Goal: Transaction & Acquisition: Purchase product/service

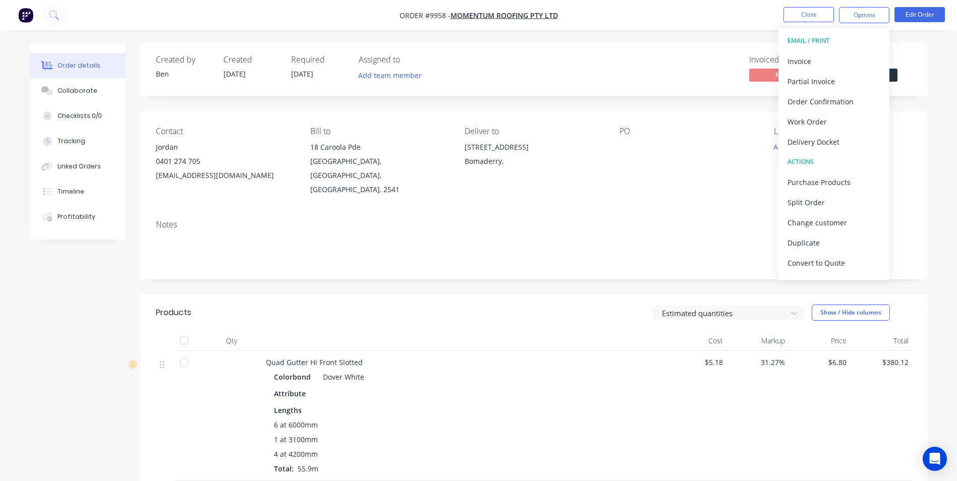
scroll to position [555, 0]
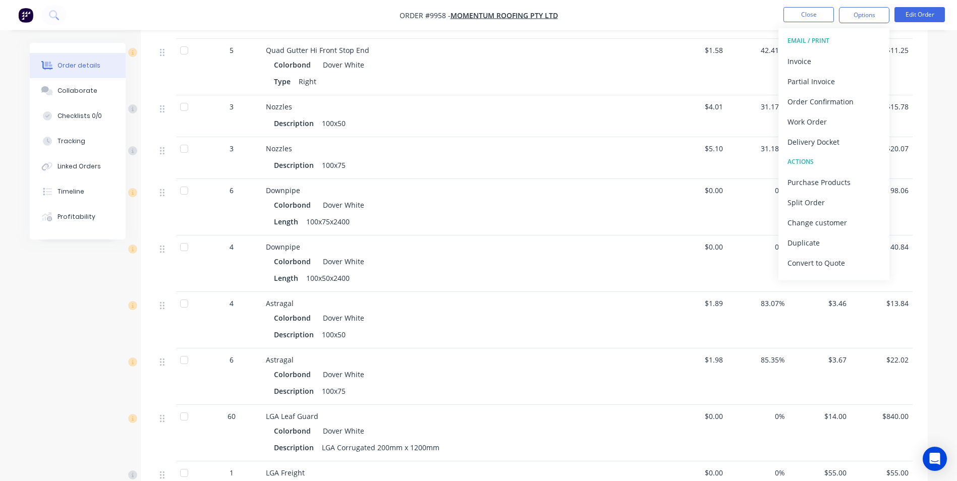
click at [32, 16] on img "button" at bounding box center [25, 15] width 15 height 15
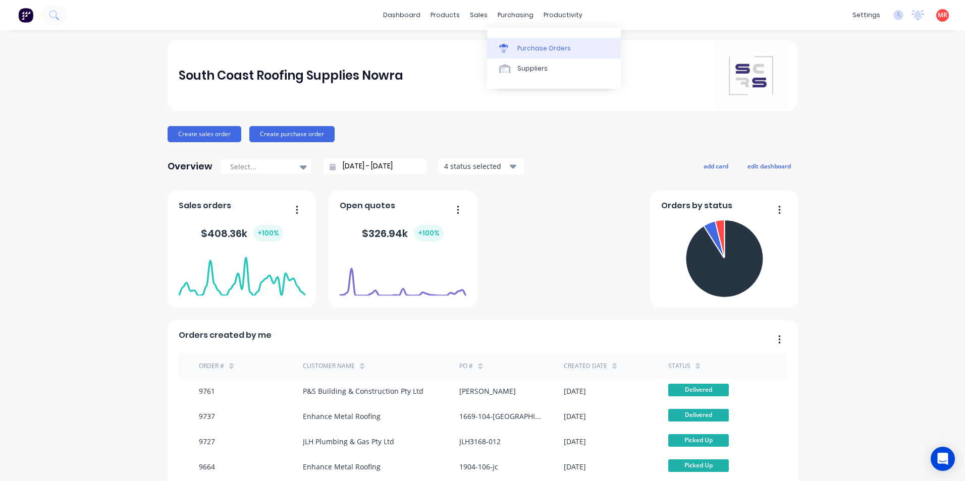
click at [509, 51] on div at bounding box center [506, 48] width 15 height 9
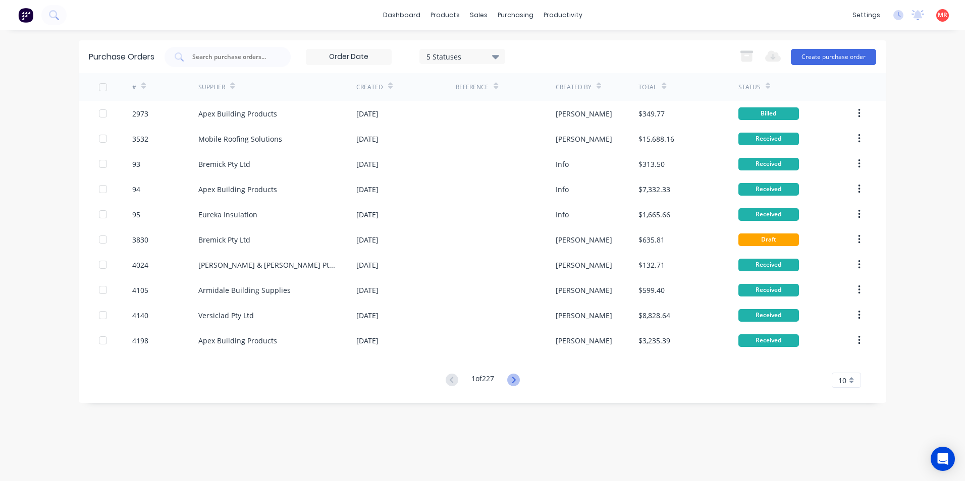
click at [514, 379] on icon at bounding box center [513, 380] width 13 height 13
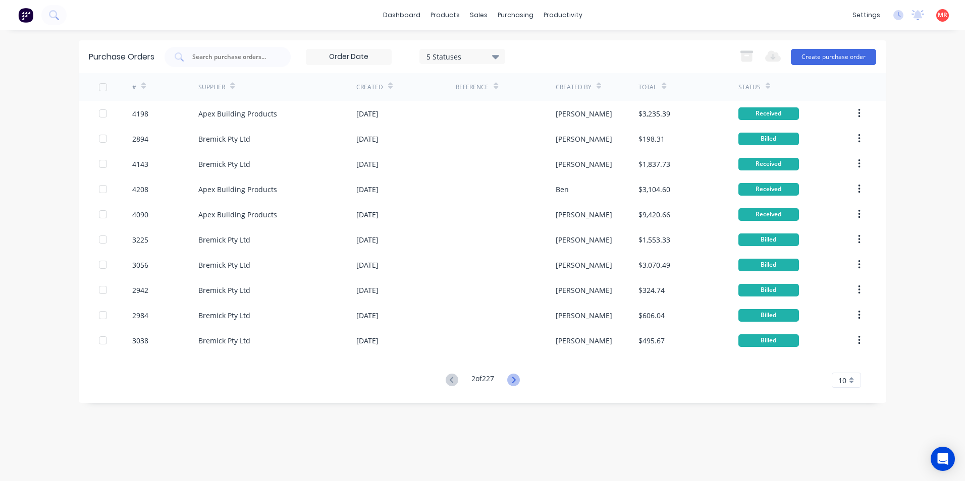
click at [511, 385] on icon at bounding box center [513, 380] width 13 height 13
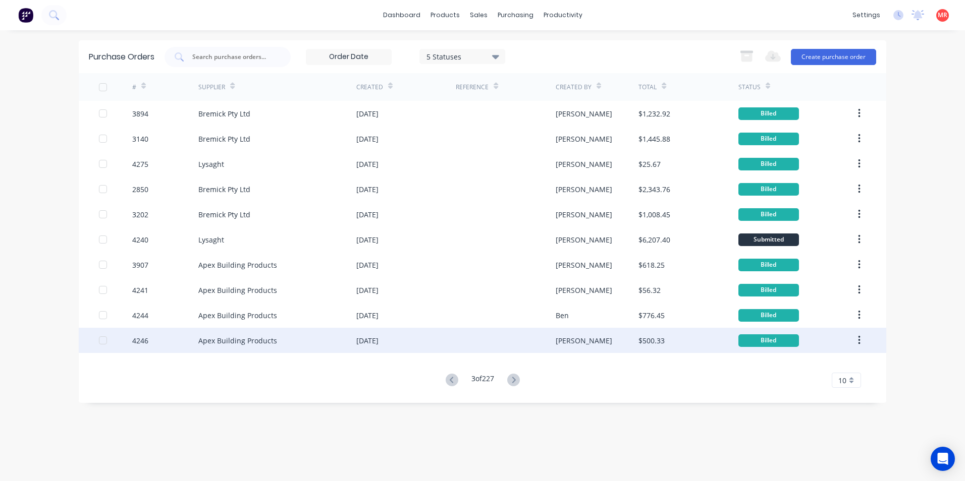
click at [324, 339] on div "Apex Building Products" at bounding box center [277, 340] width 158 height 25
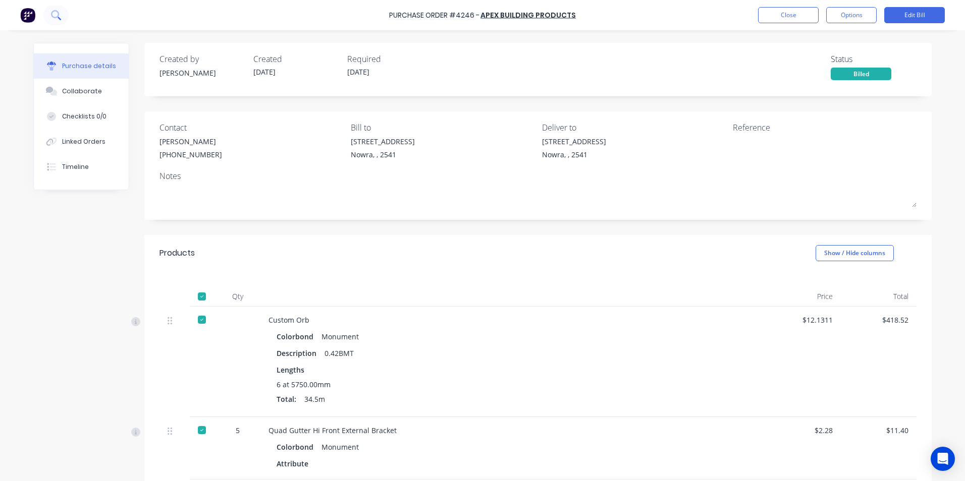
click at [58, 14] on icon at bounding box center [56, 15] width 10 height 10
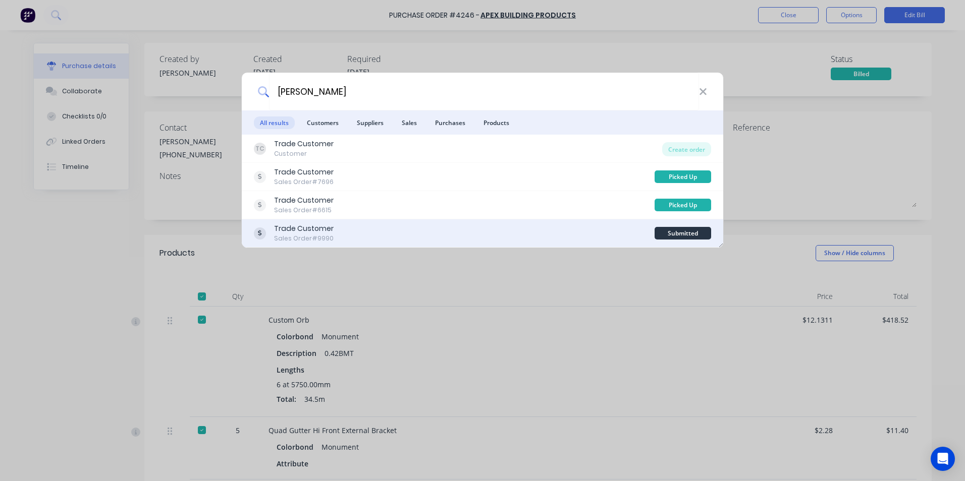
type input "josef"
click at [394, 233] on div "Trade Customer Sales Order #9990" at bounding box center [454, 233] width 401 height 20
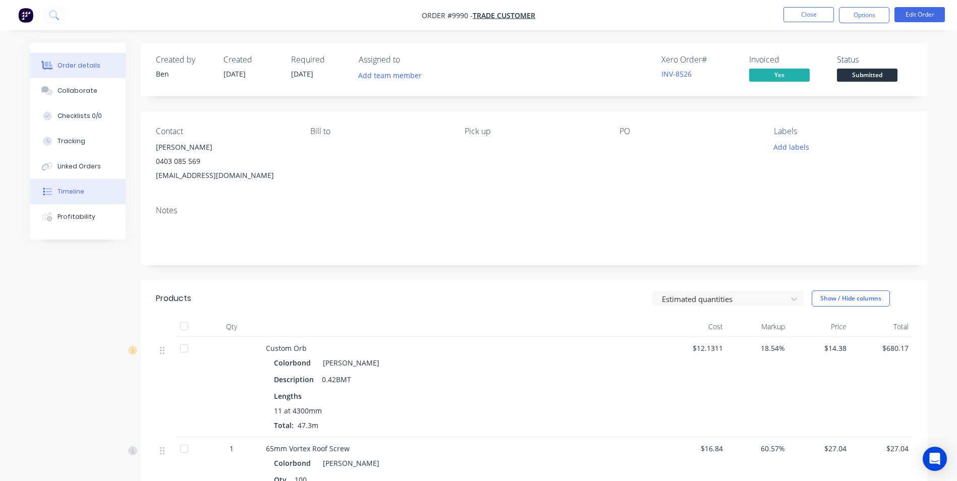
click at [85, 192] on button "Timeline" at bounding box center [78, 191] width 96 height 25
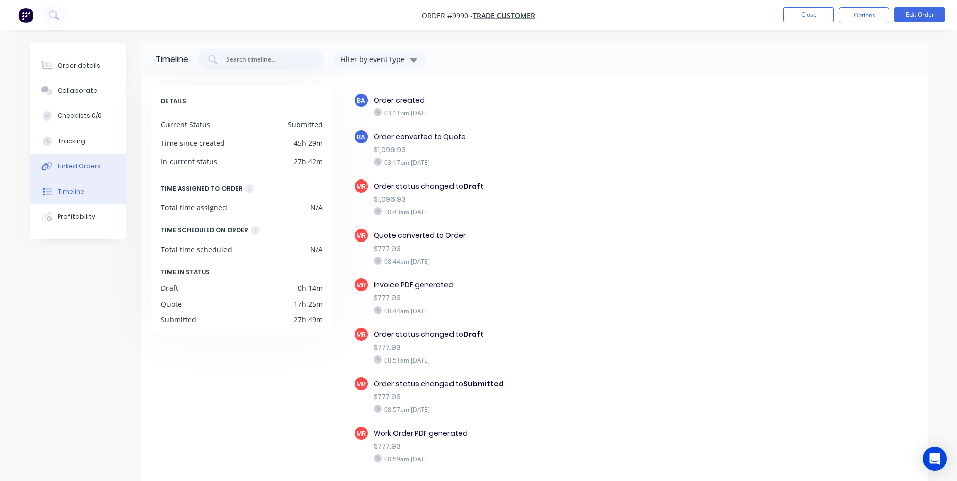
click at [89, 174] on button "Linked Orders" at bounding box center [78, 166] width 96 height 25
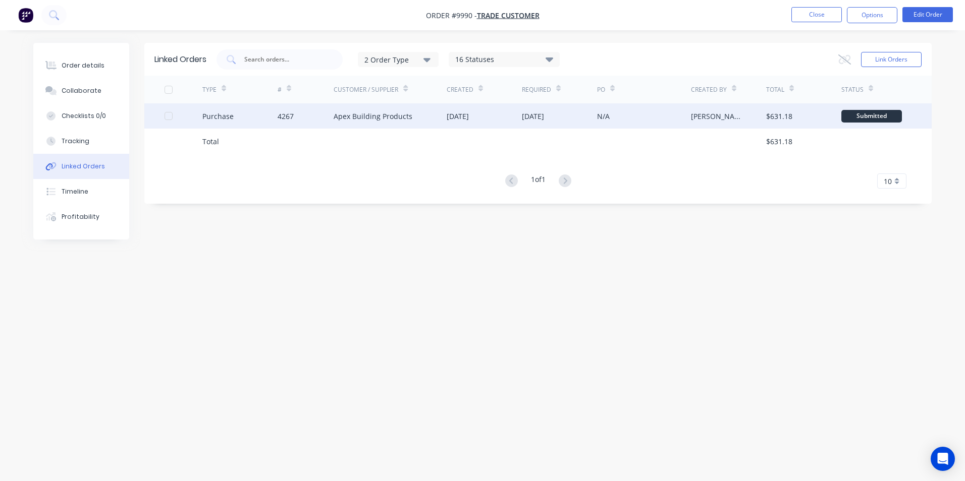
click at [463, 116] on div "02 Oct 2025" at bounding box center [457, 116] width 22 height 11
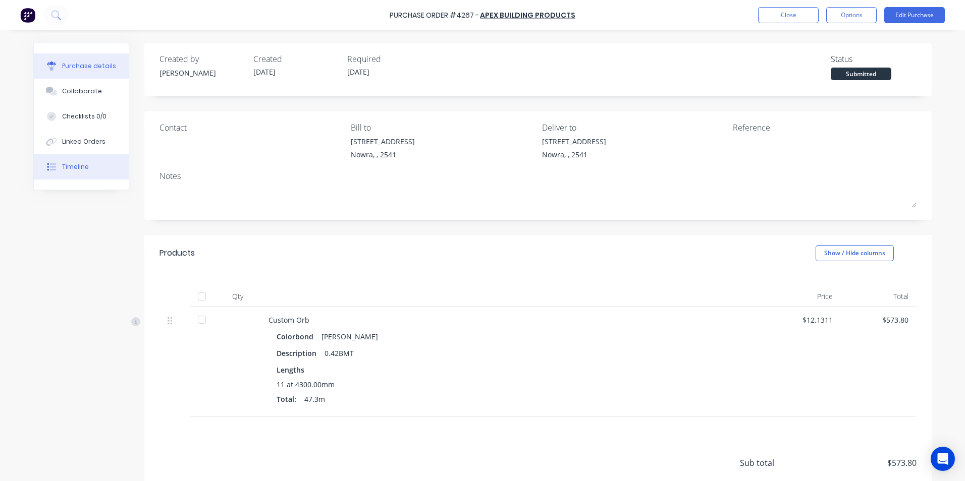
click at [78, 167] on div "Timeline" at bounding box center [75, 166] width 27 height 9
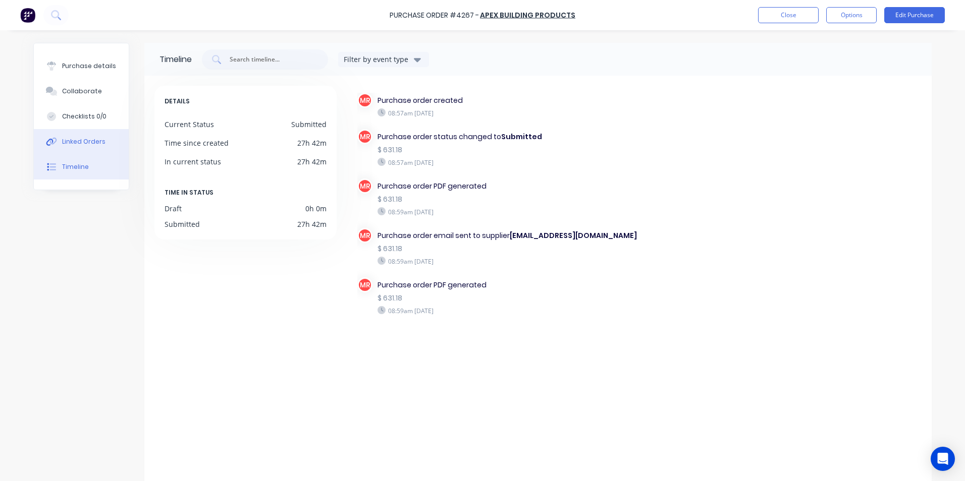
click at [79, 146] on button "Linked Orders" at bounding box center [81, 141] width 95 height 25
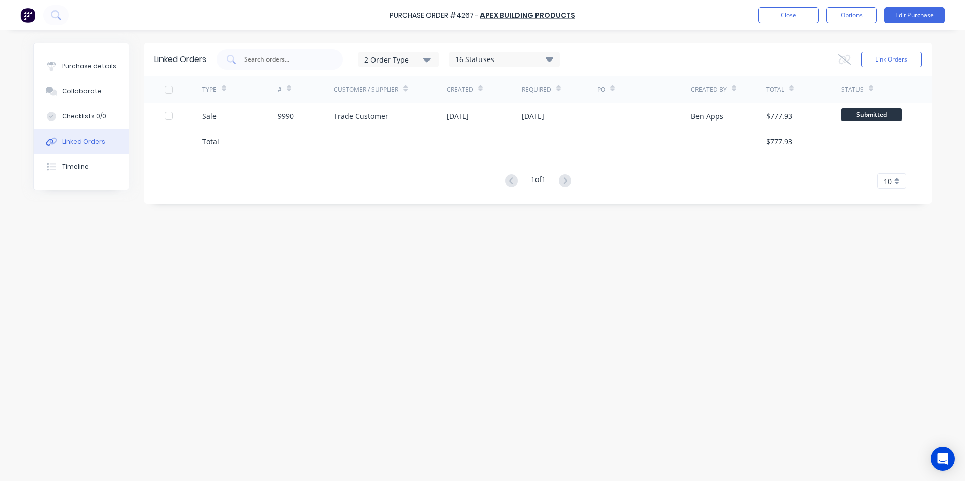
click at [26, 17] on img at bounding box center [27, 15] width 15 height 15
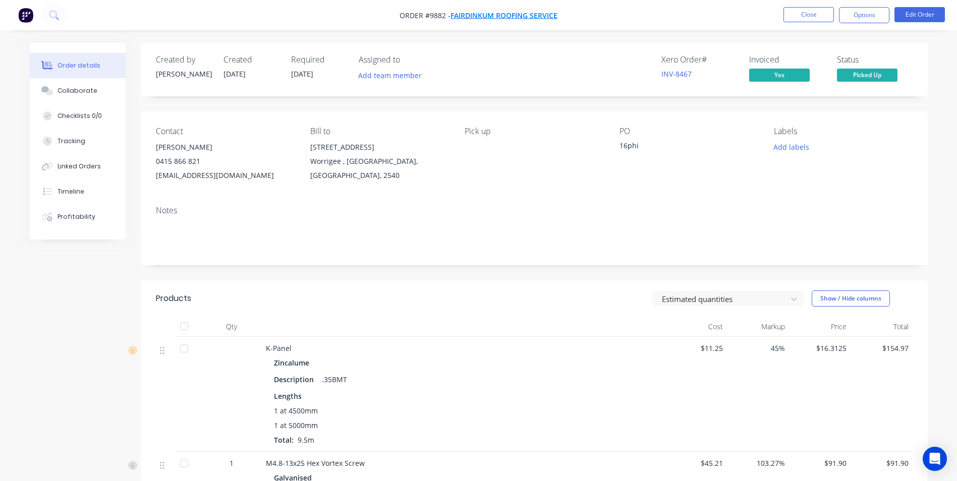
scroll to position [202, 0]
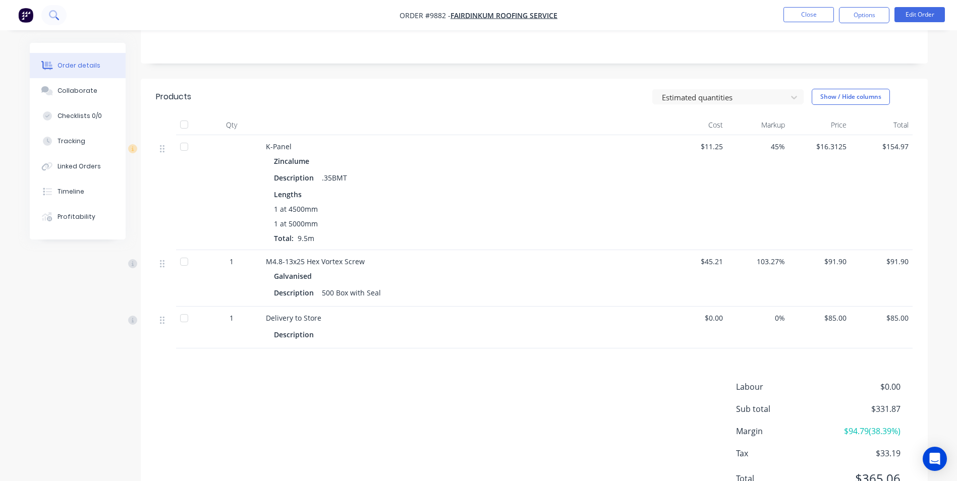
click at [53, 19] on icon at bounding box center [54, 15] width 10 height 10
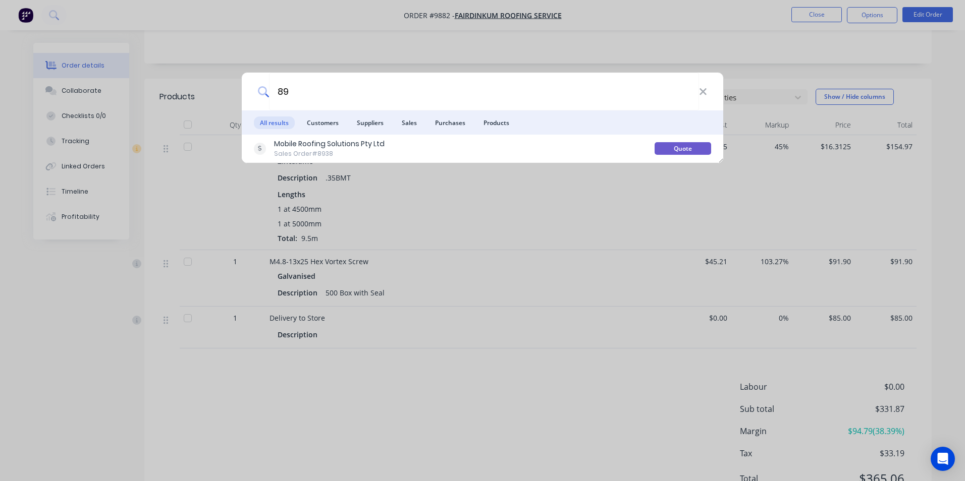
type input "8"
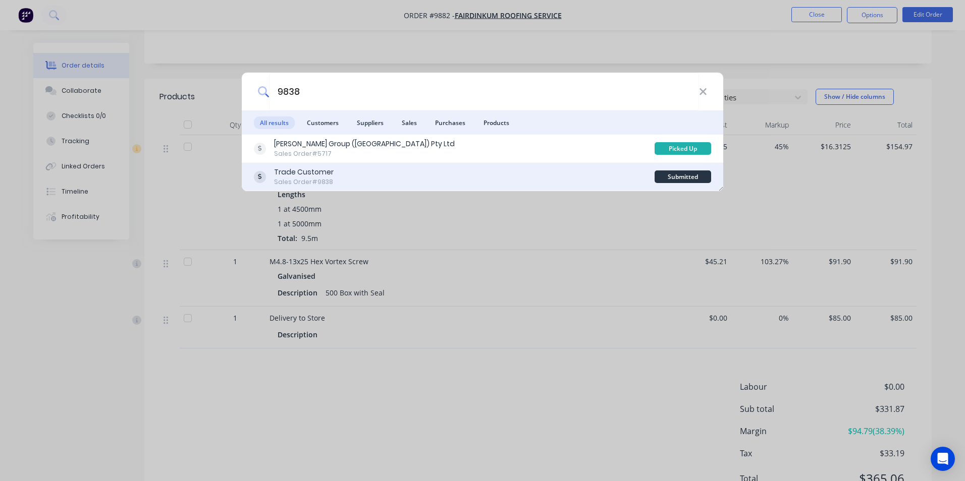
type input "9838"
click at [419, 167] on div "Trade Customer Sales Order #9838" at bounding box center [454, 177] width 401 height 20
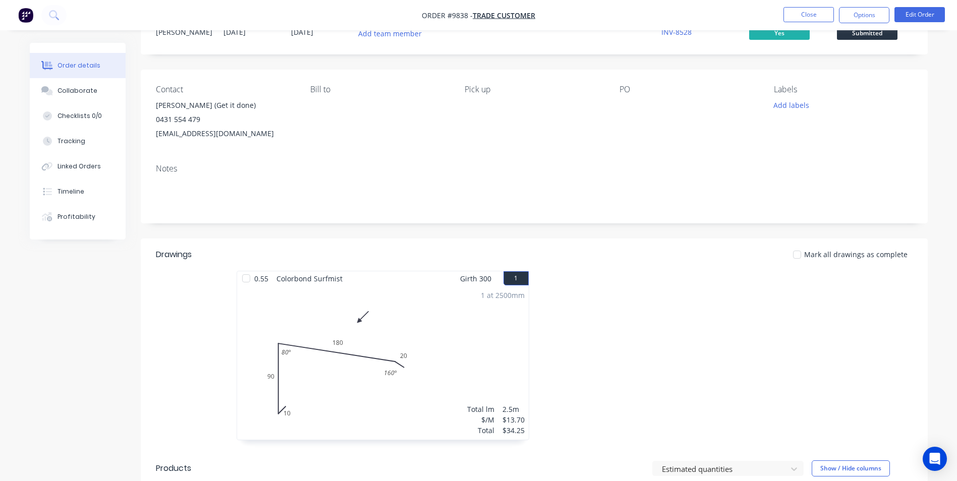
scroll to position [40, 0]
click at [92, 203] on button "Timeline" at bounding box center [78, 191] width 96 height 25
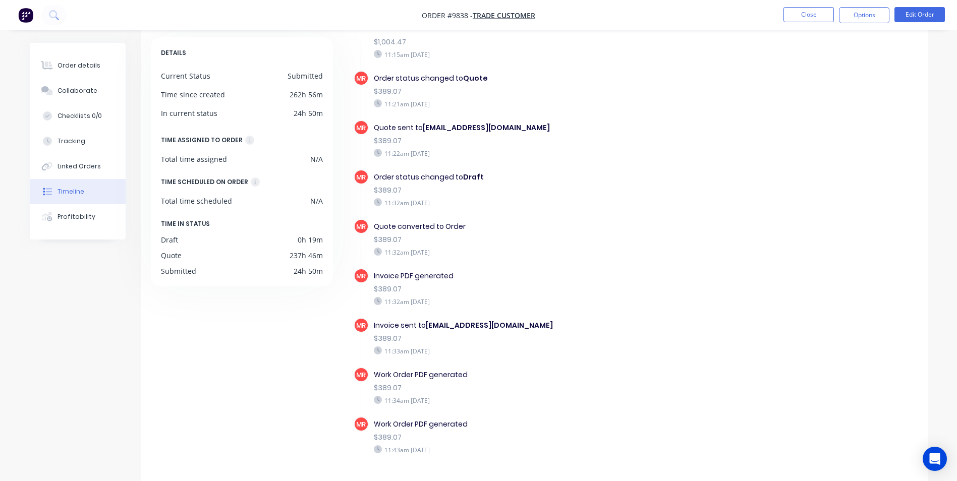
scroll to position [77, 0]
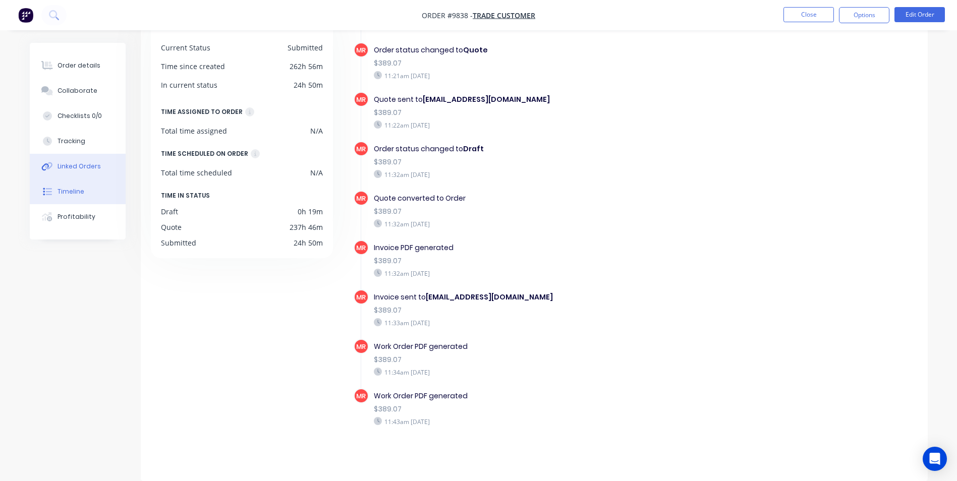
click at [96, 173] on button "Linked Orders" at bounding box center [78, 166] width 96 height 25
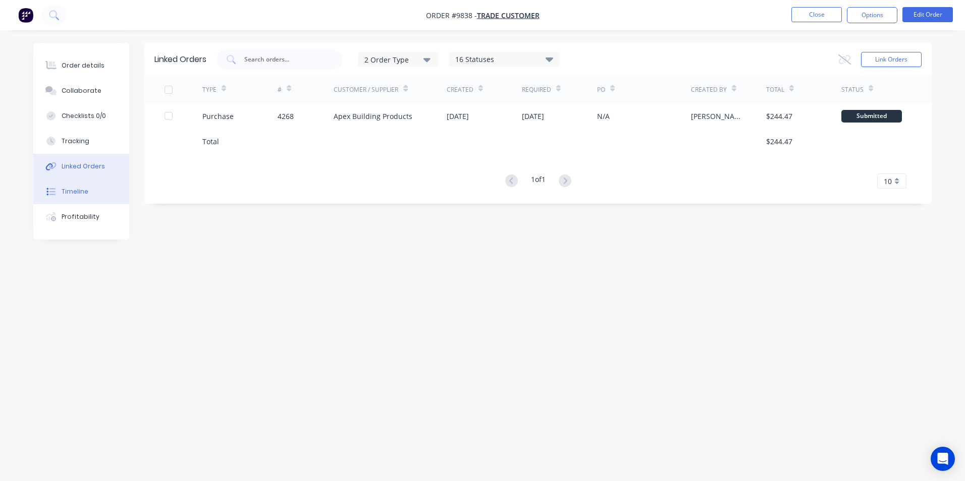
click at [88, 188] on button "Timeline" at bounding box center [81, 191] width 96 height 25
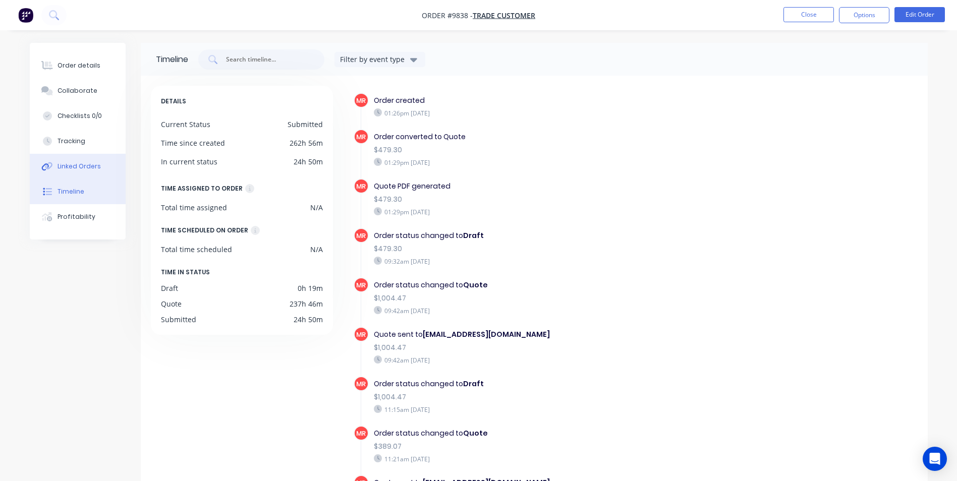
click at [77, 164] on div "Linked Orders" at bounding box center [79, 166] width 43 height 9
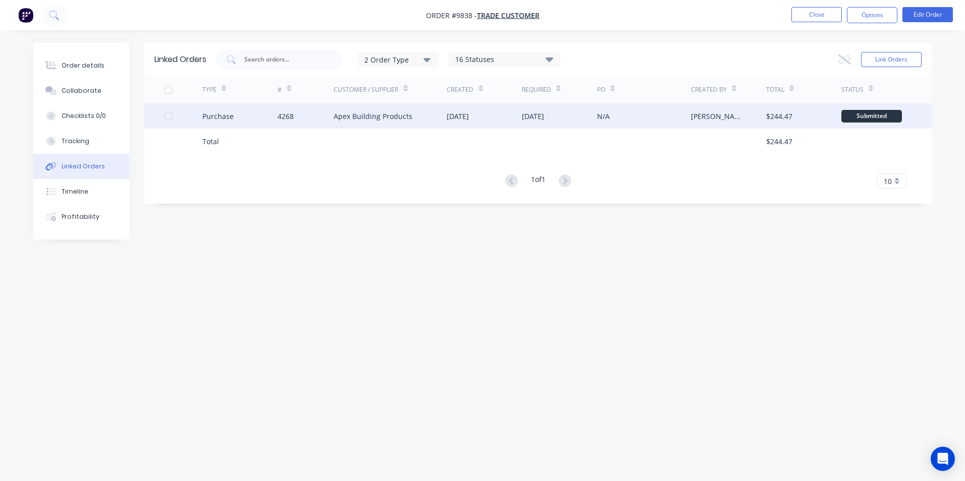
click at [322, 127] on div "4268" at bounding box center [305, 115] width 57 height 25
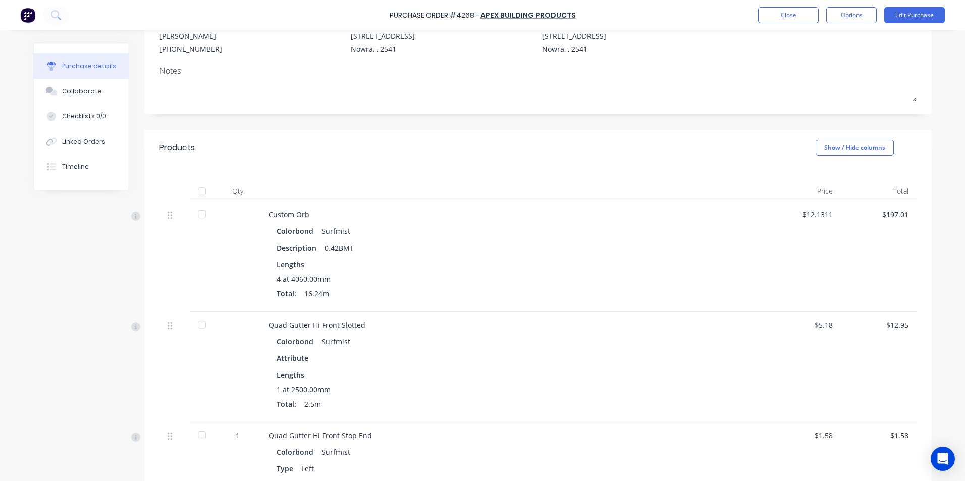
scroll to position [101, 0]
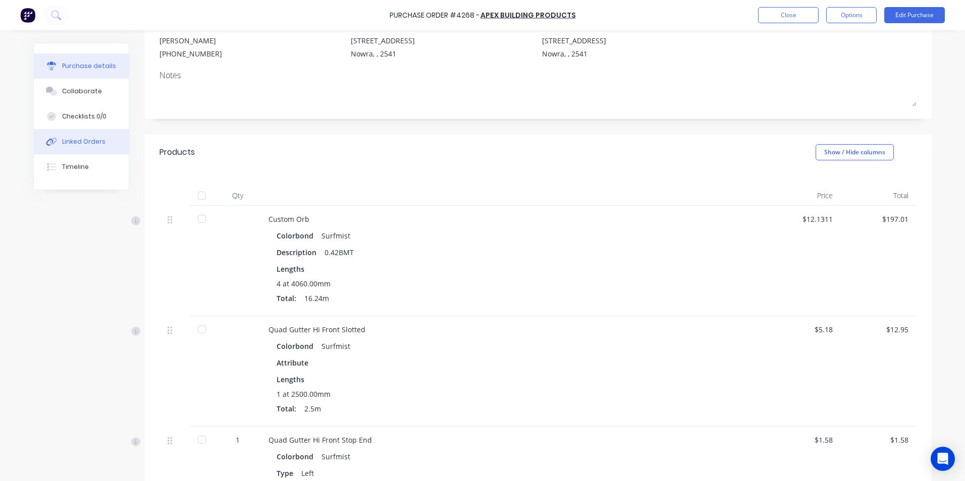
click at [87, 148] on button "Linked Orders" at bounding box center [81, 141] width 95 height 25
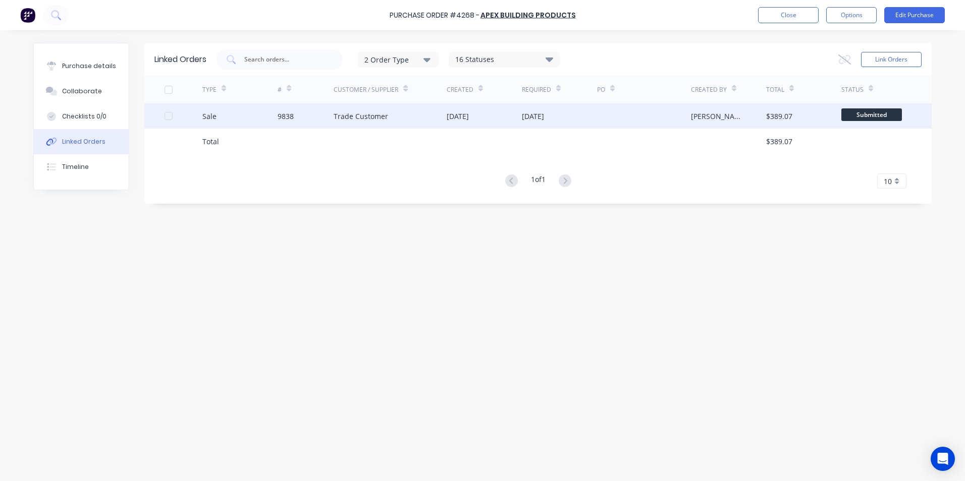
click at [362, 122] on div "Trade Customer" at bounding box center [389, 115] width 113 height 25
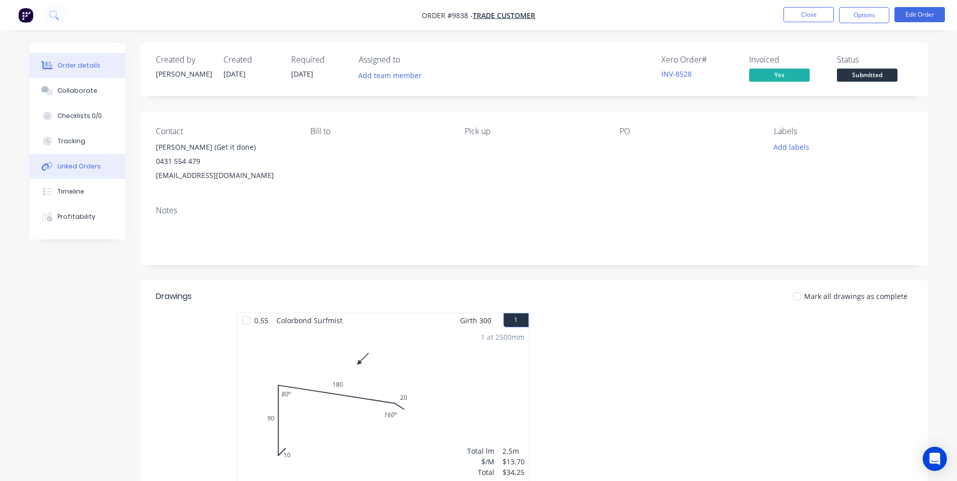
click at [113, 174] on button "Linked Orders" at bounding box center [78, 166] width 96 height 25
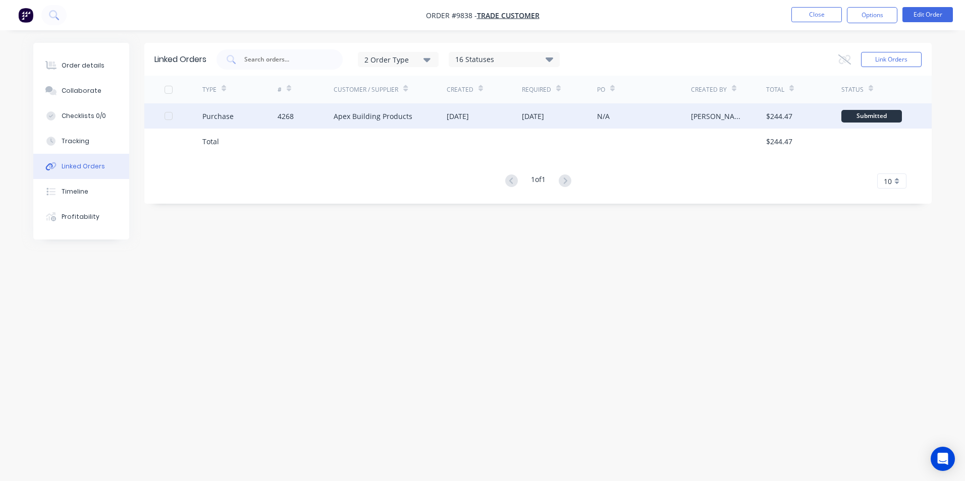
click at [376, 116] on div "Apex Building Products" at bounding box center [372, 116] width 79 height 11
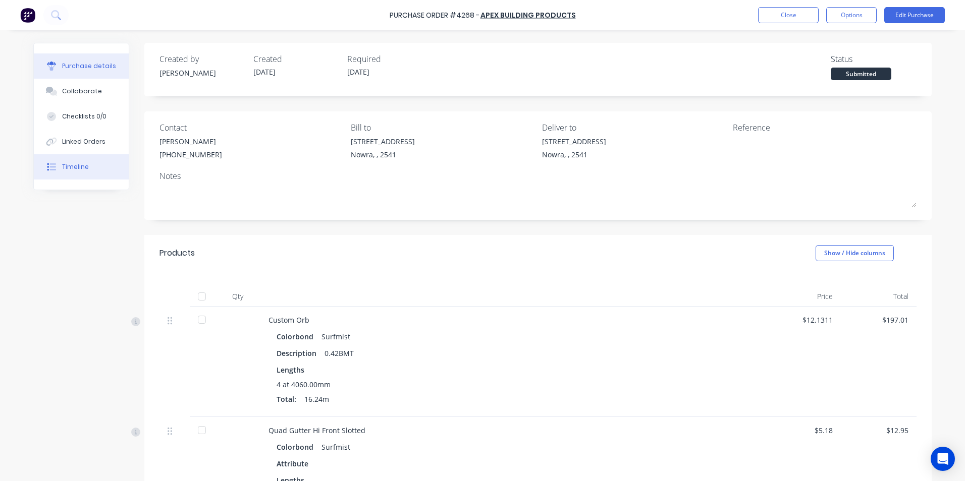
click at [99, 161] on button "Timeline" at bounding box center [81, 166] width 95 height 25
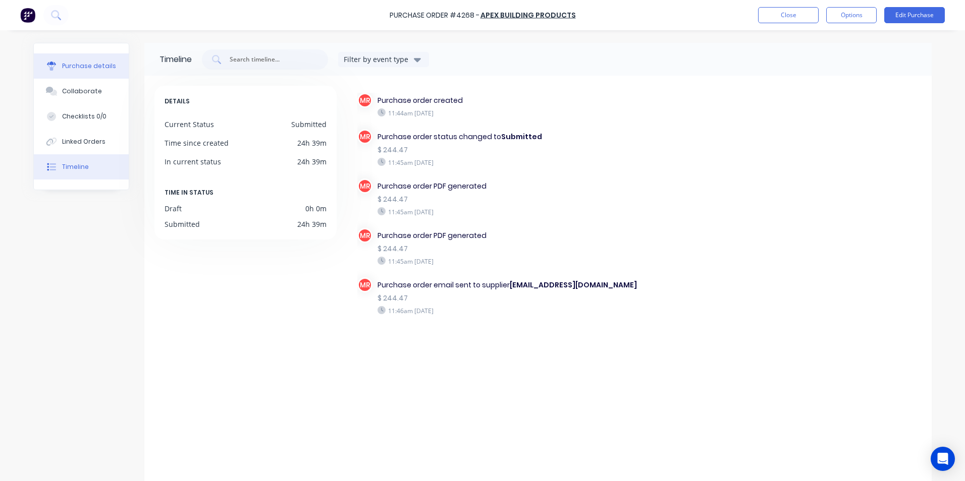
click at [72, 67] on div "Purchase details" at bounding box center [89, 66] width 54 height 9
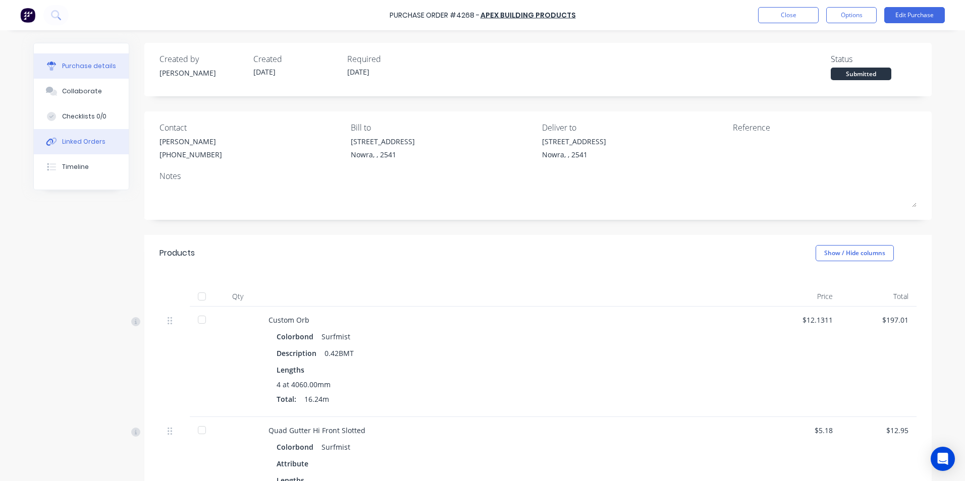
click at [67, 147] on button "Linked Orders" at bounding box center [81, 141] width 95 height 25
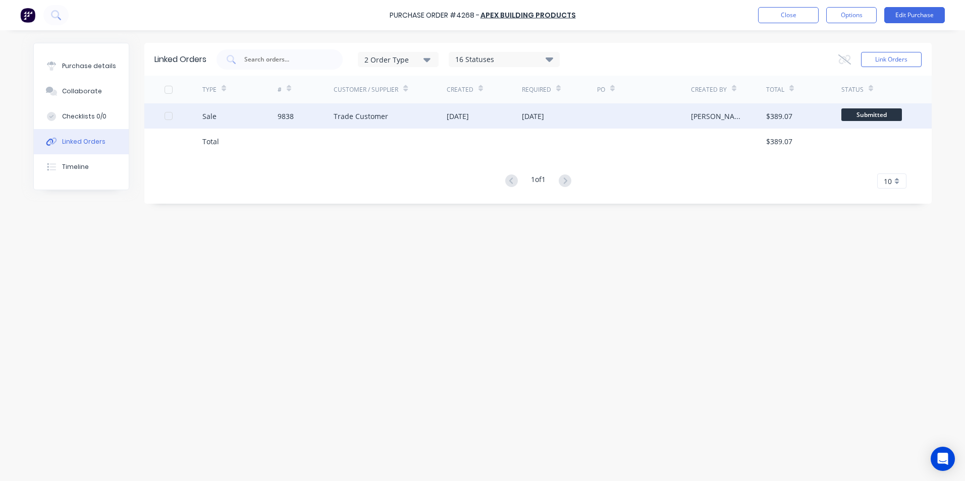
click at [315, 121] on div "9838" at bounding box center [305, 115] width 57 height 25
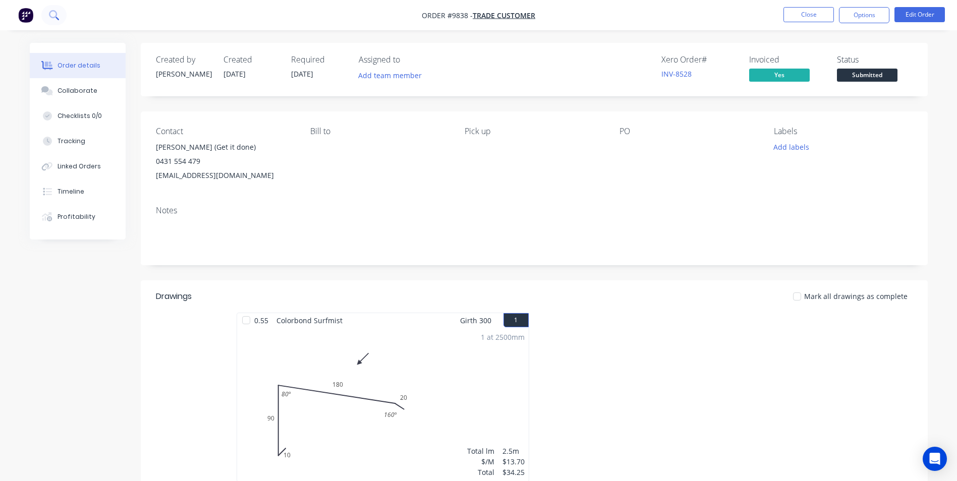
drag, startPoint x: 54, startPoint y: 26, endPoint x: 57, endPoint y: 19, distance: 7.3
click at [54, 25] on nav "Order #9838 - Trade Customer Close Options Edit Order" at bounding box center [478, 15] width 957 height 30
click at [57, 18] on icon at bounding box center [54, 15] width 10 height 10
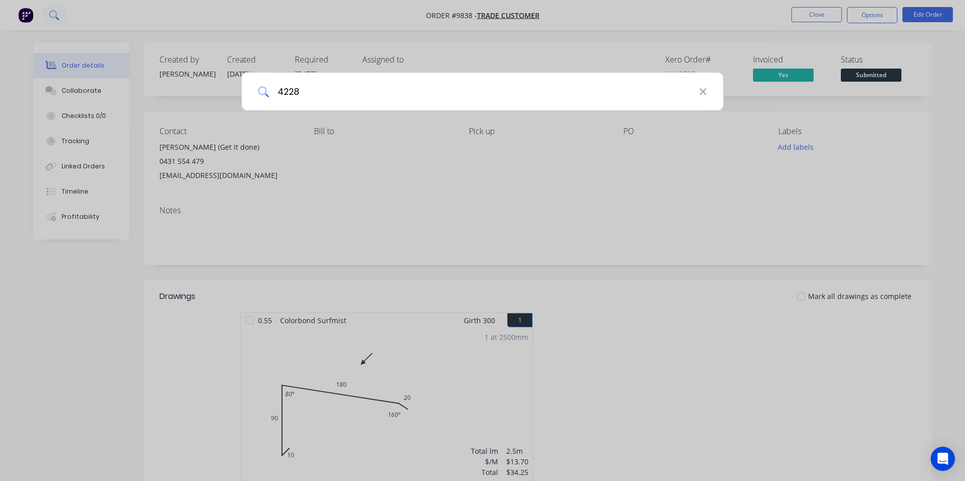
type input "4228"
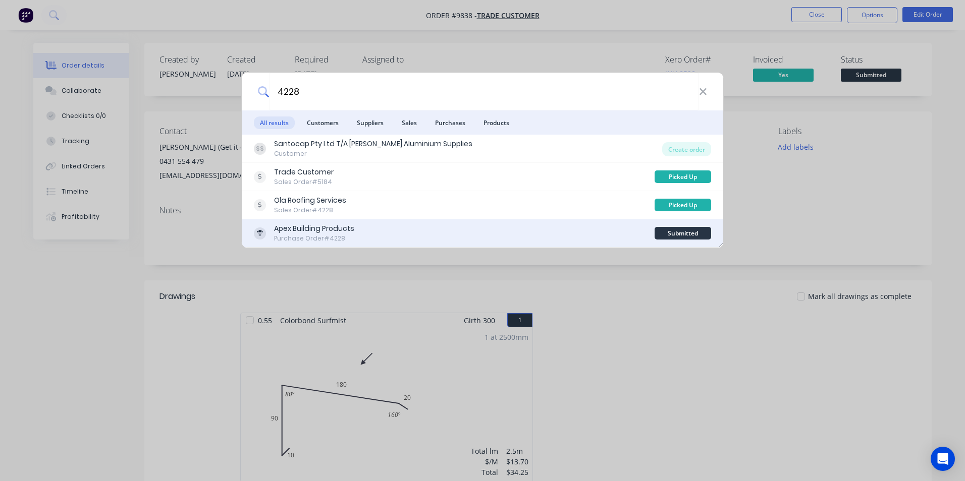
click at [421, 229] on div "Apex Building Products Purchase Order #4228" at bounding box center [454, 233] width 401 height 20
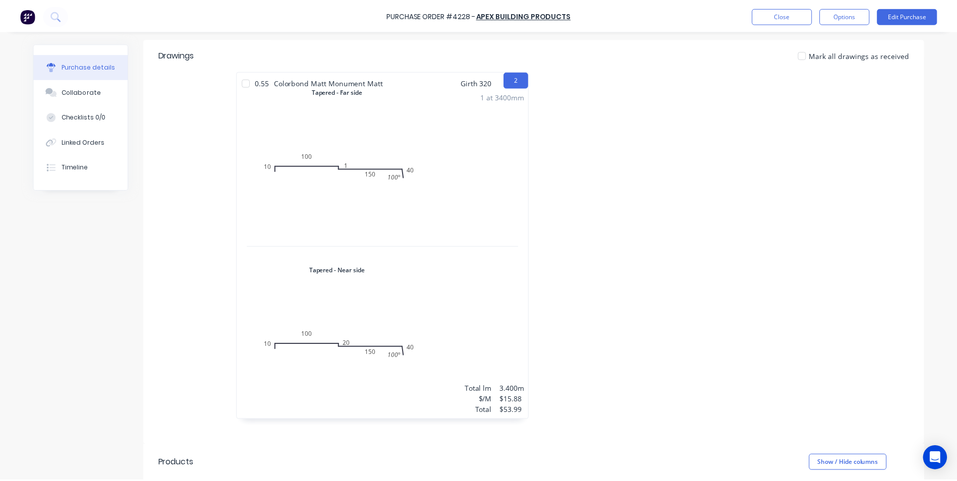
scroll to position [104, 0]
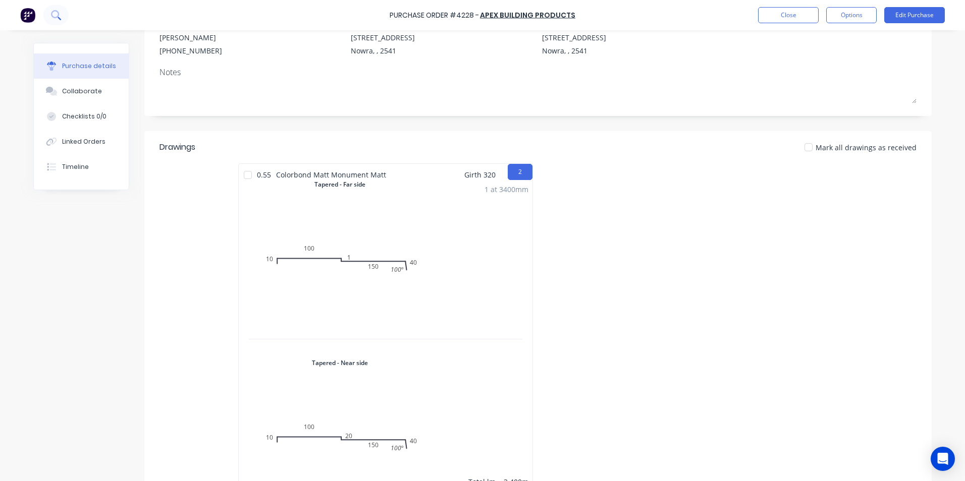
click at [61, 20] on button at bounding box center [55, 15] width 25 height 20
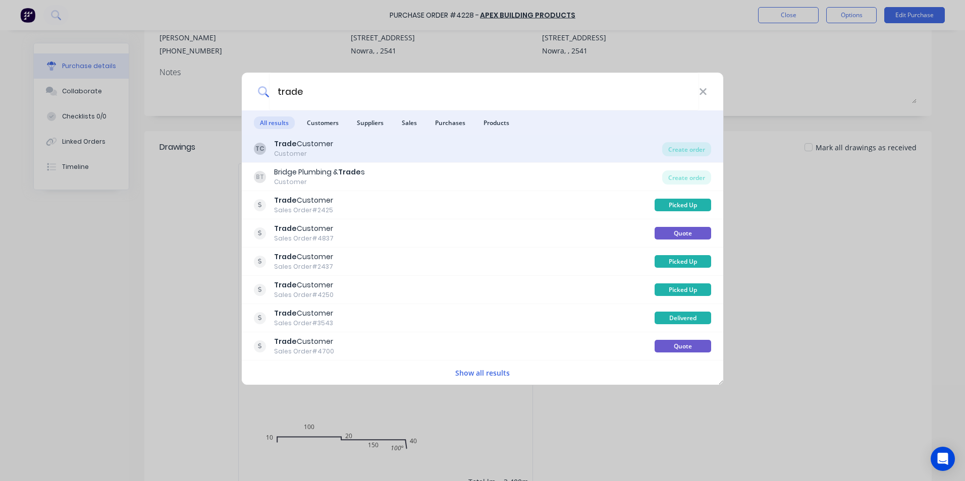
type input "trade"
click at [469, 153] on div "TC Trade Customer Customer" at bounding box center [458, 149] width 408 height 20
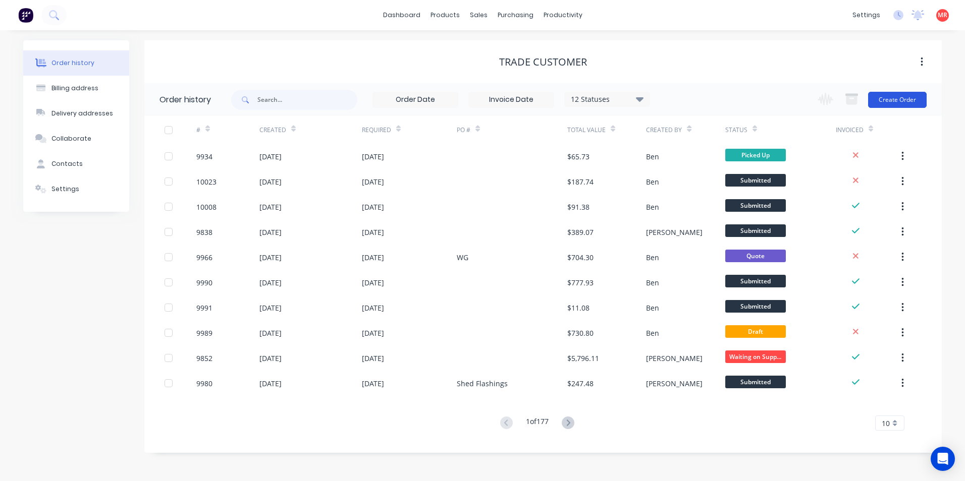
click at [887, 100] on button "Create Order" at bounding box center [897, 100] width 59 height 16
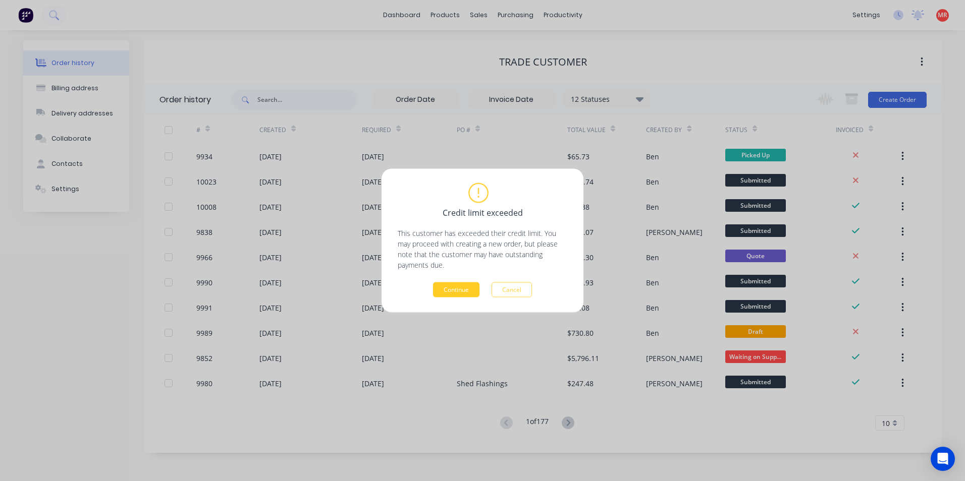
click at [452, 289] on button "Continue" at bounding box center [456, 290] width 46 height 15
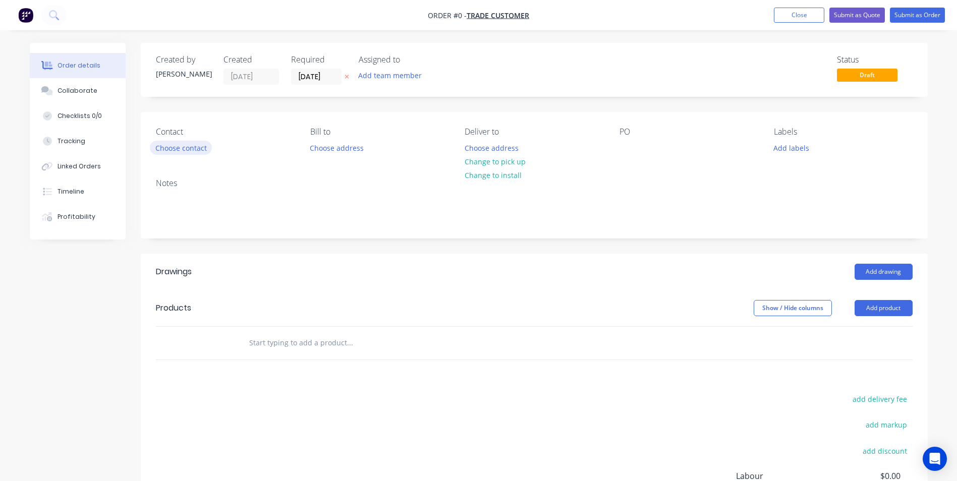
click at [195, 146] on button "Choose contact" at bounding box center [181, 148] width 62 height 14
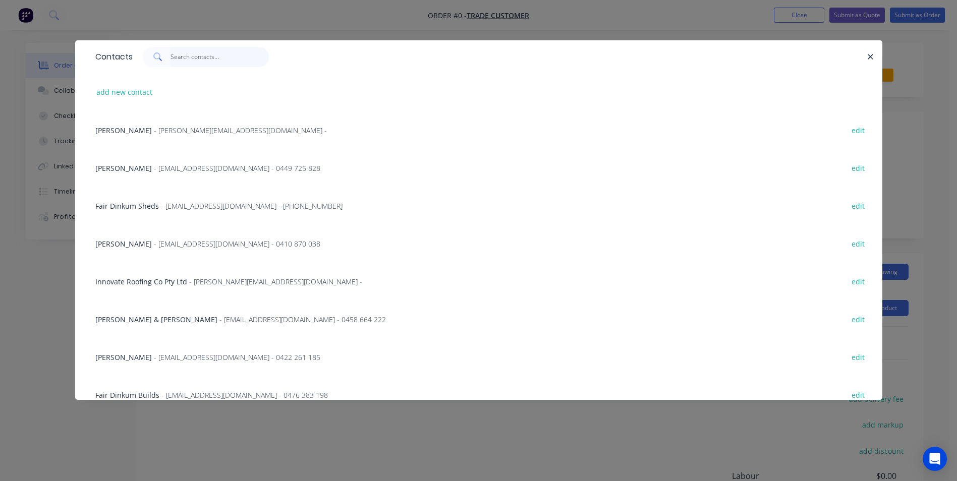
click at [200, 63] on input "text" at bounding box center [220, 57] width 98 height 20
click at [119, 88] on button "add new contact" at bounding box center [124, 92] width 67 height 14
select select "AU"
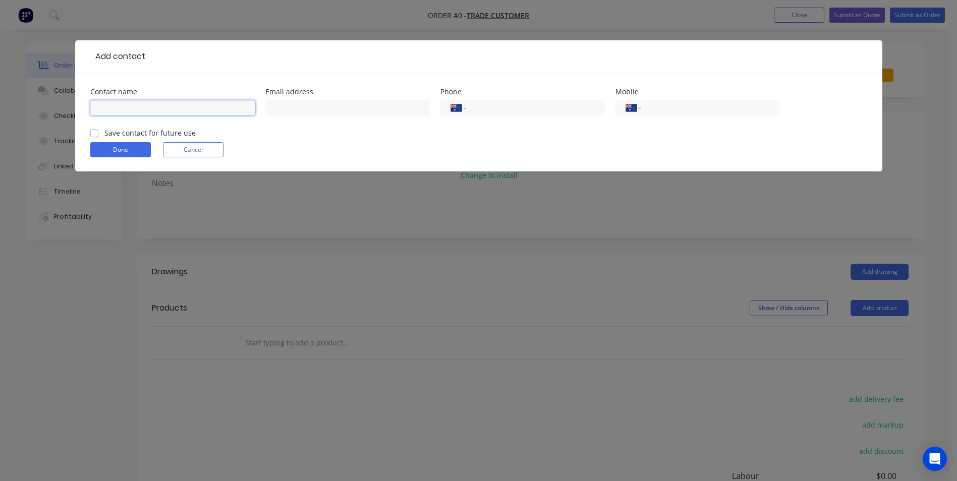
click at [128, 112] on input "text" at bounding box center [172, 107] width 165 height 15
type input "combin"
click at [103, 282] on div "Add contact Contact name combin Email address Phone International Afghanistan Å…" at bounding box center [478, 240] width 957 height 481
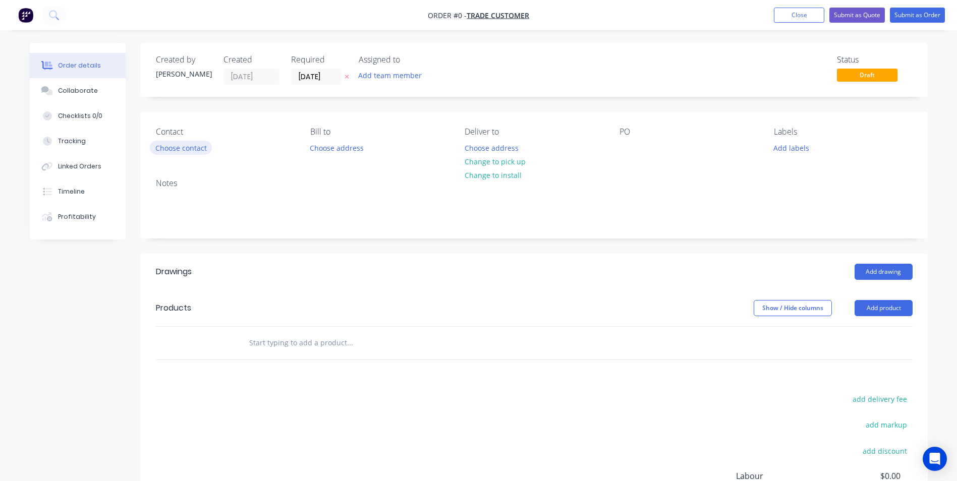
click at [196, 148] on button "Choose contact" at bounding box center [181, 148] width 62 height 14
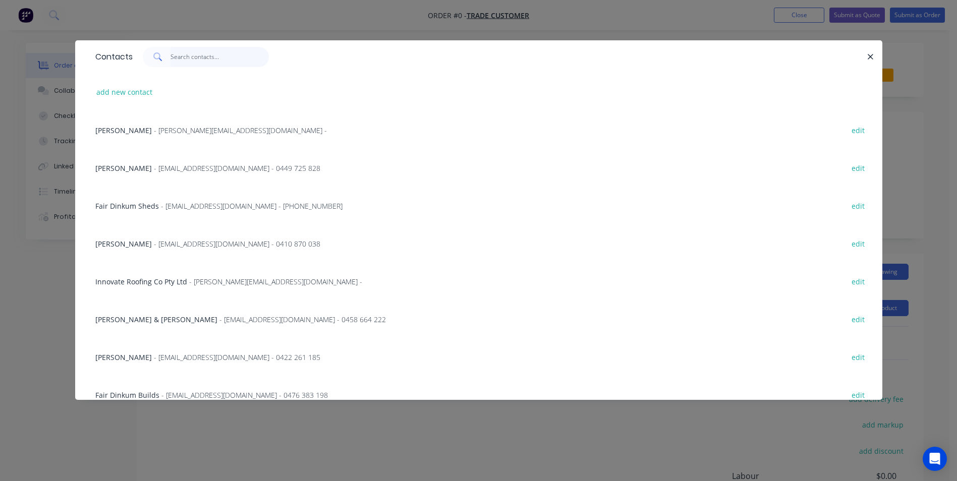
click at [192, 57] on input "text" at bounding box center [220, 57] width 98 height 20
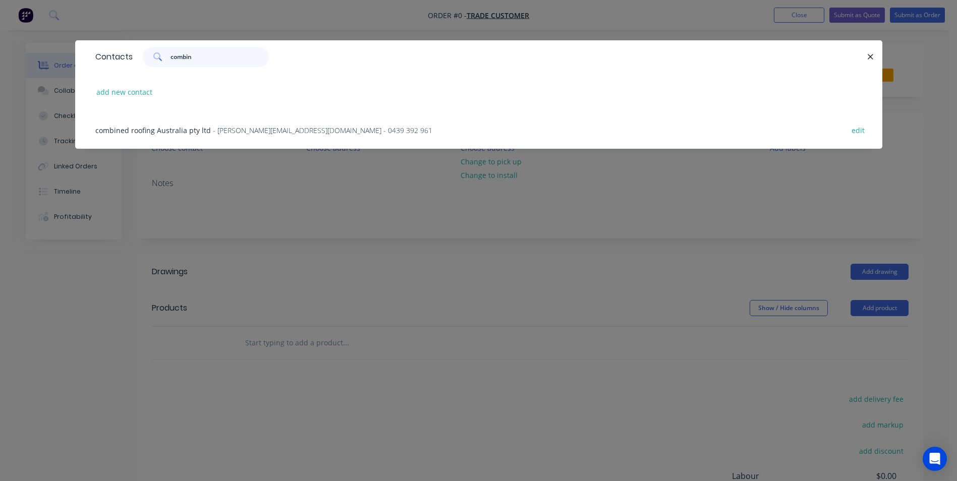
type input "combin"
click at [203, 129] on span "combined roofing Australia pty ltd" at bounding box center [153, 131] width 116 height 10
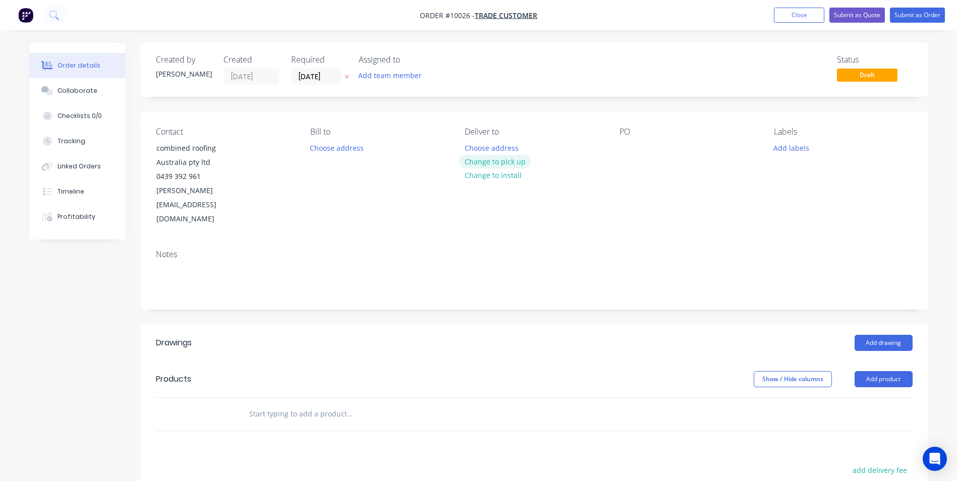
click at [487, 166] on button "Change to pick up" at bounding box center [495, 162] width 72 height 14
click at [630, 149] on div at bounding box center [628, 148] width 16 height 15
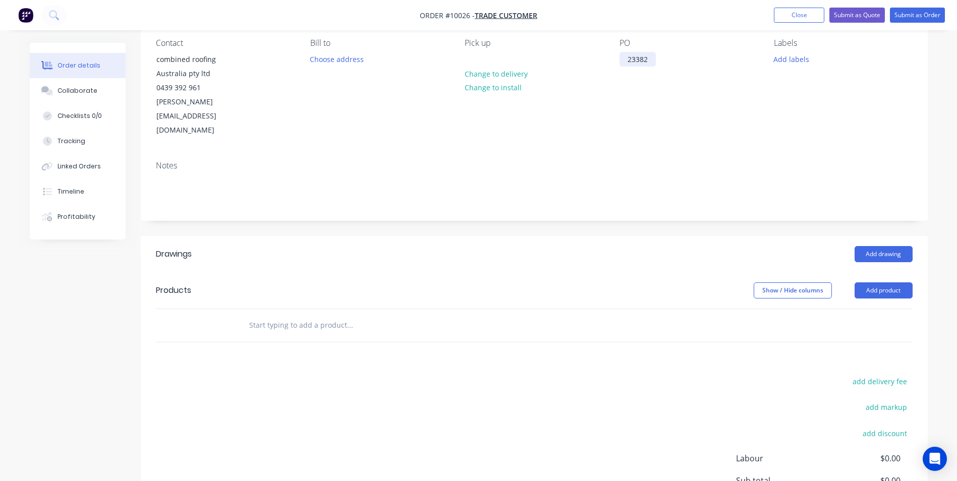
scroll to position [101, 0]
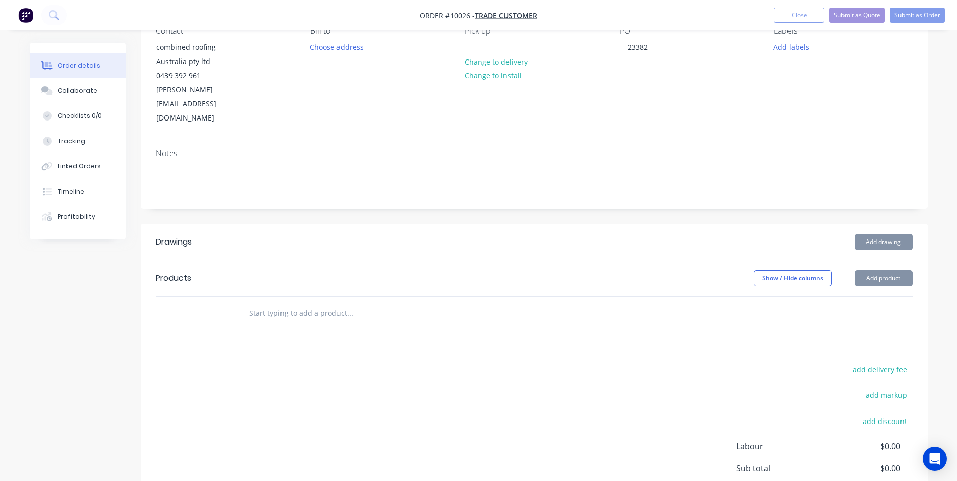
click at [283, 303] on input "text" at bounding box center [350, 313] width 202 height 20
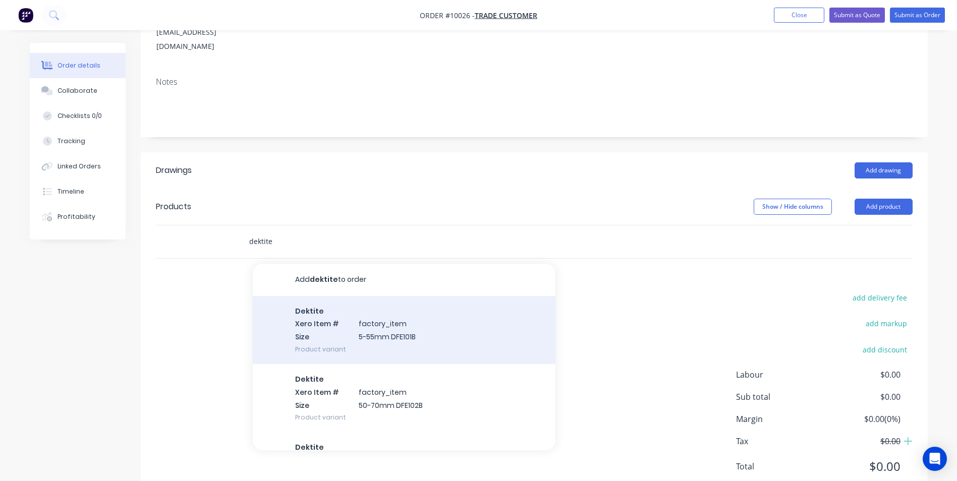
scroll to position [179, 0]
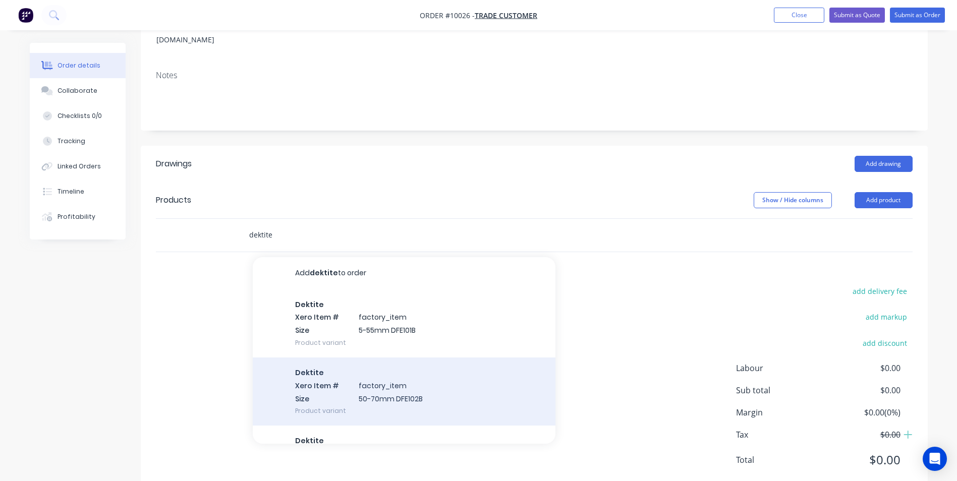
type input "dektite"
click at [372, 365] on div "Dektite Xero Item # factory_item Size 50-70mm DFE102B Product variant" at bounding box center [404, 392] width 303 height 68
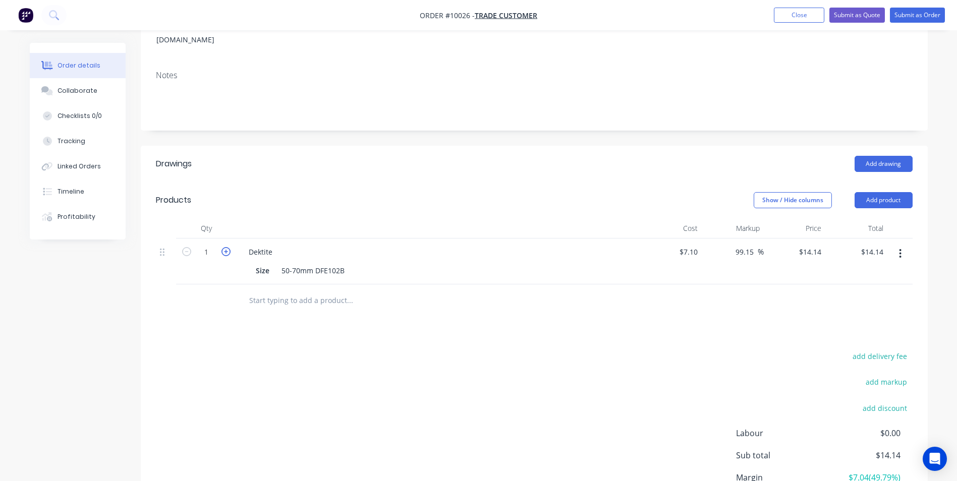
click at [222, 247] on icon "button" at bounding box center [225, 251] width 9 height 9
type input "2"
type input "$28.28"
click at [293, 291] on input "text" at bounding box center [350, 301] width 202 height 20
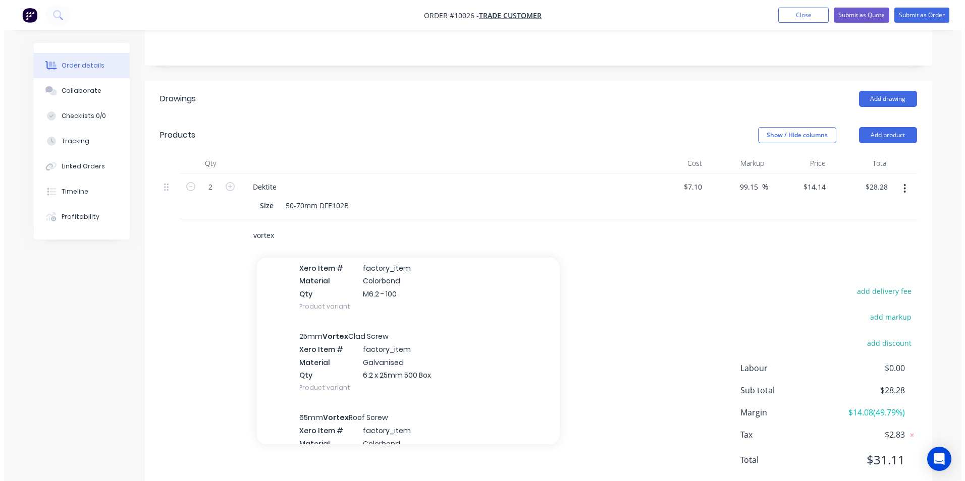
scroll to position [555, 0]
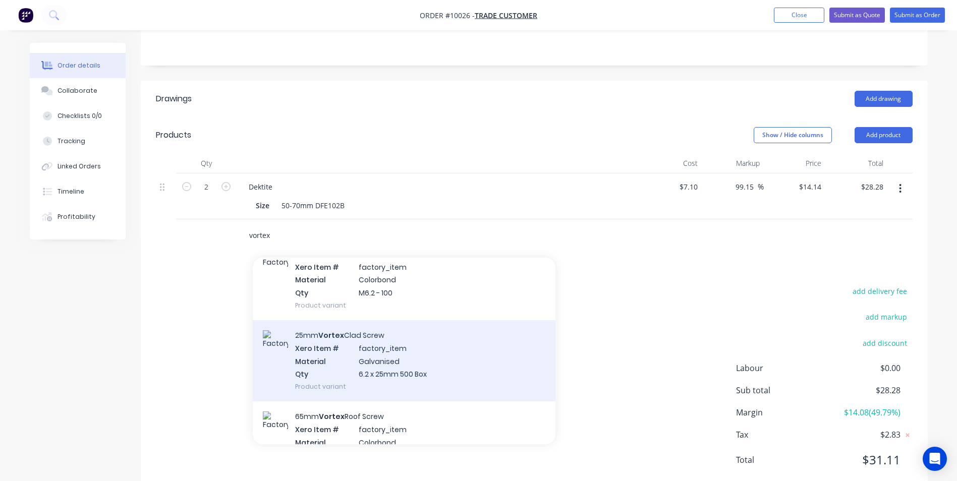
type input "vortex"
click at [388, 355] on div "25mm Vortex Clad Screw Xero Item # factory_item Material Galvanised Qty 6.2 x 2…" at bounding box center [404, 360] width 303 height 81
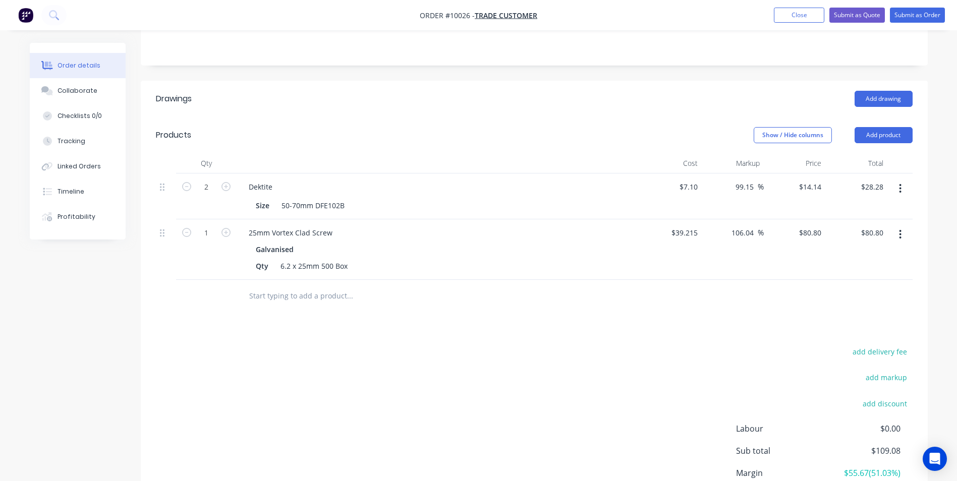
click at [902, 226] on button "button" at bounding box center [900, 235] width 24 height 18
click at [864, 254] on div "Edit" at bounding box center [865, 261] width 78 height 15
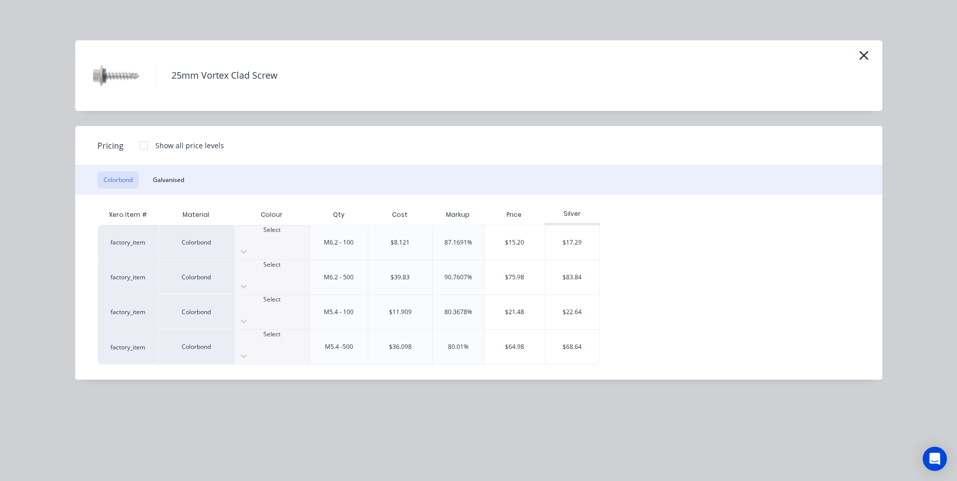
click at [282, 269] on div at bounding box center [272, 273] width 75 height 9
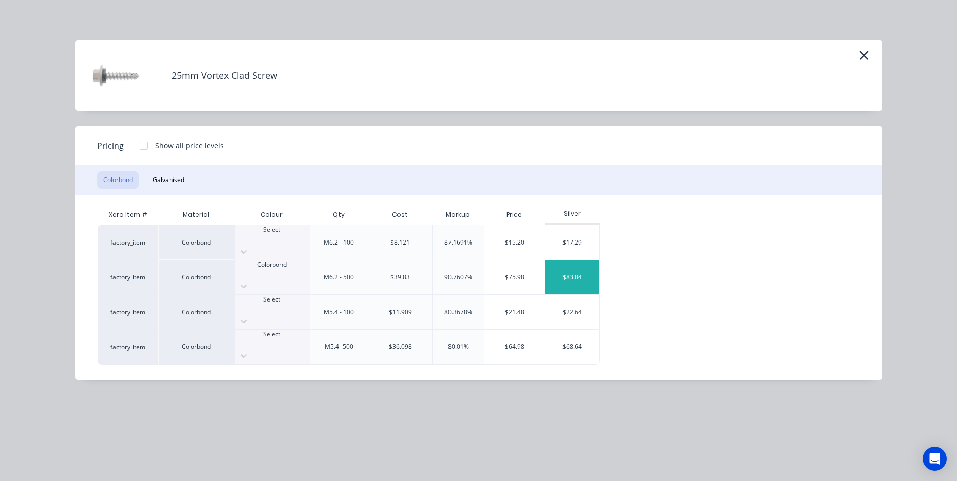
click at [581, 260] on div "$83.84" at bounding box center [572, 277] width 54 height 34
type input "113.8"
type input "$83.84"
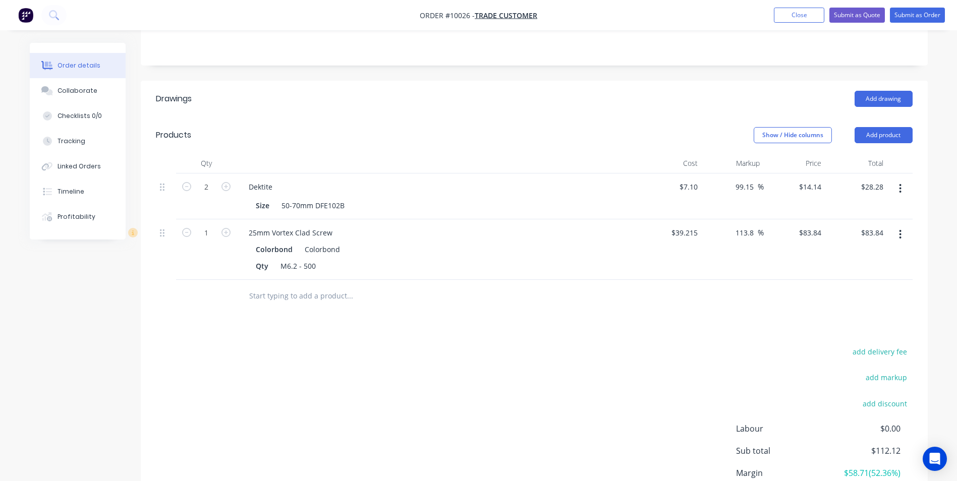
click at [904, 226] on button "button" at bounding box center [900, 235] width 24 height 18
click at [843, 254] on div "Edit" at bounding box center [865, 261] width 78 height 15
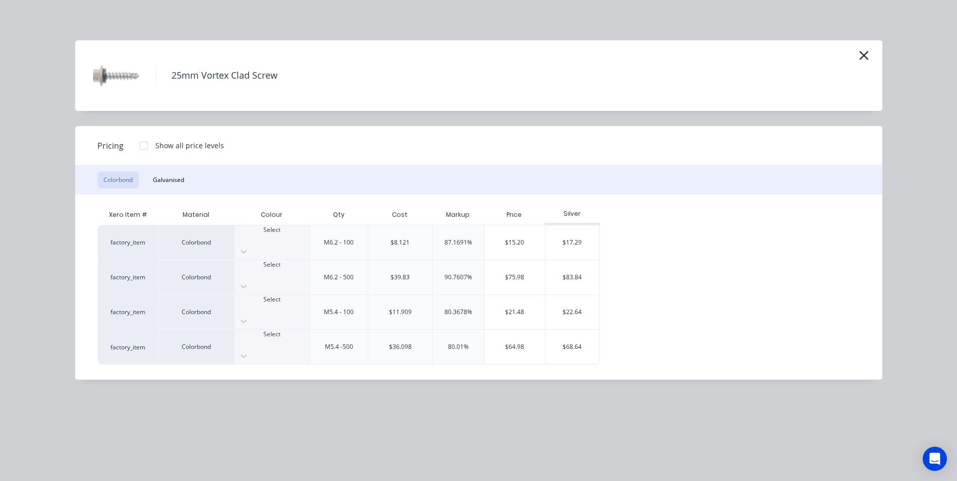
click at [142, 145] on div at bounding box center [144, 146] width 20 height 20
click at [288, 273] on div "Select" at bounding box center [272, 277] width 75 height 34
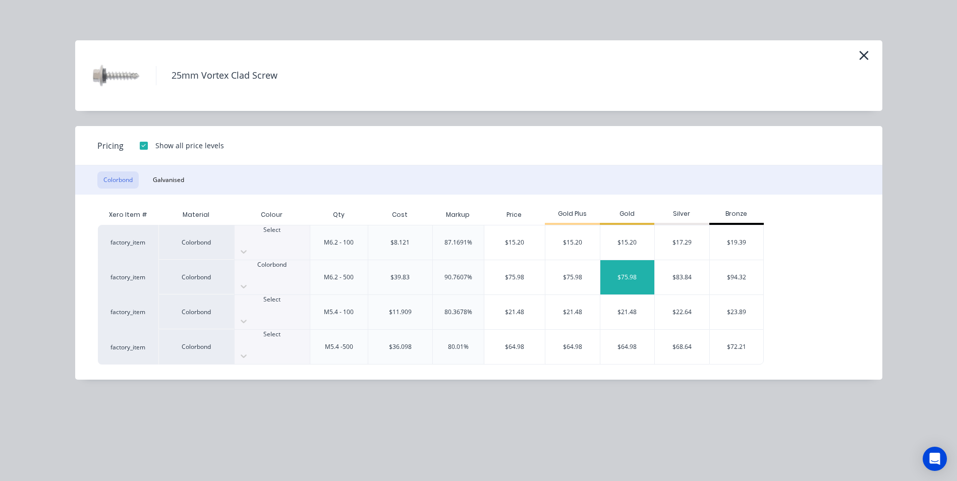
click at [633, 266] on div "$75.98" at bounding box center [627, 277] width 54 height 34
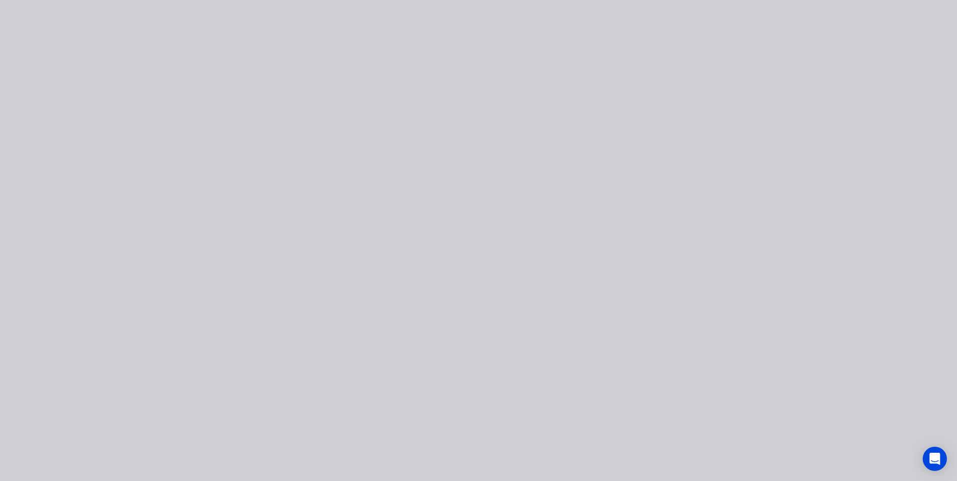
type input "93.75"
type input "$75.98"
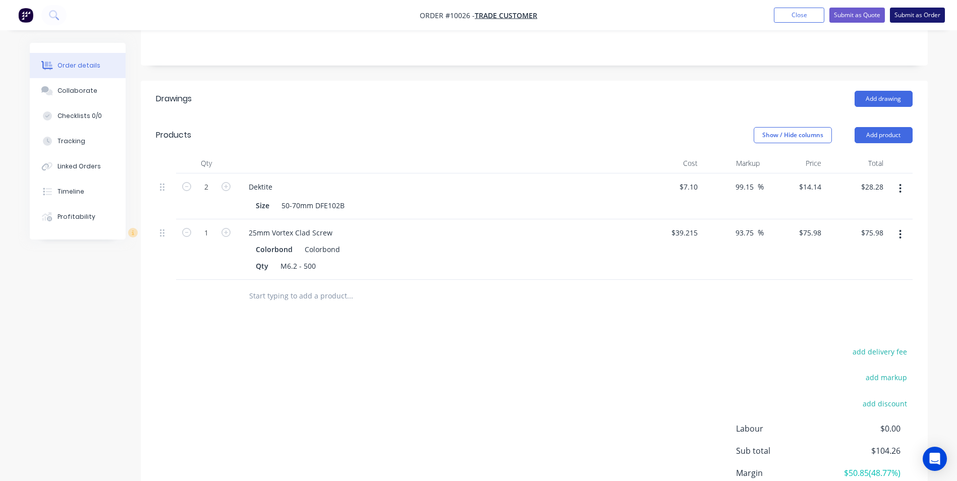
click at [907, 17] on button "Submit as Order" at bounding box center [917, 15] width 55 height 15
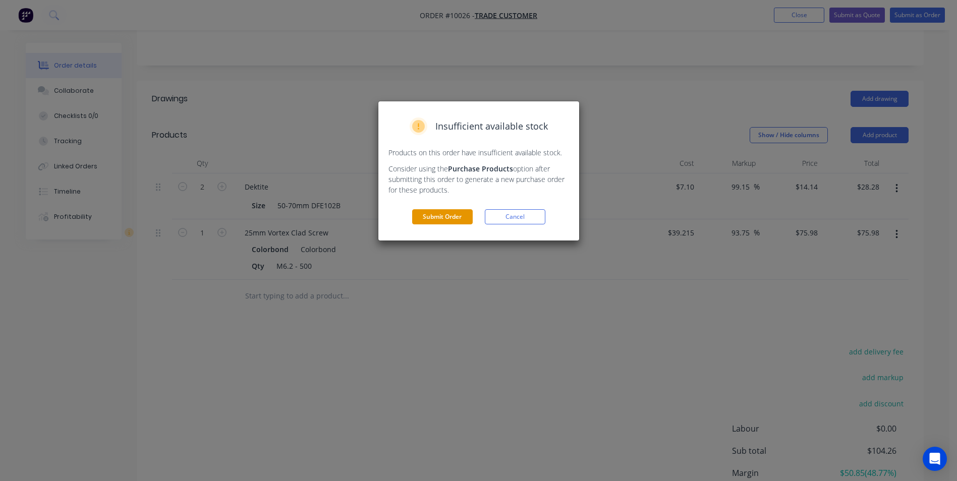
click at [449, 220] on button "Submit Order" at bounding box center [442, 216] width 61 height 15
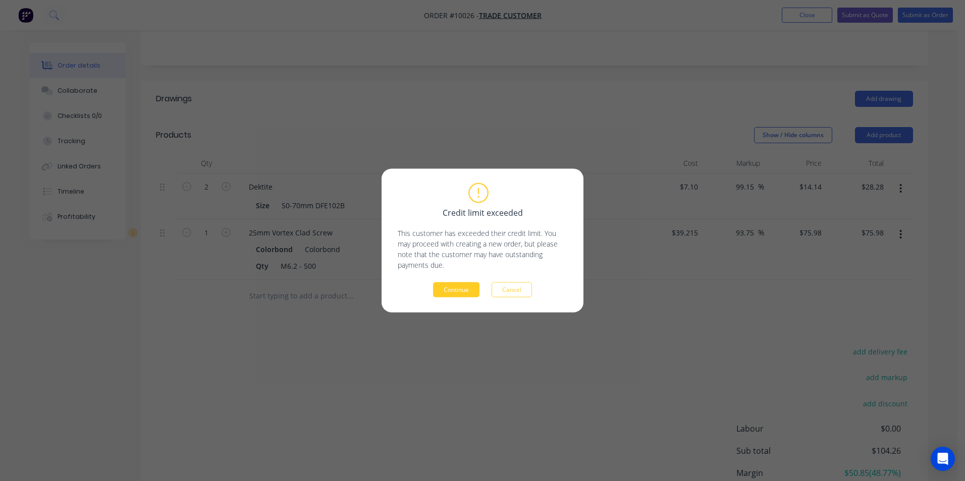
click at [443, 297] on button "Continue" at bounding box center [456, 290] width 46 height 15
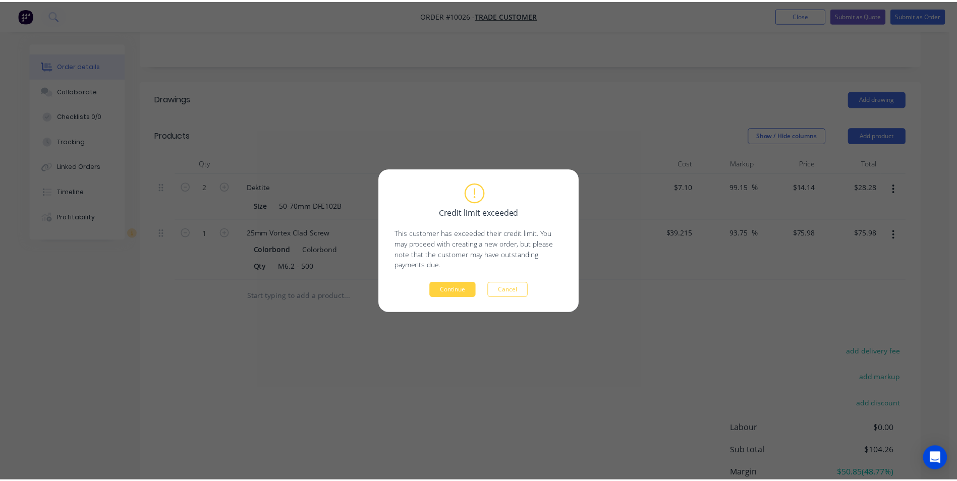
scroll to position [0, 0]
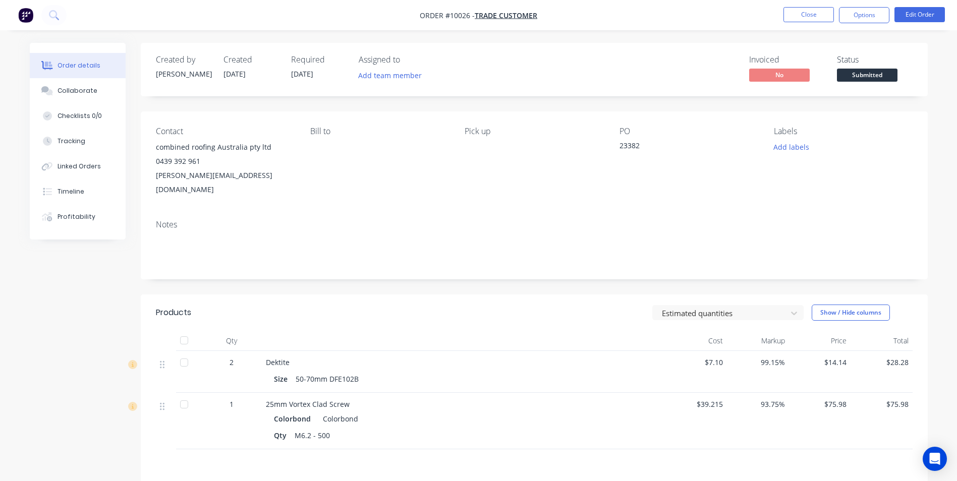
click at [884, 75] on span "Submitted" at bounding box center [867, 75] width 61 height 13
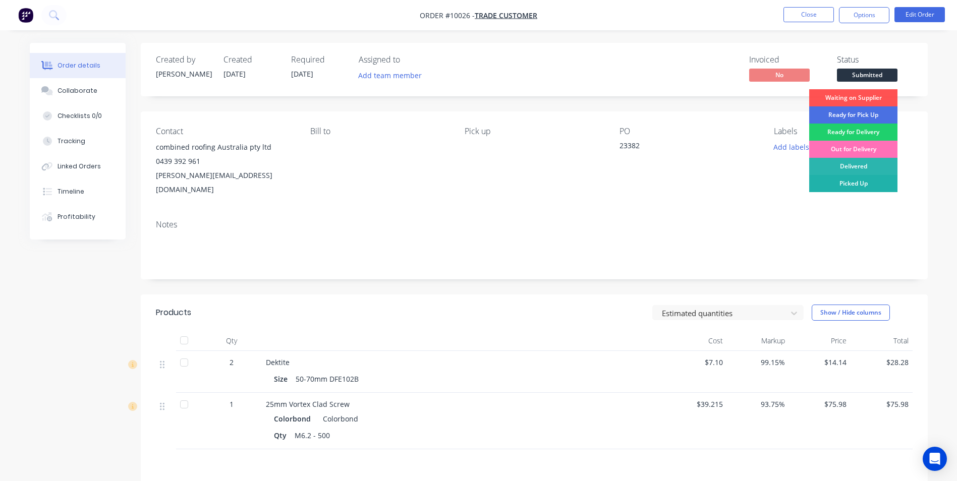
click at [855, 190] on div "Picked Up" at bounding box center [853, 183] width 88 height 17
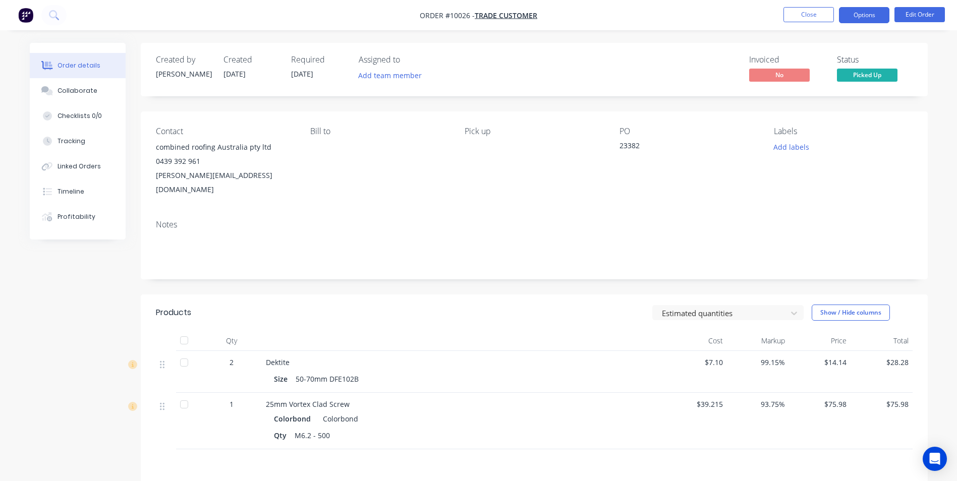
click at [868, 13] on button "Options" at bounding box center [864, 15] width 50 height 16
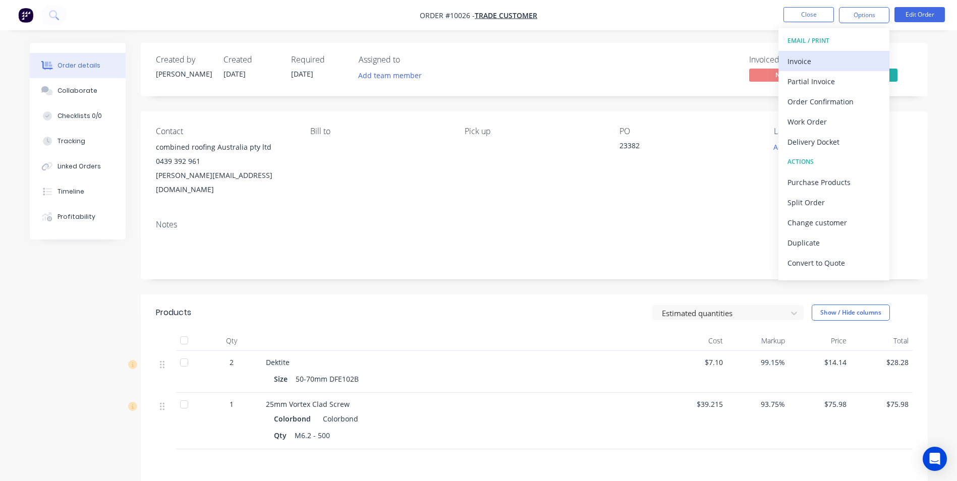
click at [809, 64] on div "Invoice" at bounding box center [834, 61] width 93 height 15
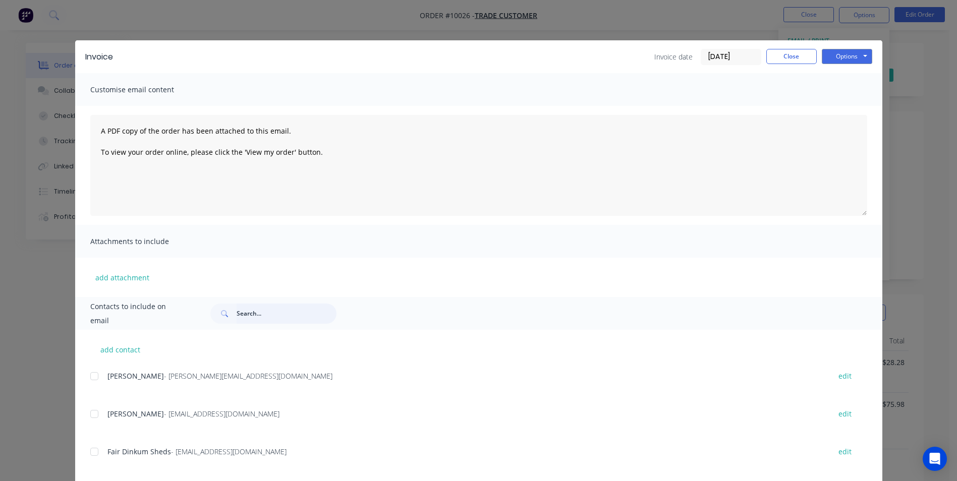
click at [258, 315] on input "text" at bounding box center [287, 314] width 100 height 20
type input "combined"
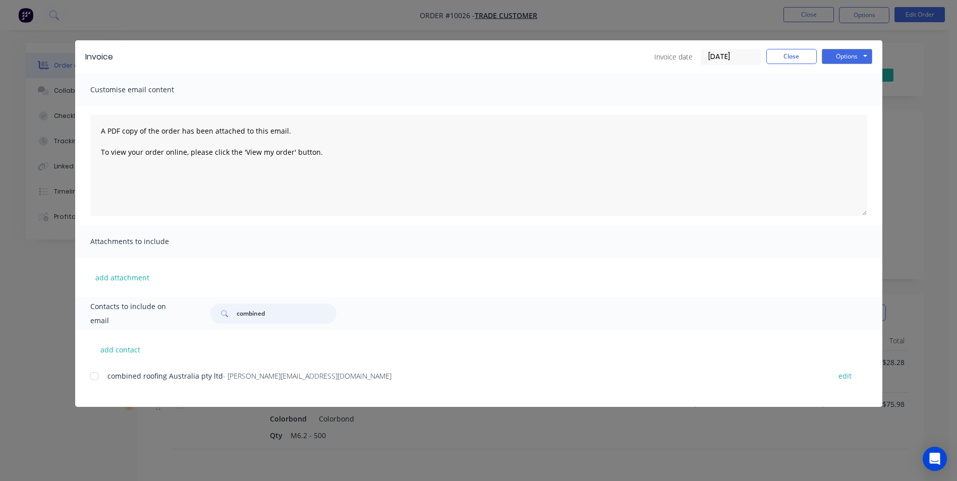
click at [90, 375] on div at bounding box center [94, 376] width 20 height 20
click at [852, 54] on button "Options" at bounding box center [847, 56] width 50 height 15
click at [845, 112] on button "Email" at bounding box center [854, 107] width 65 height 17
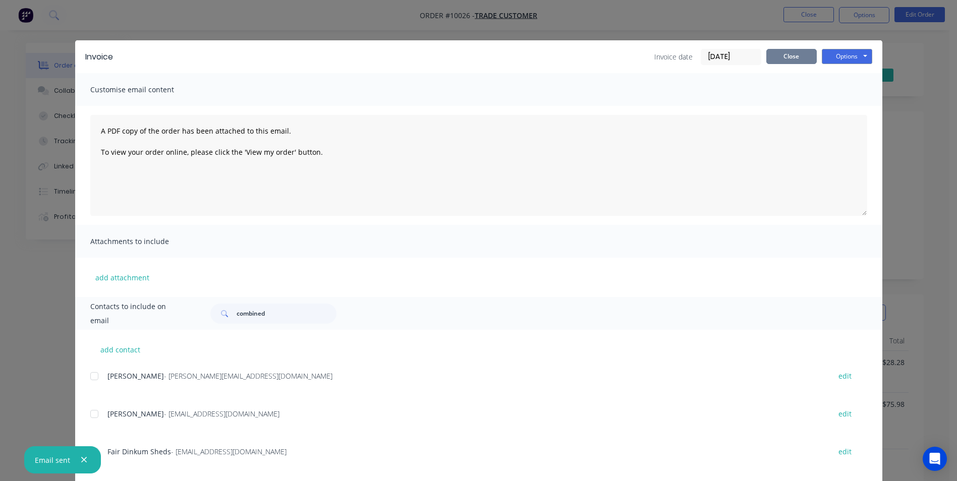
click at [788, 57] on button "Close" at bounding box center [791, 56] width 50 height 15
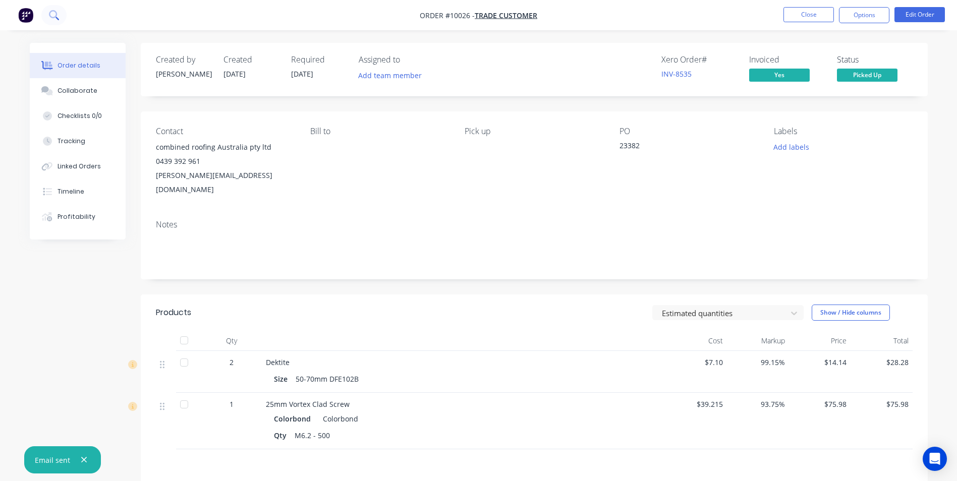
click at [59, 12] on button at bounding box center [53, 15] width 25 height 20
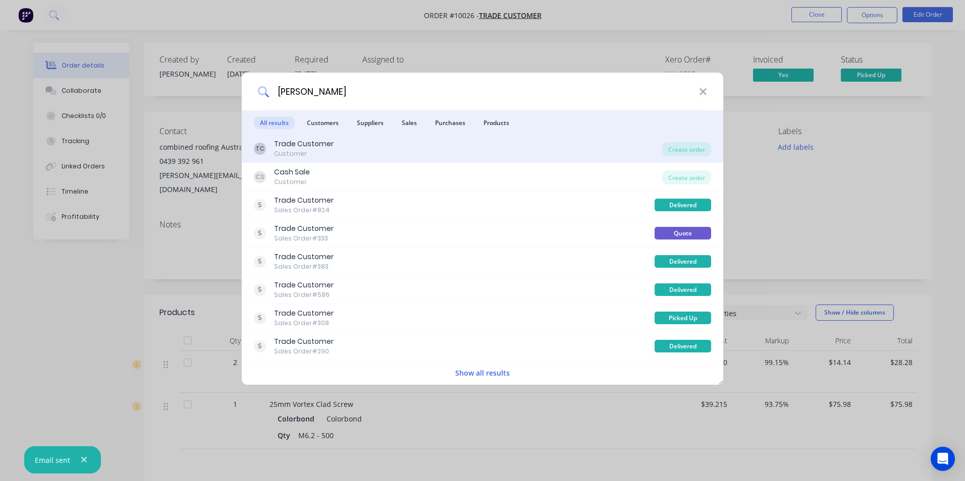
type input "jeff"
click at [430, 153] on div "TC Trade Customer Customer" at bounding box center [458, 149] width 408 height 20
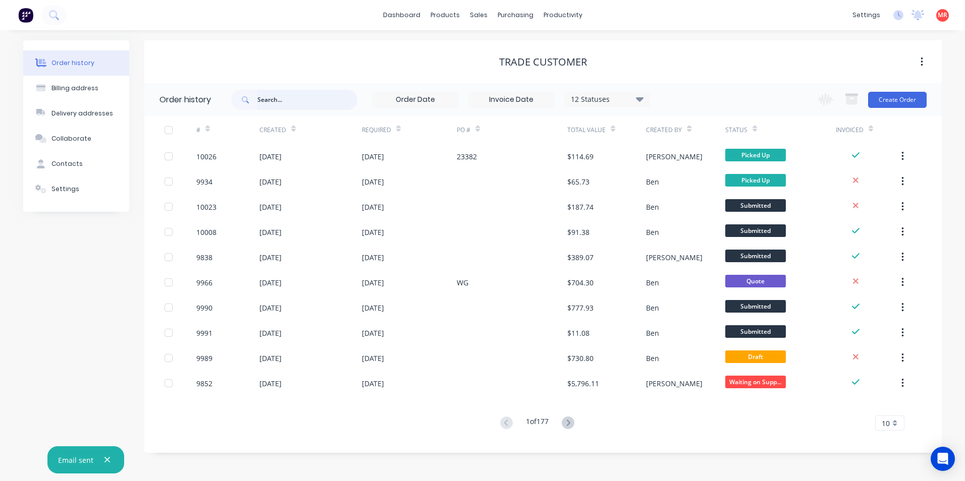
click at [287, 106] on input "text" at bounding box center [307, 100] width 100 height 20
type input "vella"
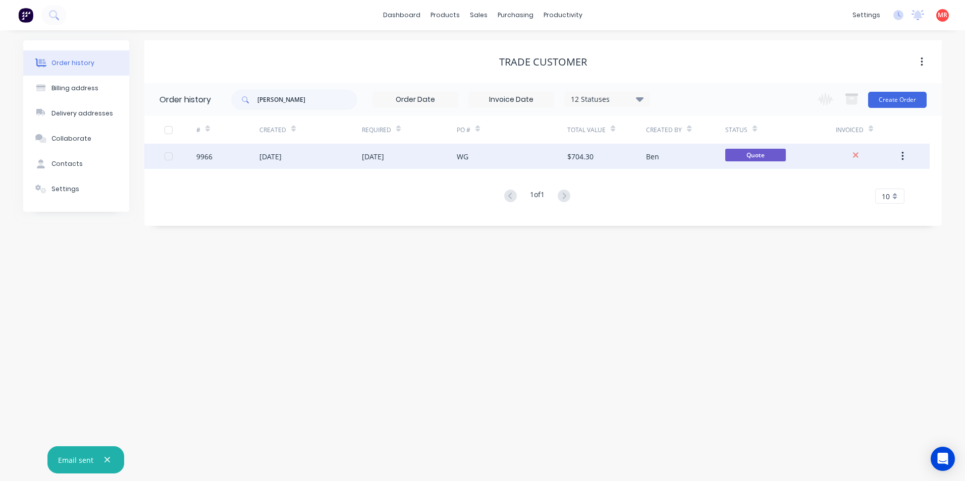
click at [357, 157] on div "30 Sep 2025" at bounding box center [310, 156] width 102 height 25
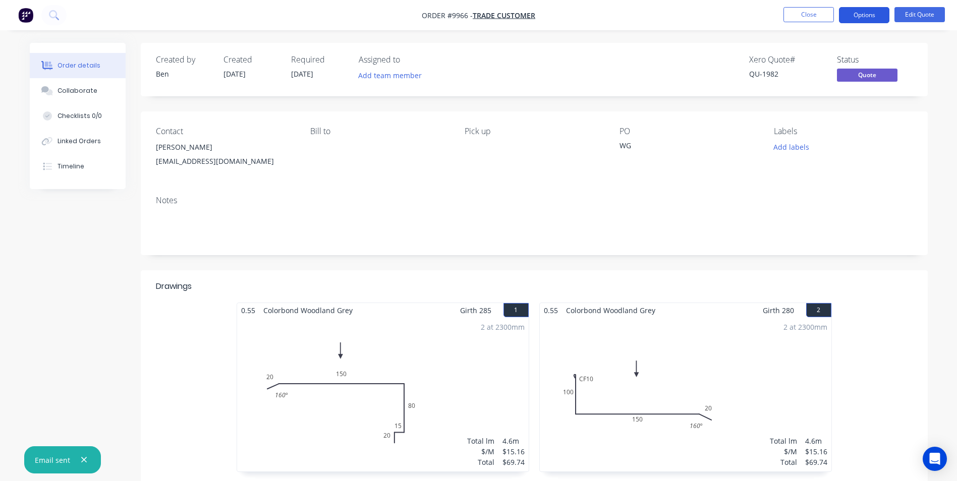
click at [871, 14] on button "Options" at bounding box center [864, 15] width 50 height 16
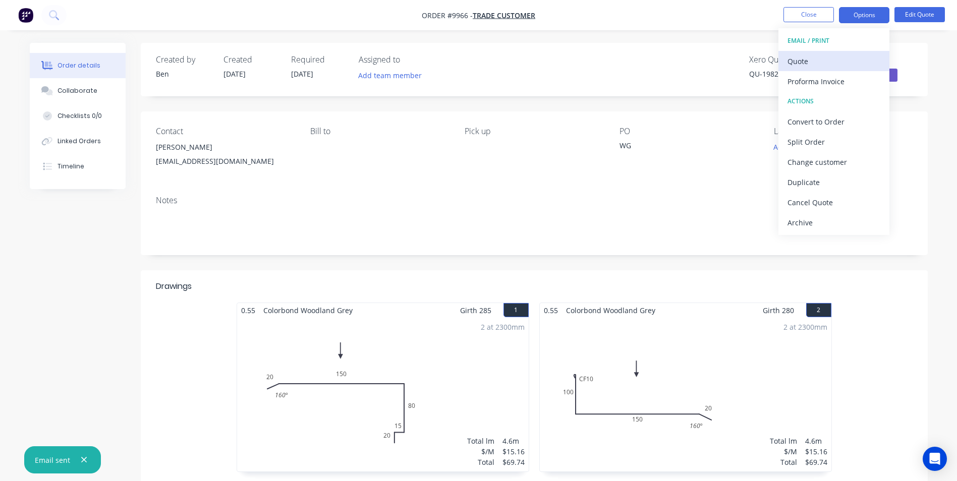
click at [845, 54] on div "Quote" at bounding box center [834, 61] width 93 height 15
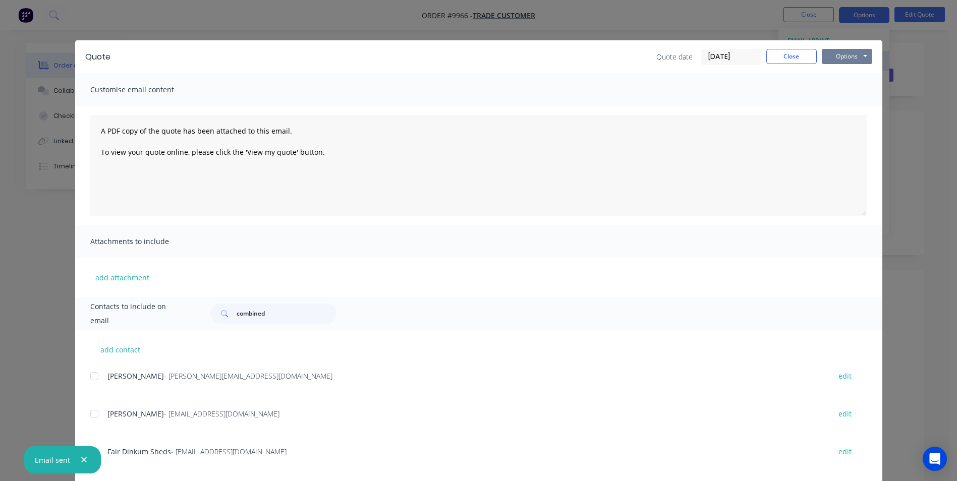
click at [847, 54] on button "Options" at bounding box center [847, 56] width 50 height 15
click at [844, 89] on button "Print" at bounding box center [854, 91] width 65 height 17
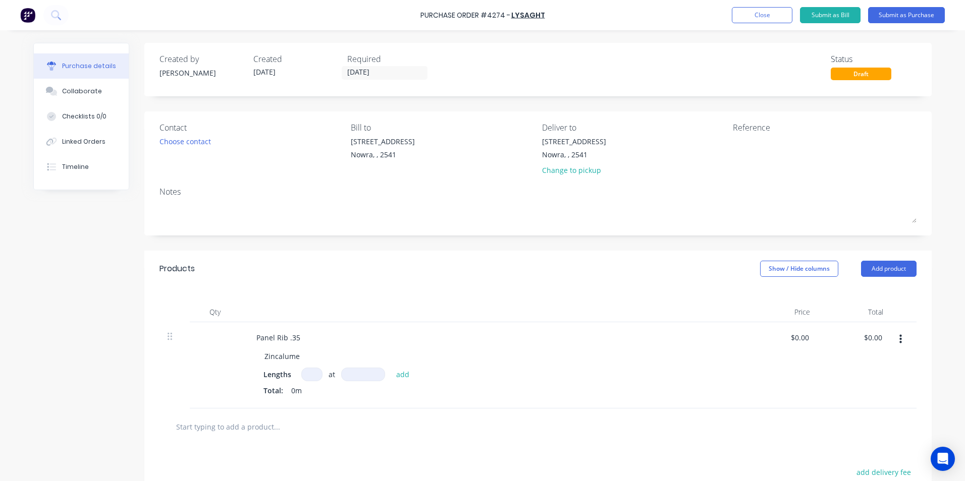
click at [312, 373] on input at bounding box center [311, 375] width 21 height 14
type input "1"
type input "4500"
type input "1"
type input "5000"
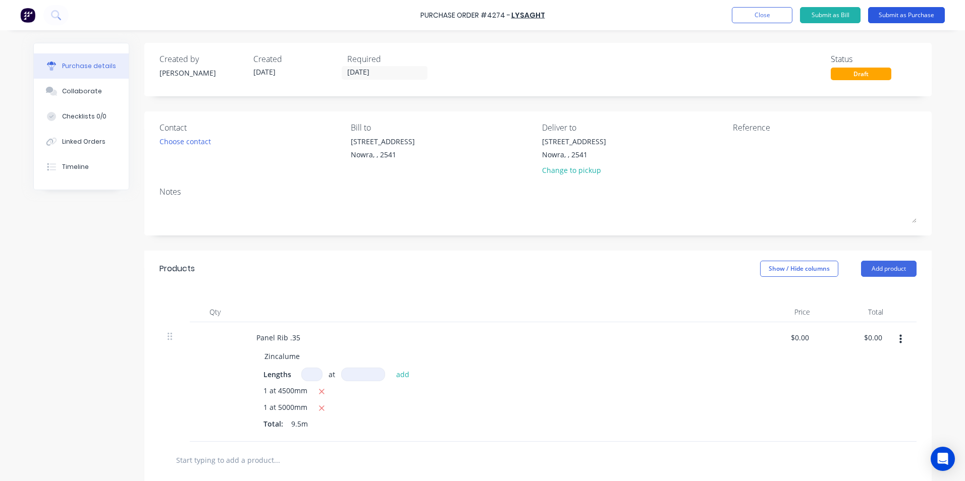
click at [884, 14] on button "Submit as Purchase" at bounding box center [906, 15] width 77 height 16
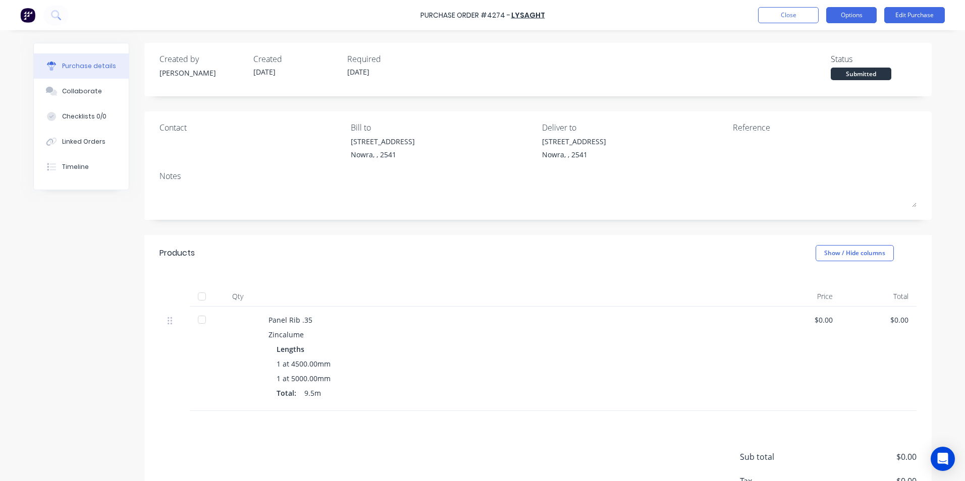
click at [857, 19] on button "Options" at bounding box center [851, 15] width 50 height 16
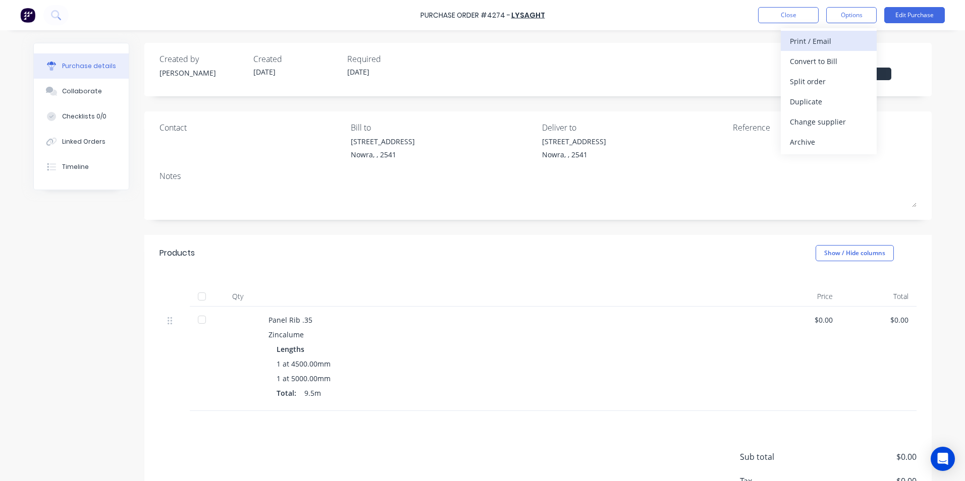
click at [806, 45] on div "Print / Email" at bounding box center [829, 41] width 78 height 15
click at [808, 63] on div "With pricing" at bounding box center [829, 61] width 78 height 15
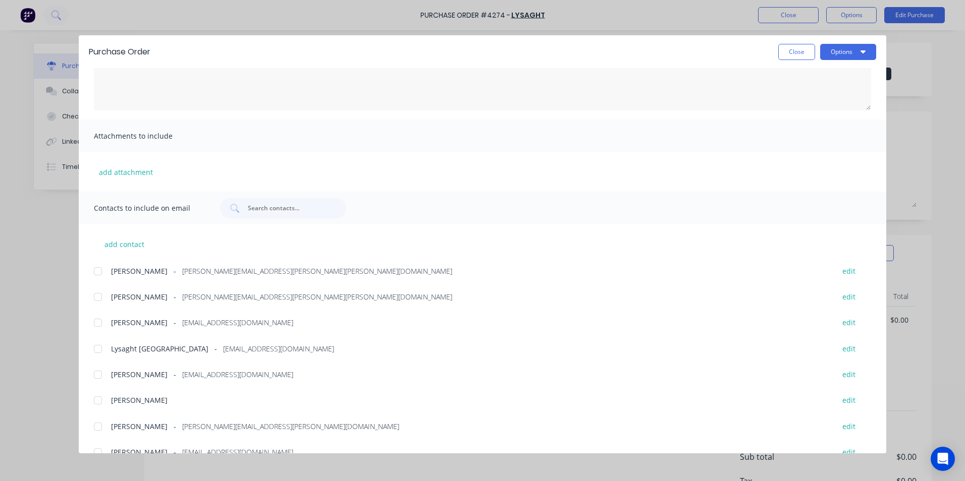
scroll to position [101, 0]
click at [99, 350] on div at bounding box center [98, 349] width 20 height 20
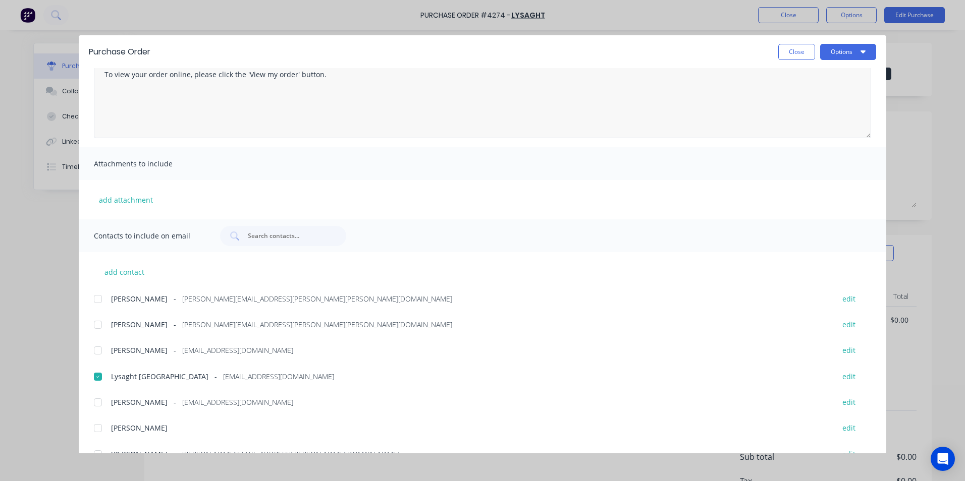
scroll to position [0, 0]
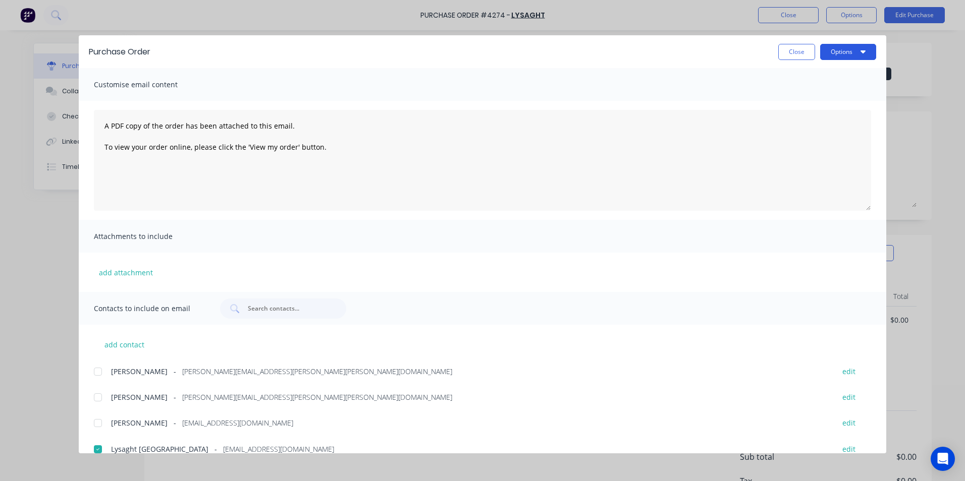
click at [827, 54] on button "Options" at bounding box center [848, 52] width 56 height 16
click at [819, 110] on button "Email" at bounding box center [828, 118] width 96 height 20
click at [797, 52] on button "Close" at bounding box center [796, 52] width 37 height 16
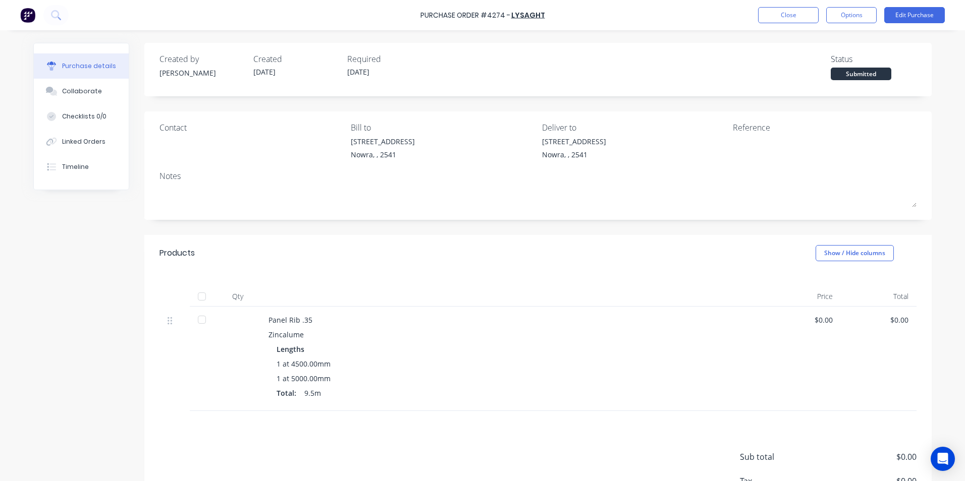
click at [25, 16] on img at bounding box center [27, 15] width 15 height 15
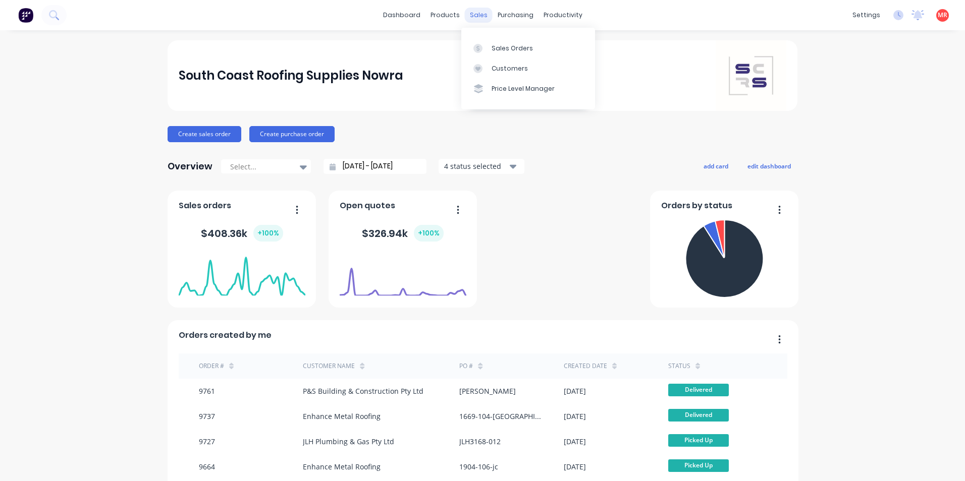
click at [483, 17] on div "sales" at bounding box center [479, 15] width 28 height 15
click at [495, 45] on div "Sales Orders" at bounding box center [511, 48] width 41 height 9
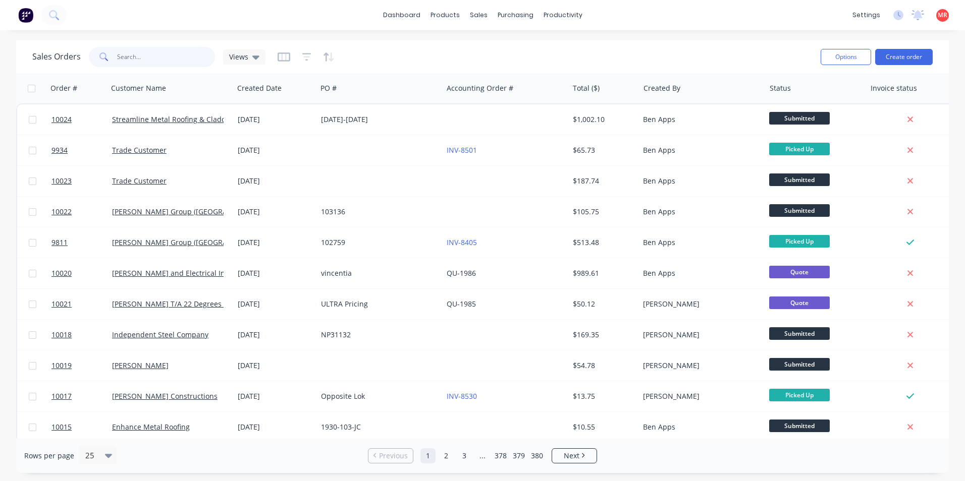
click at [166, 58] on input "text" at bounding box center [166, 57] width 98 height 20
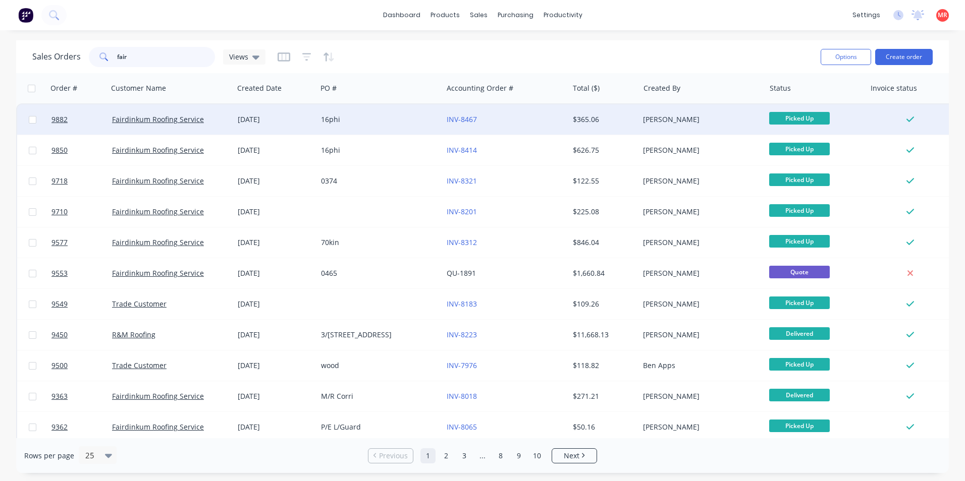
type input "fair"
click at [373, 108] on div "16phi" at bounding box center [380, 119] width 126 height 30
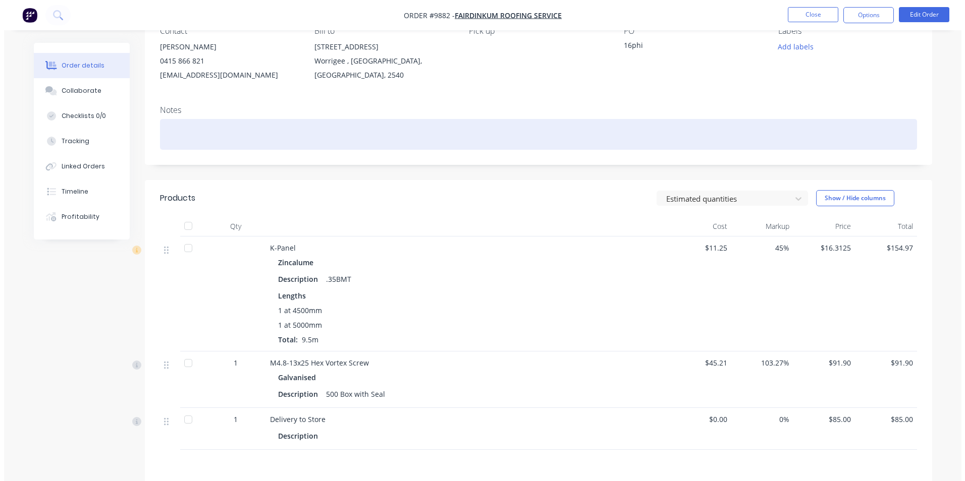
scroll to position [101, 0]
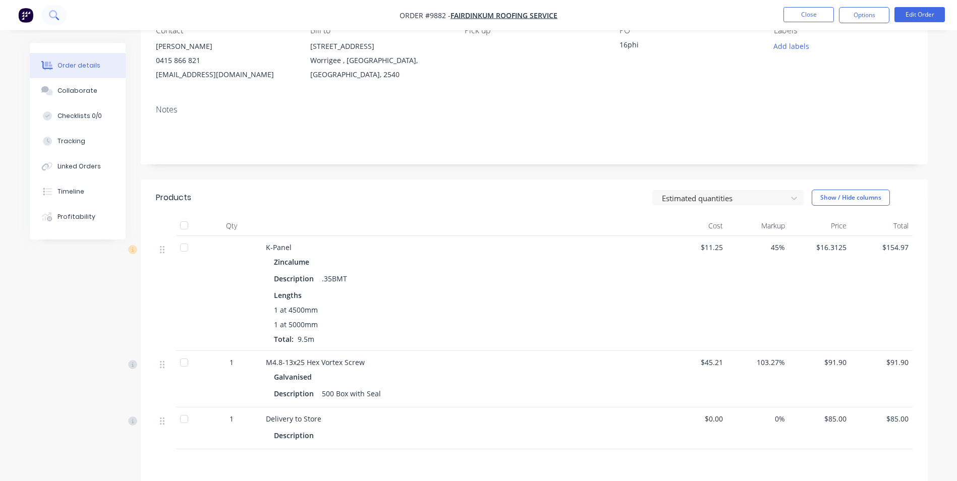
click at [46, 14] on button at bounding box center [53, 15] width 25 height 20
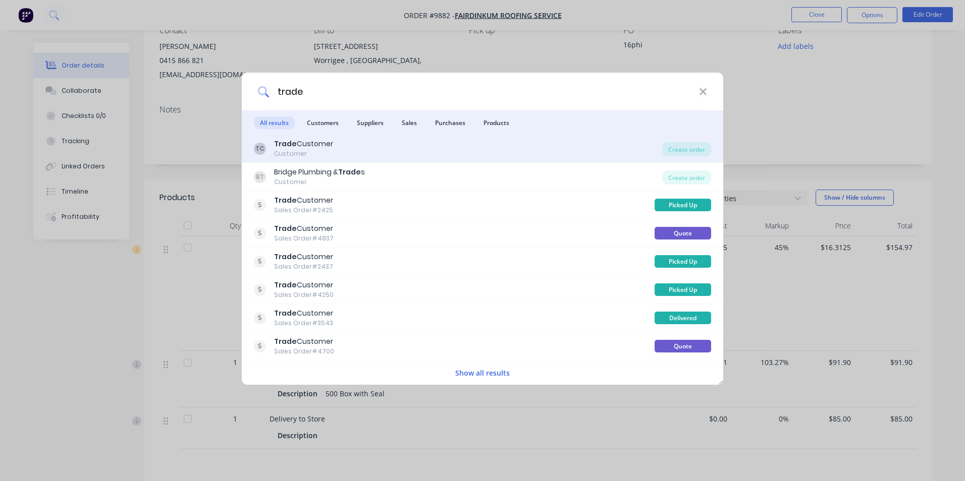
type input "trade"
click at [445, 152] on div "TC Trade Customer Customer" at bounding box center [458, 149] width 408 height 20
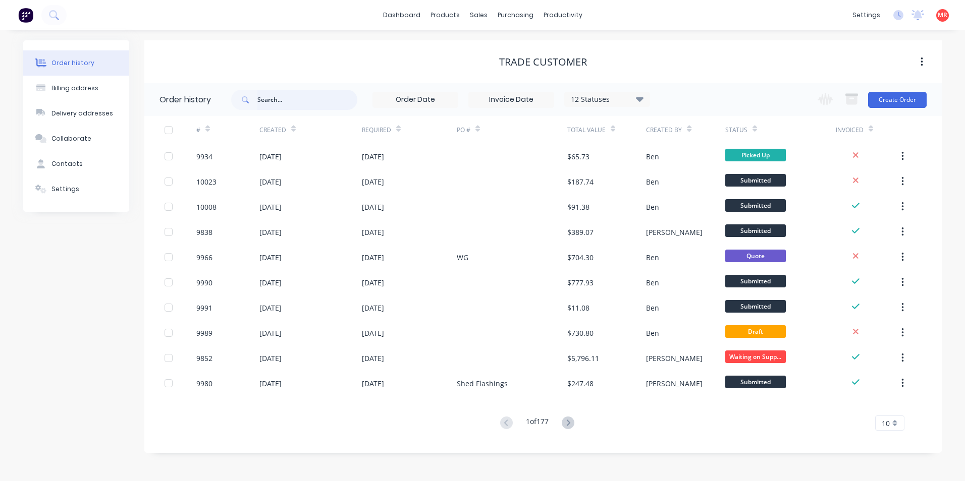
click at [309, 108] on input "text" at bounding box center [307, 100] width 100 height 20
type input "combined"
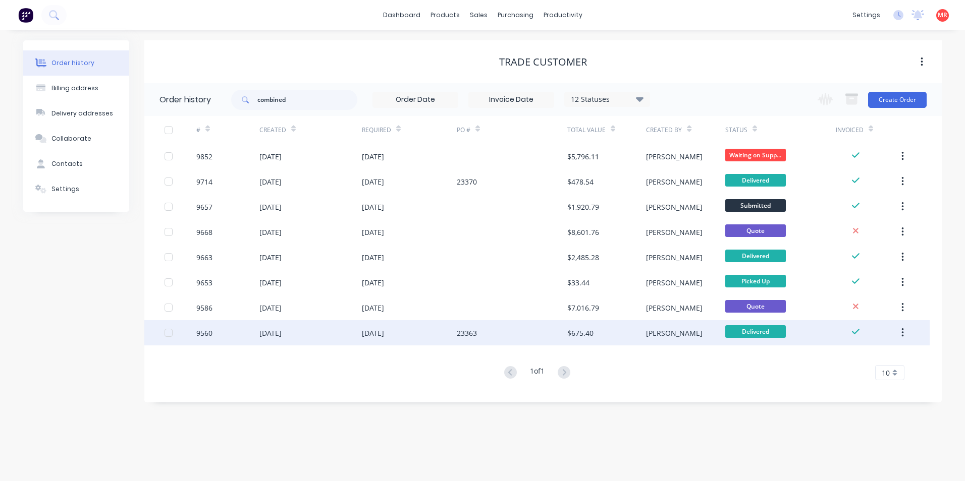
click at [416, 334] on div "03 Sep 2025" at bounding box center [409, 332] width 95 height 25
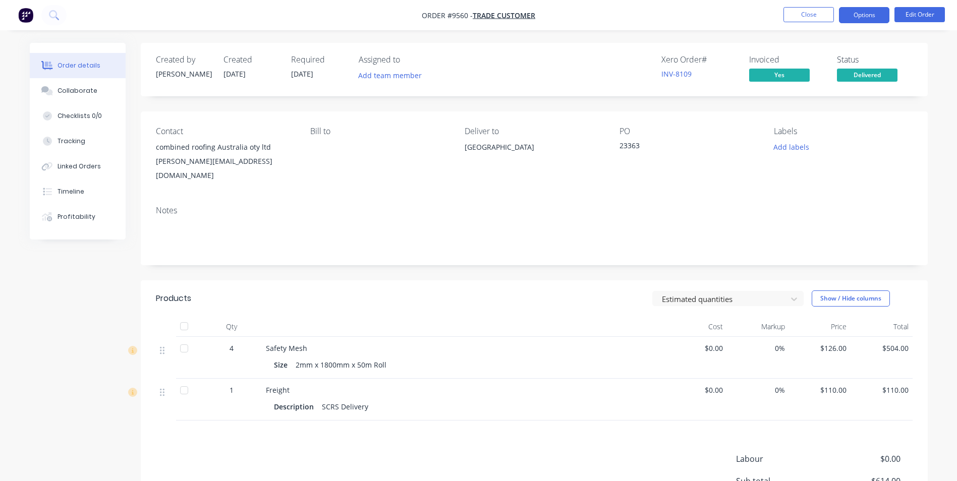
click at [845, 12] on button "Options" at bounding box center [864, 15] width 50 height 16
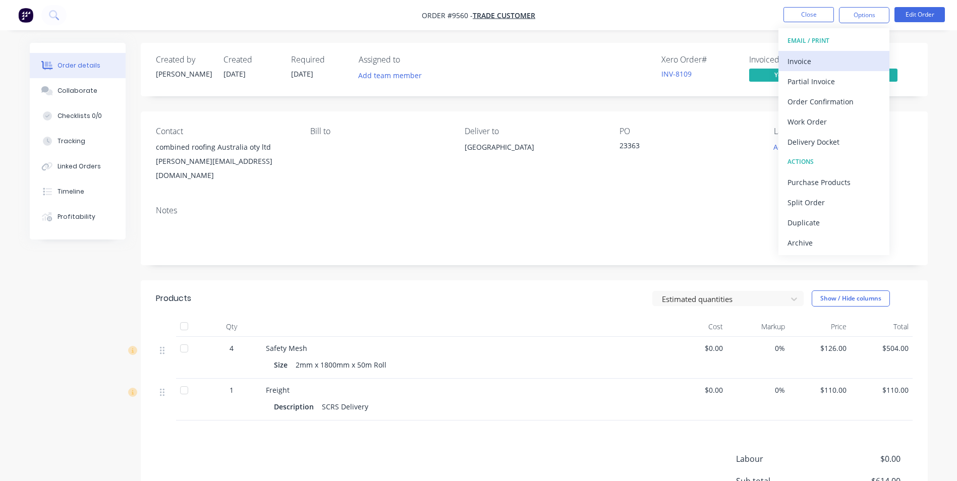
click at [811, 54] on div "Invoice" at bounding box center [834, 61] width 93 height 15
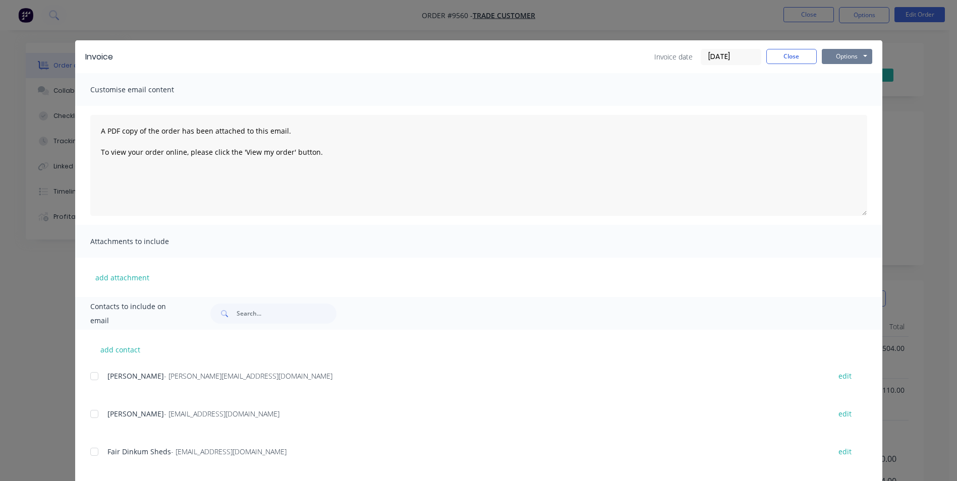
click at [835, 57] on button "Options" at bounding box center [847, 56] width 50 height 15
click at [838, 93] on button "Print" at bounding box center [854, 91] width 65 height 17
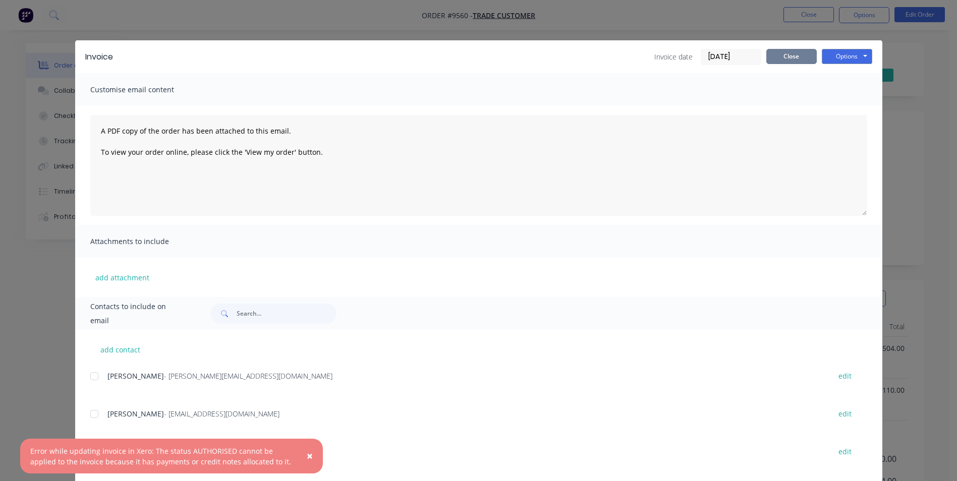
click at [808, 58] on button "Close" at bounding box center [791, 56] width 50 height 15
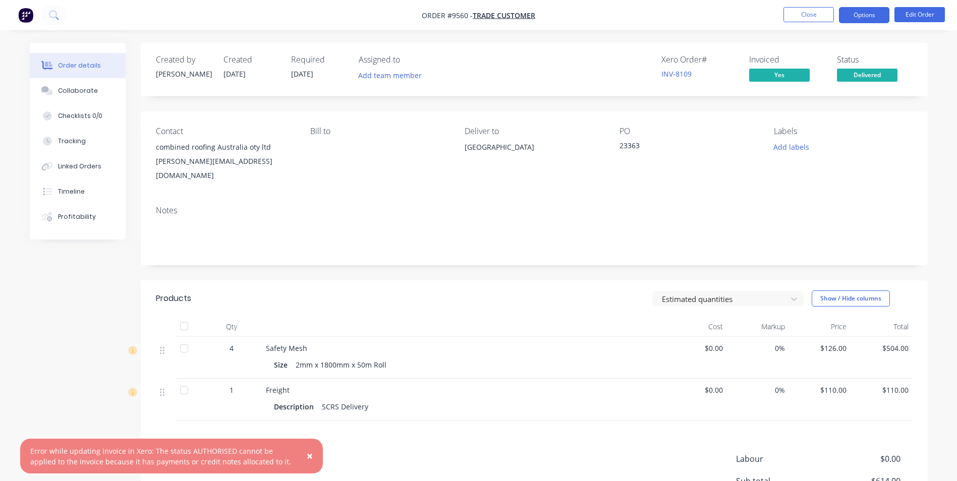
click at [877, 19] on button "Options" at bounding box center [864, 15] width 50 height 16
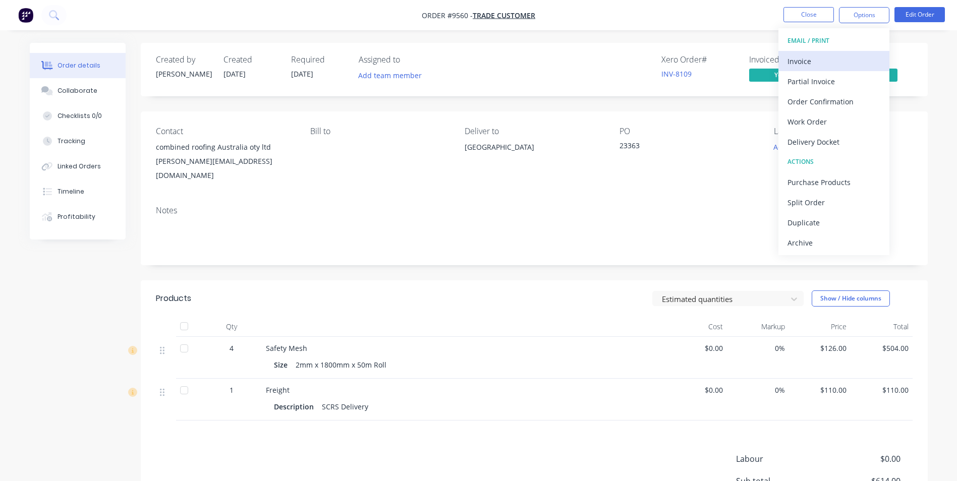
click at [810, 57] on div "Invoice" at bounding box center [834, 61] width 93 height 15
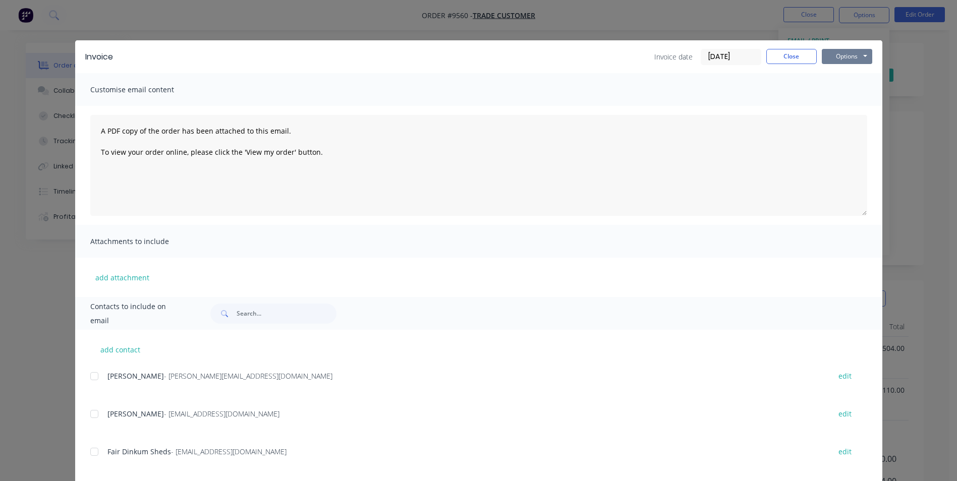
click at [842, 57] on button "Options" at bounding box center [847, 56] width 50 height 15
click at [841, 78] on button "Preview" at bounding box center [854, 74] width 65 height 17
click at [796, 57] on button "Close" at bounding box center [791, 56] width 50 height 15
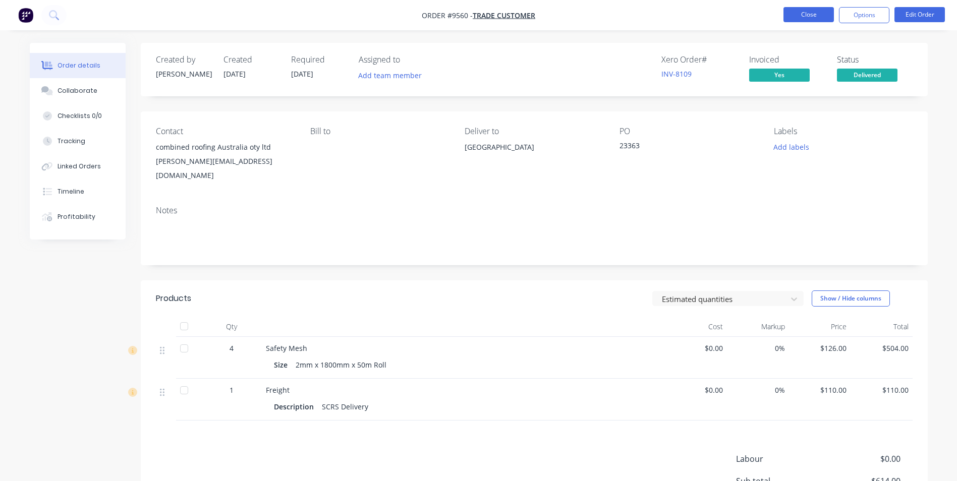
click at [806, 12] on button "Close" at bounding box center [808, 14] width 50 height 15
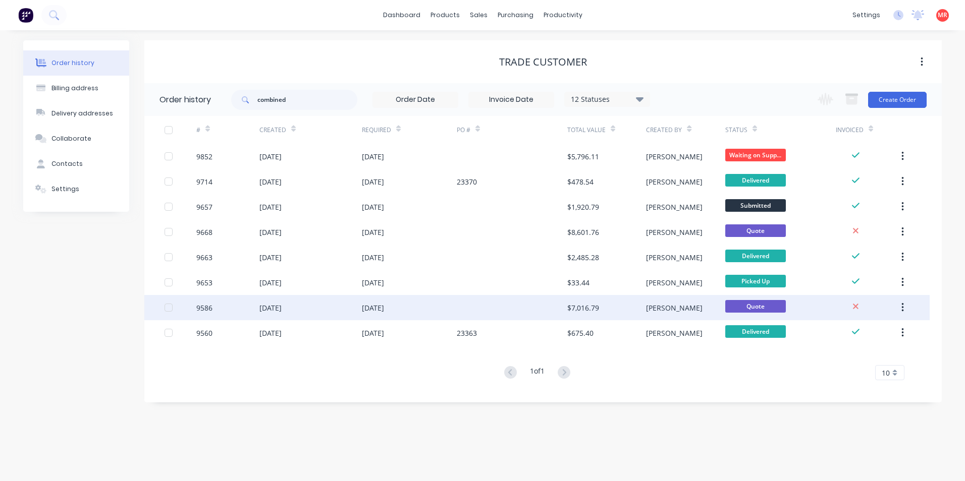
click at [611, 307] on div "$7,016.79" at bounding box center [606, 307] width 79 height 25
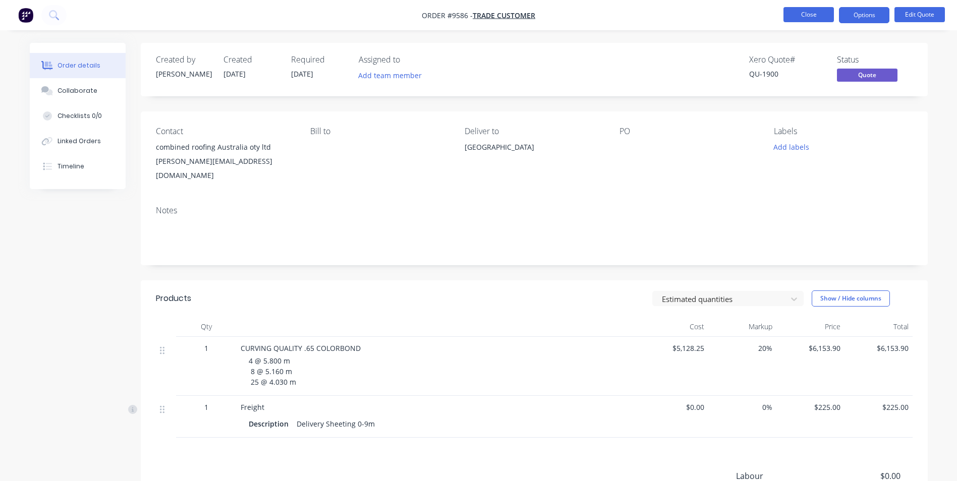
click at [799, 17] on button "Close" at bounding box center [808, 14] width 50 height 15
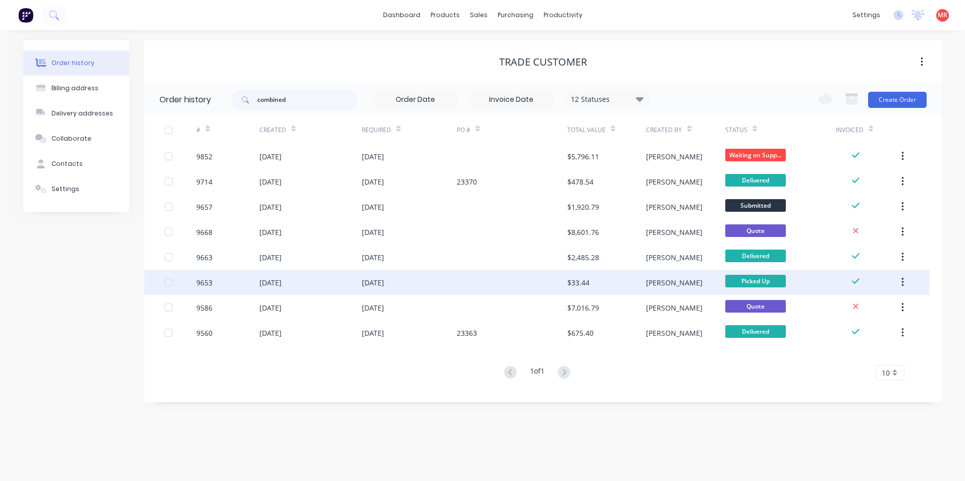
click at [501, 283] on div at bounding box center [512, 282] width 110 height 25
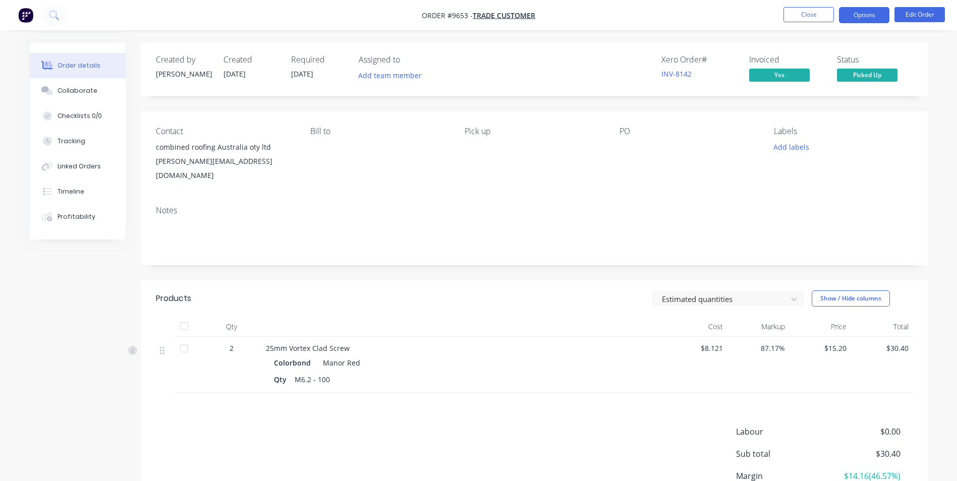
click at [857, 15] on button "Options" at bounding box center [864, 15] width 50 height 16
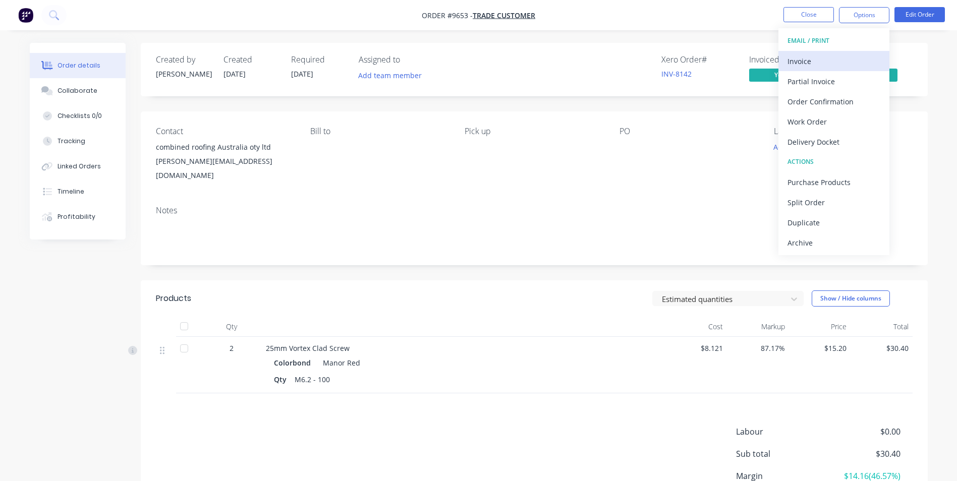
click at [835, 57] on div "Invoice" at bounding box center [834, 61] width 93 height 15
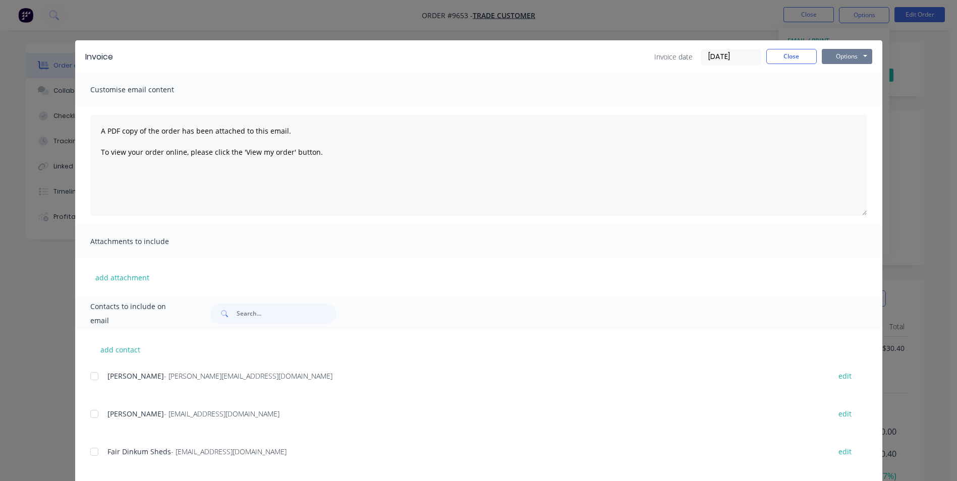
click at [838, 59] on button "Options" at bounding box center [847, 56] width 50 height 15
click at [845, 78] on button "Preview" at bounding box center [854, 74] width 65 height 17
click at [790, 56] on button "Close" at bounding box center [791, 56] width 50 height 15
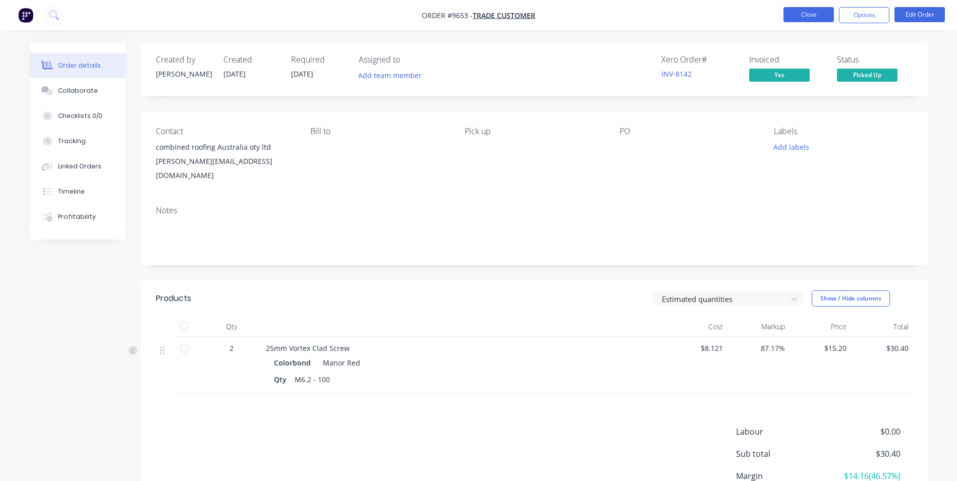
click at [810, 13] on button "Close" at bounding box center [808, 14] width 50 height 15
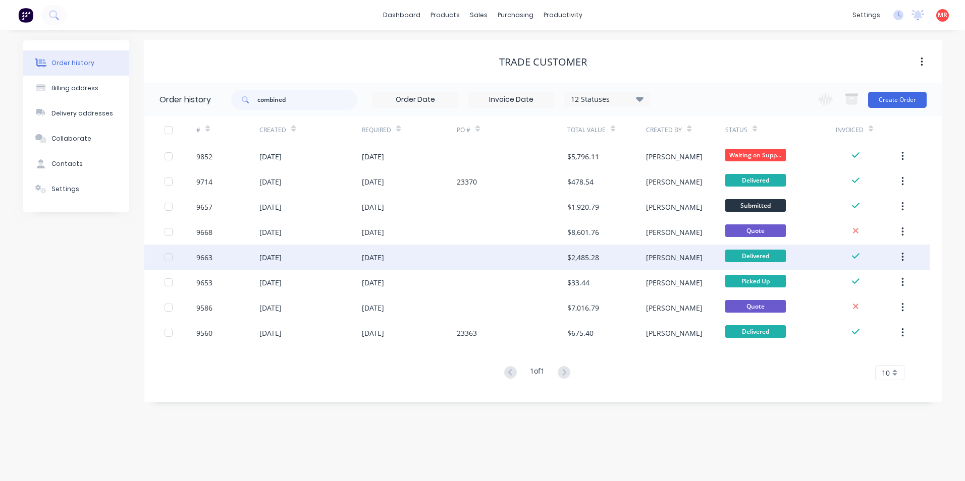
click at [581, 260] on div "$2,485.28" at bounding box center [583, 257] width 32 height 11
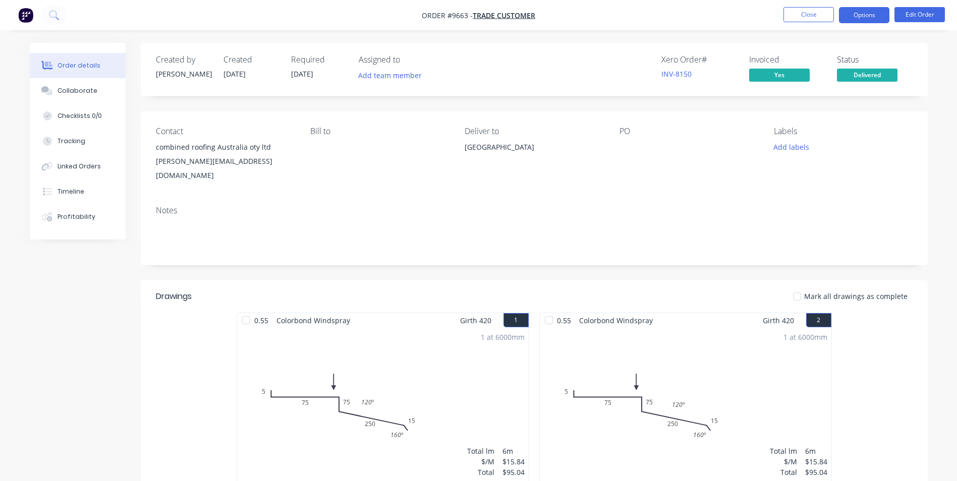
click at [877, 17] on button "Options" at bounding box center [864, 15] width 50 height 16
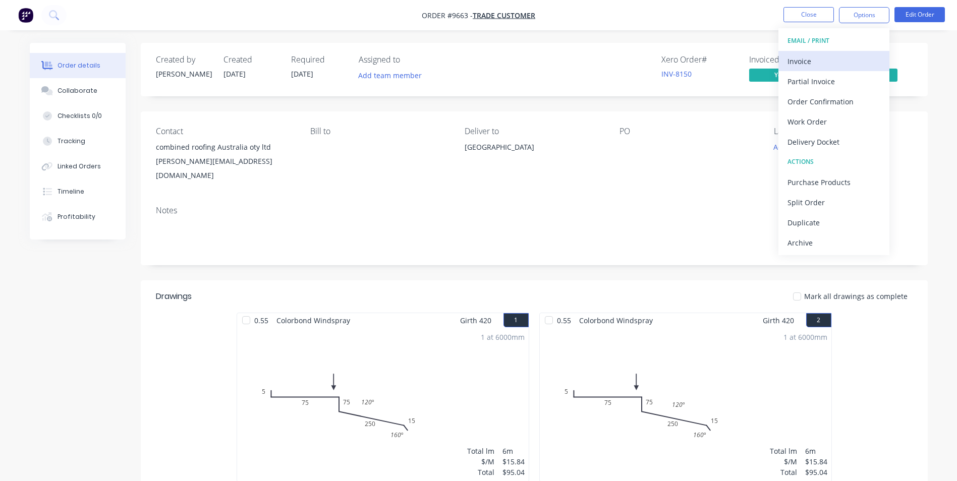
click at [853, 61] on div "Invoice" at bounding box center [834, 61] width 93 height 15
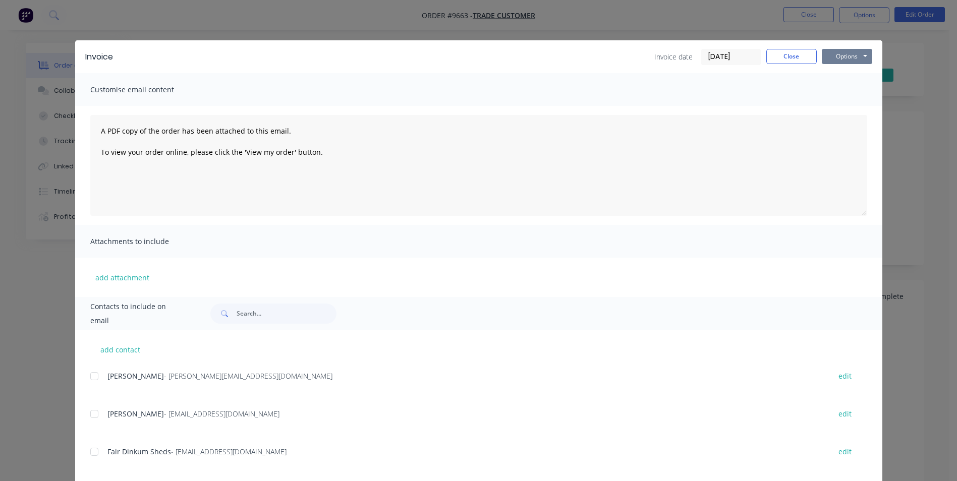
click at [851, 61] on button "Options" at bounding box center [847, 56] width 50 height 15
click at [851, 72] on button "Preview" at bounding box center [854, 74] width 65 height 17
click at [790, 47] on div "Invoice Invoice date 09/09/25 Close Options Preview Print Email" at bounding box center [478, 56] width 807 height 33
click at [791, 52] on button "Close" at bounding box center [791, 56] width 50 height 15
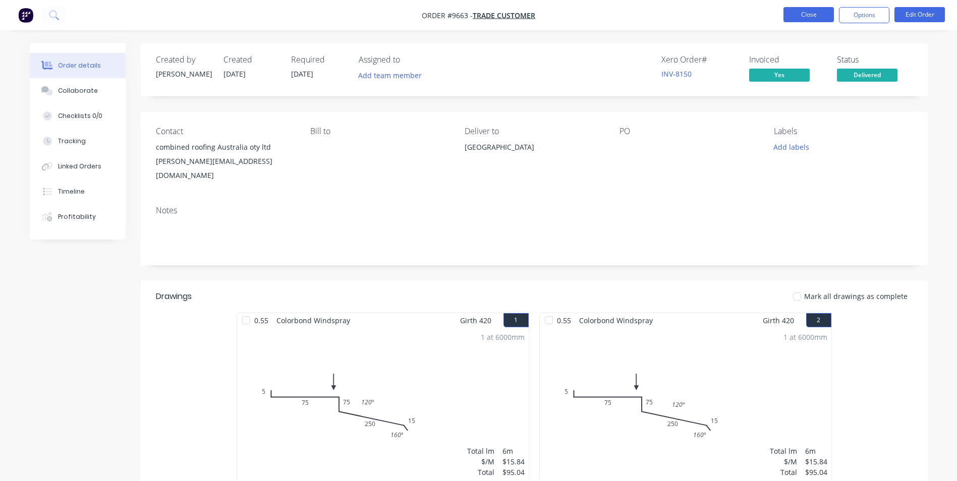
click at [805, 16] on button "Close" at bounding box center [808, 14] width 50 height 15
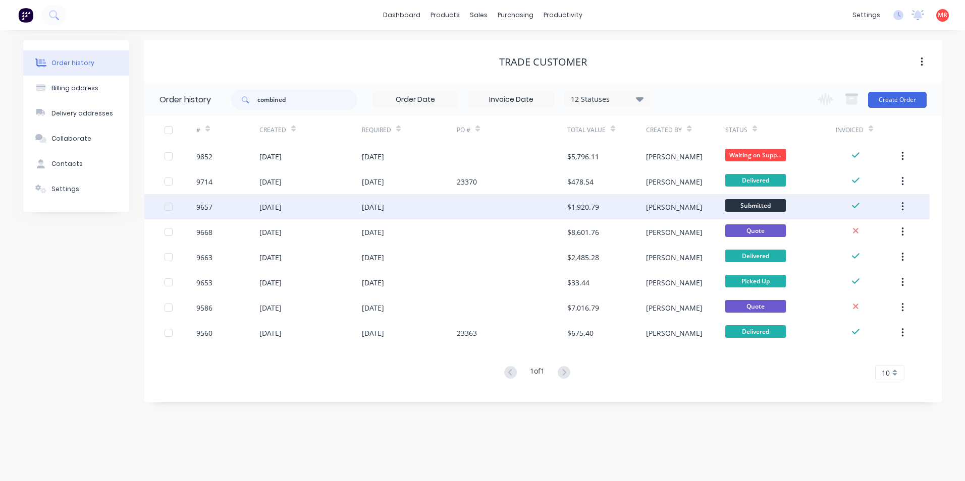
click at [574, 210] on div "$1,920.79" at bounding box center [583, 207] width 32 height 11
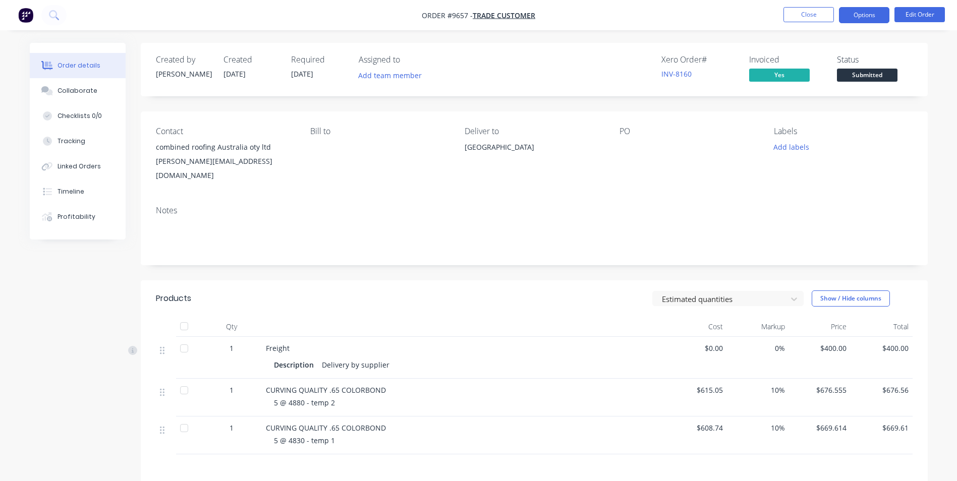
click at [873, 18] on button "Options" at bounding box center [864, 15] width 50 height 16
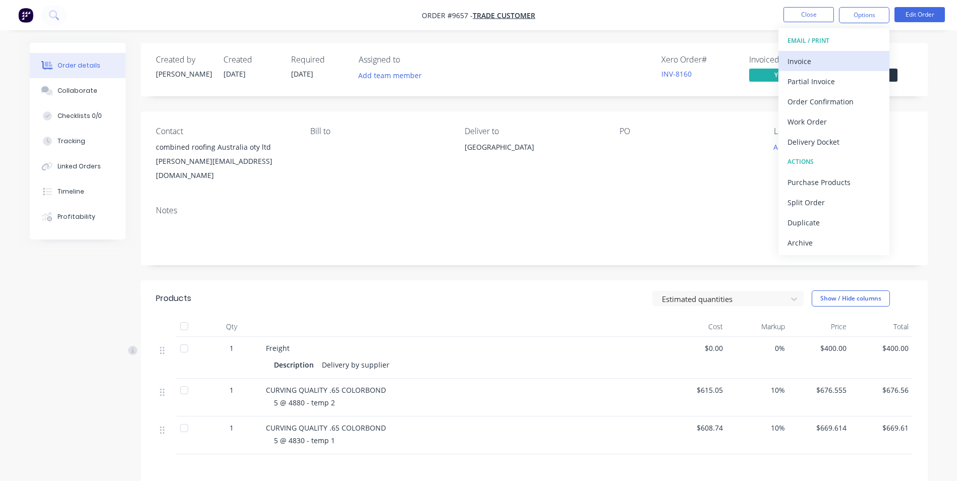
click at [826, 66] on div "Invoice" at bounding box center [834, 61] width 93 height 15
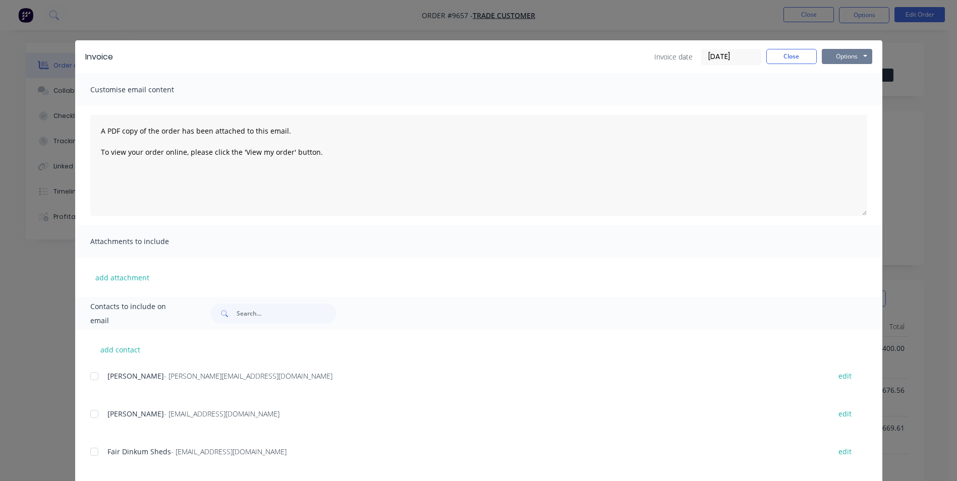
click at [831, 59] on button "Options" at bounding box center [847, 56] width 50 height 15
click at [840, 72] on button "Preview" at bounding box center [854, 74] width 65 height 17
click at [788, 51] on button "Close" at bounding box center [791, 56] width 50 height 15
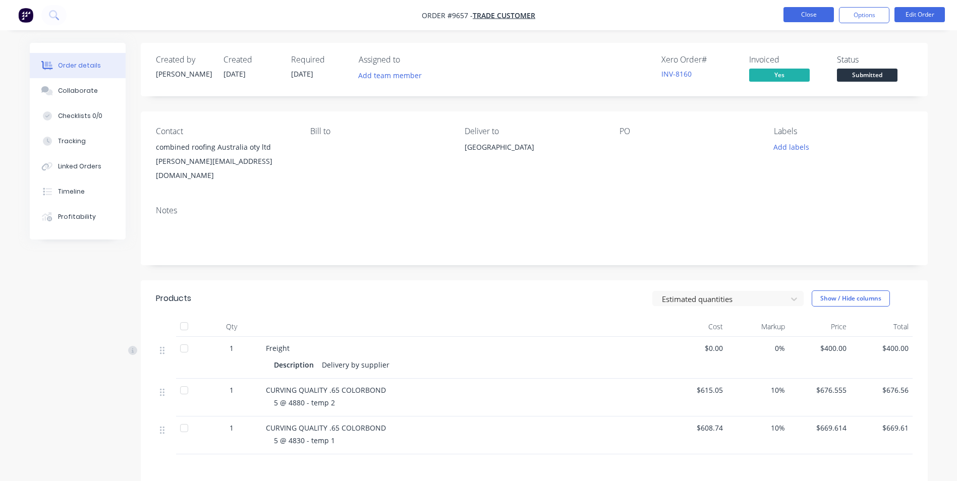
click at [811, 11] on button "Close" at bounding box center [808, 14] width 50 height 15
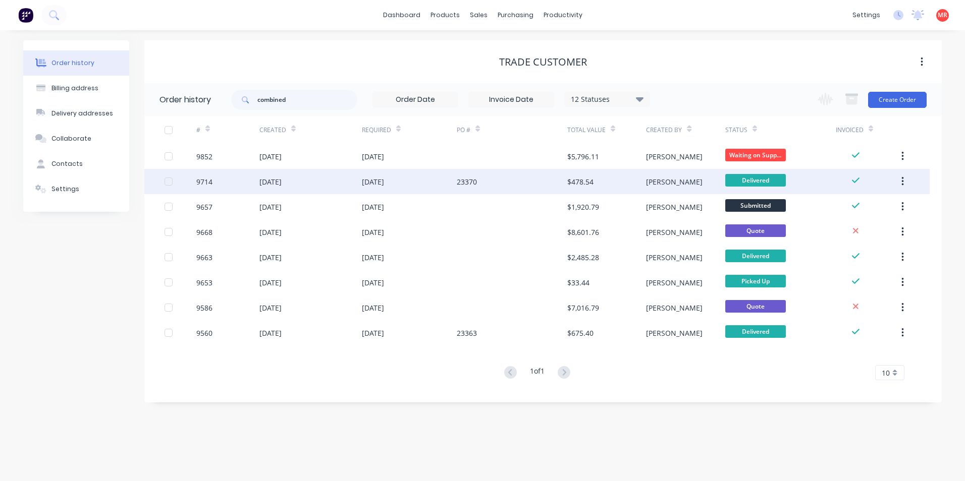
click at [628, 184] on div "$478.54" at bounding box center [606, 181] width 79 height 25
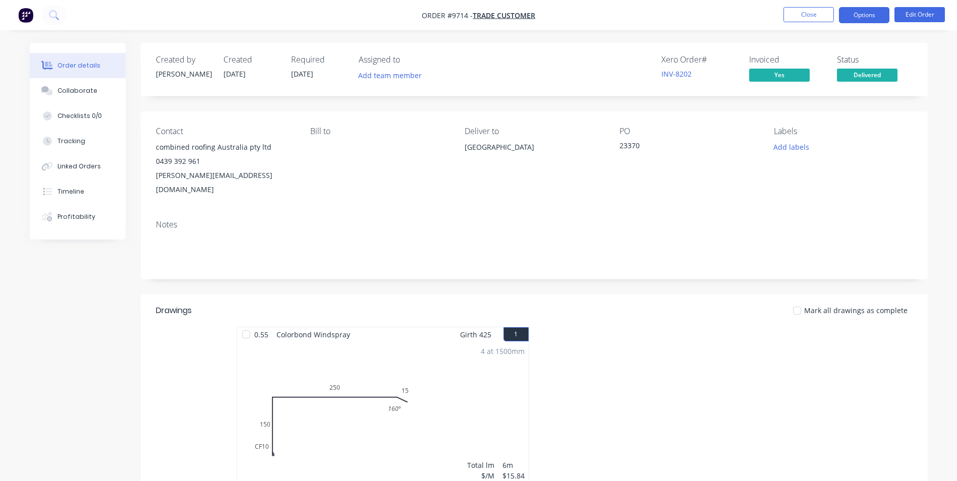
click at [882, 18] on button "Options" at bounding box center [864, 15] width 50 height 16
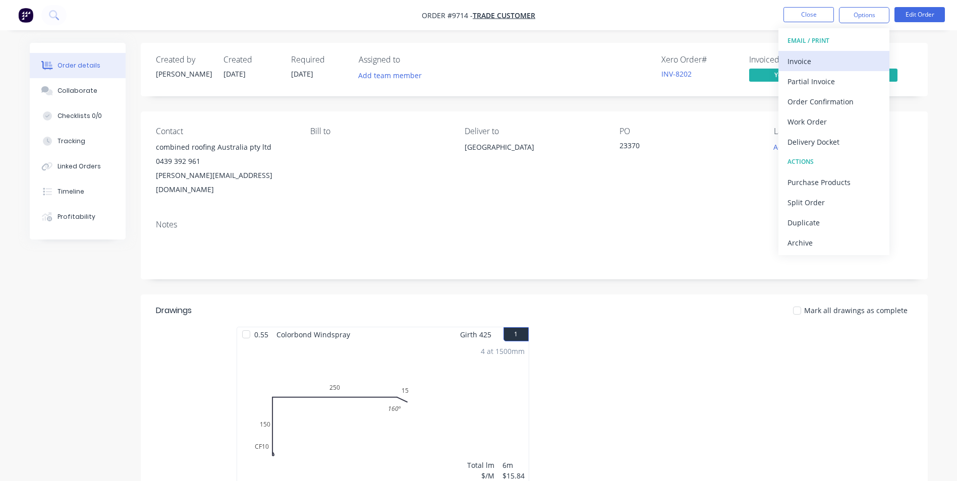
click at [856, 65] on div "Invoice" at bounding box center [834, 61] width 93 height 15
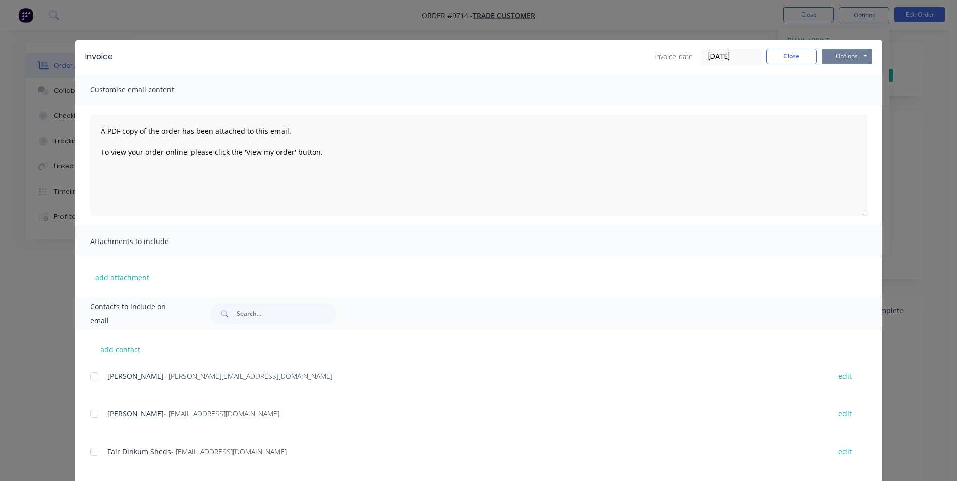
click at [838, 49] on button "Options" at bounding box center [847, 56] width 50 height 15
click at [847, 70] on button "Preview" at bounding box center [854, 74] width 65 height 17
drag, startPoint x: 786, startPoint y: 59, endPoint x: 723, endPoint y: 57, distance: 63.1
click at [786, 59] on button "Close" at bounding box center [791, 56] width 50 height 15
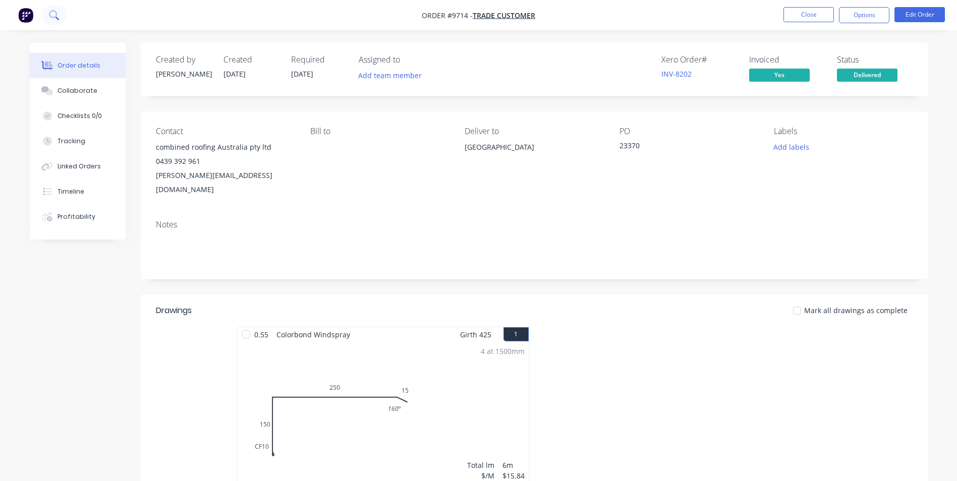
click at [52, 15] on icon at bounding box center [54, 15] width 10 height 10
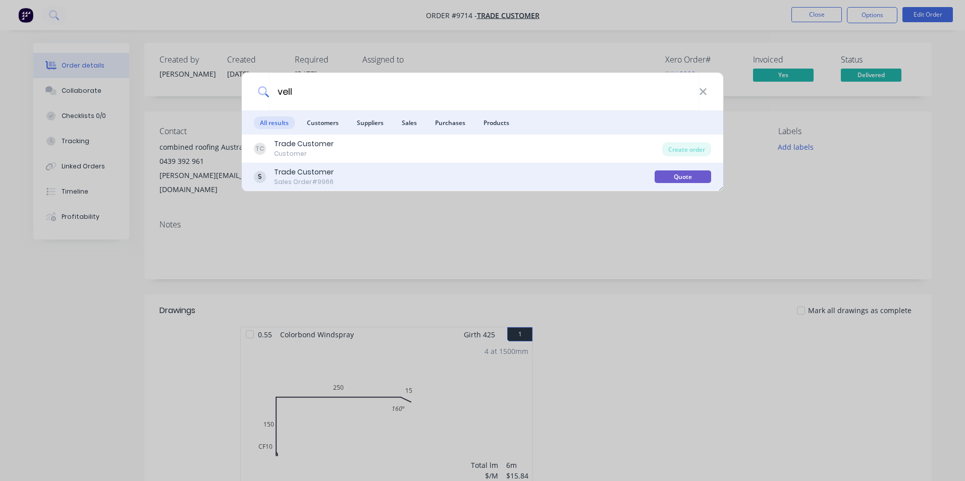
type input "vell"
click at [374, 174] on div "Trade Customer Sales Order #9966" at bounding box center [454, 177] width 401 height 20
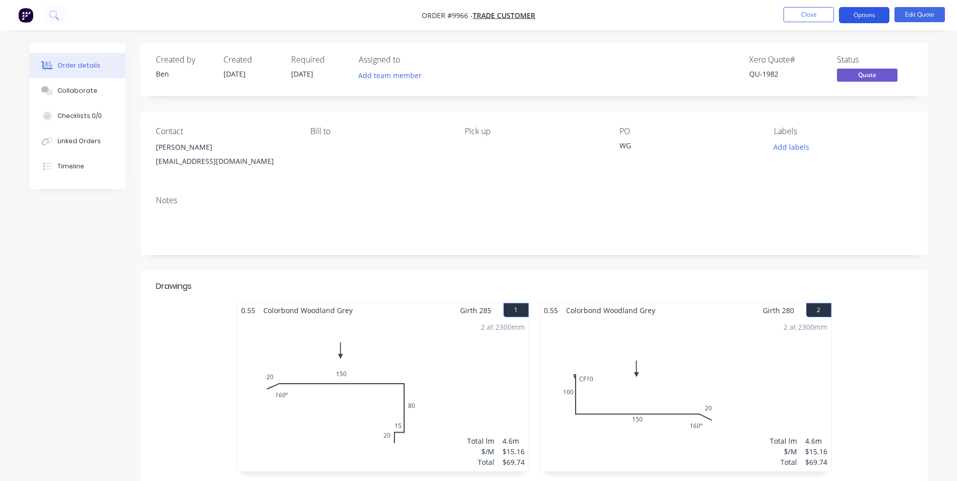
click at [854, 13] on button "Options" at bounding box center [864, 15] width 50 height 16
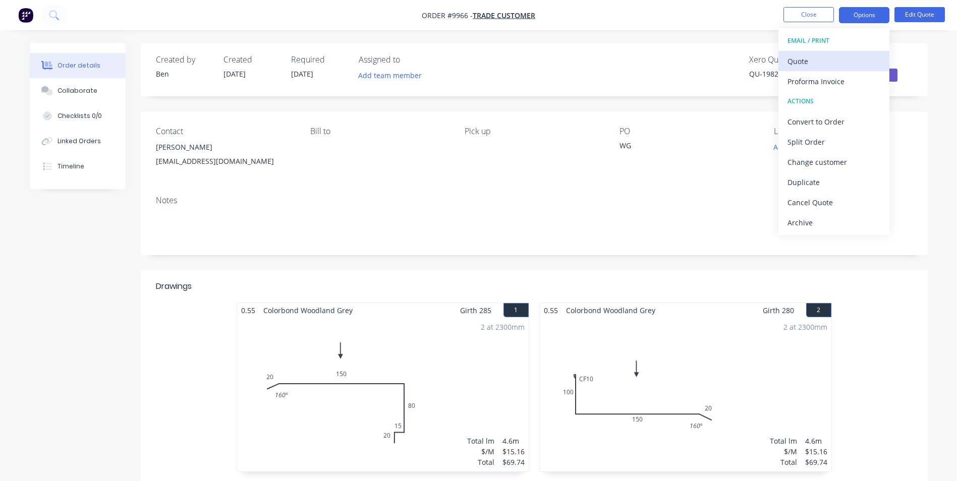
click at [814, 62] on div "Quote" at bounding box center [834, 61] width 93 height 15
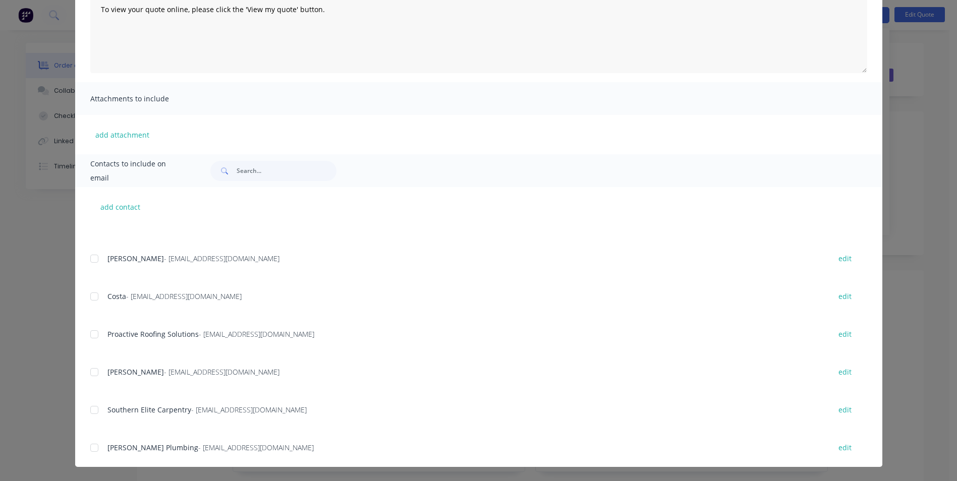
scroll to position [807, 0]
click at [266, 172] on input "text" at bounding box center [287, 171] width 100 height 20
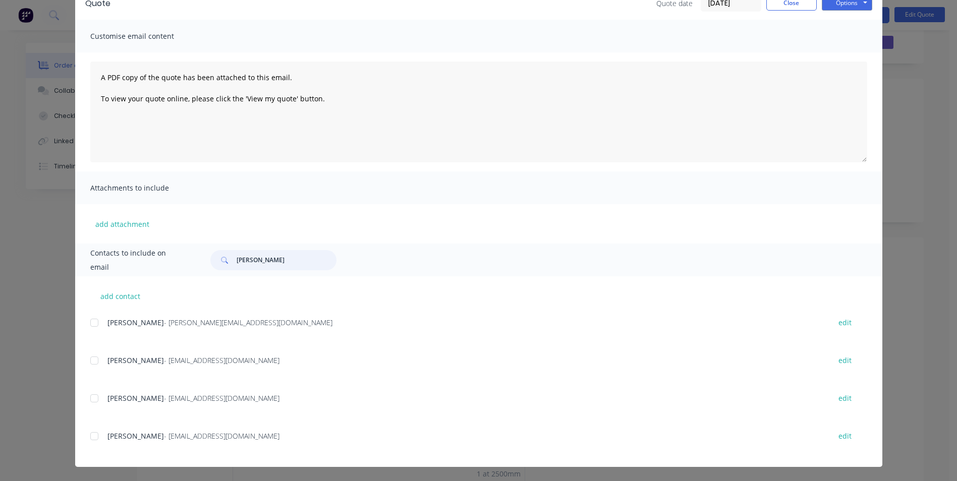
scroll to position [50, 0]
click at [93, 397] on div at bounding box center [94, 398] width 20 height 20
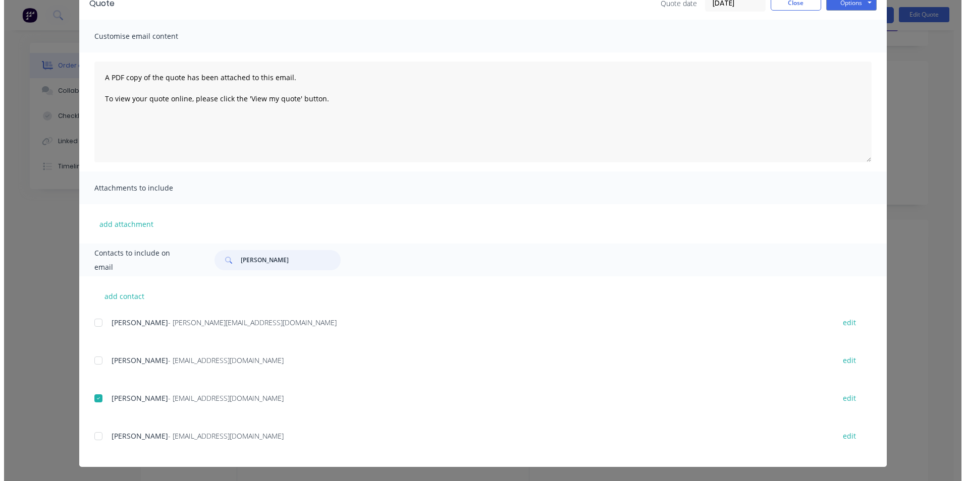
scroll to position [0, 0]
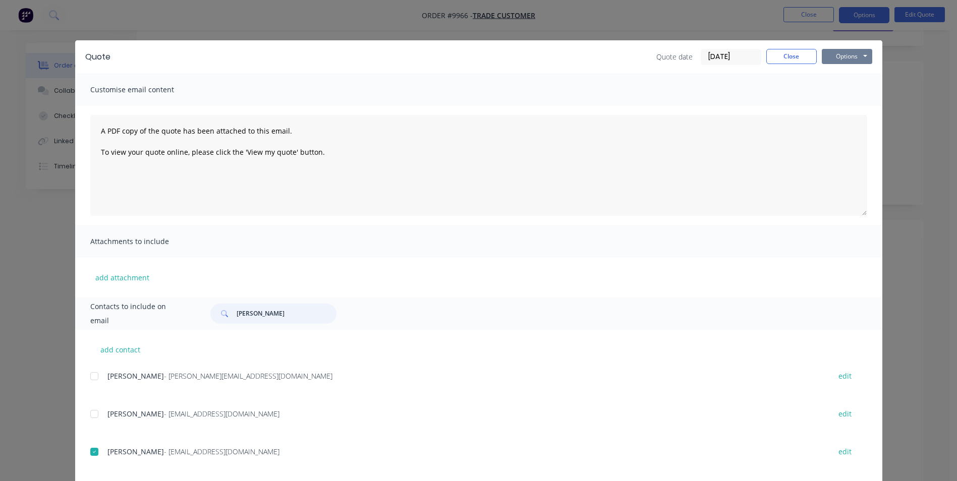
type input "jeff"
click at [833, 55] on button "Options" at bounding box center [847, 56] width 50 height 15
click at [822, 113] on button "Email" at bounding box center [854, 107] width 65 height 17
click at [794, 53] on button "Close" at bounding box center [791, 56] width 50 height 15
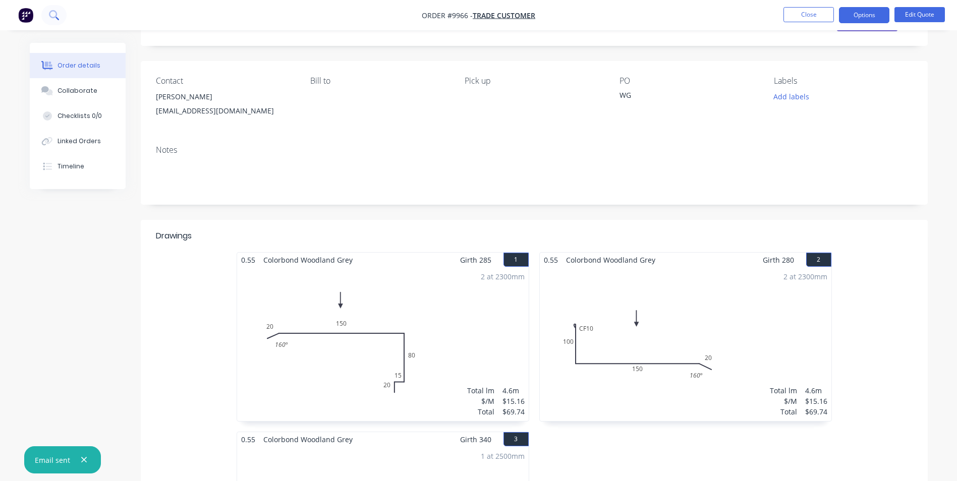
click at [53, 16] on icon at bounding box center [54, 15] width 10 height 10
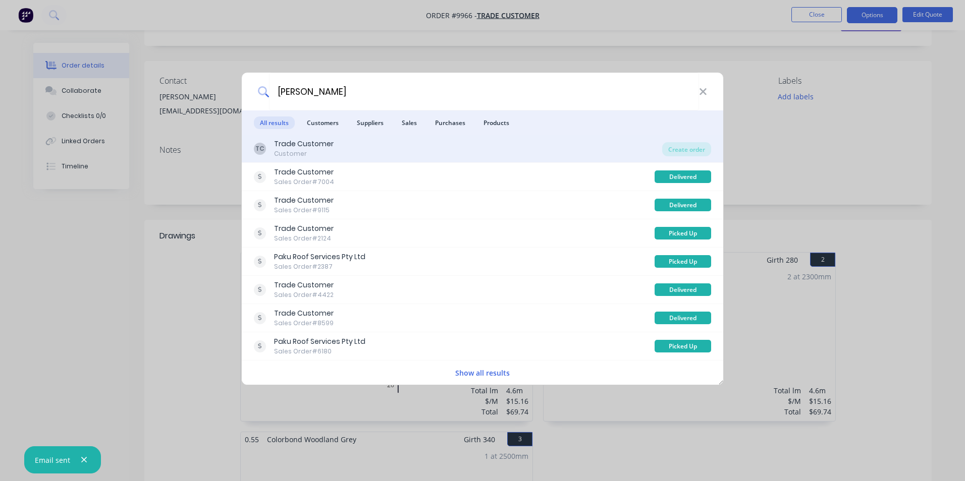
type input "dave"
click at [399, 143] on div "TC Trade Customer Customer" at bounding box center [458, 149] width 408 height 20
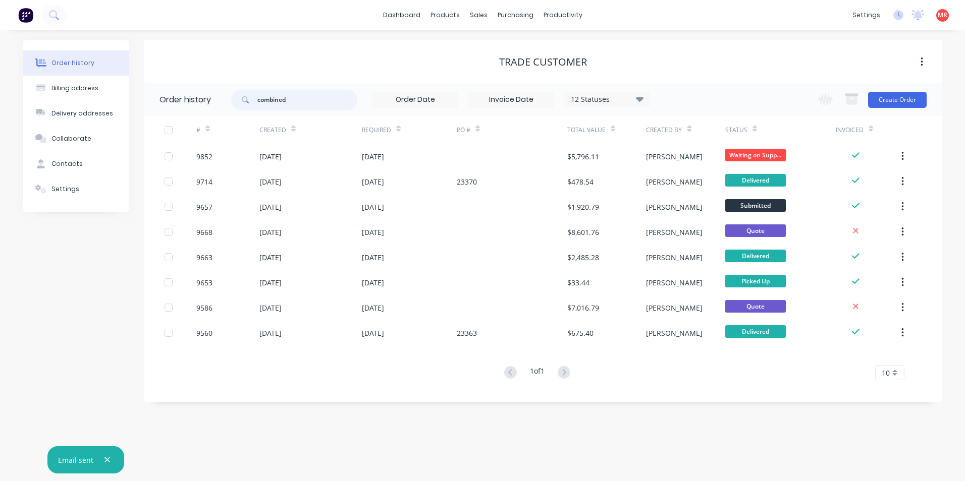
drag, startPoint x: 283, startPoint y: 93, endPoint x: 247, endPoint y: 88, distance: 36.2
click at [247, 88] on div "combined 12 Statuses Invoice Status Invoiced Not Invoiced Partial Order Status …" at bounding box center [440, 99] width 419 height 33
type input "dave"
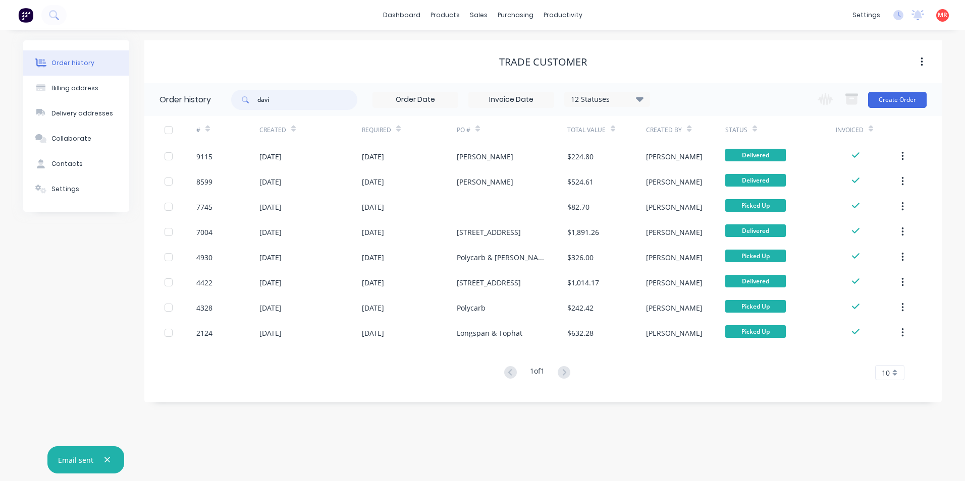
type input "david"
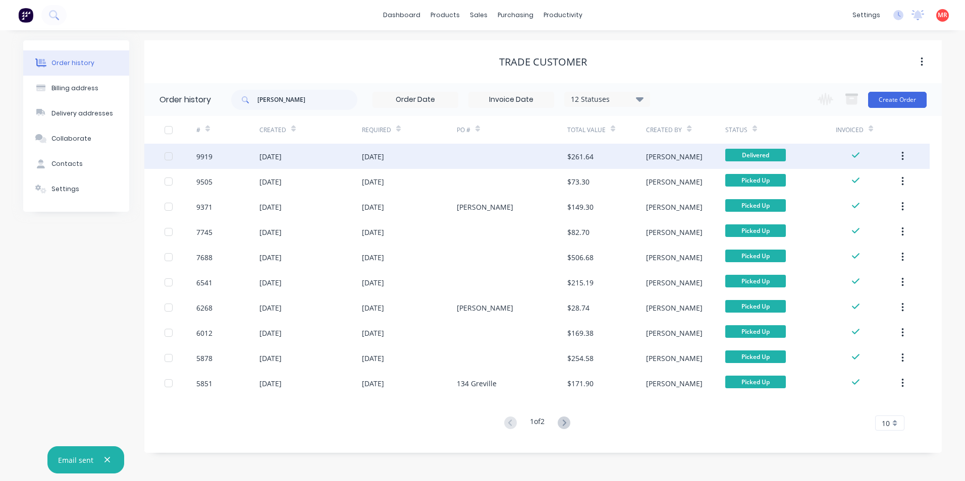
click at [327, 158] on div "26 Sep 2025" at bounding box center [310, 156] width 102 height 25
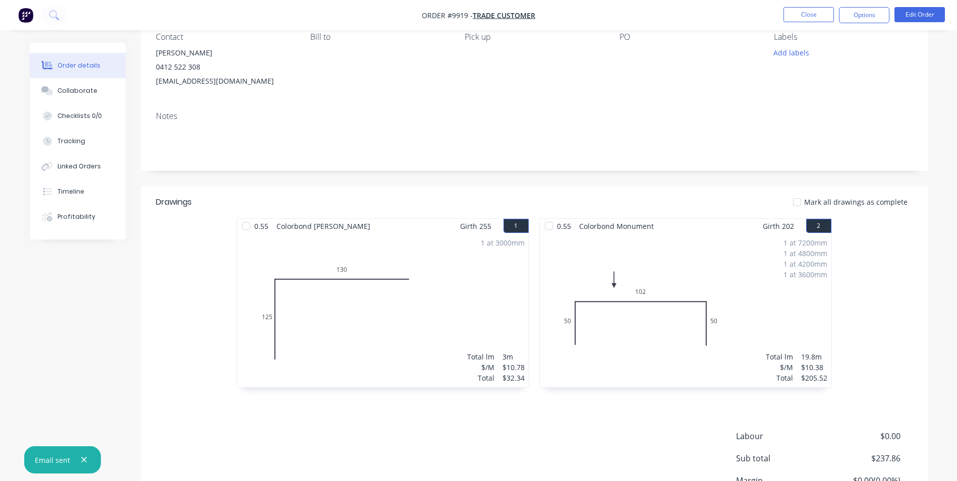
scroll to position [191, 0]
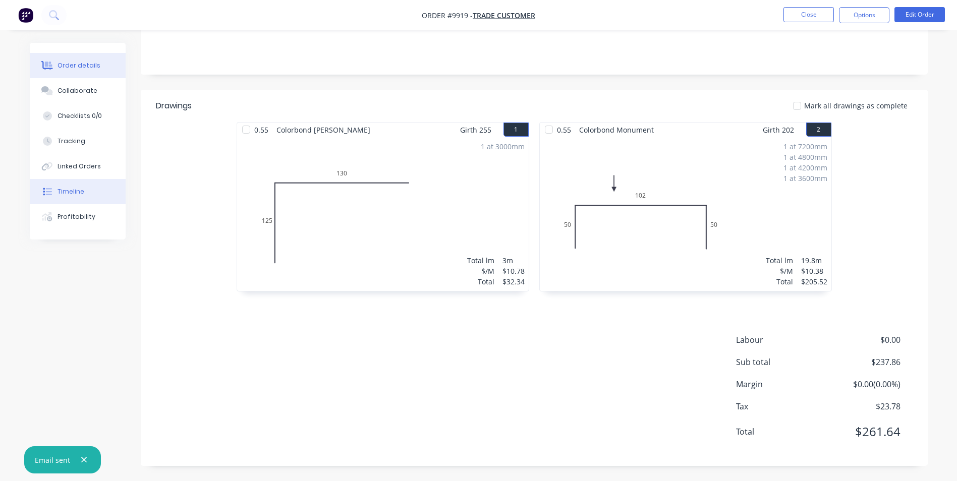
click at [88, 199] on button "Timeline" at bounding box center [78, 191] width 96 height 25
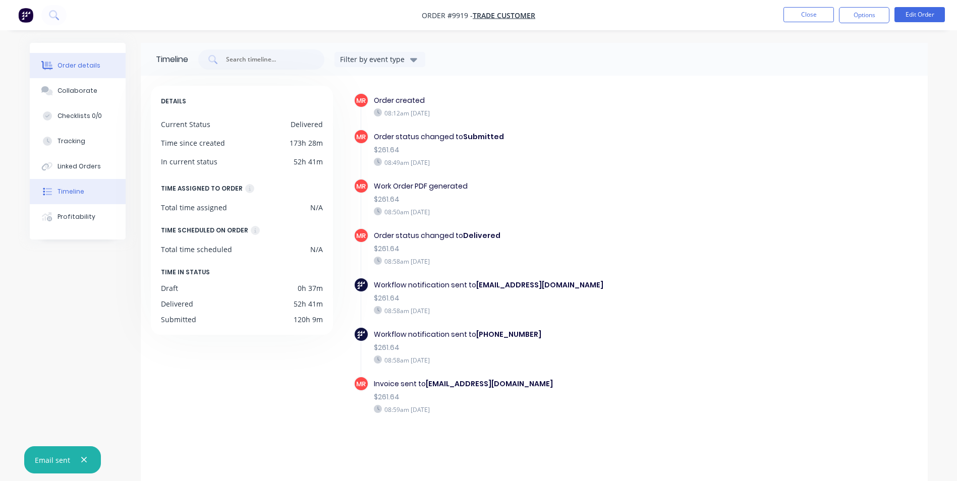
click at [66, 71] on button "Order details" at bounding box center [78, 65] width 96 height 25
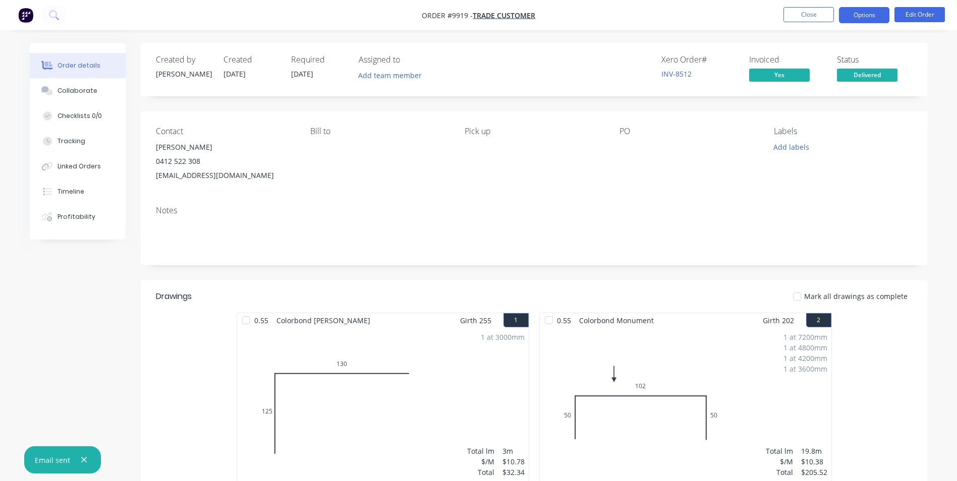
click at [861, 16] on button "Options" at bounding box center [864, 15] width 50 height 16
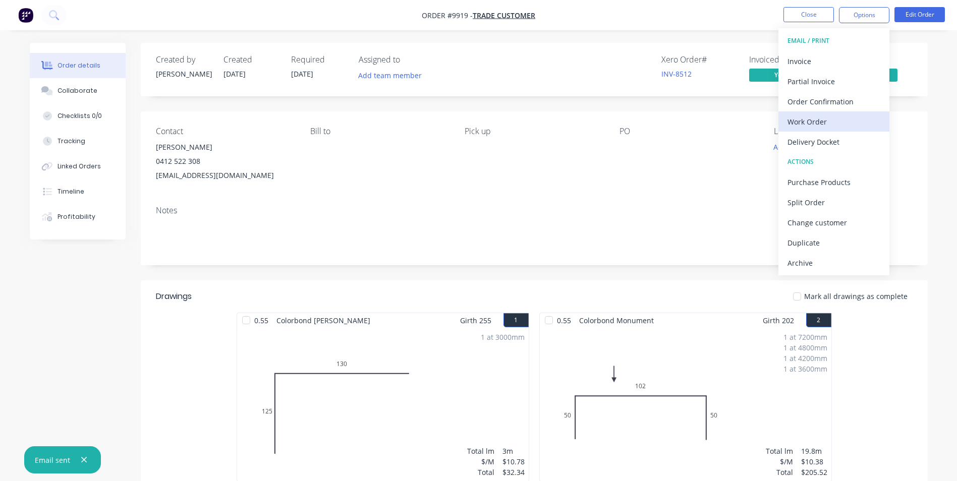
click at [818, 122] on div "Work Order" at bounding box center [834, 122] width 93 height 15
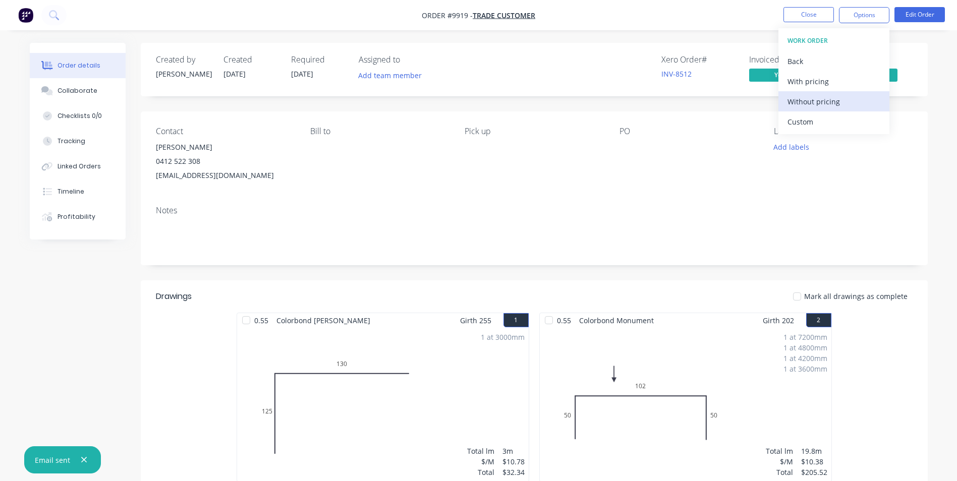
click at [819, 102] on div "Without pricing" at bounding box center [834, 101] width 93 height 15
click at [58, 14] on icon at bounding box center [54, 15] width 10 height 10
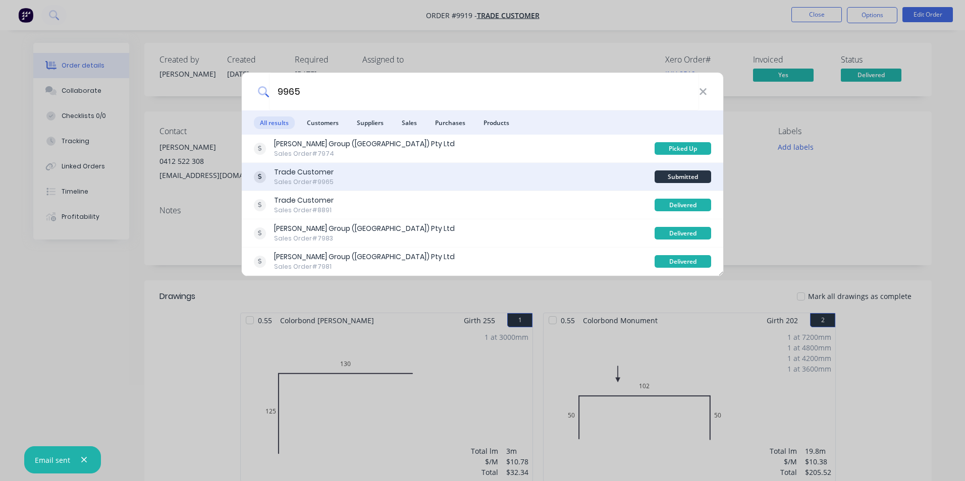
type input "9965"
click at [356, 166] on div "Trade Customer Sales Order #9965 Submitted" at bounding box center [482, 177] width 481 height 28
click at [622, 179] on div "Trade Customer Sales Order #9965" at bounding box center [454, 177] width 401 height 20
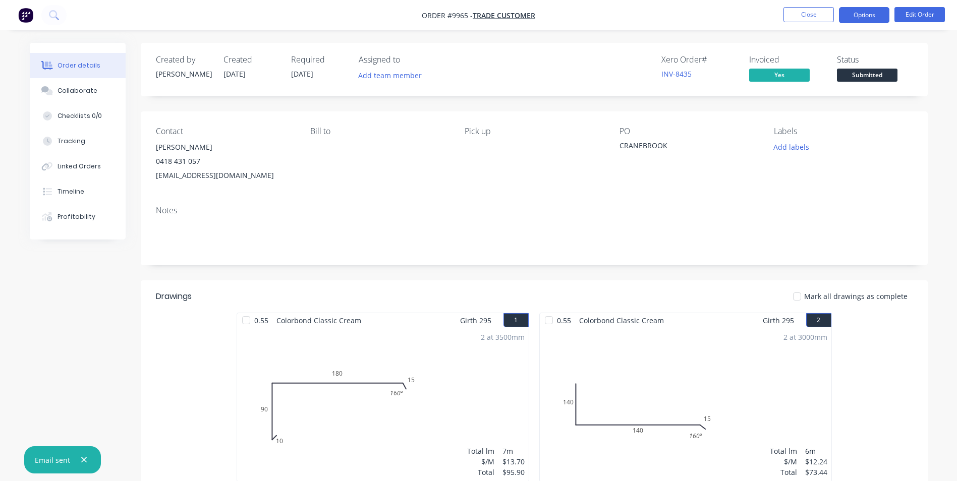
click at [855, 17] on button "Options" at bounding box center [864, 15] width 50 height 16
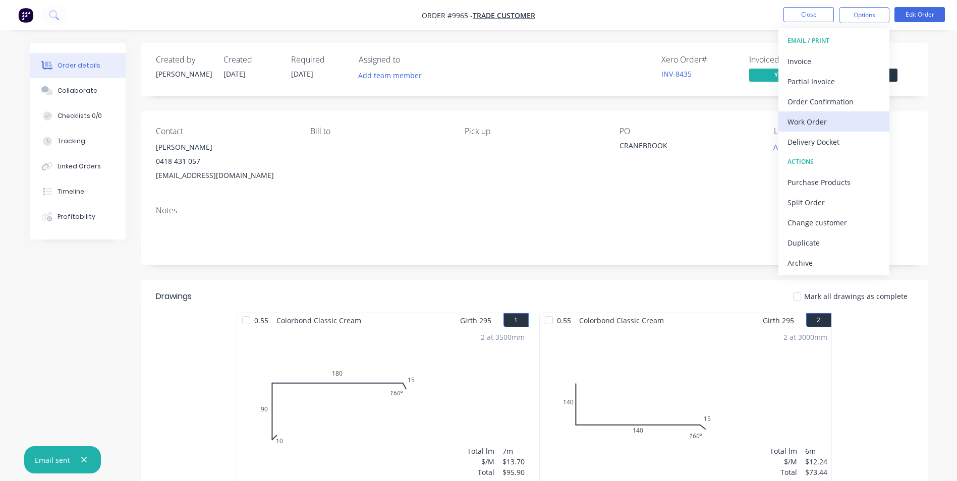
click at [800, 119] on div "Work Order" at bounding box center [834, 122] width 93 height 15
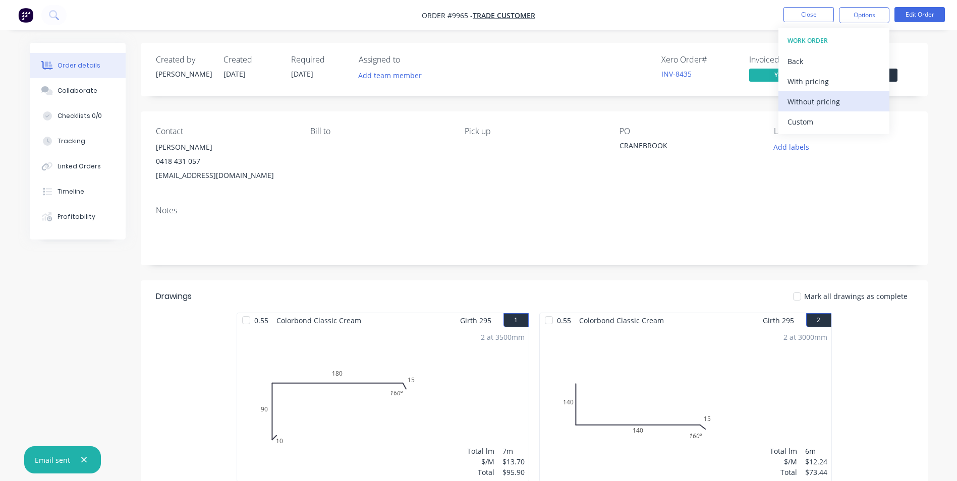
click at [811, 102] on div "Without pricing" at bounding box center [834, 101] width 93 height 15
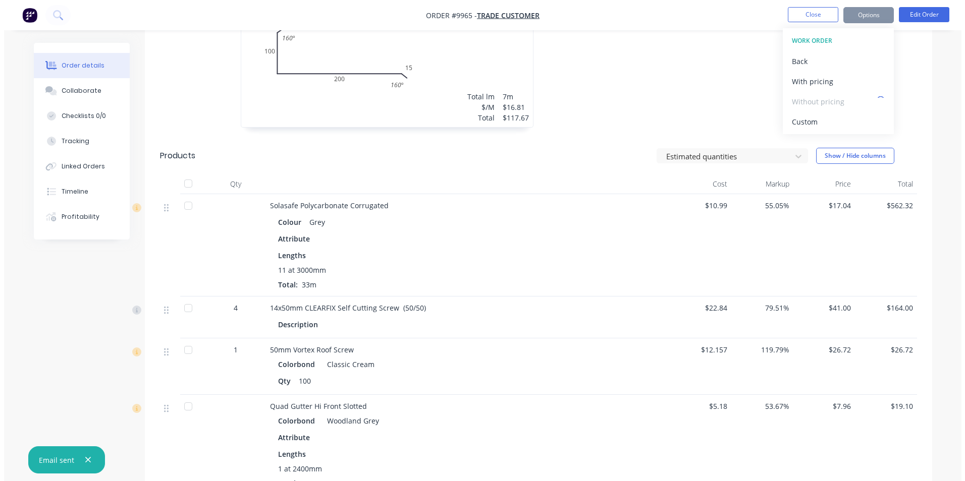
scroll to position [656, 0]
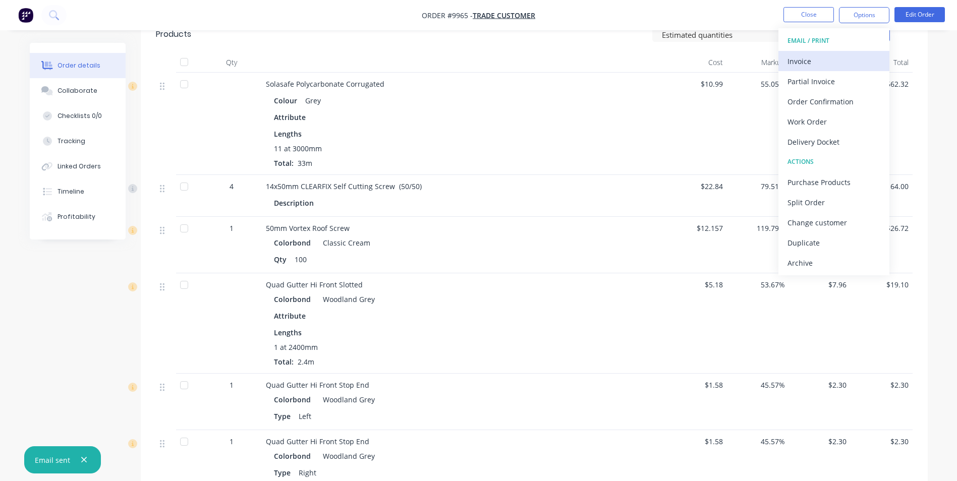
click at [811, 54] on div "Invoice" at bounding box center [834, 61] width 93 height 15
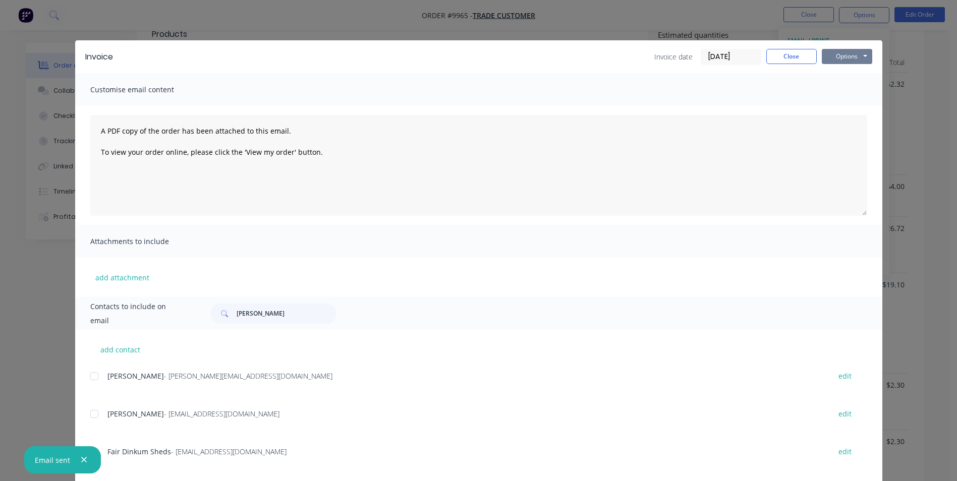
click at [830, 52] on button "Options" at bounding box center [847, 56] width 50 height 15
click at [845, 78] on button "Preview" at bounding box center [854, 74] width 65 height 17
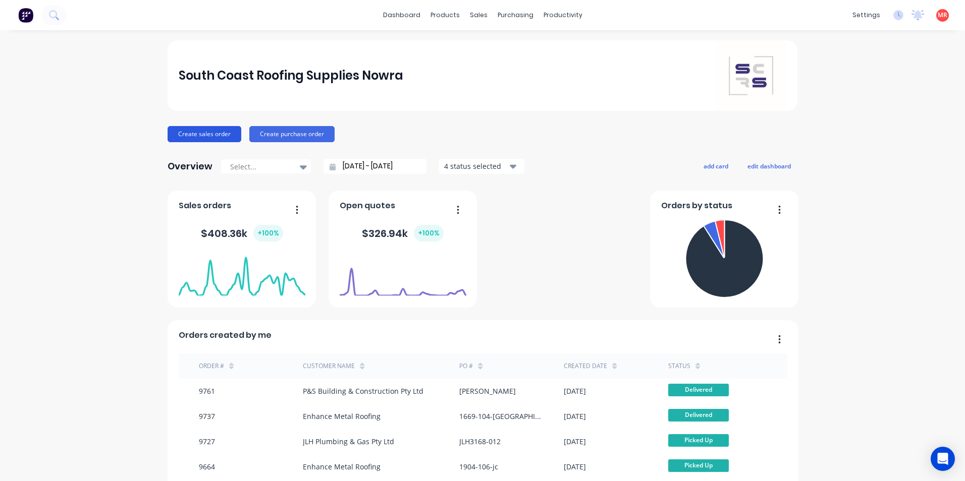
click at [209, 131] on button "Create sales order" at bounding box center [204, 134] width 74 height 16
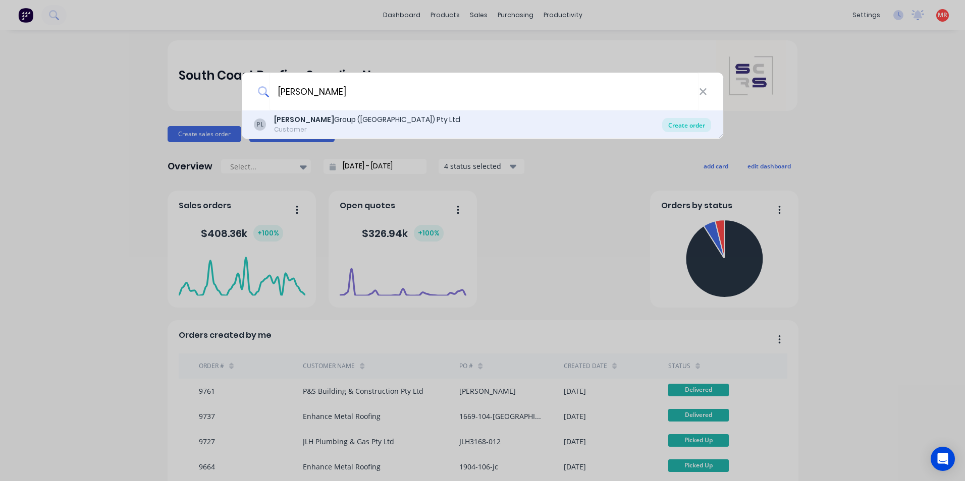
type input "[PERSON_NAME]"
click at [666, 126] on div "Create order" at bounding box center [686, 125] width 49 height 14
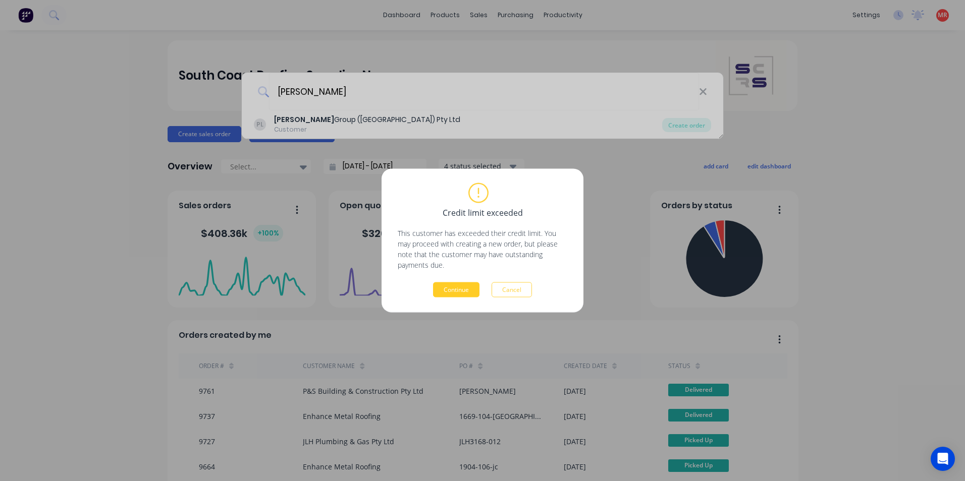
click at [462, 289] on button "Continue" at bounding box center [456, 290] width 46 height 15
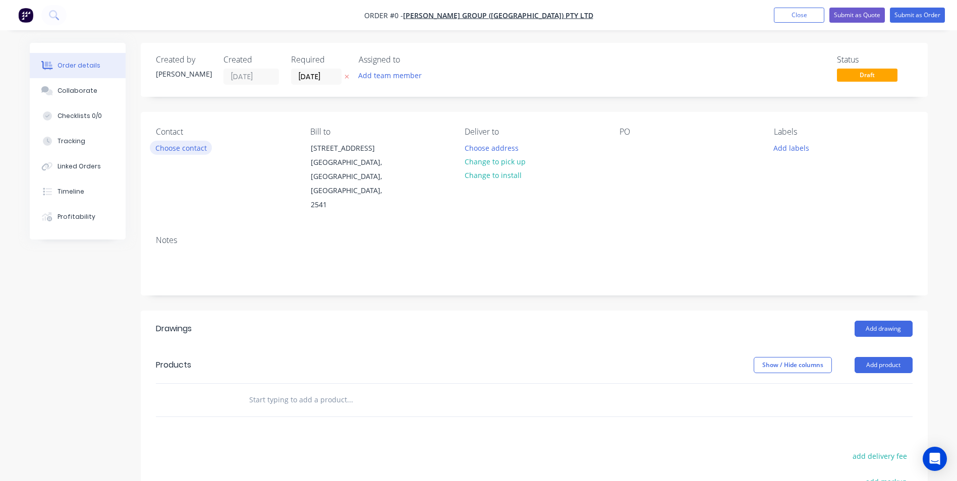
click at [173, 145] on button "Choose contact" at bounding box center [181, 148] width 62 height 14
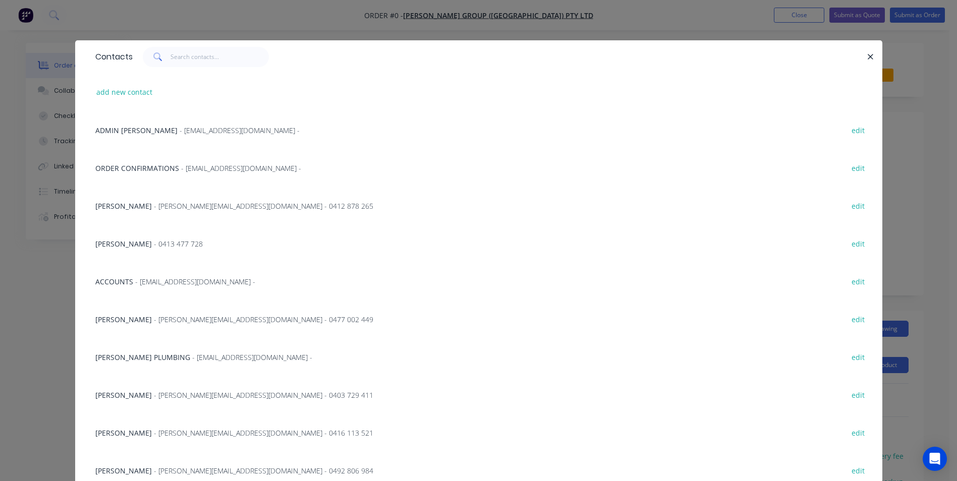
click at [154, 317] on span "- [PERSON_NAME][EMAIL_ADDRESS][DOMAIN_NAME] - 0477 002 449" at bounding box center [263, 320] width 219 height 10
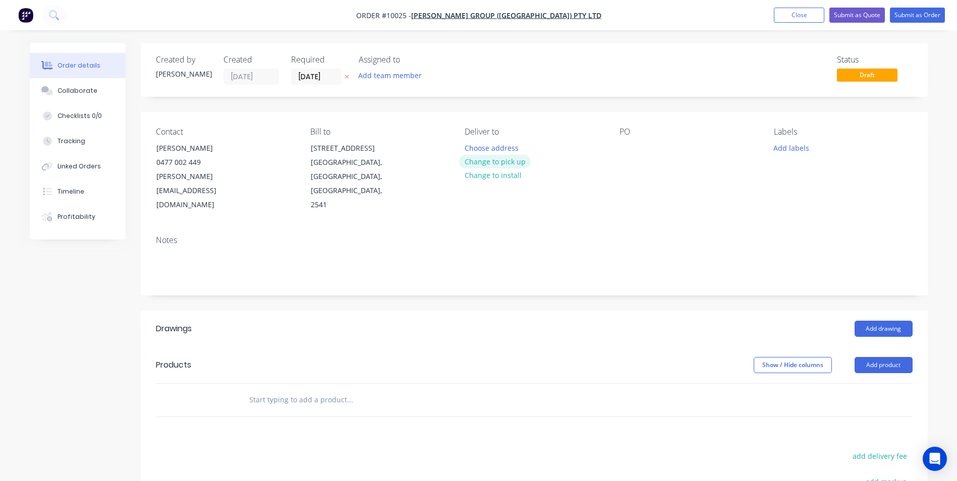
click at [482, 161] on button "Change to pick up" at bounding box center [495, 162] width 72 height 14
click at [269, 390] on input "text" at bounding box center [350, 400] width 202 height 20
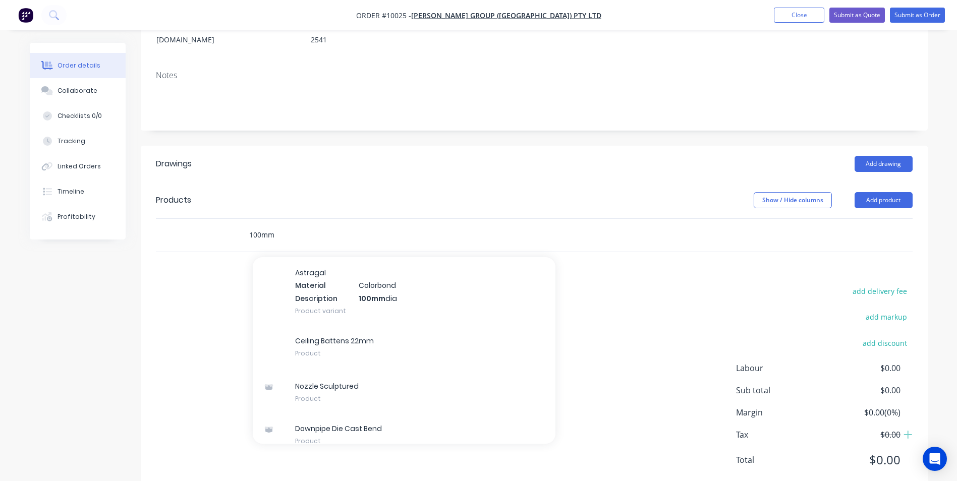
scroll to position [1514, 0]
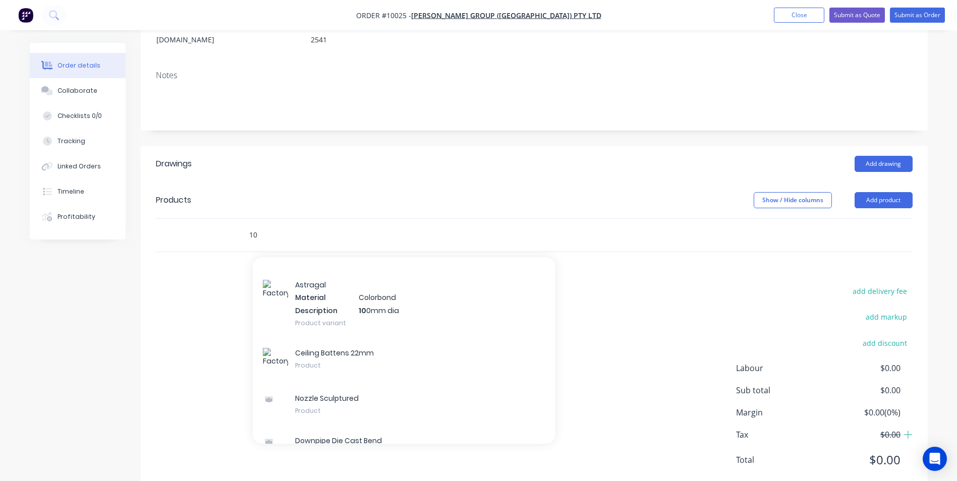
type input "1"
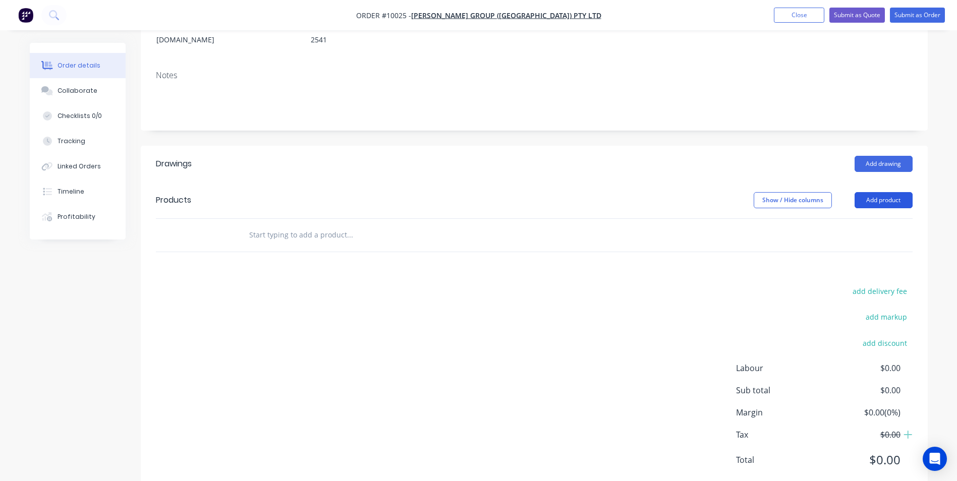
click at [874, 192] on button "Add product" at bounding box center [884, 200] width 58 height 16
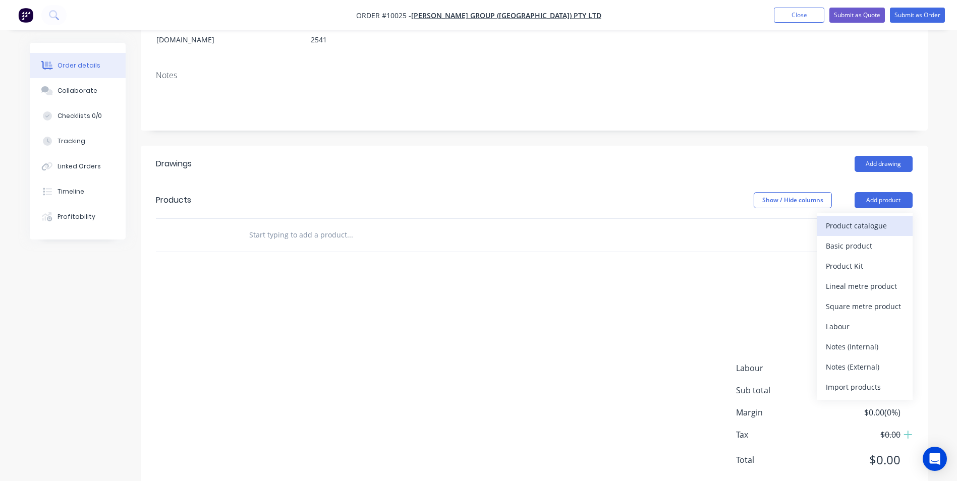
click at [851, 218] on div "Product catalogue" at bounding box center [865, 225] width 78 height 15
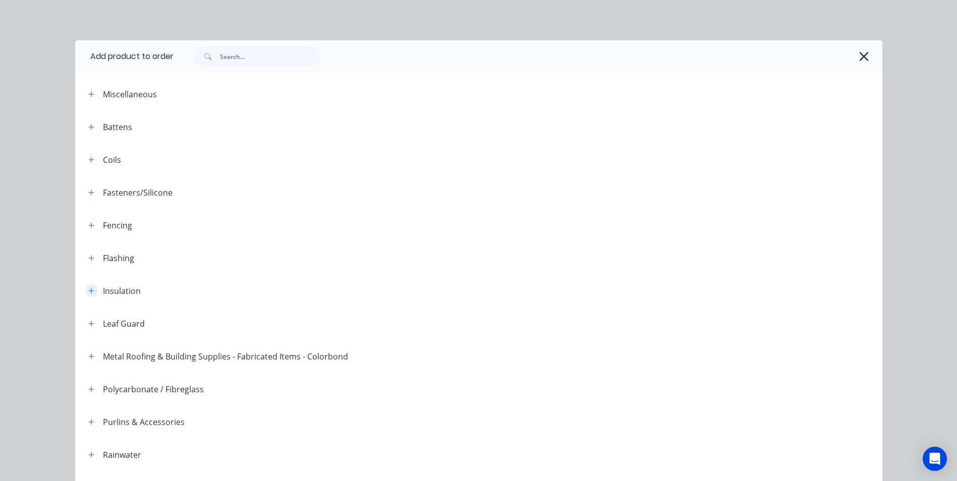
click at [88, 293] on icon "button" at bounding box center [91, 291] width 6 height 7
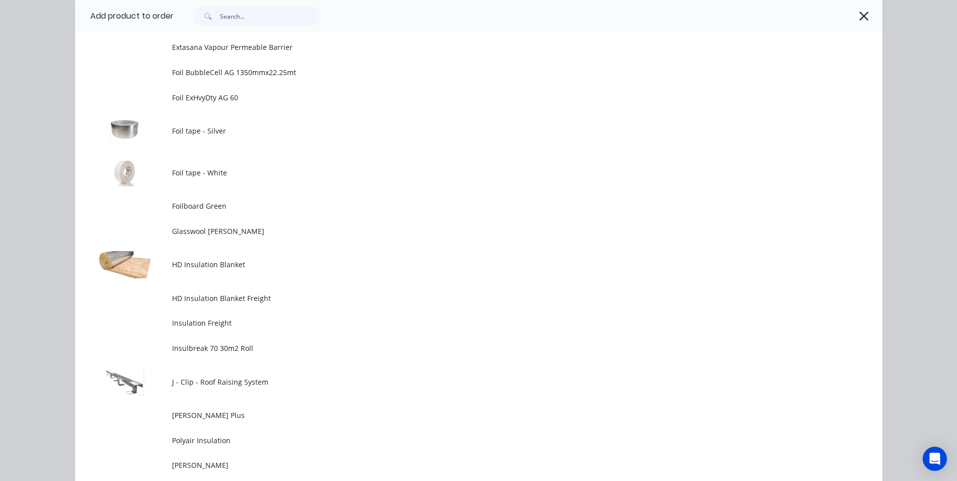
scroll to position [555, 0]
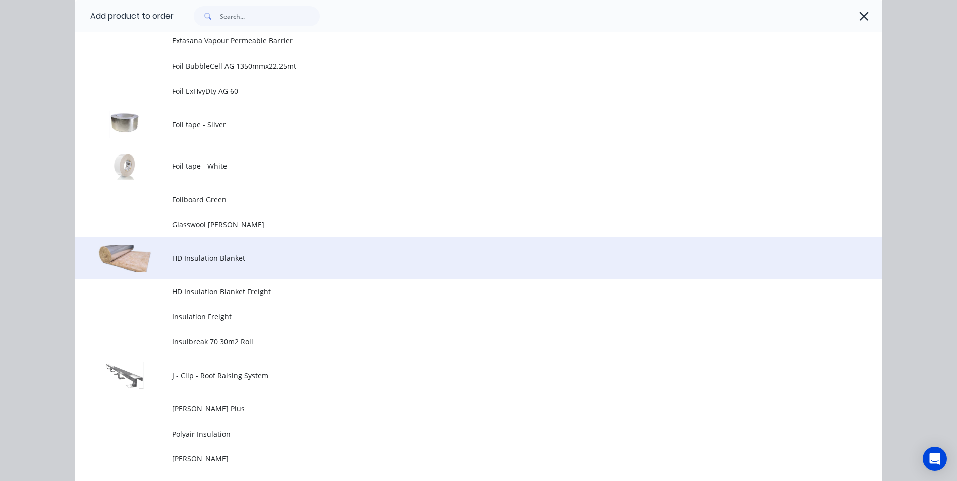
click at [261, 255] on span "HD Insulation Blanket" at bounding box center [456, 258] width 568 height 11
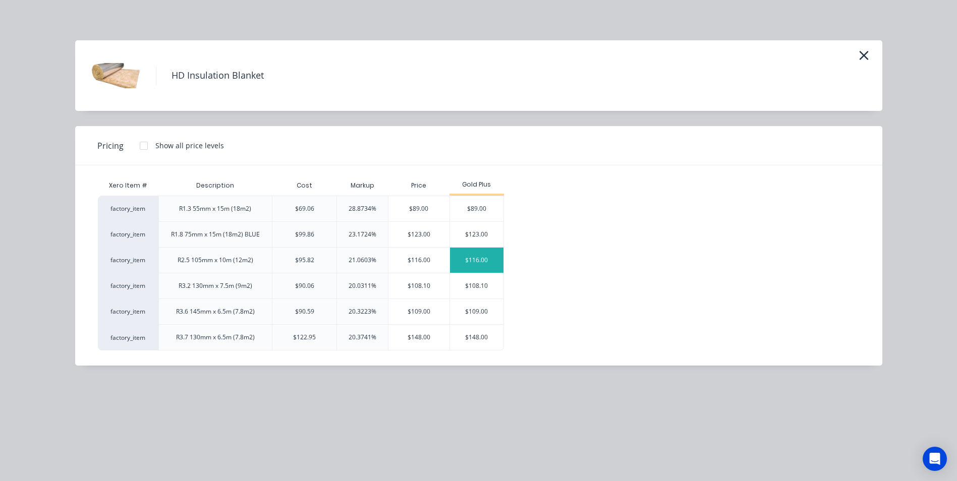
click at [482, 254] on div "$116.00" at bounding box center [477, 260] width 54 height 25
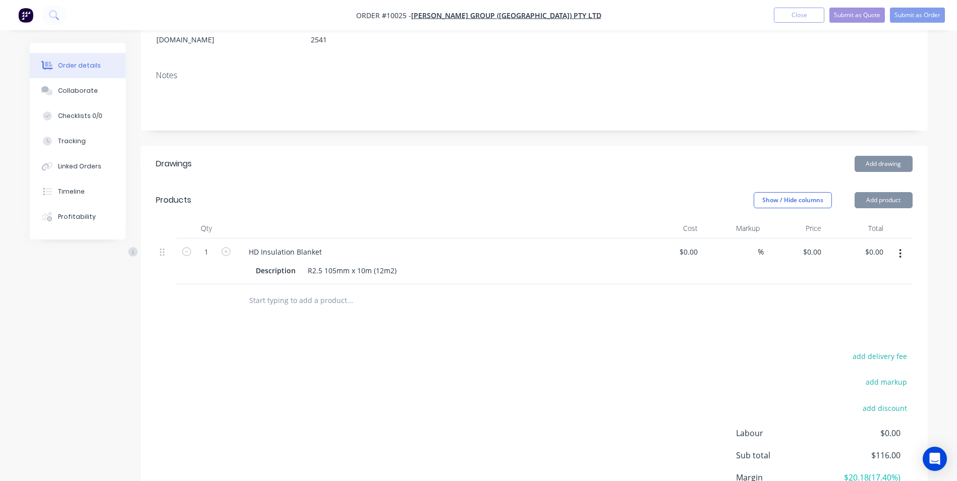
type input "$95.82"
type input "21.06"
type input "$116.00"
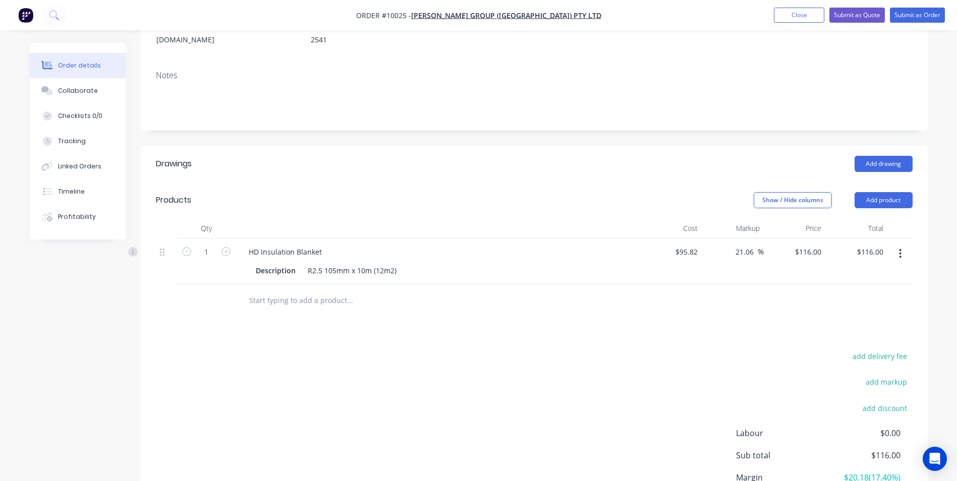
click at [323, 291] on input "text" at bounding box center [350, 301] width 202 height 20
type input "r"
drag, startPoint x: 279, startPoint y: 298, endPoint x: 280, endPoint y: 276, distance: 21.7
click at [279, 297] on div "Drawings Add drawing Products Show / Hide columns Add product Qty Cost Markup P…" at bounding box center [534, 353] width 787 height 414
click at [280, 291] on input "text" at bounding box center [350, 301] width 202 height 20
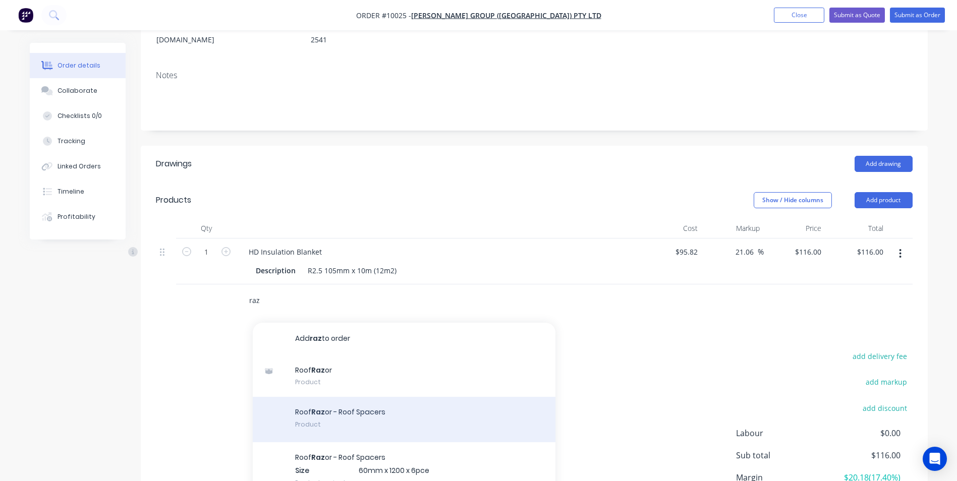
type input "raz"
click at [309, 401] on div "Roof Raz or - Roof Spacers Product" at bounding box center [404, 419] width 303 height 45
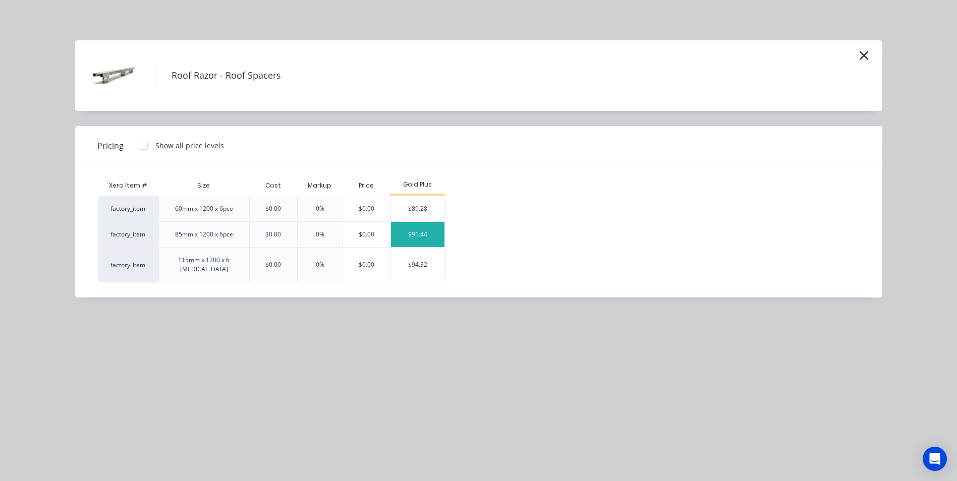
click at [428, 235] on div "$91.44" at bounding box center [418, 234] width 54 height 25
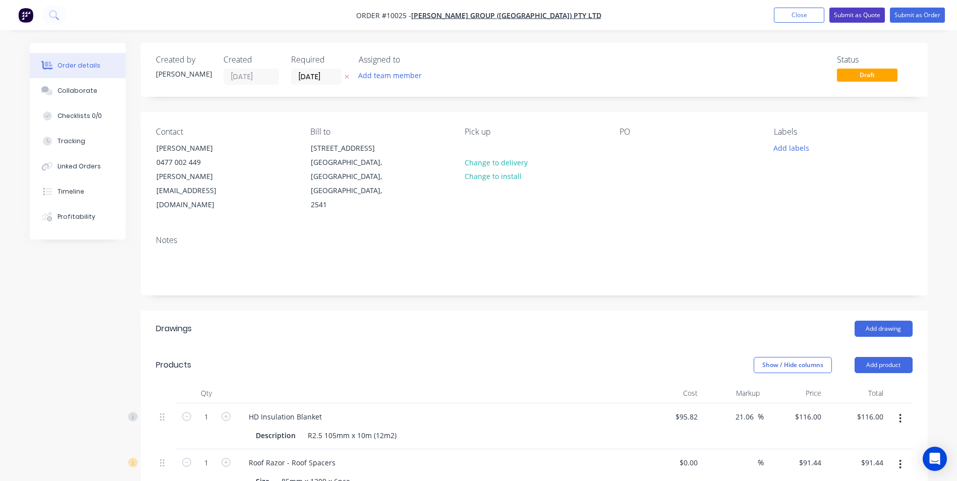
click at [864, 16] on button "Submit as Quote" at bounding box center [856, 15] width 55 height 15
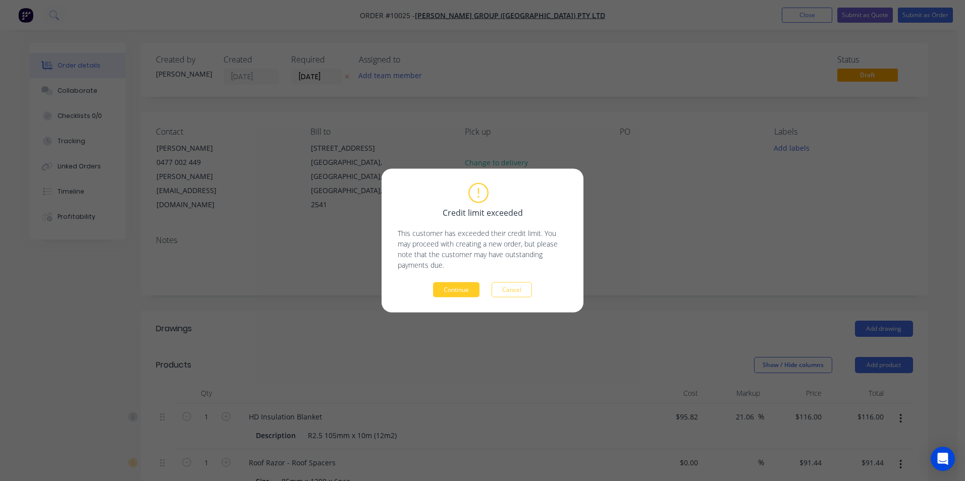
click at [471, 295] on button "Continue" at bounding box center [456, 290] width 46 height 15
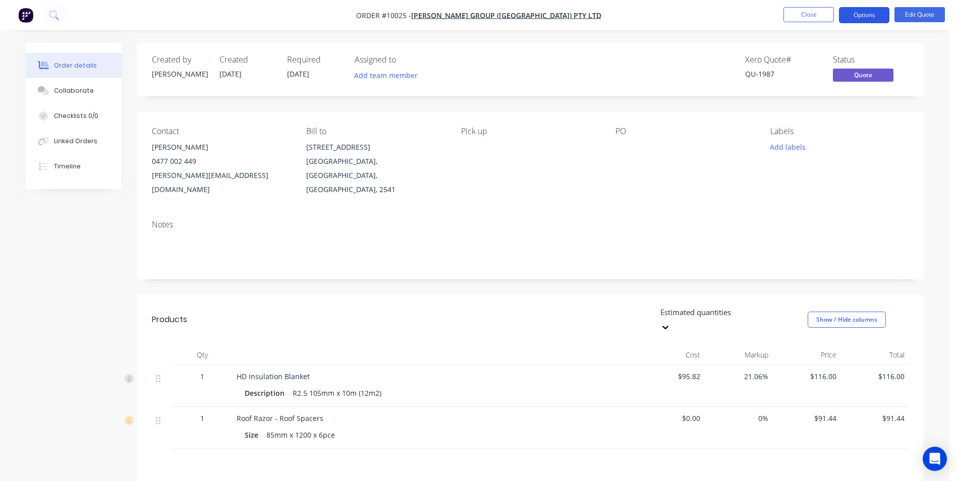
click at [874, 15] on button "Options" at bounding box center [864, 15] width 50 height 16
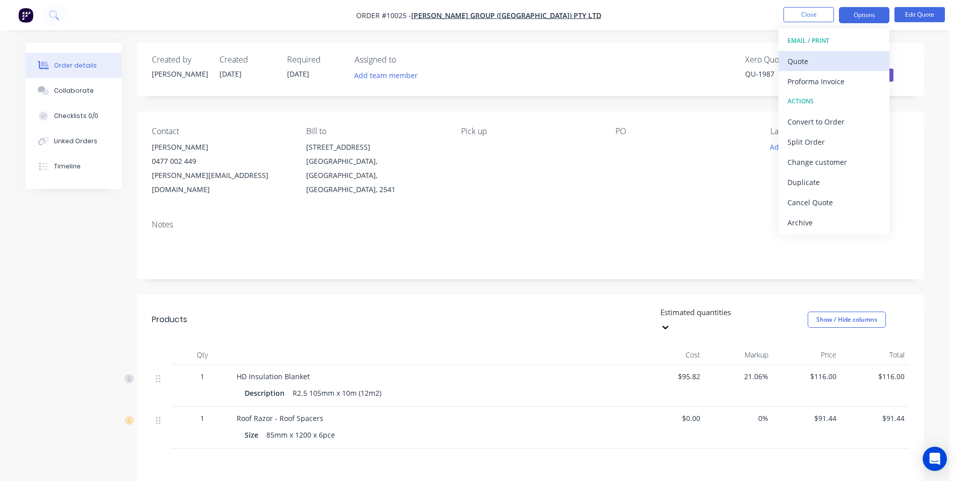
click at [805, 66] on div "Quote" at bounding box center [834, 61] width 93 height 15
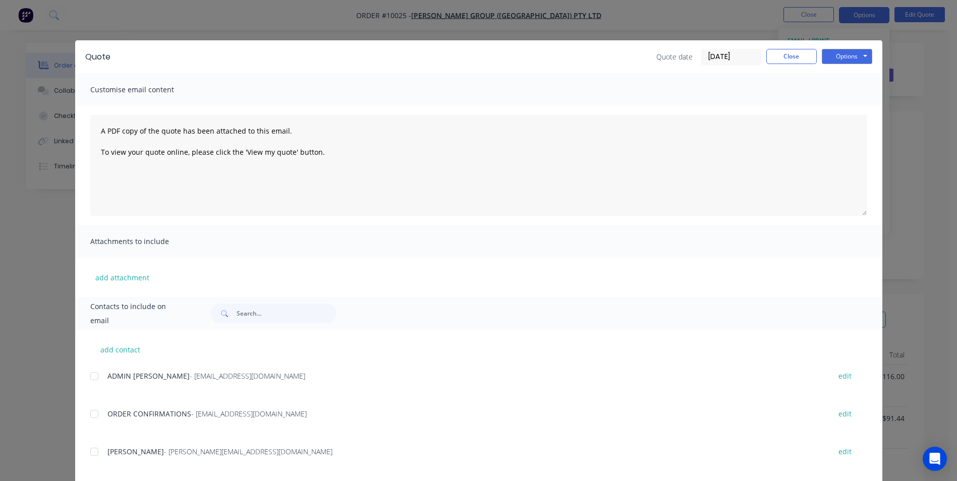
scroll to position [151, 0]
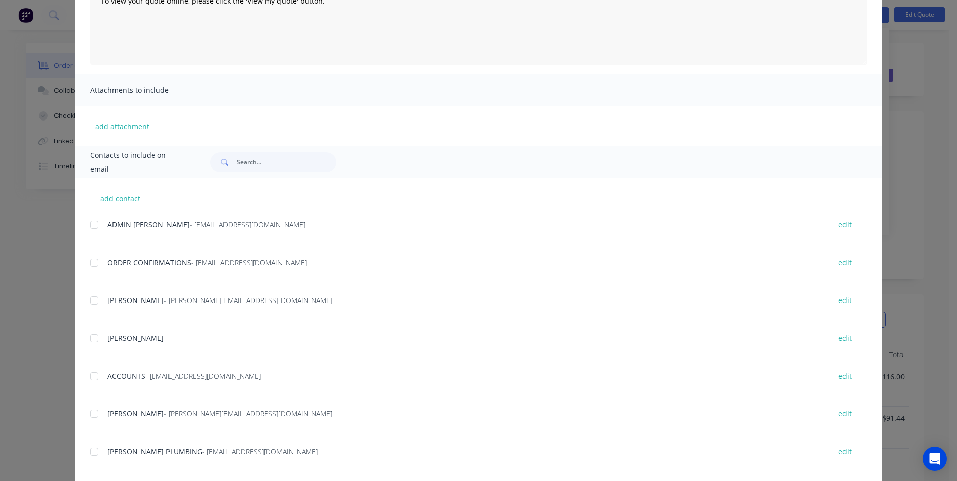
click at [93, 417] on div at bounding box center [94, 414] width 20 height 20
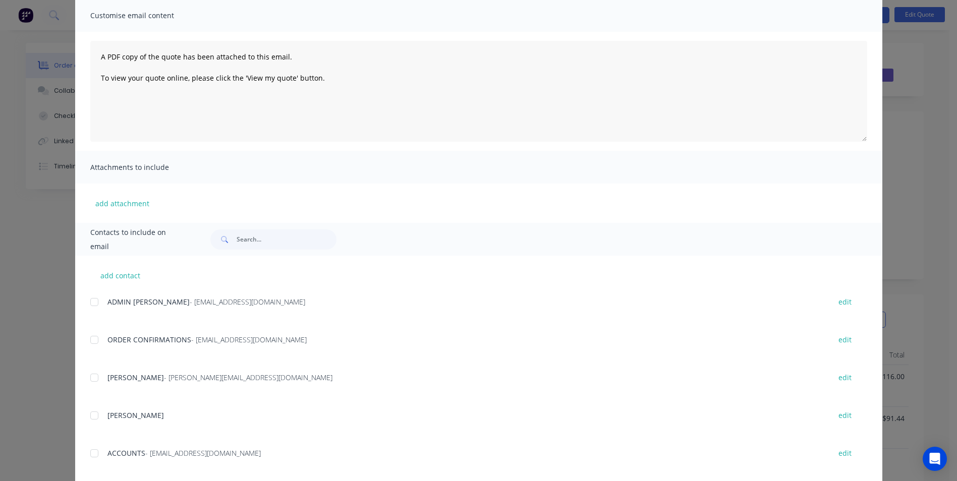
scroll to position [0, 0]
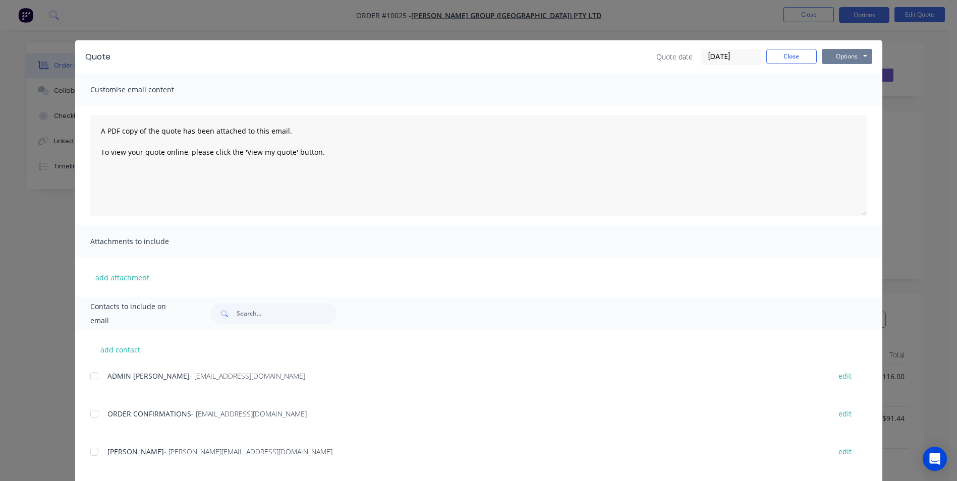
click at [836, 53] on button "Options" at bounding box center [847, 56] width 50 height 15
click at [827, 105] on button "Email" at bounding box center [854, 107] width 65 height 17
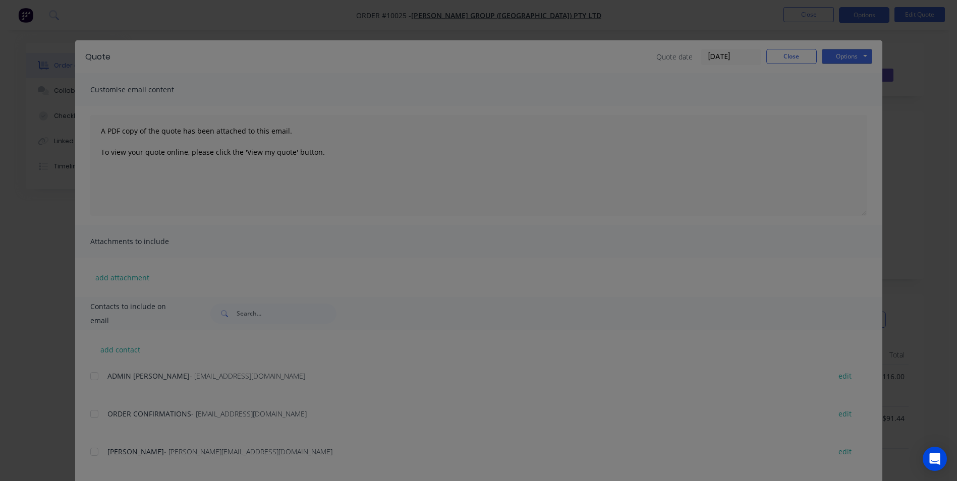
click at [790, 57] on div "Sending to your accounting package... Loading... This may take a few moments. P…" at bounding box center [478, 240] width 957 height 481
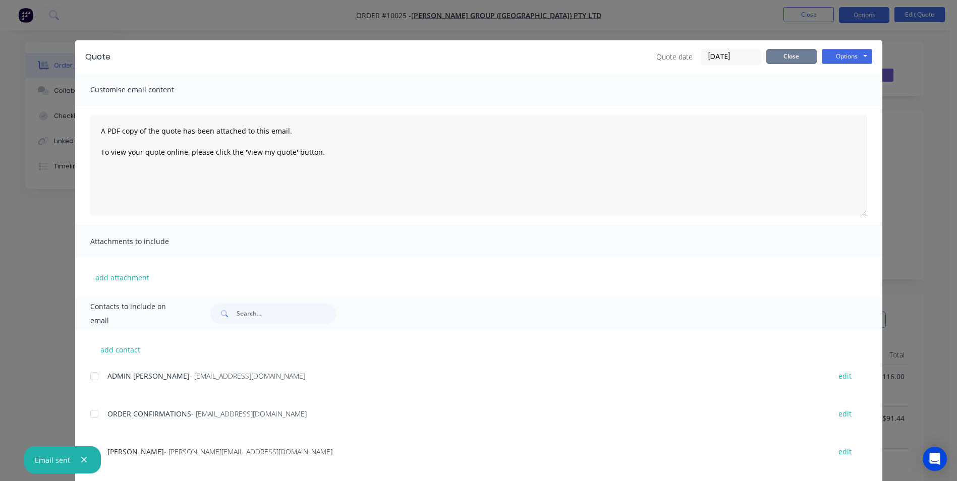
drag, startPoint x: 797, startPoint y: 54, endPoint x: 282, endPoint y: 51, distance: 515.6
click at [797, 54] on button "Close" at bounding box center [791, 56] width 50 height 15
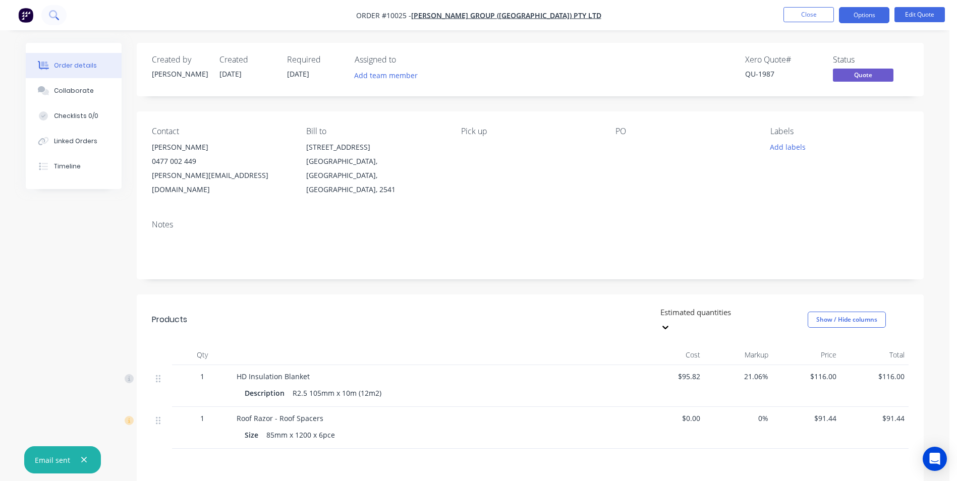
click at [56, 16] on icon at bounding box center [53, 14] width 8 height 8
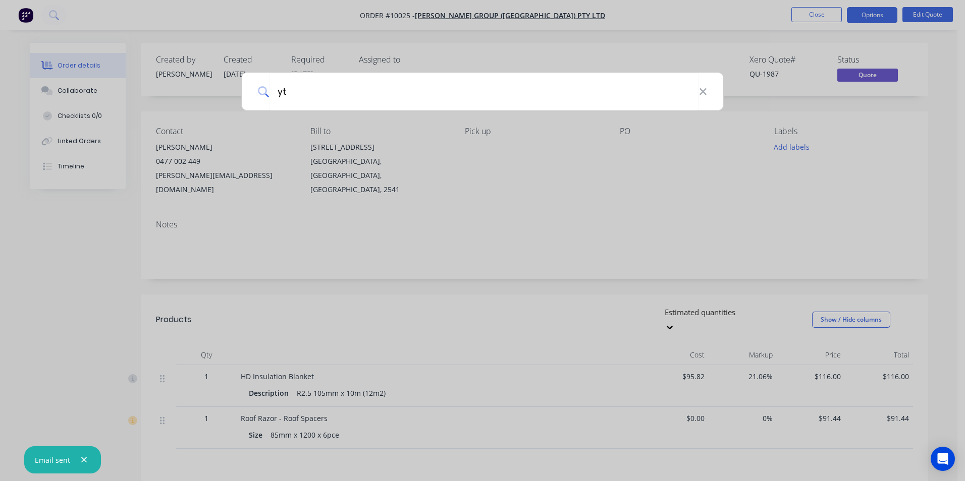
type input "y"
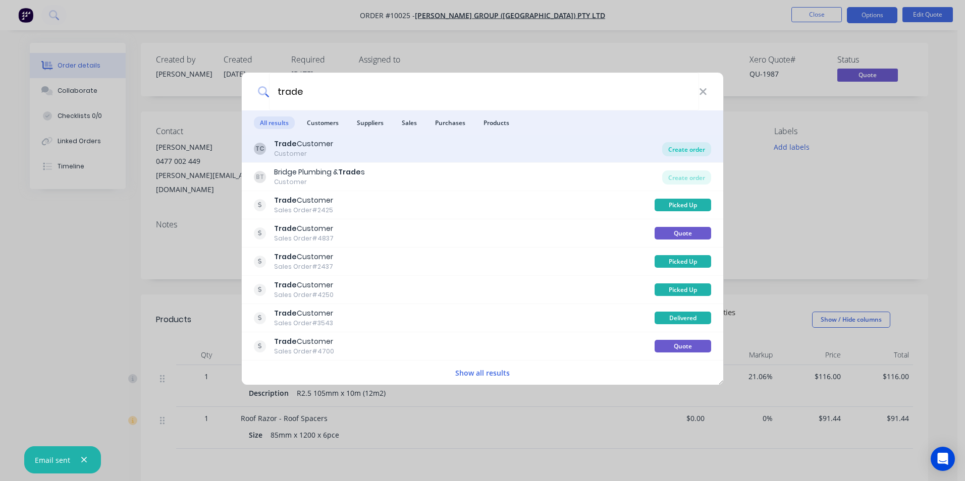
type input "trade"
click at [681, 153] on div "Create order" at bounding box center [686, 149] width 49 height 14
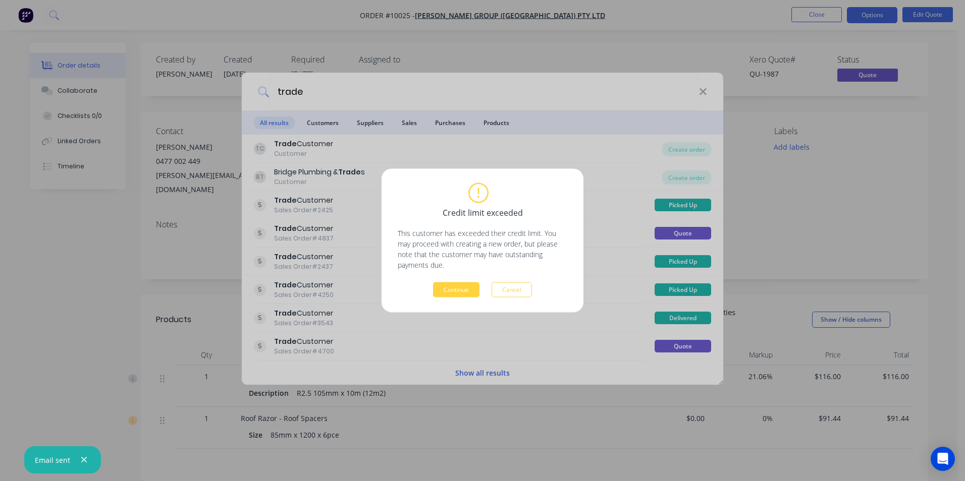
click at [447, 281] on div "Credit limit exceeded This customer has exceeded their credit limit. You may pr…" at bounding box center [483, 241] width 170 height 114
click at [450, 291] on button "Continue" at bounding box center [456, 290] width 46 height 15
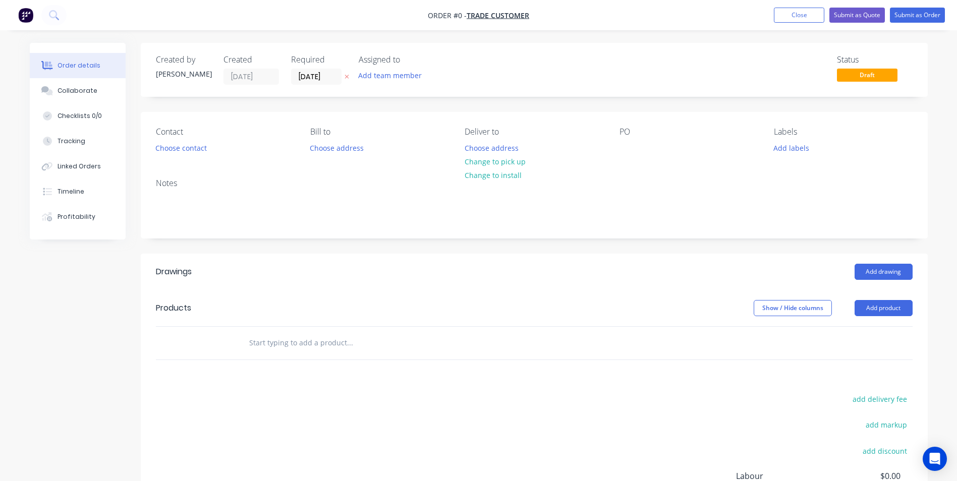
click at [288, 350] on input "text" at bounding box center [350, 343] width 202 height 20
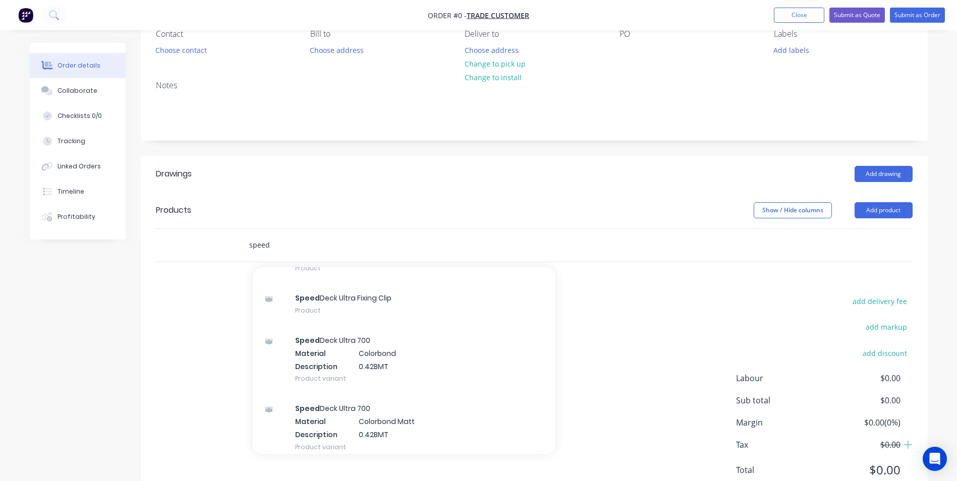
scroll to position [101, 0]
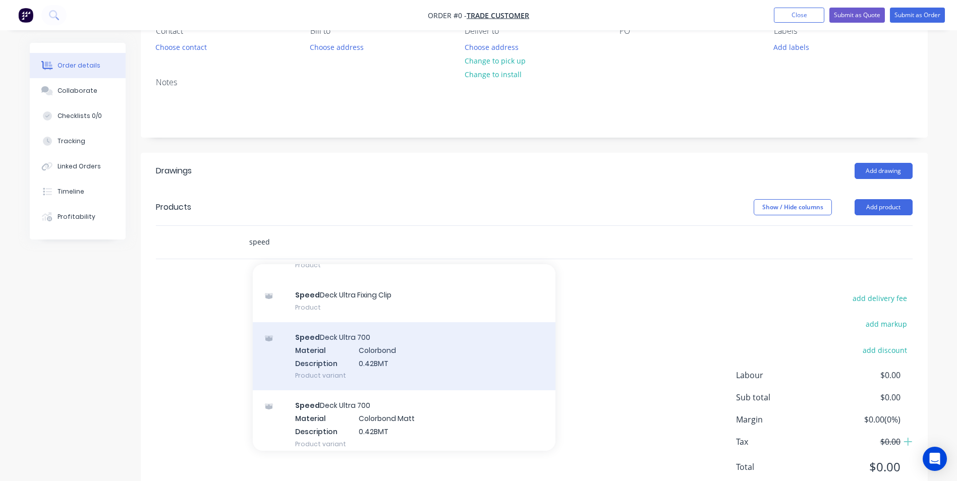
type input "speed"
click at [365, 362] on div "Speed Deck Ultra 700 Material Colorbond Description 0.42BMT Product variant" at bounding box center [404, 356] width 303 height 68
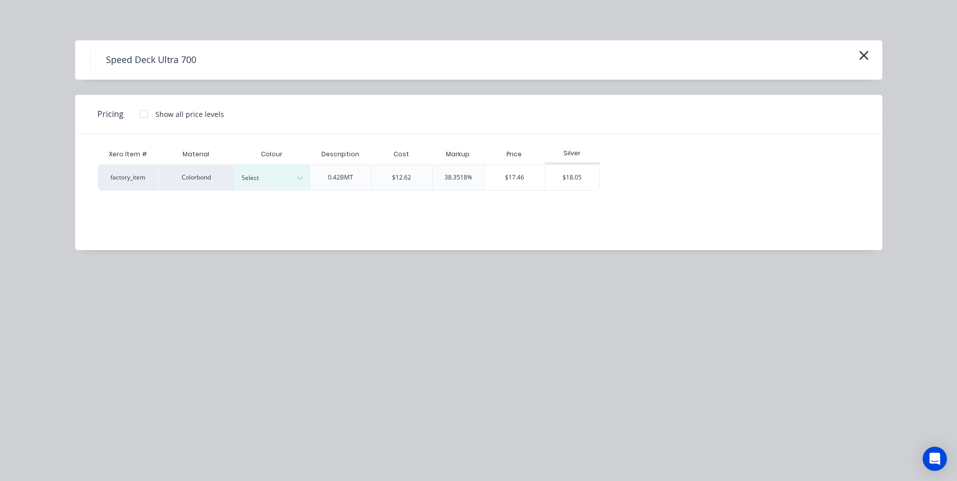
click at [137, 114] on div at bounding box center [144, 114] width 20 height 20
click at [866, 57] on icon "button" at bounding box center [864, 55] width 11 height 14
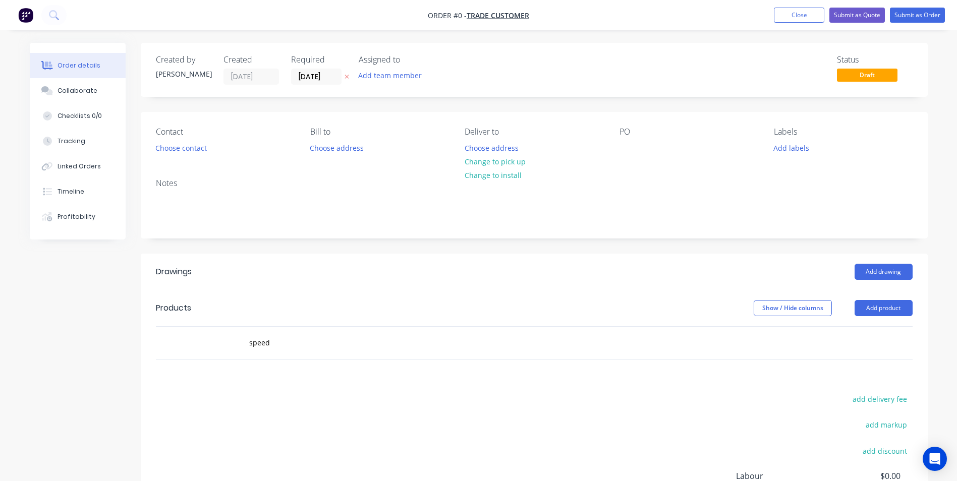
click at [29, 16] on img "button" at bounding box center [25, 15] width 15 height 15
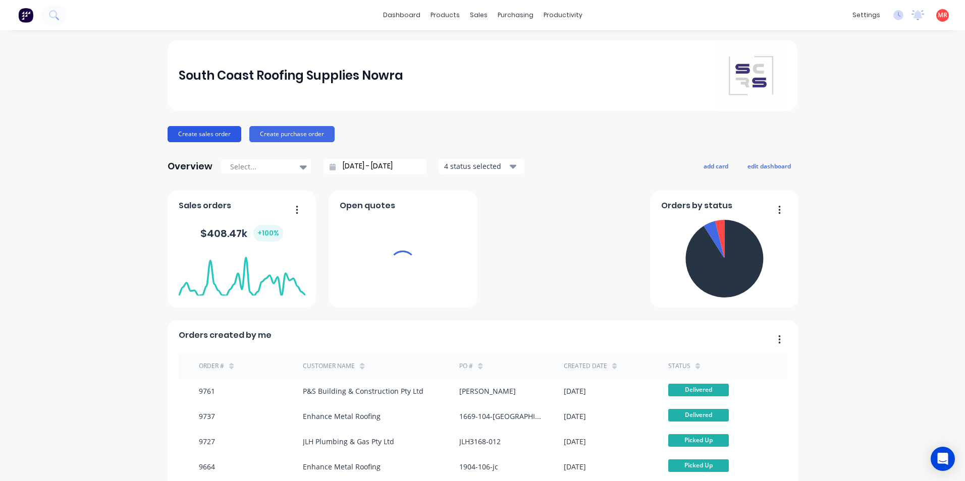
click at [201, 139] on button "Create sales order" at bounding box center [204, 134] width 74 height 16
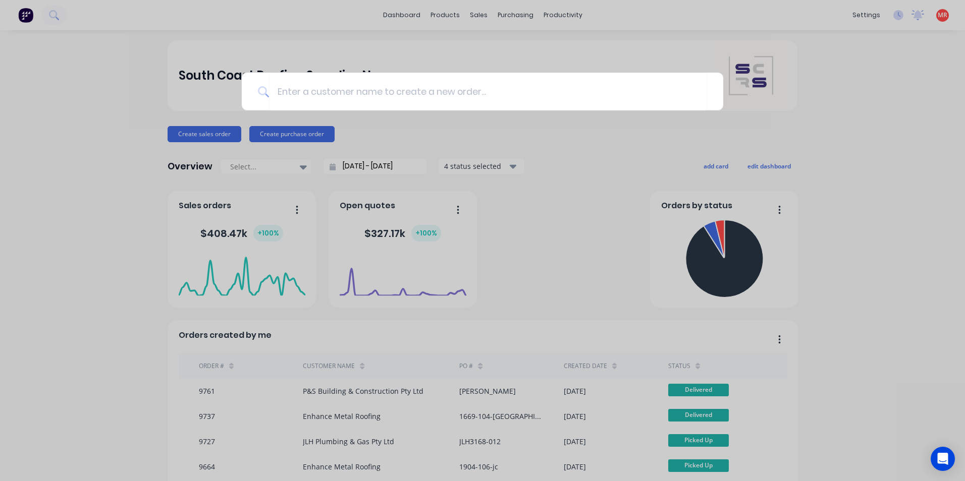
click at [511, 18] on div at bounding box center [482, 240] width 965 height 481
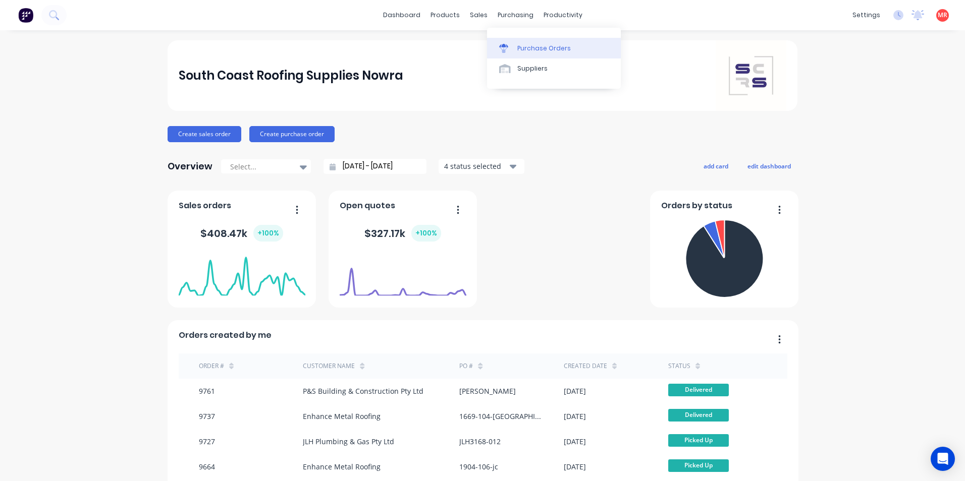
click at [530, 47] on div "Purchase Orders" at bounding box center [543, 48] width 53 height 9
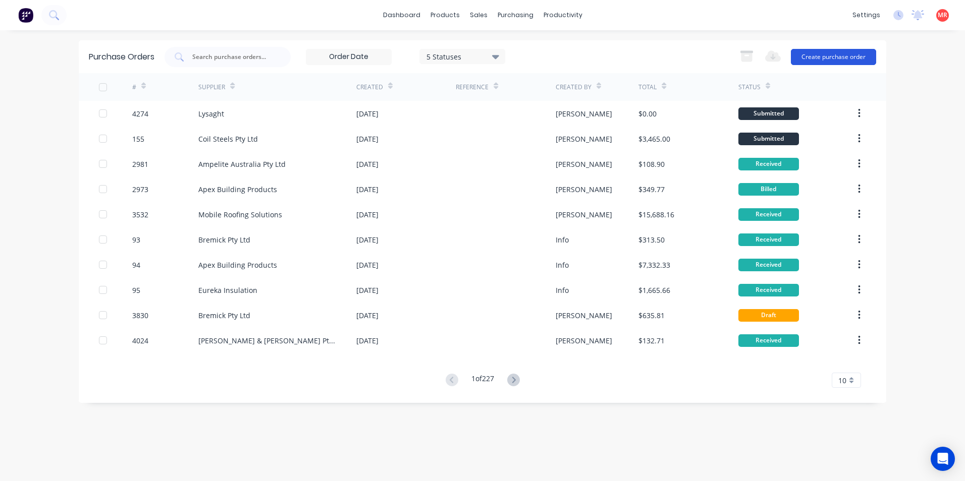
click at [855, 55] on button "Create purchase order" at bounding box center [833, 57] width 85 height 16
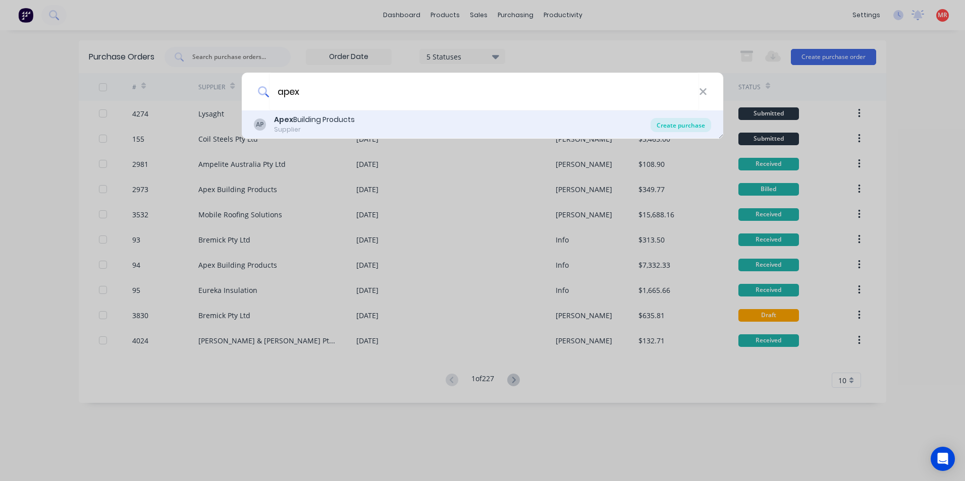
type input "apex"
click at [686, 129] on div "Create purchase" at bounding box center [680, 125] width 61 height 14
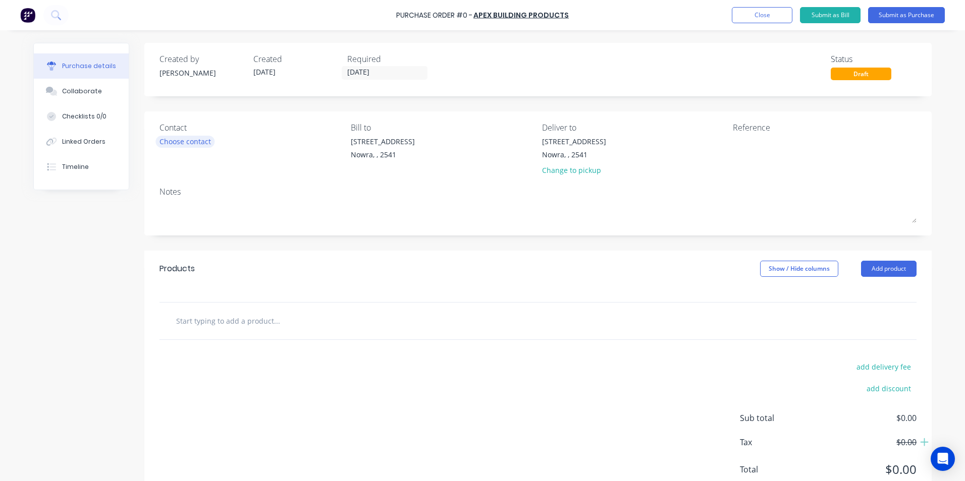
click at [193, 144] on div "Choose contact" at bounding box center [184, 141] width 51 height 11
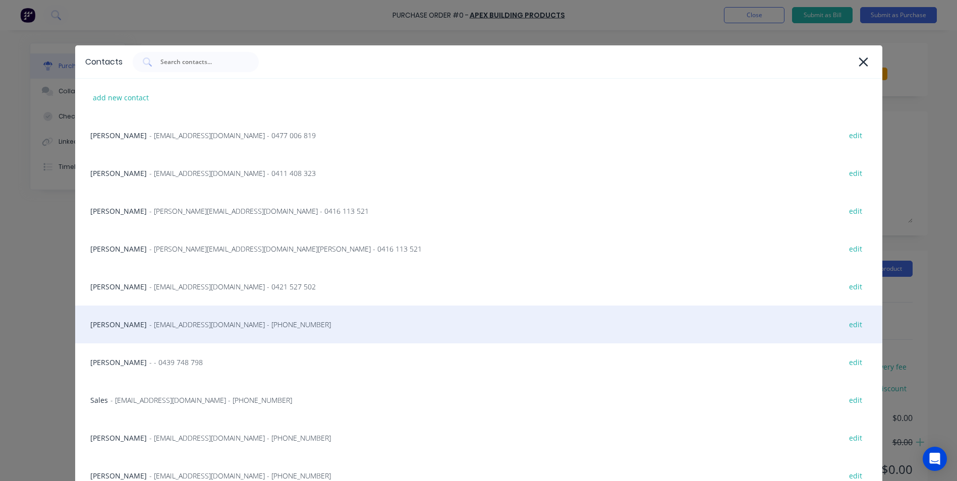
click at [178, 316] on div "Matt - info@SCRS.net.au - (02) 4411 1090 edit" at bounding box center [478, 325] width 807 height 38
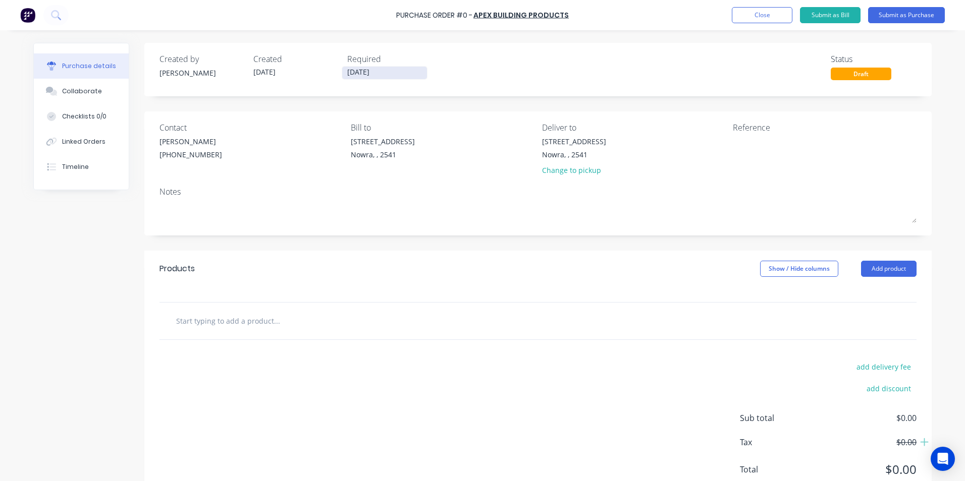
click at [366, 72] on input "[DATE]" at bounding box center [384, 73] width 85 height 13
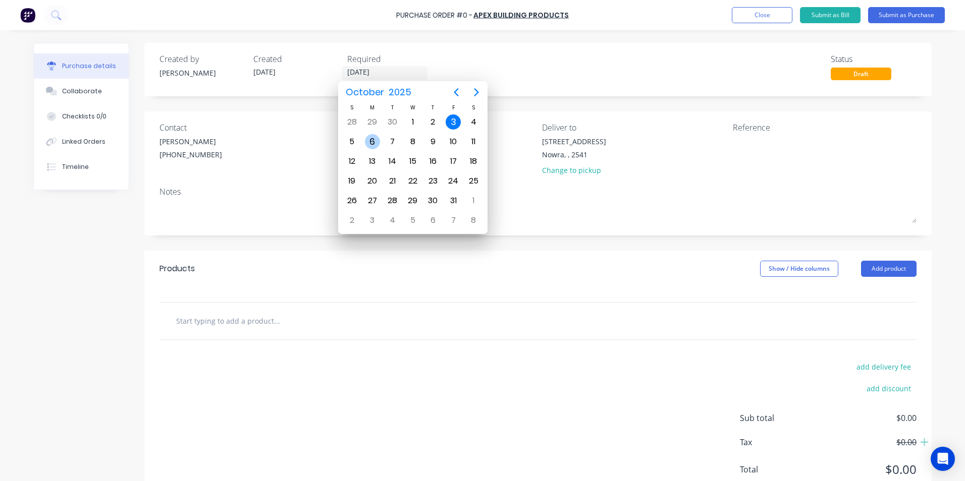
click at [374, 138] on div "6" at bounding box center [372, 141] width 15 height 15
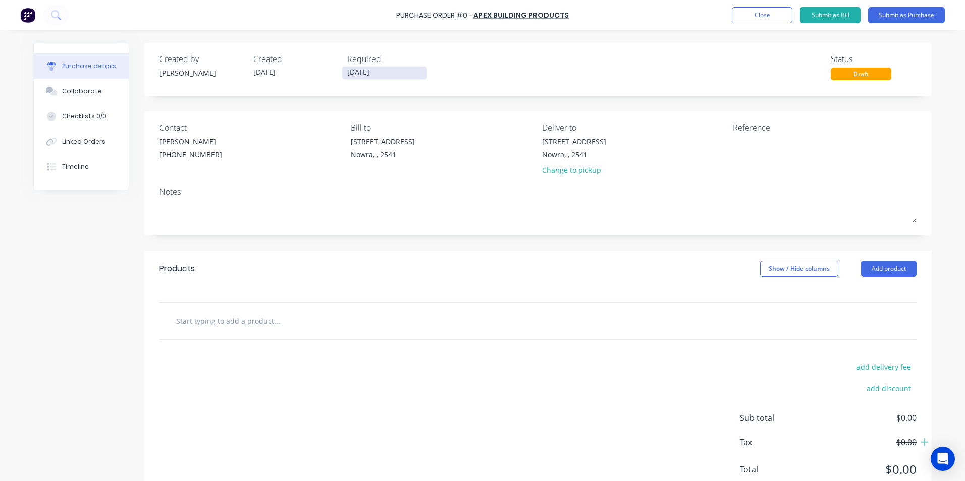
click at [365, 69] on input "06/10/25" at bounding box center [384, 73] width 85 height 13
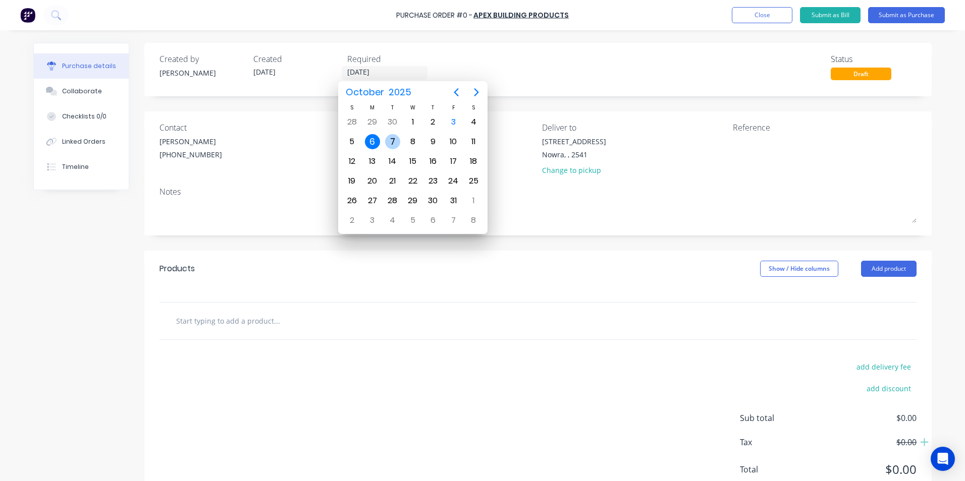
click at [386, 145] on div "7" at bounding box center [392, 141] width 15 height 15
type input "07/10/25"
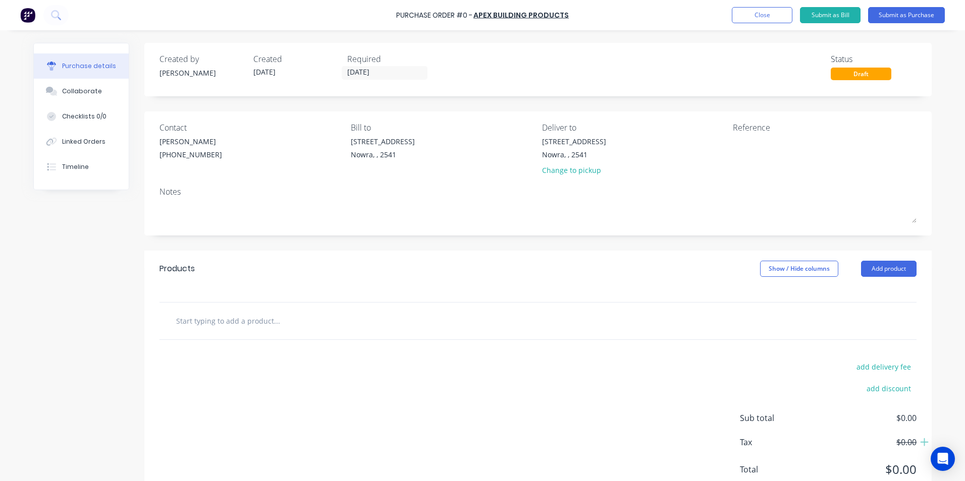
click at [237, 315] on input "text" at bounding box center [277, 321] width 202 height 20
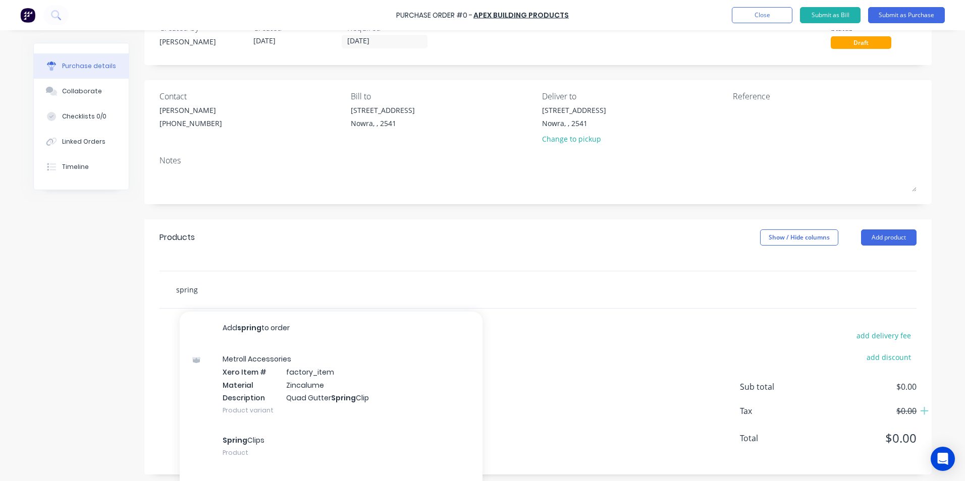
scroll to position [48, 0]
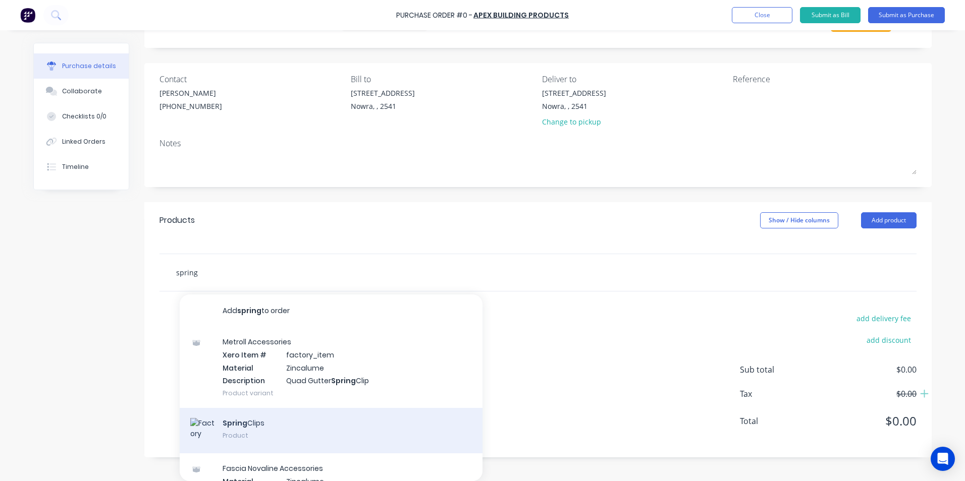
type input "spring"
click at [256, 420] on div "Spring Clips Product" at bounding box center [331, 430] width 303 height 45
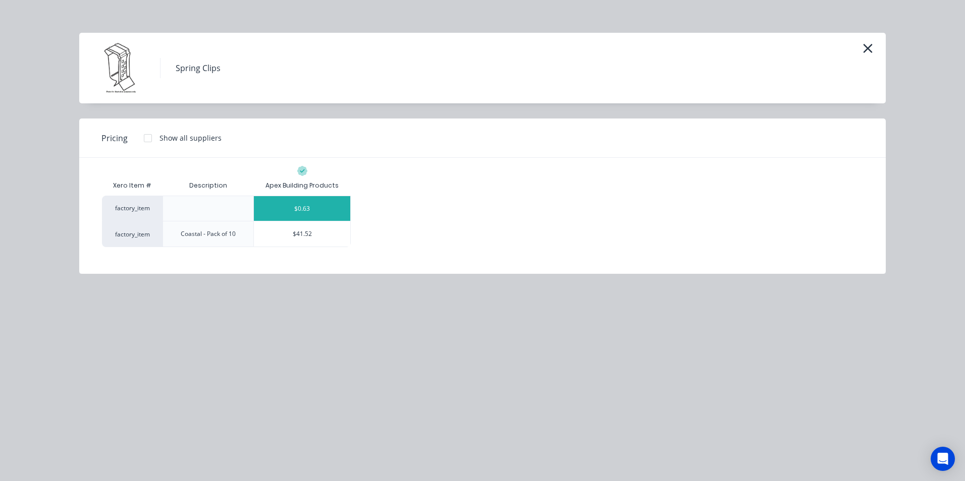
click at [294, 209] on div "$0.63" at bounding box center [302, 208] width 96 height 25
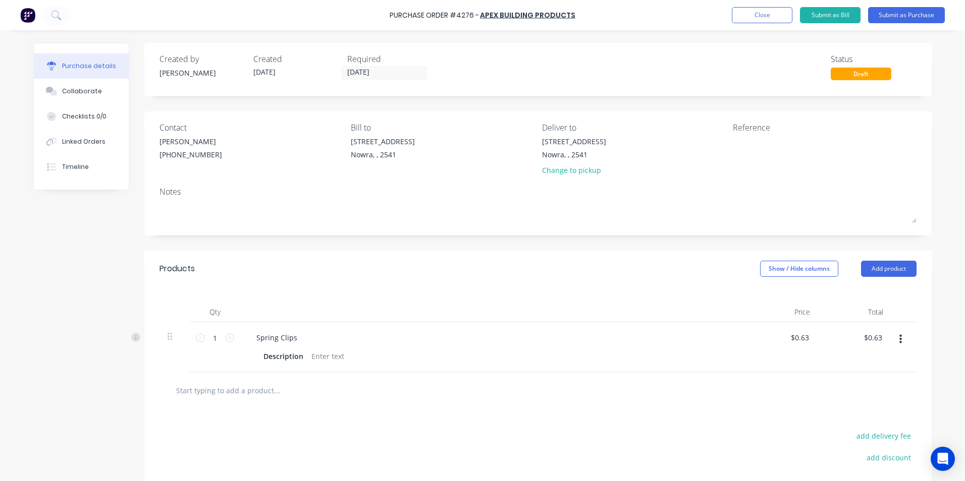
click at [214, 391] on input "text" at bounding box center [277, 390] width 202 height 20
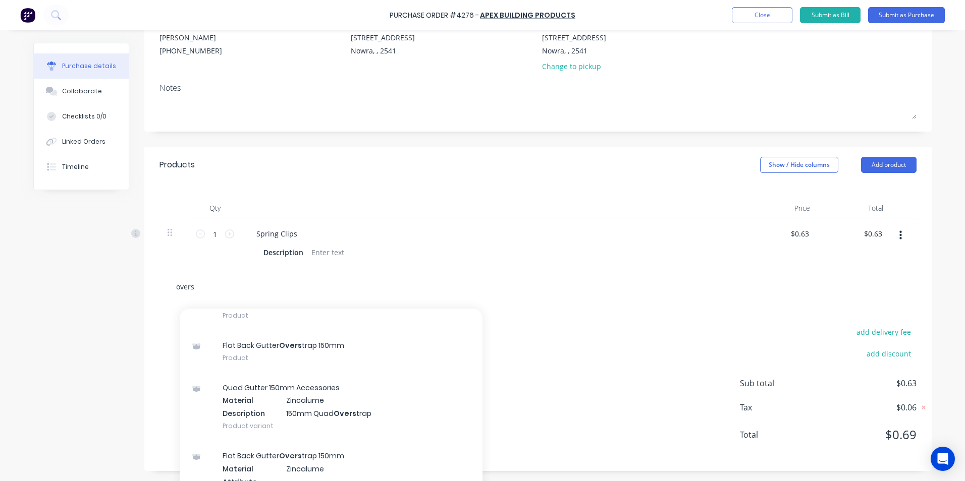
scroll to position [252, 0]
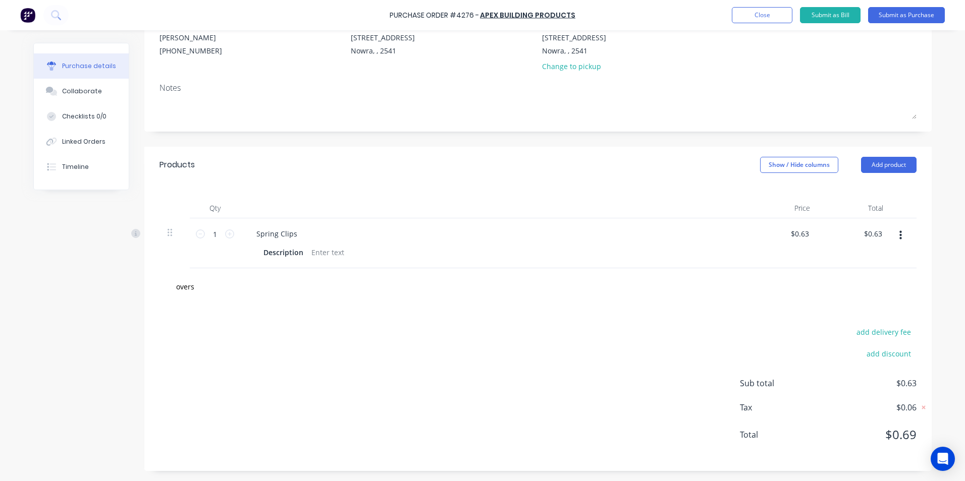
click at [589, 318] on div "add delivery fee add discount Sub total $0.63 Tax $0.06 Total $0.69" at bounding box center [537, 388] width 787 height 166
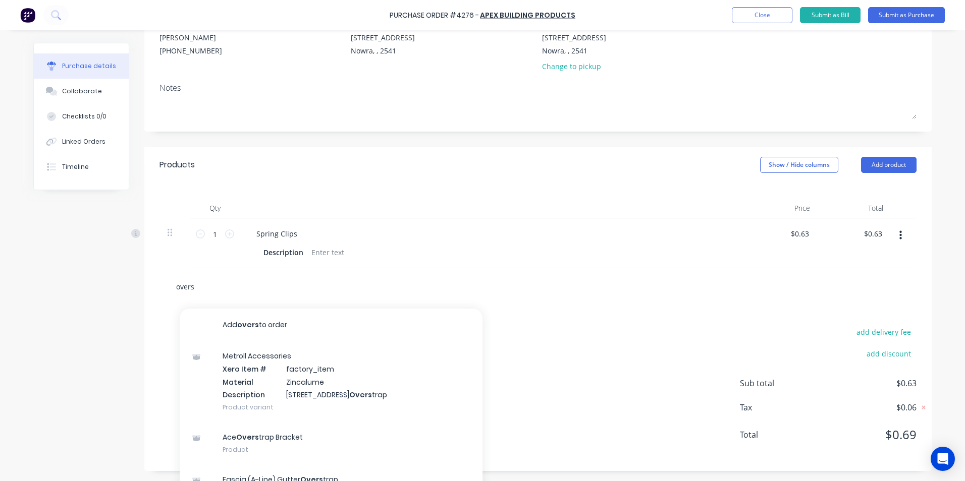
click at [219, 283] on input "overs" at bounding box center [277, 286] width 202 height 20
type input "o"
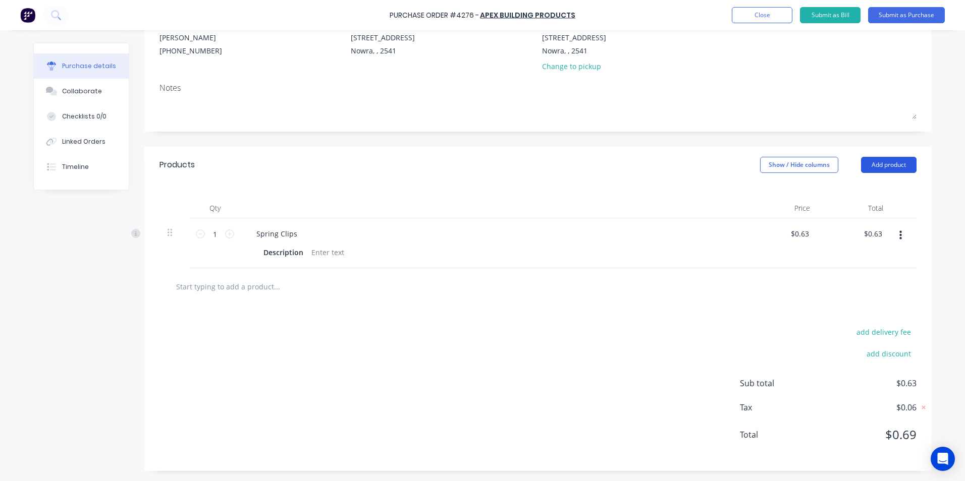
click at [889, 164] on button "Add product" at bounding box center [888, 165] width 55 height 16
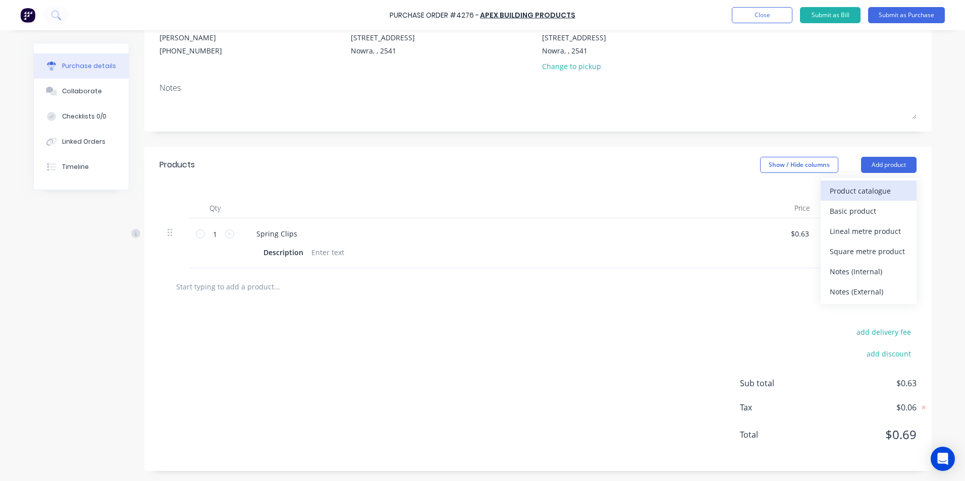
click at [865, 193] on div "Product catalogue" at bounding box center [868, 191] width 78 height 15
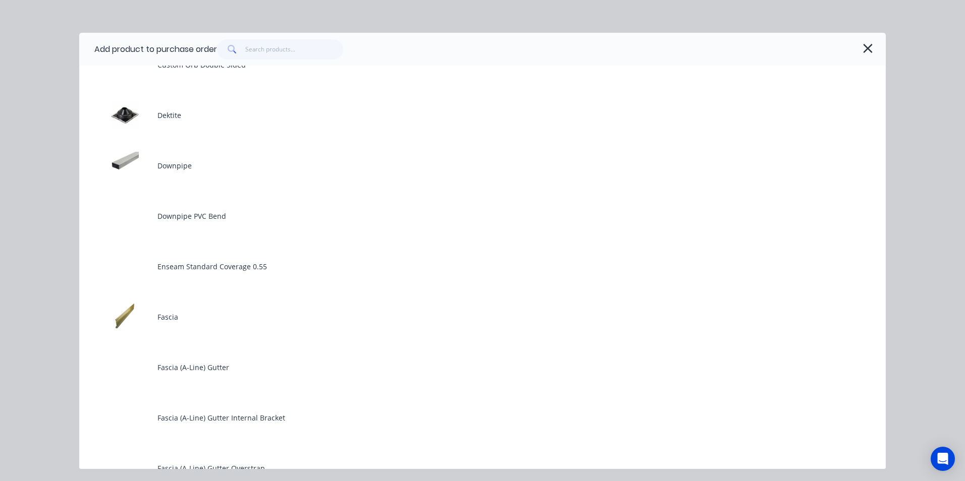
scroll to position [1312, 0]
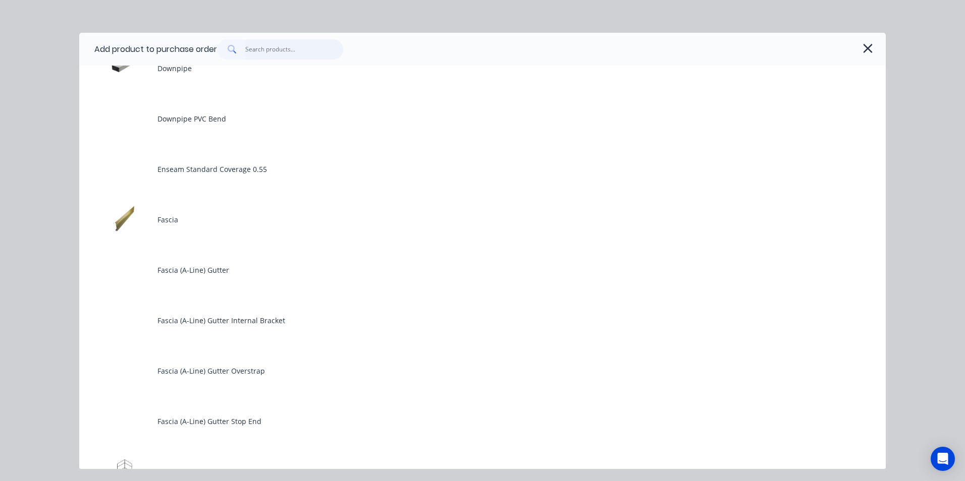
click at [274, 50] on input "text" at bounding box center [294, 49] width 98 height 20
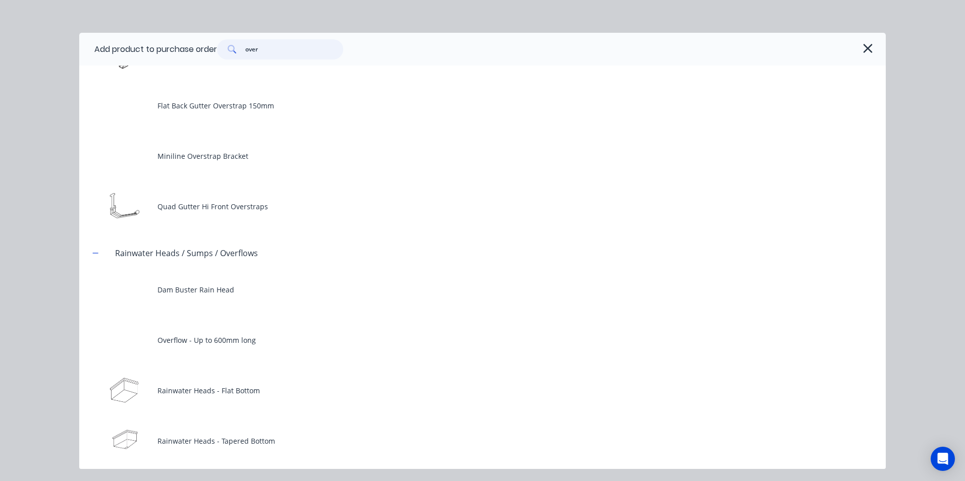
scroll to position [505, 0]
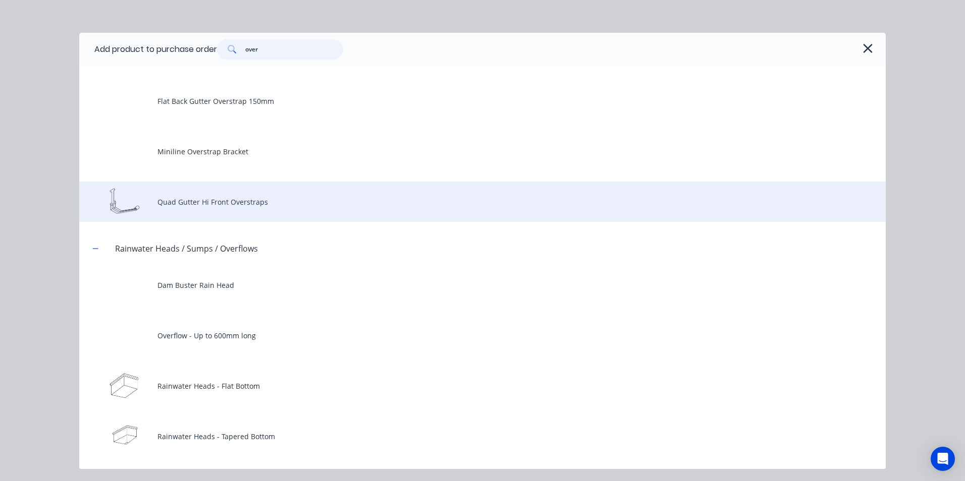
type input "over"
click at [223, 210] on div "Quad Gutter Hi Front Overstraps" at bounding box center [482, 202] width 806 height 40
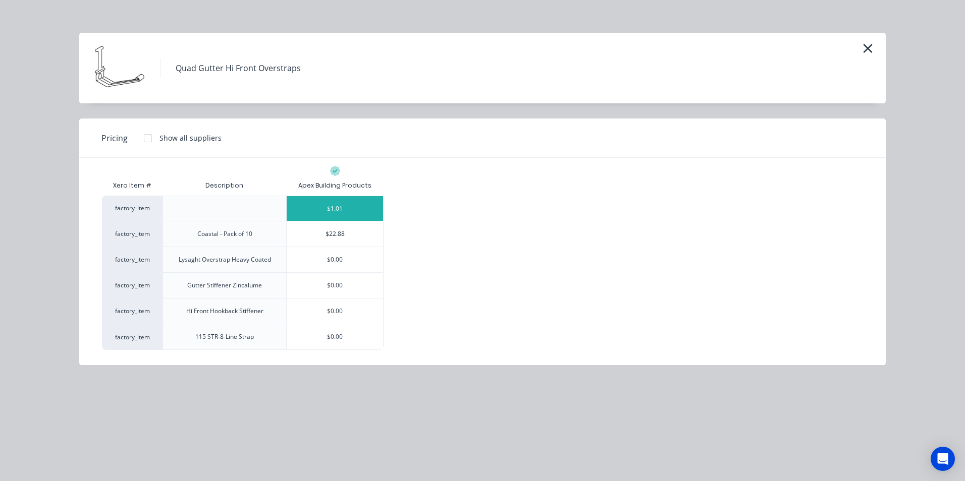
click at [363, 206] on div "$1.01" at bounding box center [335, 208] width 96 height 25
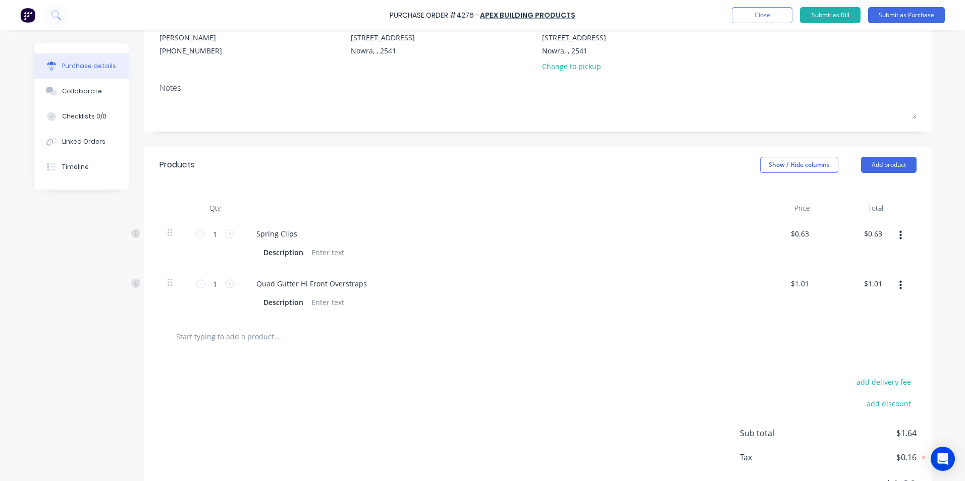
click at [243, 337] on input "text" at bounding box center [277, 336] width 202 height 20
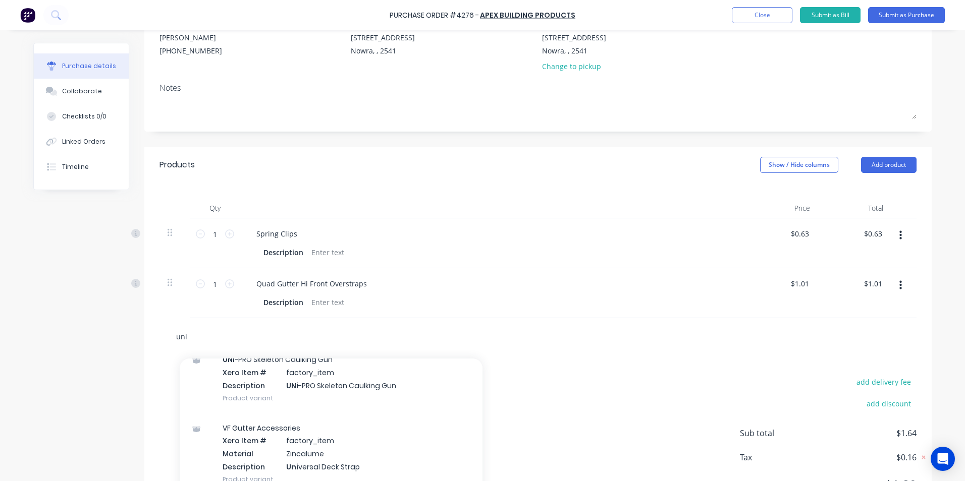
scroll to position [202, 0]
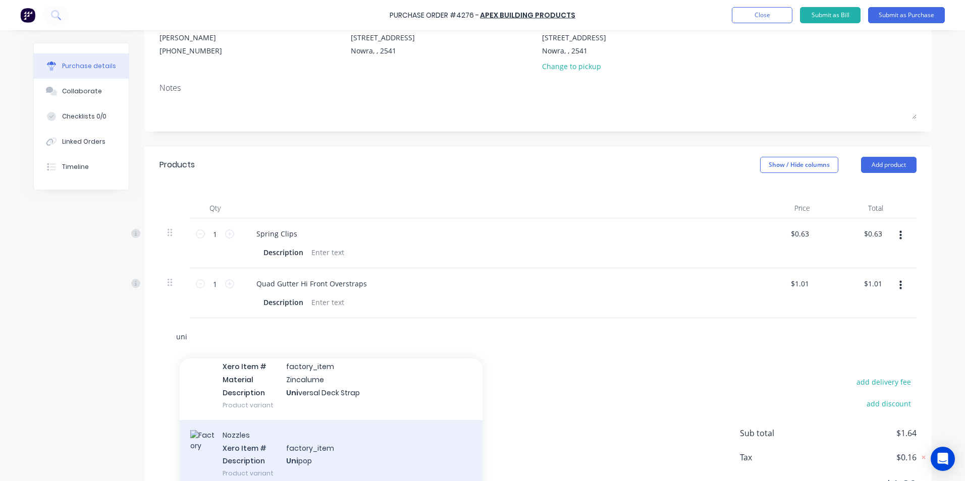
type input "uni"
click at [248, 437] on div "Nozzles Xero Item # factory_item Description Uni pop Product variant" at bounding box center [331, 454] width 303 height 68
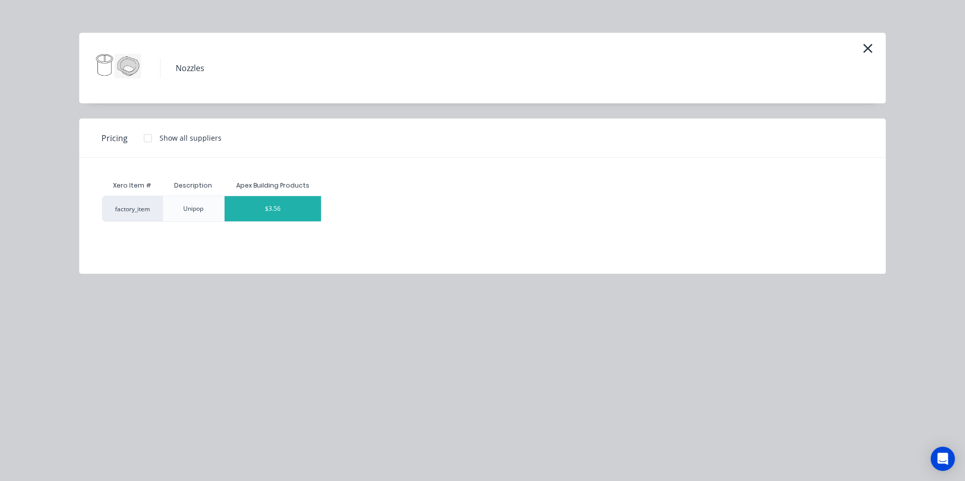
click at [267, 208] on div "$3.56" at bounding box center [273, 208] width 96 height 25
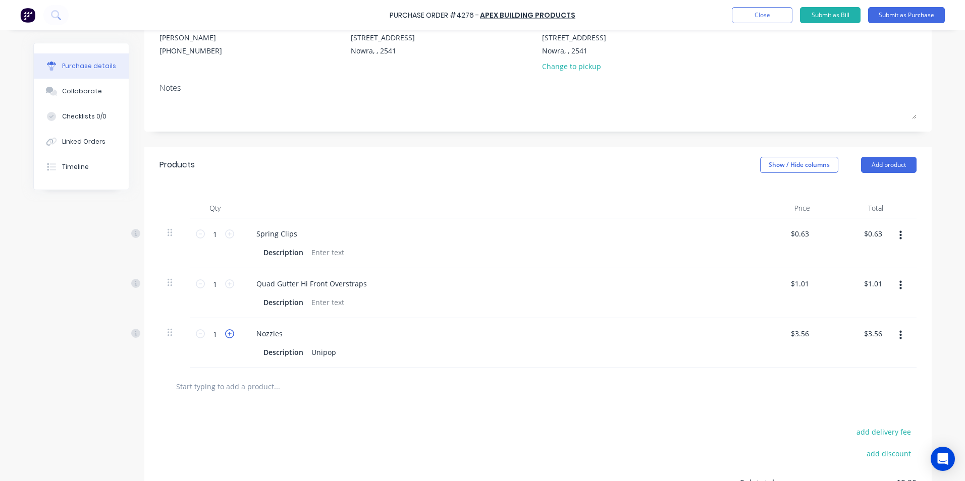
click at [225, 335] on icon at bounding box center [229, 333] width 9 height 9
type input "2"
type input "$7.12"
click at [225, 335] on icon at bounding box center [229, 333] width 9 height 9
type input "3"
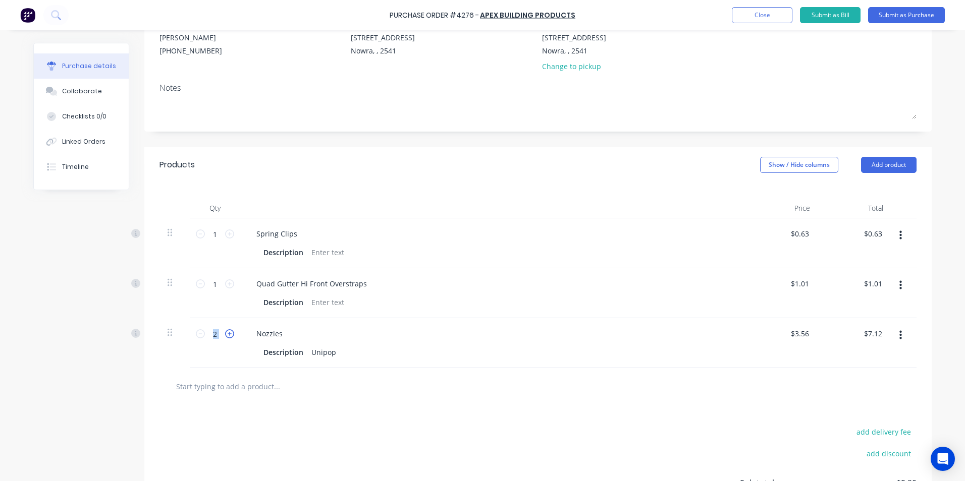
type input "$10.68"
click at [225, 335] on icon at bounding box center [229, 333] width 9 height 9
type input "4"
type input "$14.24"
click at [225, 335] on icon at bounding box center [229, 333] width 9 height 9
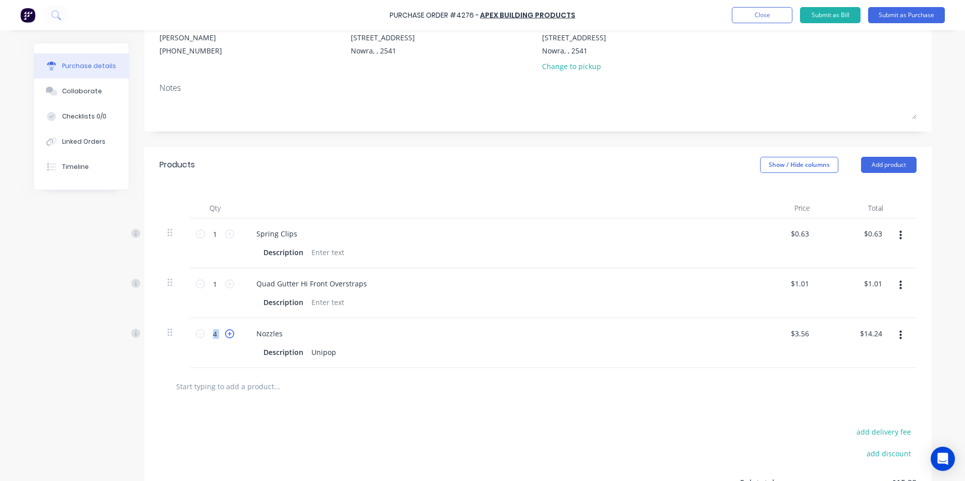
type input "5"
type input "$17.80"
click at [225, 335] on icon at bounding box center [229, 333] width 9 height 9
type input "6"
type input "$21.36"
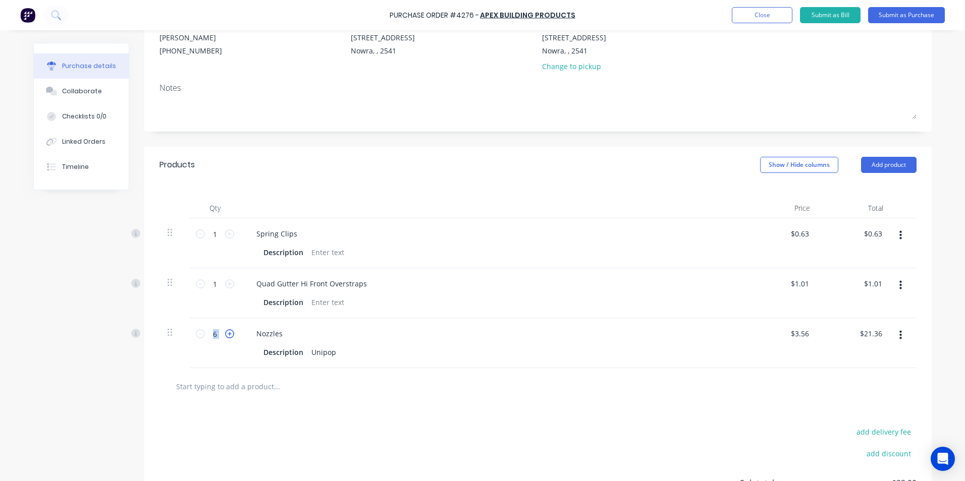
click at [225, 335] on icon at bounding box center [229, 333] width 9 height 9
type input "7"
type input "$24.92"
click at [225, 335] on icon at bounding box center [229, 333] width 9 height 9
type input "8"
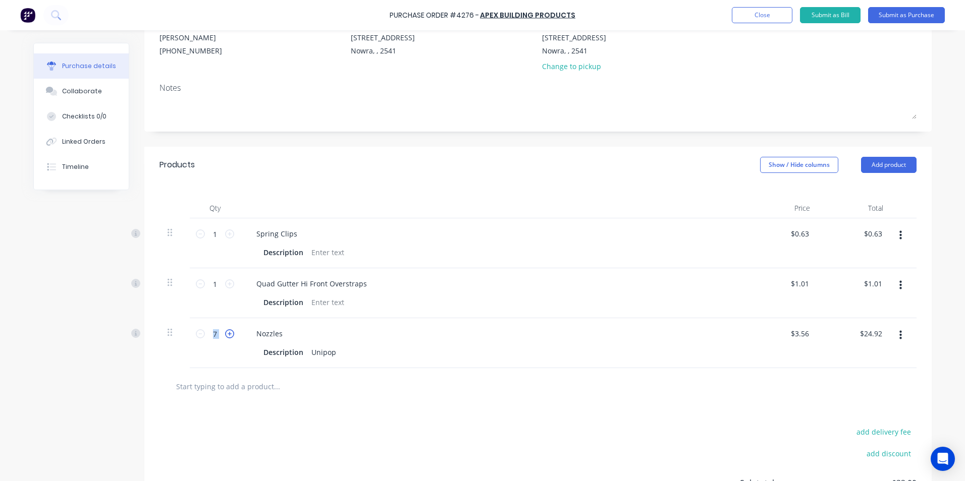
type input "$28.48"
click at [225, 335] on icon at bounding box center [229, 333] width 9 height 9
type input "9"
type input "$32.04"
click at [225, 335] on icon at bounding box center [229, 333] width 9 height 9
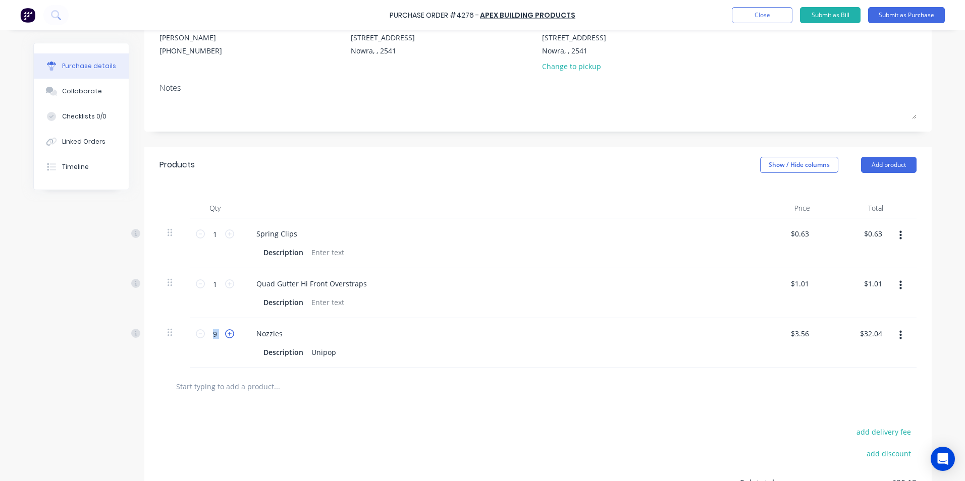
type input "10"
type input "$35.60"
click at [225, 335] on icon at bounding box center [229, 333] width 9 height 9
type input "11"
type input "$39.16"
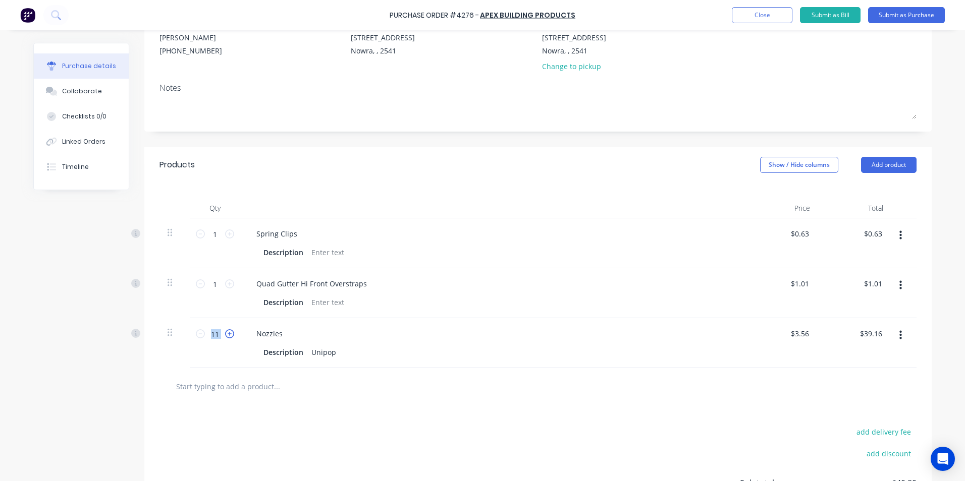
click at [225, 335] on icon at bounding box center [229, 333] width 9 height 9
type input "12"
type input "$42.72"
click at [225, 335] on icon at bounding box center [229, 333] width 9 height 9
type input "13"
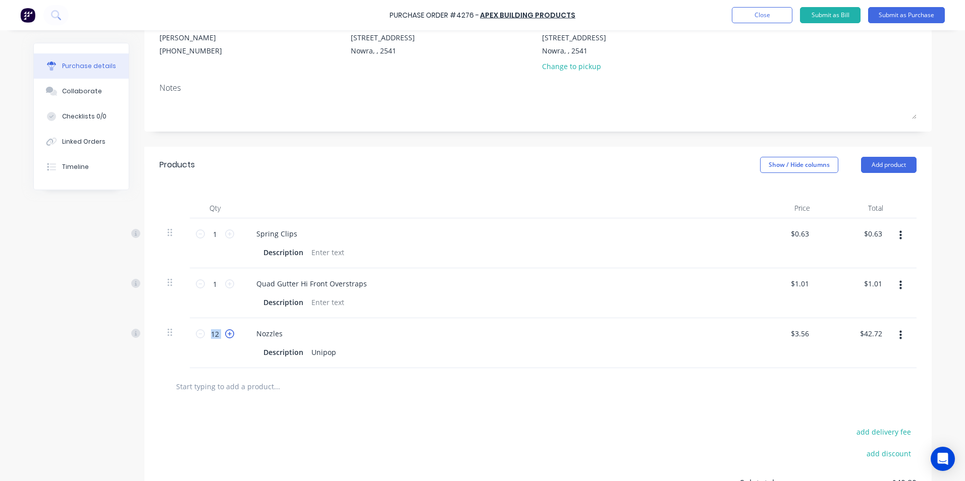
type input "$46.28"
click at [225, 335] on icon at bounding box center [229, 333] width 9 height 9
type input "14"
type input "$49.84"
click at [225, 335] on icon at bounding box center [229, 333] width 9 height 9
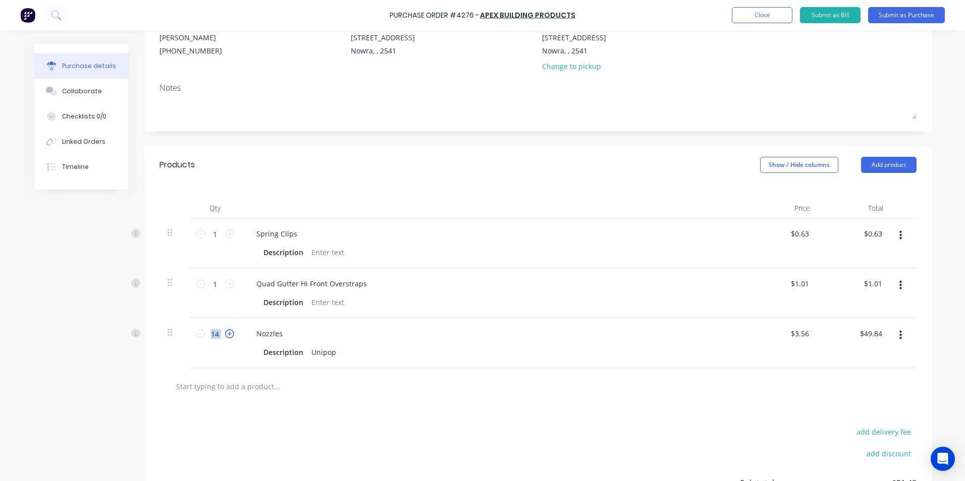
type input "15"
type input "$53.40"
click at [225, 335] on icon at bounding box center [229, 333] width 9 height 9
type input "16"
type input "$56.96"
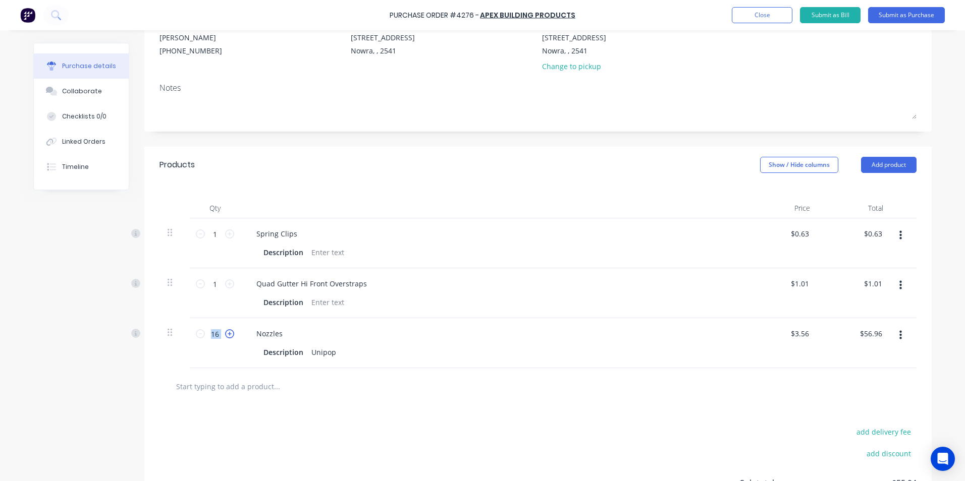
click at [225, 335] on icon at bounding box center [229, 333] width 9 height 9
type input "17"
type input "$60.52"
click at [225, 335] on icon at bounding box center [229, 333] width 9 height 9
type input "18"
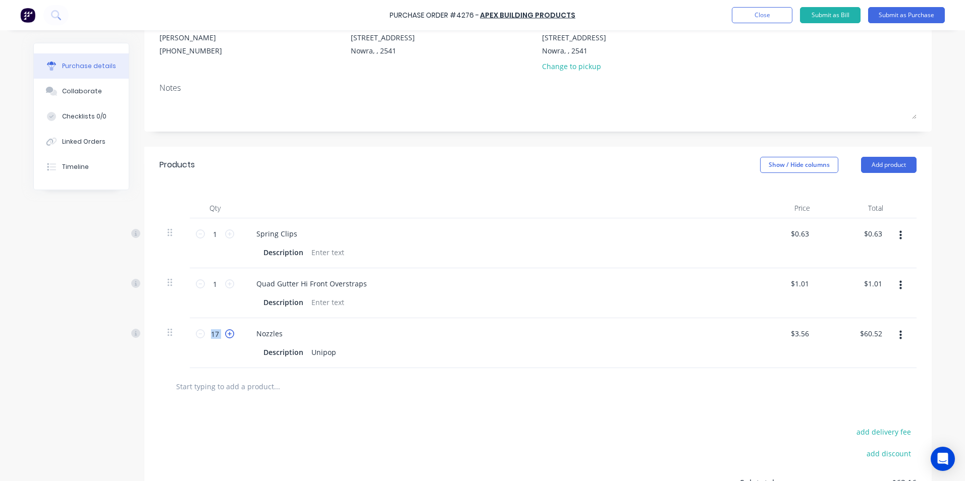
type input "$64.08"
click at [225, 335] on icon at bounding box center [229, 333] width 9 height 9
type input "19"
type input "$67.64"
click at [225, 335] on icon at bounding box center [229, 333] width 9 height 9
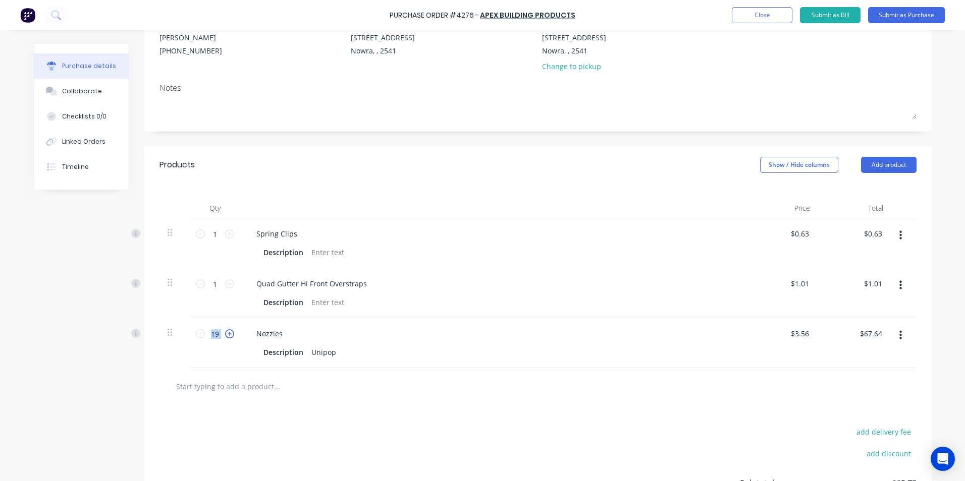
type input "20"
type input "$71.20"
click at [225, 335] on icon at bounding box center [229, 333] width 9 height 9
type input "21"
type input "$74.76"
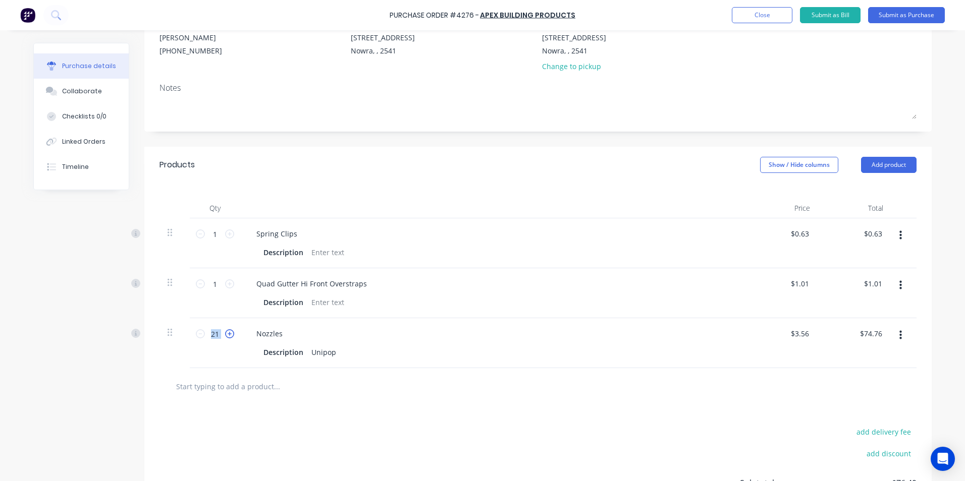
click at [225, 335] on icon at bounding box center [229, 333] width 9 height 9
type input "22"
type input "$78.32"
click at [225, 336] on icon at bounding box center [229, 333] width 9 height 9
type input "23"
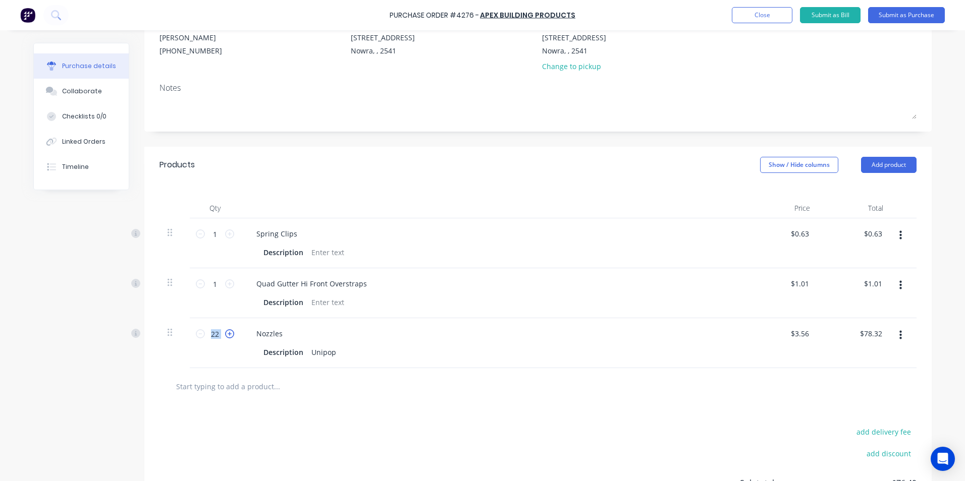
type input "$81.88"
click at [225, 336] on icon at bounding box center [229, 333] width 9 height 9
type input "24"
type input "$85.44"
click at [225, 336] on icon at bounding box center [229, 333] width 9 height 9
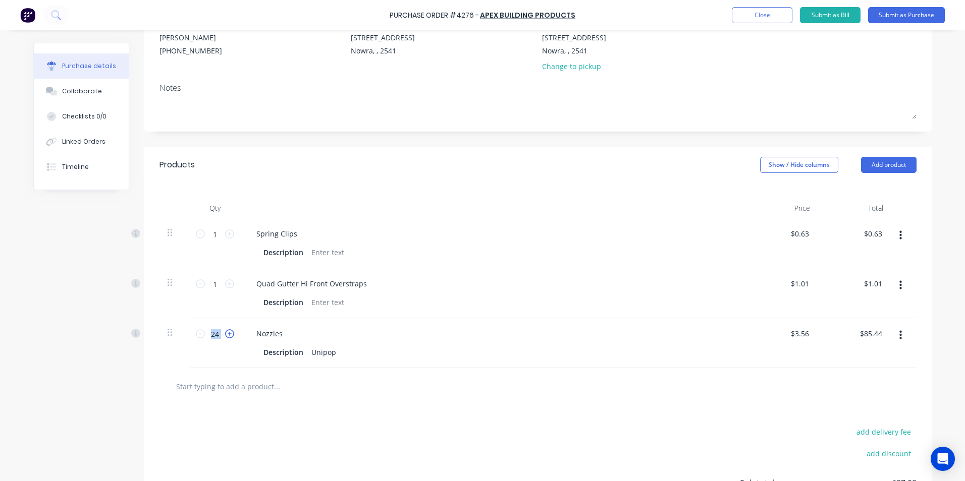
type input "25"
type input "$89.00"
click at [225, 336] on icon at bounding box center [229, 333] width 9 height 9
type input "26"
type input "$92.56"
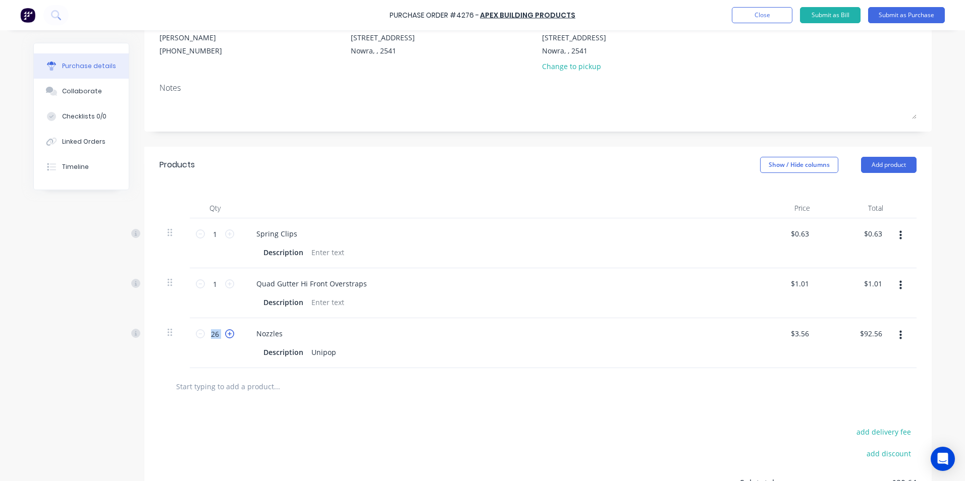
click at [225, 336] on icon at bounding box center [229, 333] width 9 height 9
type input "27"
type input "$96.12"
click at [225, 336] on icon at bounding box center [229, 333] width 9 height 9
type input "28"
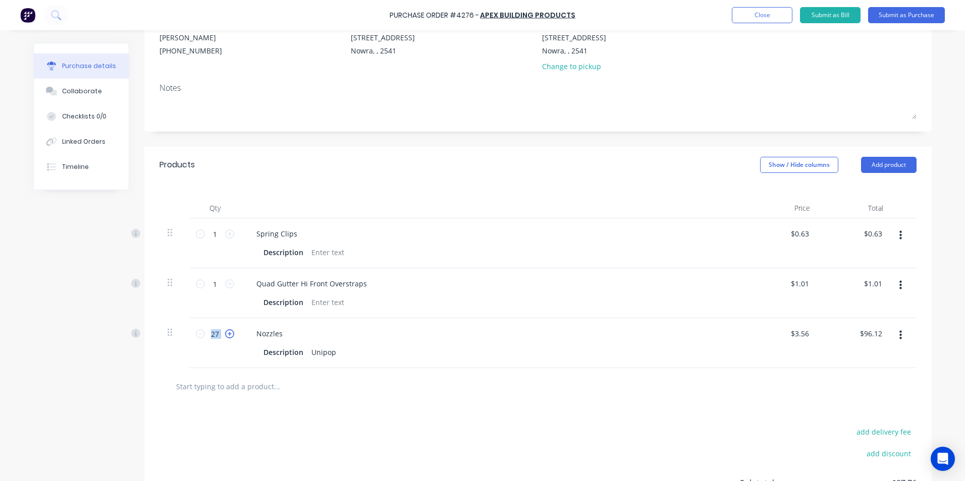
type input "$99.68"
click at [225, 336] on icon at bounding box center [229, 333] width 9 height 9
type input "29"
type input "$103.24"
click at [225, 336] on icon at bounding box center [229, 333] width 9 height 9
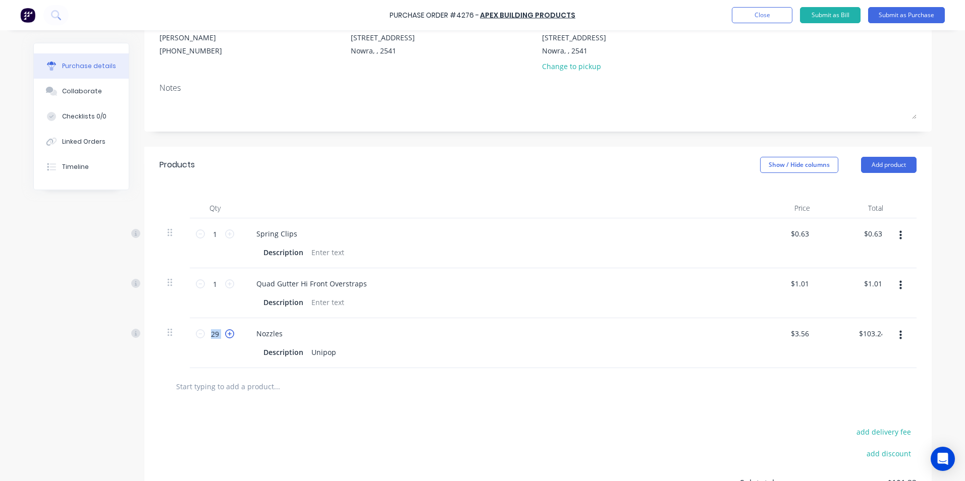
type input "30"
type input "$106.80"
click at [225, 336] on icon at bounding box center [229, 333] width 9 height 9
type input "31"
type input "$110.36"
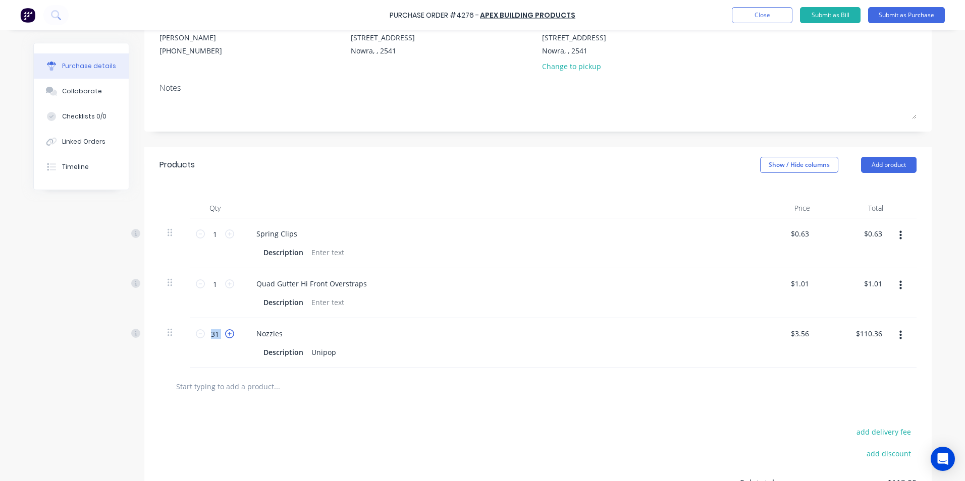
click at [225, 336] on icon at bounding box center [229, 333] width 9 height 9
type input "32"
type input "$113.92"
click at [225, 336] on icon at bounding box center [229, 333] width 9 height 9
type input "33"
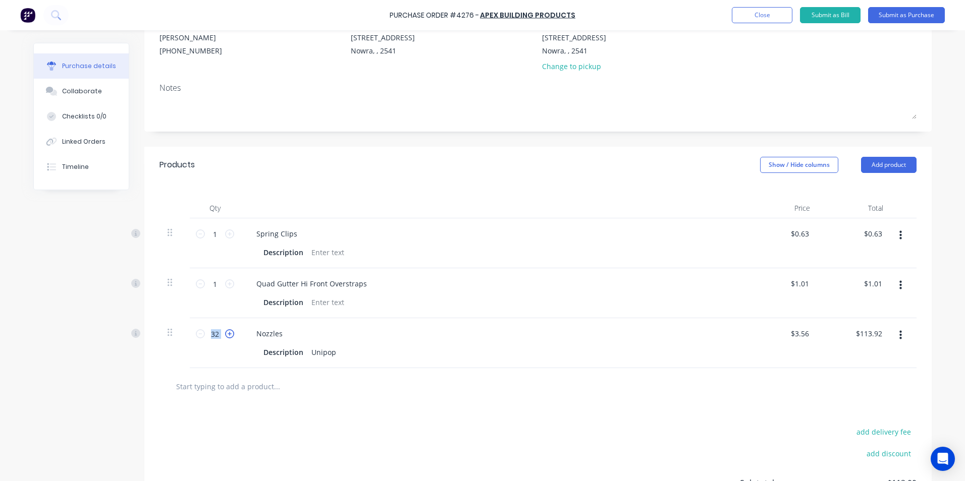
type input "$117.48"
click at [225, 336] on icon at bounding box center [229, 333] width 9 height 9
type input "34"
type input "$121.04"
click at [225, 336] on icon at bounding box center [229, 333] width 9 height 9
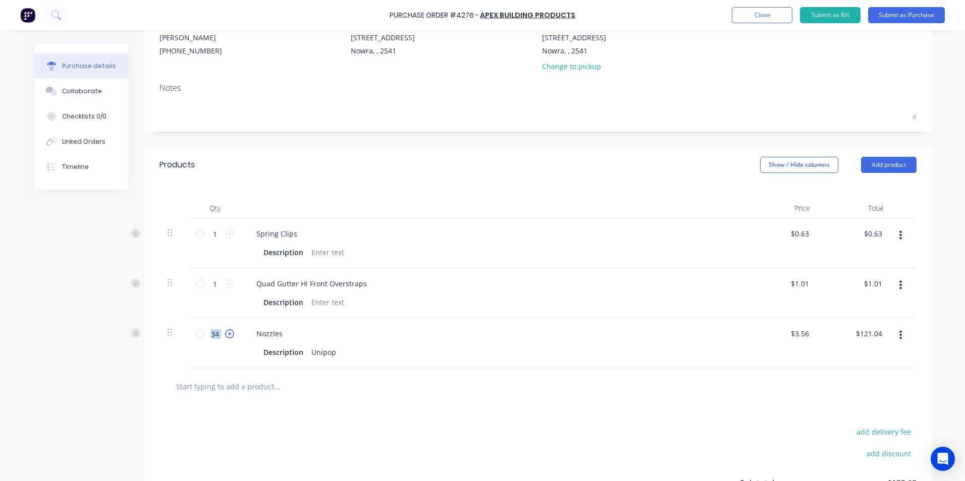
type input "35"
type input "$124.60"
click at [225, 336] on icon at bounding box center [229, 333] width 9 height 9
type input "36"
type input "$128.16"
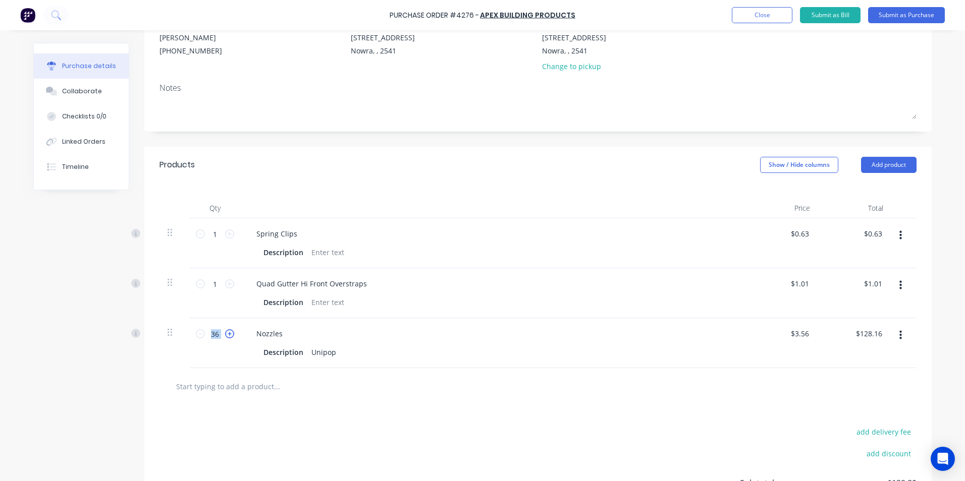
click at [225, 336] on icon at bounding box center [229, 333] width 9 height 9
type input "37"
type input "$131.72"
click at [225, 336] on icon at bounding box center [229, 333] width 9 height 9
type input "38"
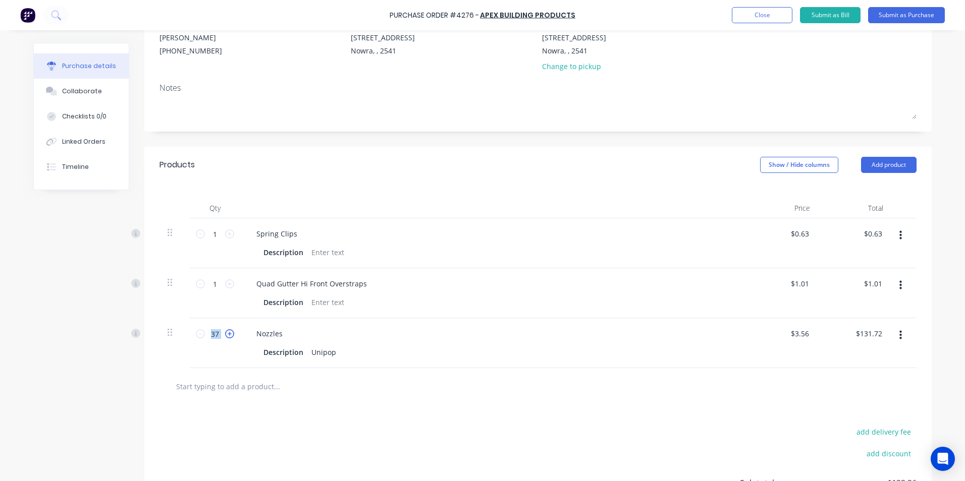
type input "$135.28"
click at [225, 336] on icon at bounding box center [229, 333] width 9 height 9
type input "39"
type input "$138.84"
click at [225, 336] on icon at bounding box center [229, 333] width 9 height 9
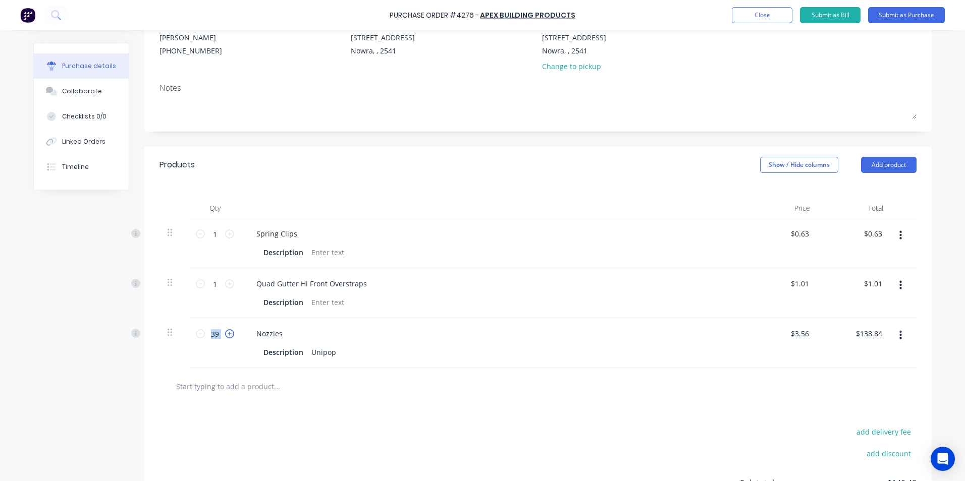
type input "40"
type input "$142.40"
click at [225, 336] on icon at bounding box center [229, 333] width 9 height 9
type input "41"
type input "$145.96"
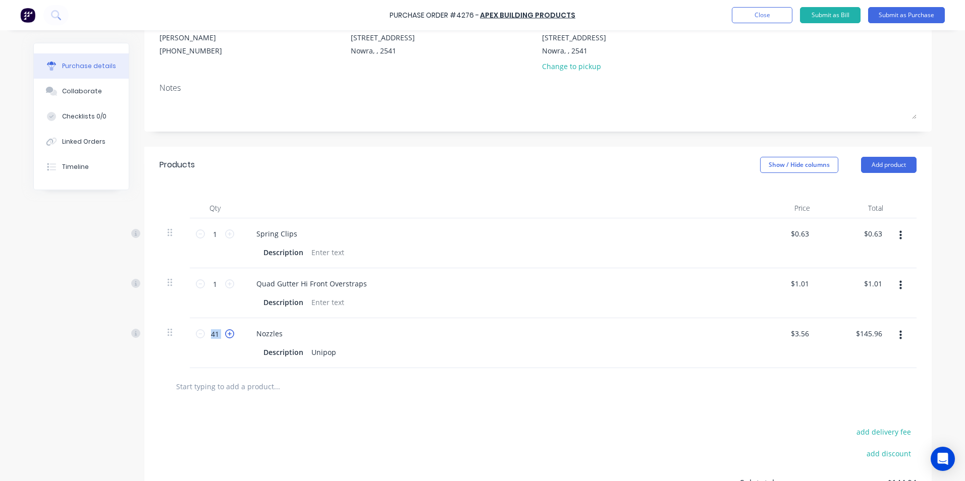
click at [225, 336] on icon at bounding box center [229, 333] width 9 height 9
type input "42"
type input "$149.52"
click at [225, 336] on icon at bounding box center [229, 333] width 9 height 9
type input "43"
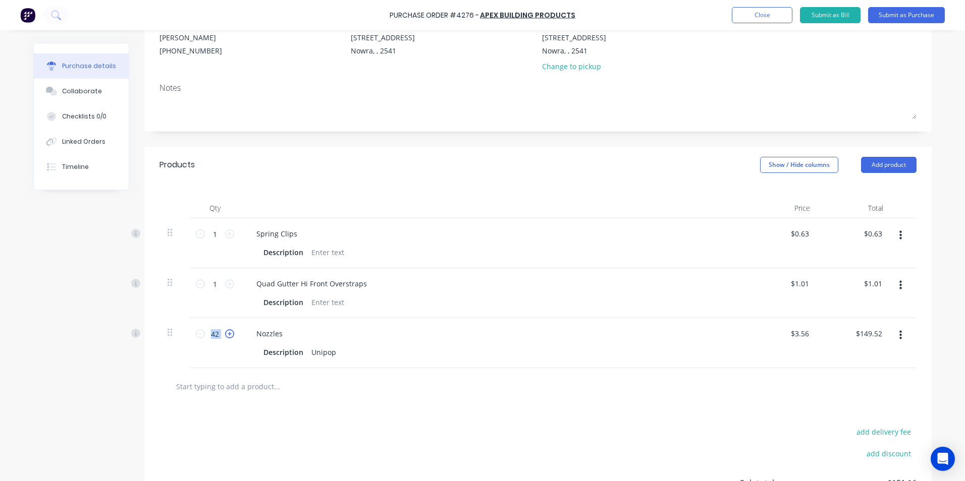
type input "$153.08"
click at [225, 336] on icon at bounding box center [229, 333] width 9 height 9
type input "44"
type input "$156.64"
click at [225, 336] on icon at bounding box center [229, 333] width 9 height 9
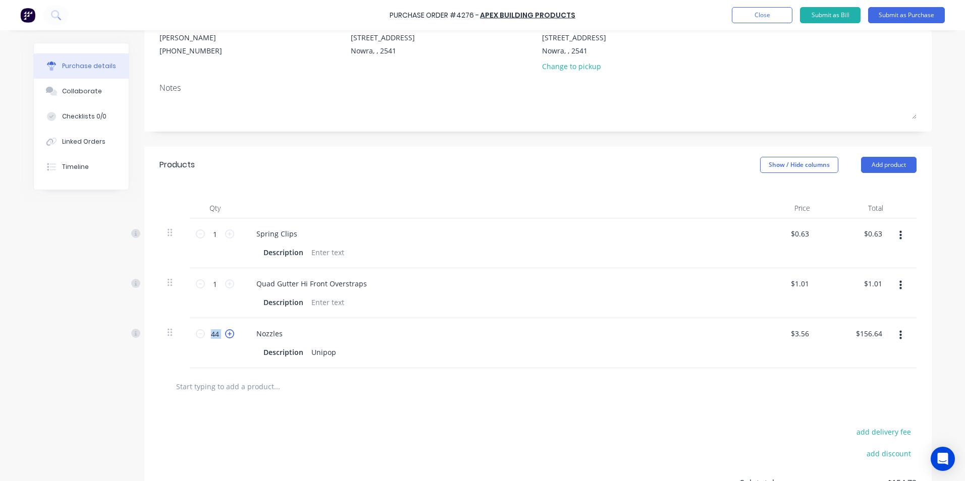
type input "45"
type input "$160.20"
click at [225, 336] on icon at bounding box center [229, 333] width 9 height 9
type input "46"
type input "$163.76"
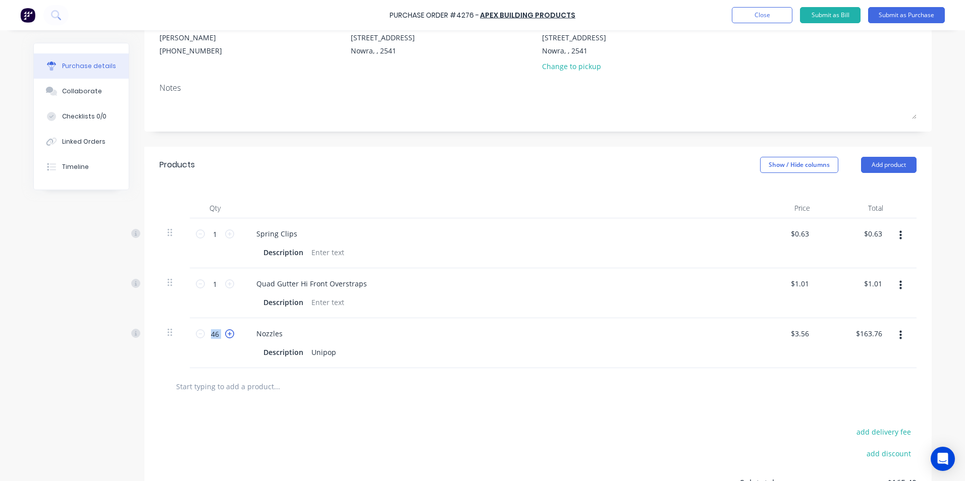
click at [225, 336] on icon at bounding box center [229, 333] width 9 height 9
type input "47"
type input "$167.32"
click at [225, 337] on icon at bounding box center [229, 333] width 9 height 9
type input "48"
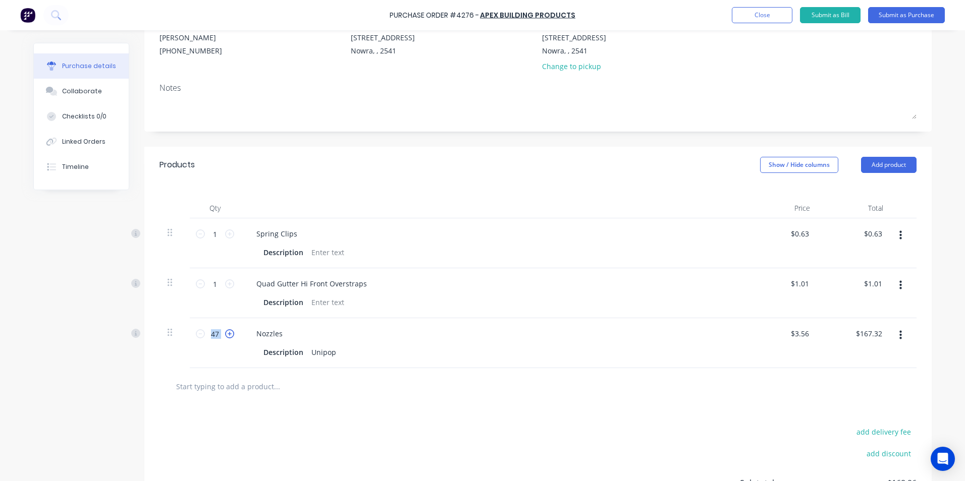
type input "$170.88"
click at [225, 337] on icon at bounding box center [229, 333] width 9 height 9
type input "49"
type input "$174.44"
click at [225, 337] on icon at bounding box center [229, 333] width 9 height 9
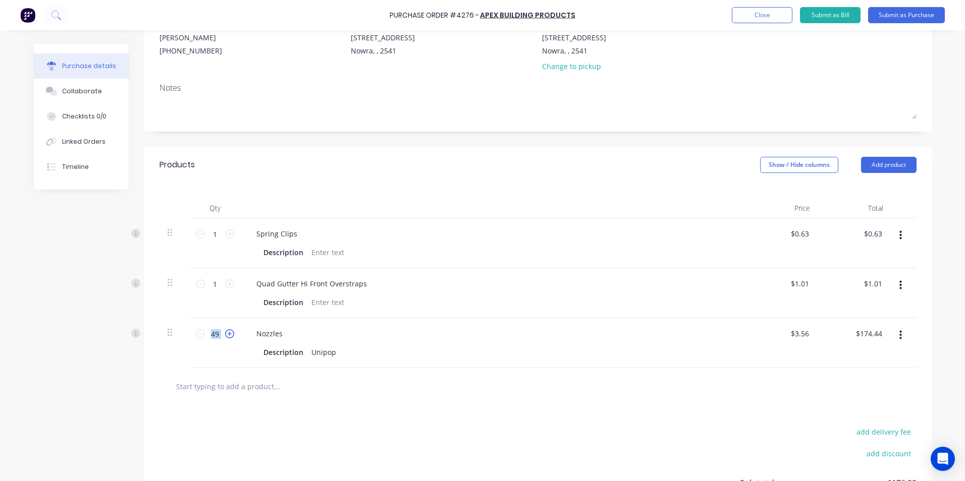
type input "50"
type input "$178.00"
drag, startPoint x: 225, startPoint y: 337, endPoint x: 217, endPoint y: 284, distance: 52.9
click at [217, 284] on input "1" at bounding box center [215, 283] width 20 height 15
type input "10"
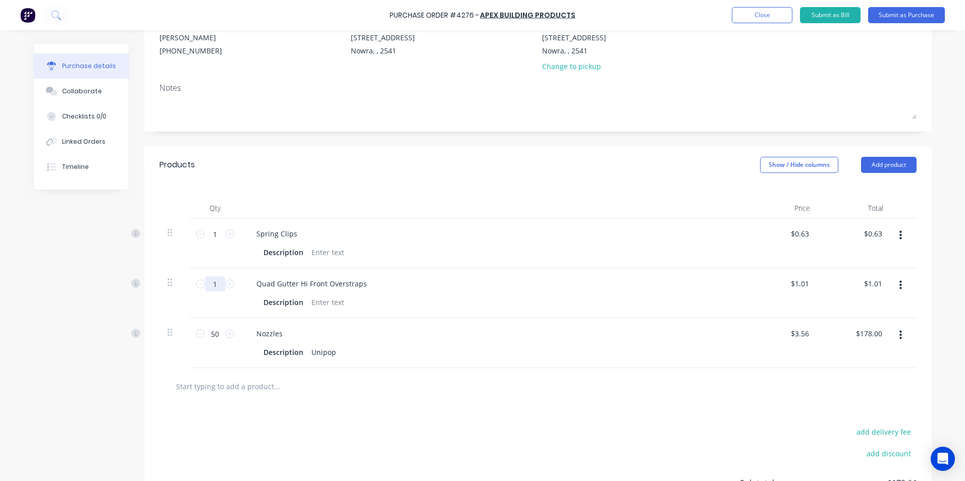
type input "$10.10"
type input "100"
type input "$101.00"
type input "100"
click at [217, 237] on input "1" at bounding box center [215, 234] width 20 height 15
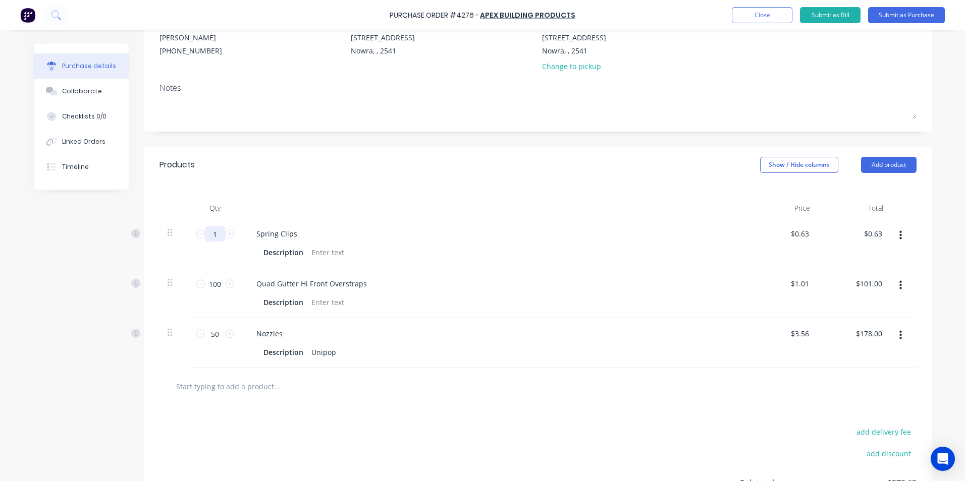
type input "10"
type input "$6.30"
type input "100"
type input "$63.00"
type input "100"
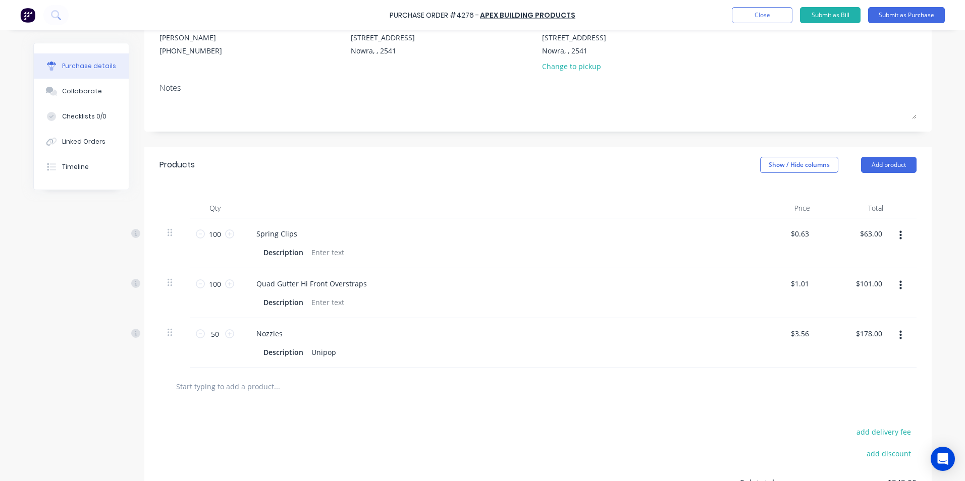
click at [388, 195] on div "Qty Price Total 100 100 Spring Clips Description $0.63 $0.63 $63.00 $63.00 100 …" at bounding box center [537, 275] width 787 height 185
click at [443, 391] on div at bounding box center [318, 386] width 303 height 20
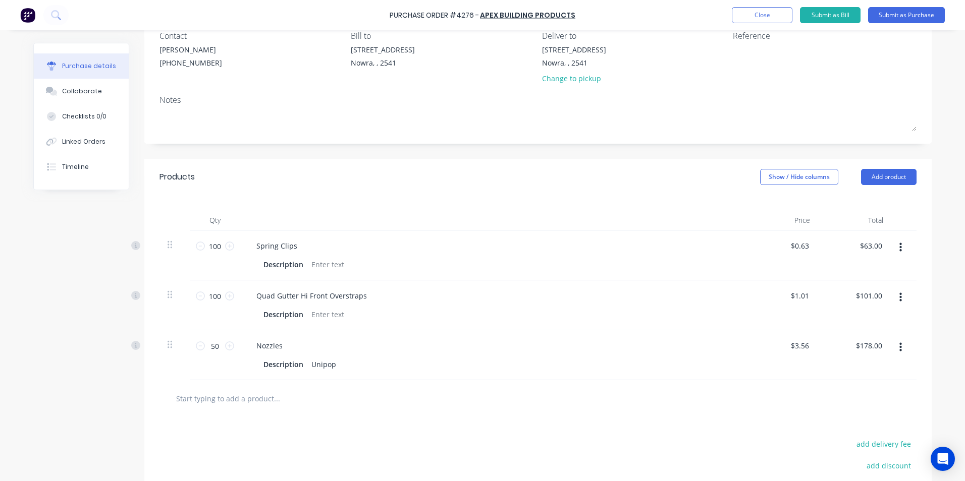
scroll to position [0, 0]
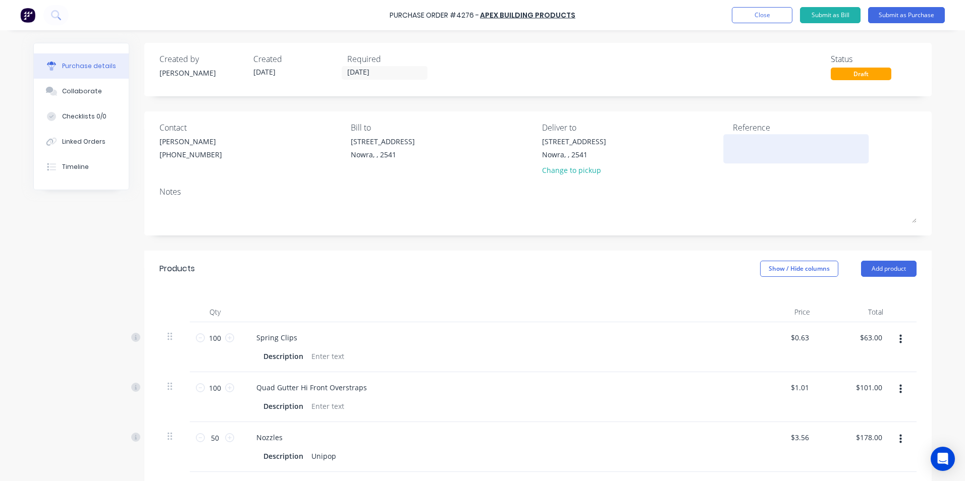
click at [739, 136] on textarea at bounding box center [796, 147] width 126 height 23
type textarea "stock"
click at [891, 15] on button "Submit as Purchase" at bounding box center [906, 15] width 77 height 16
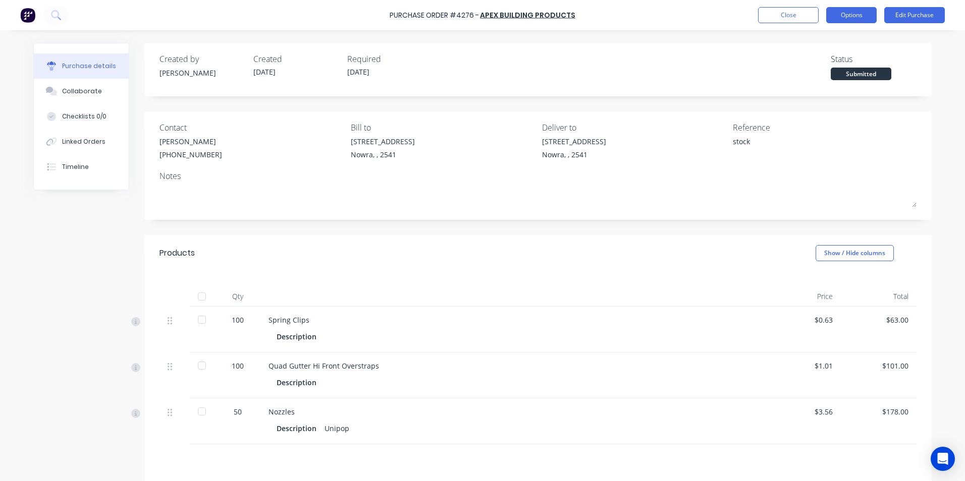
click at [843, 12] on button "Options" at bounding box center [851, 15] width 50 height 16
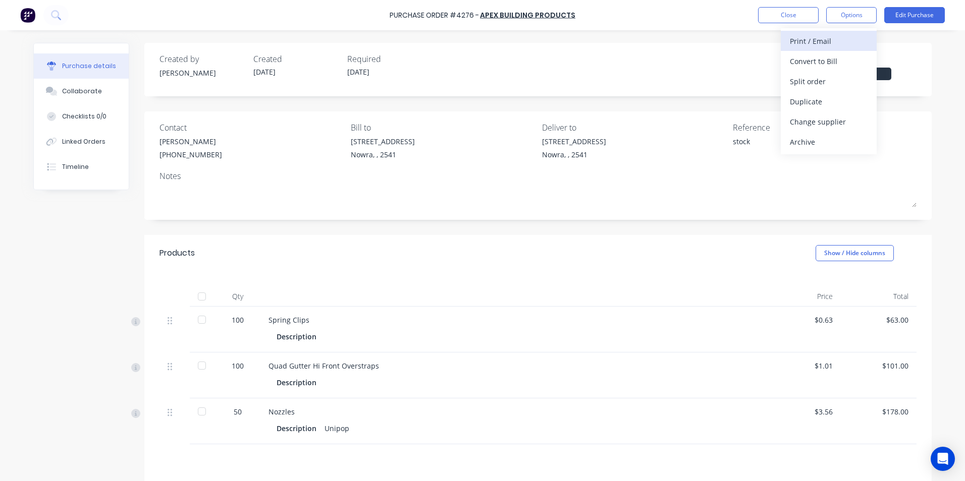
click at [810, 49] on button "Print / Email" at bounding box center [828, 41] width 96 height 20
click at [806, 58] on div "With pricing" at bounding box center [829, 61] width 78 height 15
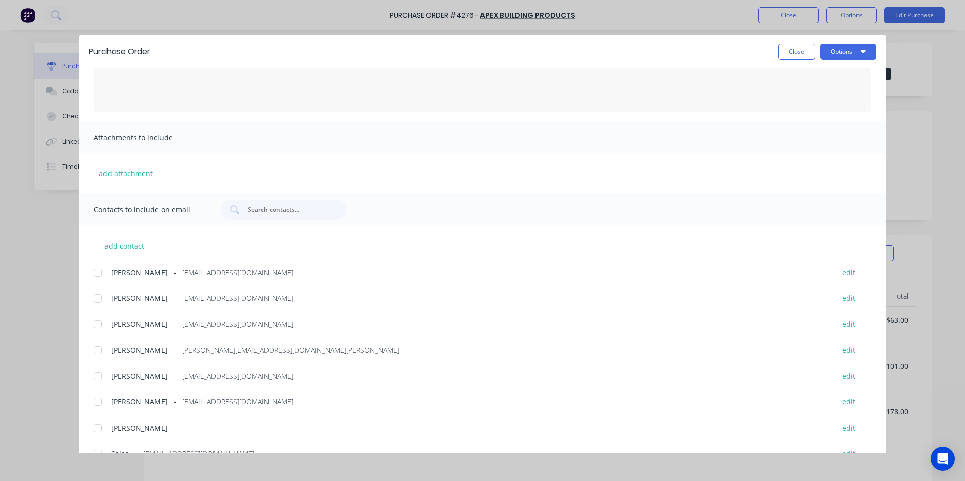
scroll to position [101, 0]
click at [104, 367] on div at bounding box center [98, 374] width 20 height 20
click at [102, 396] on div at bounding box center [98, 400] width 20 height 20
click at [101, 371] on div at bounding box center [98, 374] width 20 height 20
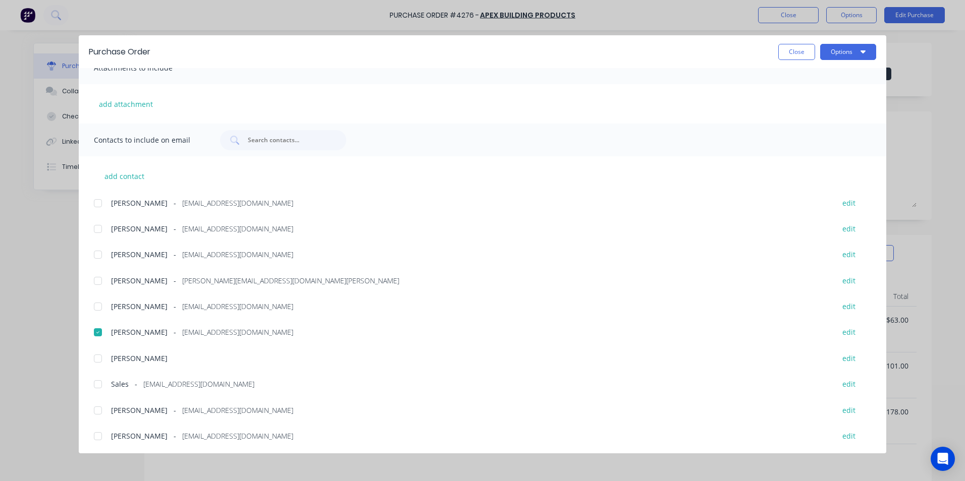
scroll to position [170, 0]
click at [103, 327] on div at bounding box center [98, 331] width 20 height 20
click at [96, 382] on div at bounding box center [98, 383] width 20 height 20
click at [830, 48] on button "Options" at bounding box center [848, 52] width 56 height 16
click at [823, 116] on div "Email" at bounding box center [828, 117] width 78 height 15
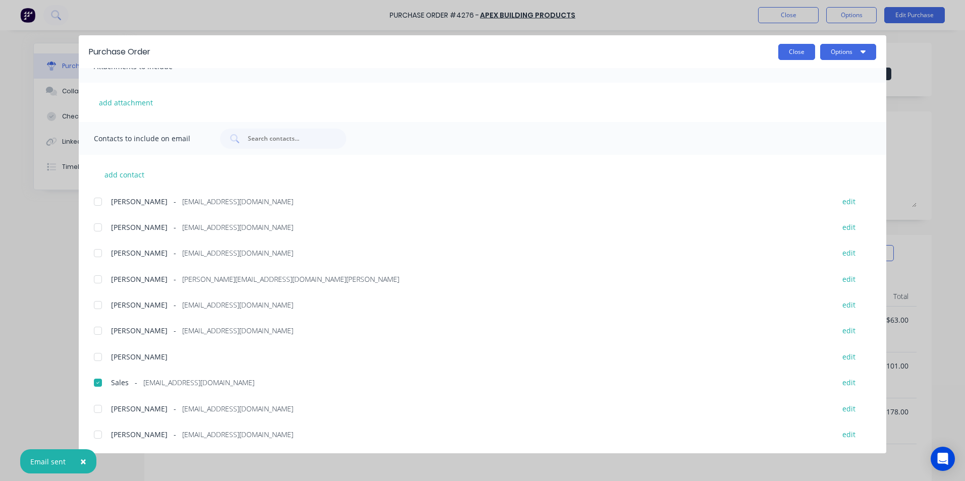
click at [796, 51] on button "Close" at bounding box center [796, 52] width 37 height 16
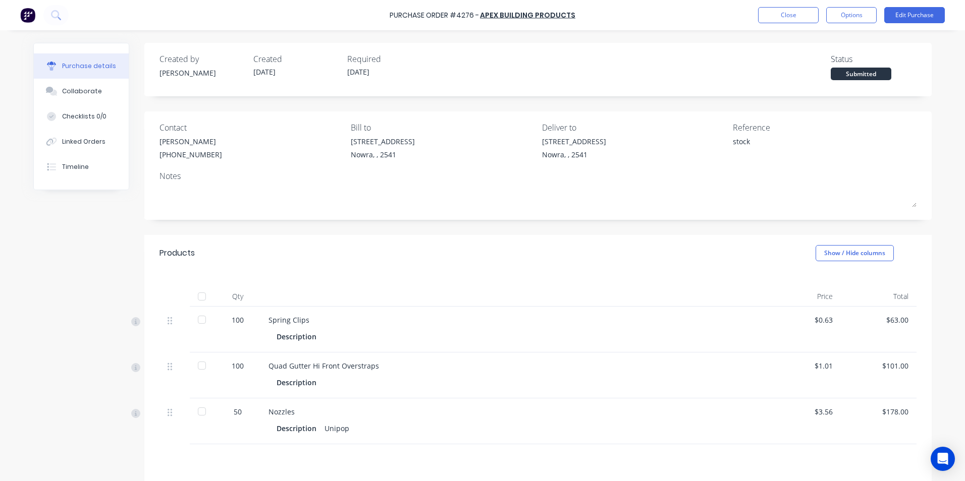
click at [30, 20] on img at bounding box center [27, 15] width 15 height 15
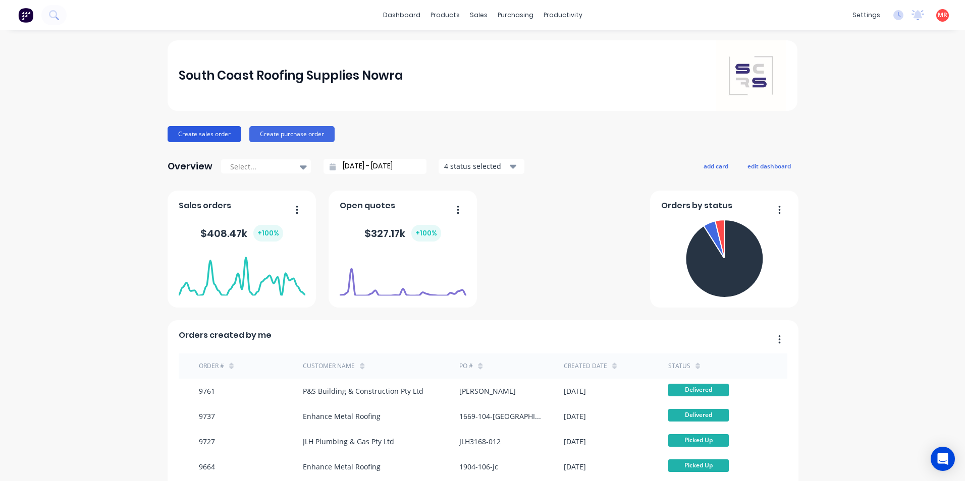
click at [217, 132] on button "Create sales order" at bounding box center [204, 134] width 74 height 16
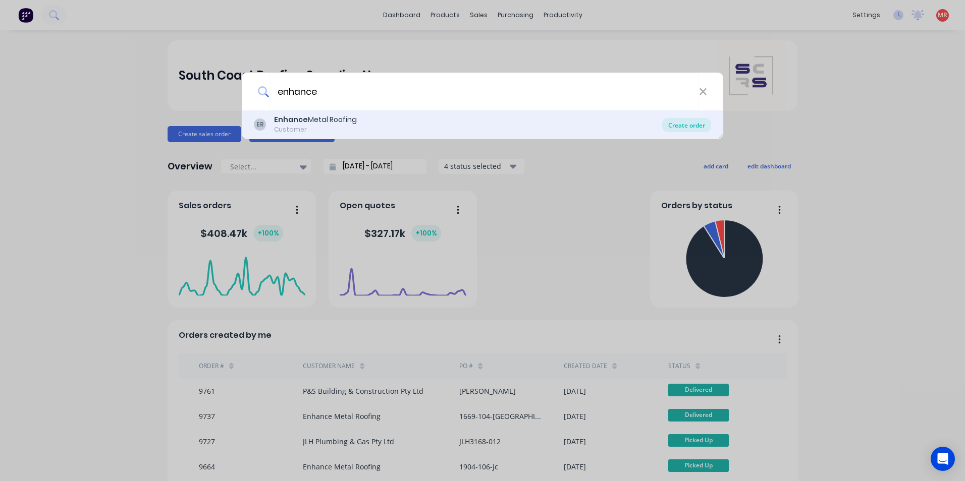
type input "enhance"
click at [679, 122] on div "Create order" at bounding box center [686, 125] width 49 height 14
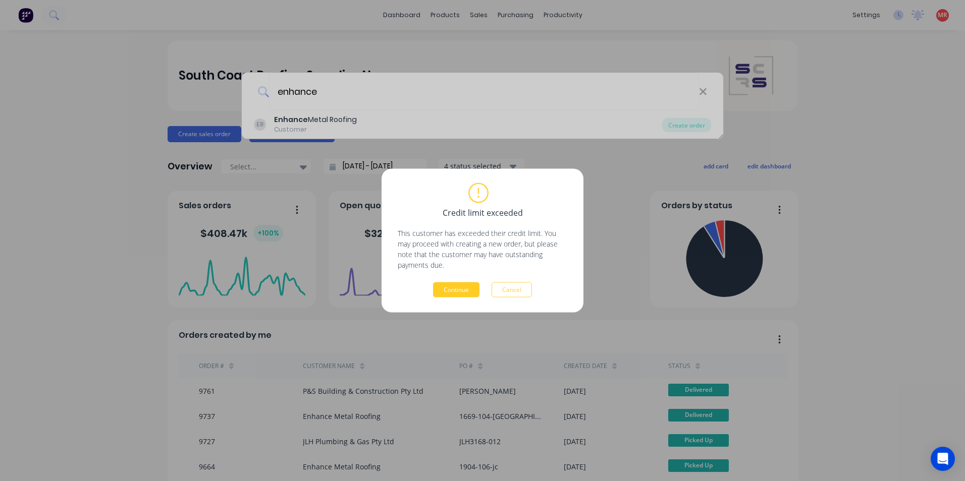
click at [451, 290] on button "Continue" at bounding box center [456, 290] width 46 height 15
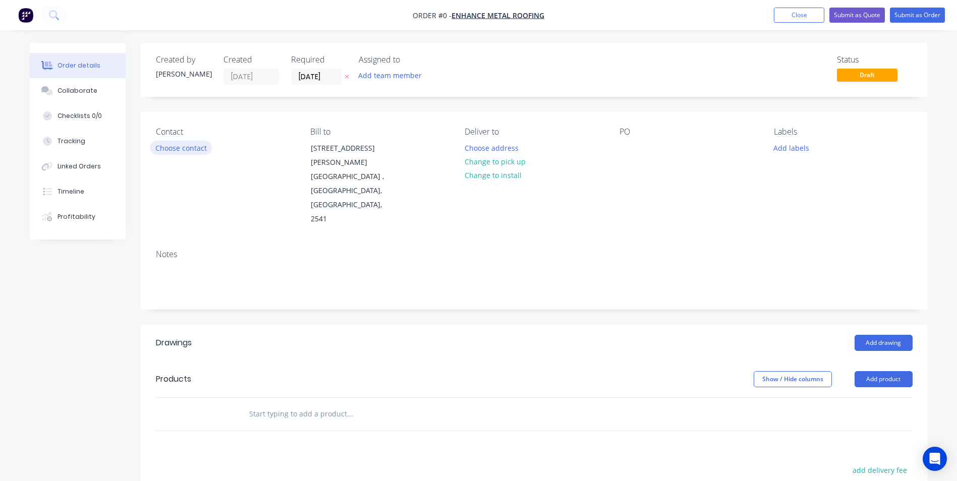
click at [177, 149] on button "Choose contact" at bounding box center [181, 148] width 62 height 14
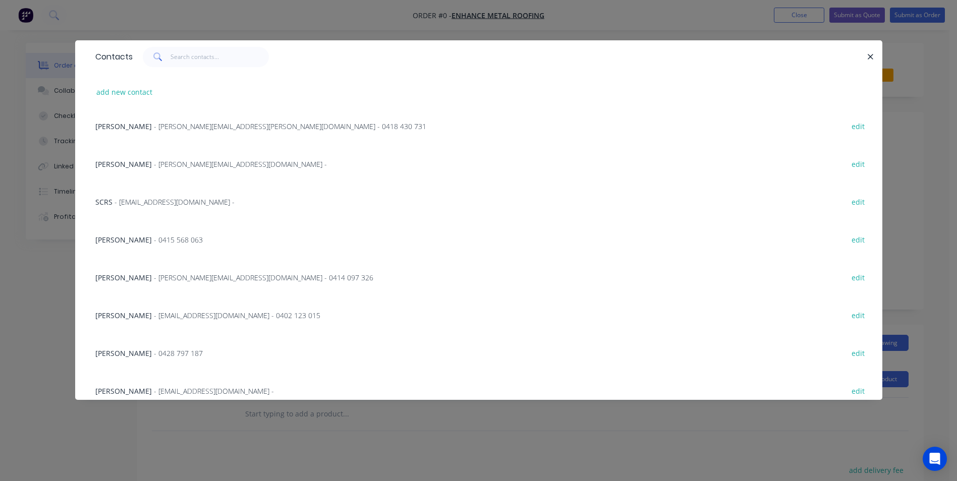
scroll to position [77, 0]
click at [160, 284] on div "Daniel Fitzsimmons - daniel@enhanceroofing.com.au - 0414 097 326" at bounding box center [234, 280] width 278 height 11
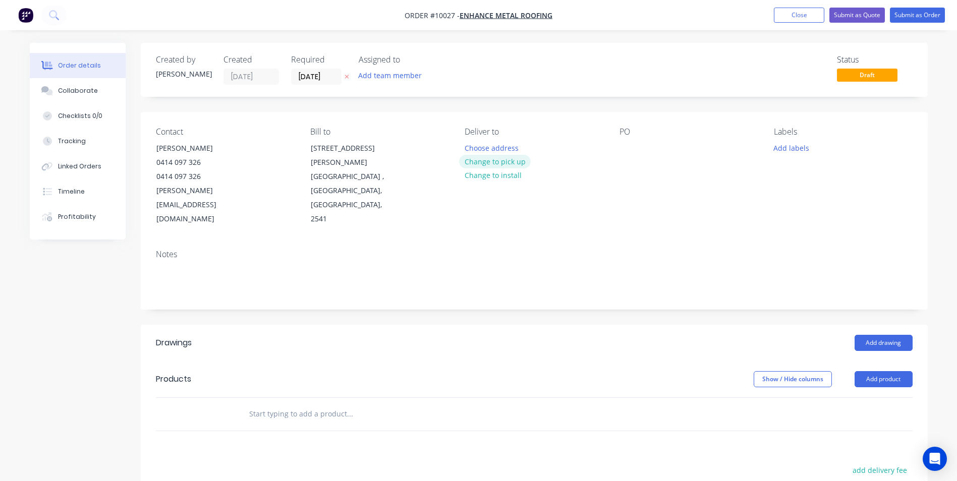
click at [478, 155] on button "Change to pick up" at bounding box center [495, 162] width 72 height 14
click at [623, 153] on div at bounding box center [628, 148] width 16 height 15
click at [875, 335] on button "Add drawing" at bounding box center [884, 343] width 58 height 16
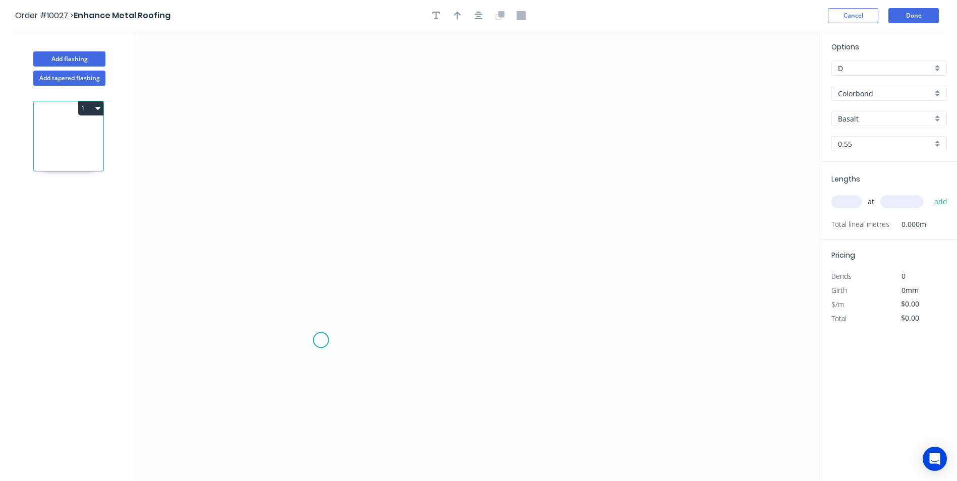
click at [321, 341] on icon "0" at bounding box center [478, 256] width 685 height 450
click at [305, 356] on icon at bounding box center [313, 348] width 16 height 16
click at [303, 233] on icon "0 ?" at bounding box center [478, 256] width 685 height 450
click at [488, 180] on icon "0 ? ?" at bounding box center [478, 256] width 685 height 450
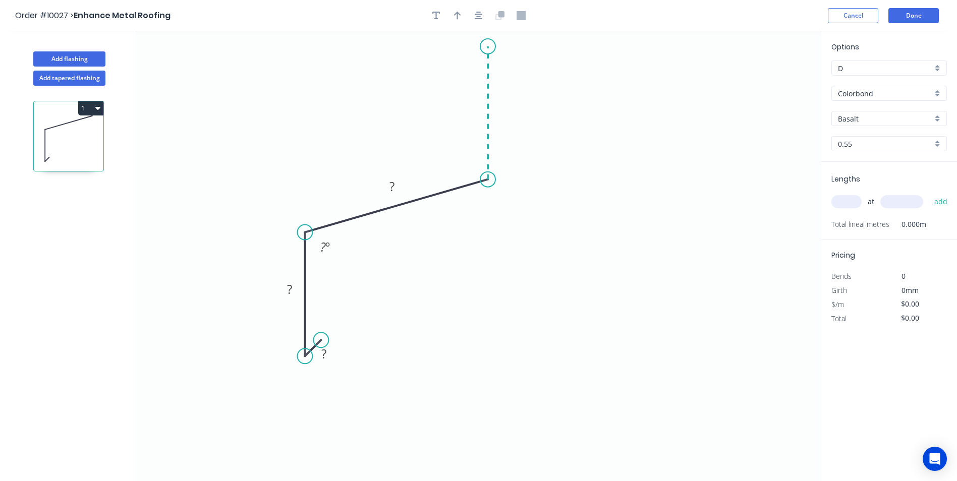
click at [491, 46] on icon "0 ? ? ? ? º" at bounding box center [478, 256] width 685 height 450
click at [491, 46] on circle at bounding box center [487, 46] width 15 height 15
click at [327, 360] on rect at bounding box center [324, 355] width 20 height 14
click at [697, 220] on icon "0 10 50 66 165 100 º 100 º" at bounding box center [478, 256] width 685 height 450
type input "$9.64"
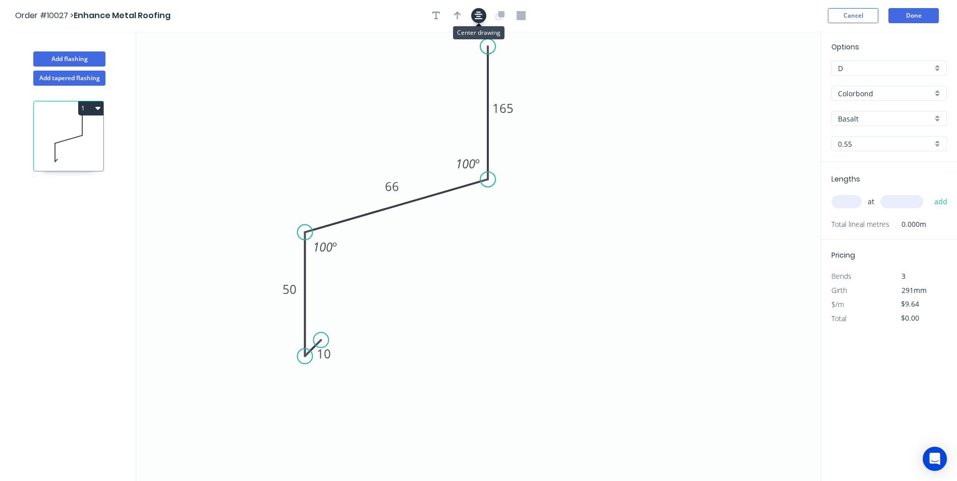
click at [483, 13] on button "button" at bounding box center [478, 15] width 15 height 15
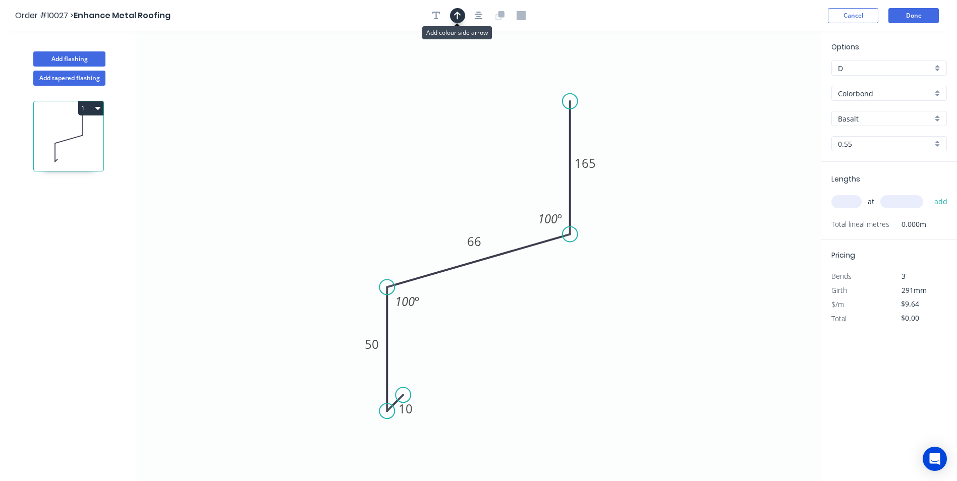
click at [462, 15] on button "button" at bounding box center [457, 15] width 15 height 15
drag, startPoint x: 770, startPoint y: 79, endPoint x: 434, endPoint y: 187, distance: 352.6
click at [434, 187] on icon at bounding box center [434, 175] width 9 height 32
click at [833, 200] on input "text" at bounding box center [846, 201] width 30 height 13
type input "9"
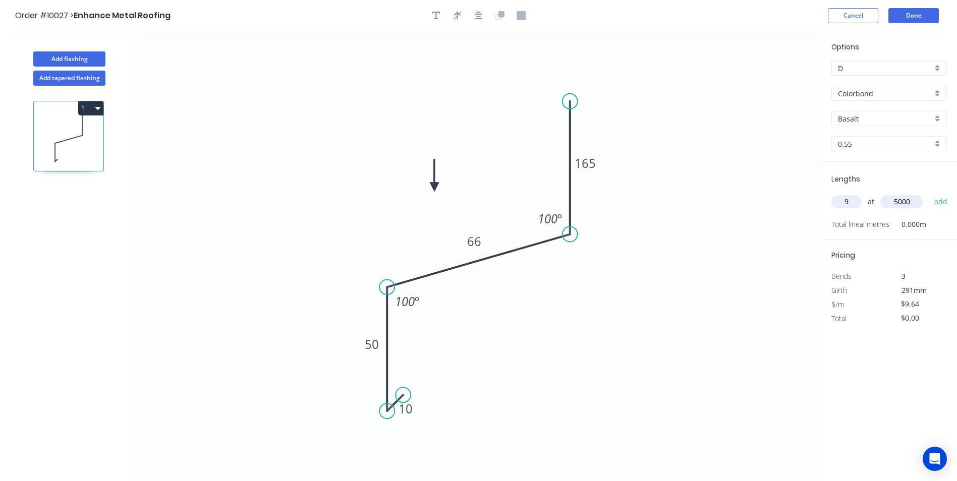
type input "5000"
click at [929, 193] on button "add" at bounding box center [941, 201] width 24 height 17
type input "$433.80"
click at [937, 115] on div "Basalt" at bounding box center [889, 118] width 116 height 15
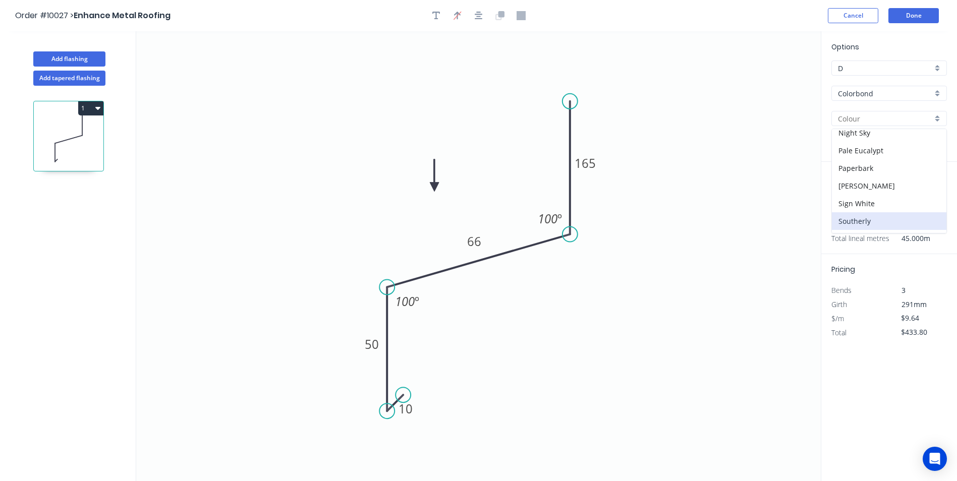
scroll to position [303, 0]
click at [868, 189] on div "Surfmist" at bounding box center [889, 189] width 115 height 18
type input "Surfmist"
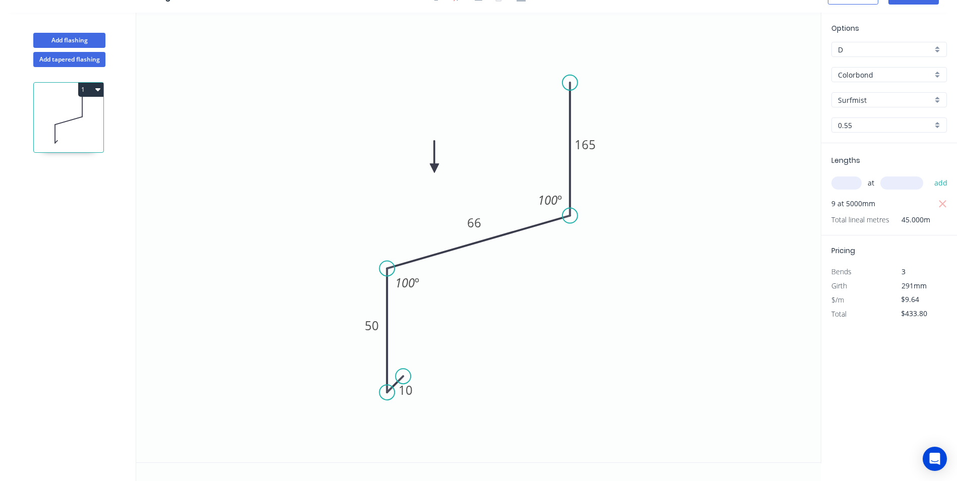
scroll to position [0, 0]
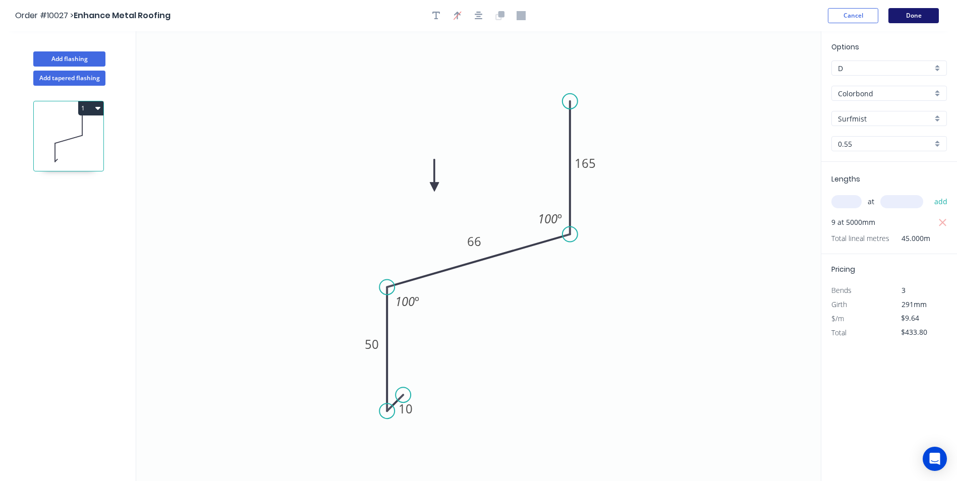
click at [899, 10] on button "Done" at bounding box center [913, 15] width 50 height 15
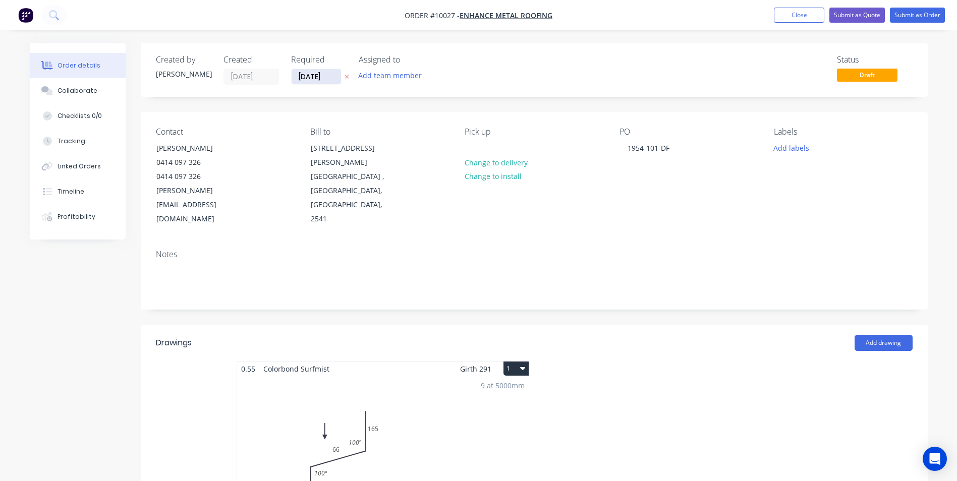
click at [332, 79] on input "[DATE]" at bounding box center [316, 76] width 49 height 15
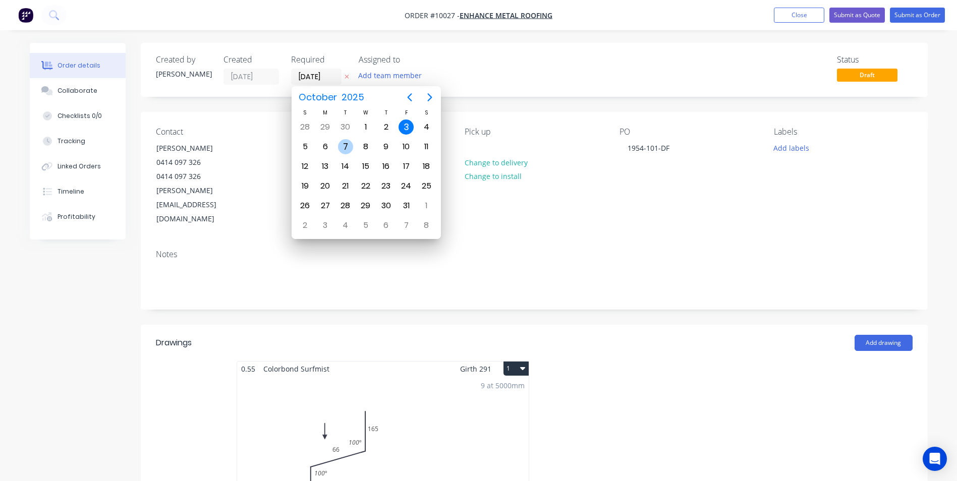
click at [342, 147] on div "7" at bounding box center [345, 146] width 15 height 15
type input "07/10/25"
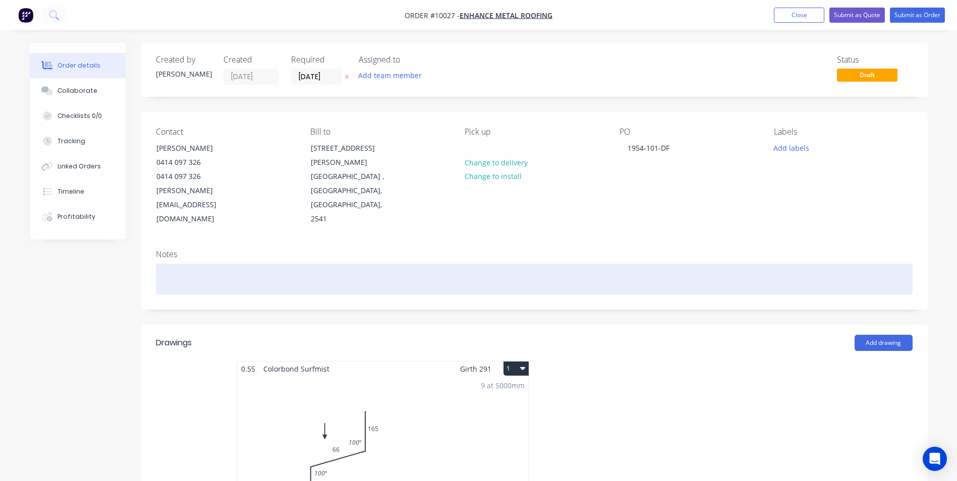
click at [200, 264] on div at bounding box center [534, 279] width 757 height 31
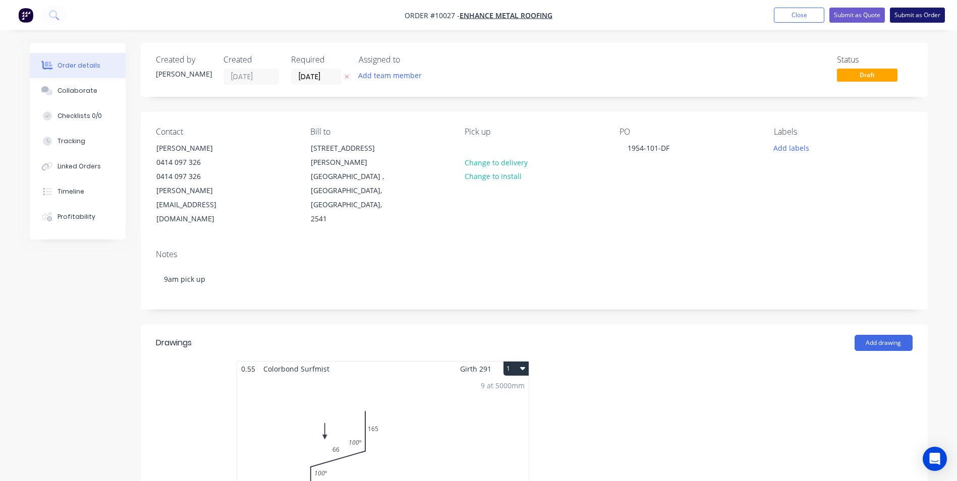
click at [905, 14] on button "Submit as Order" at bounding box center [917, 15] width 55 height 15
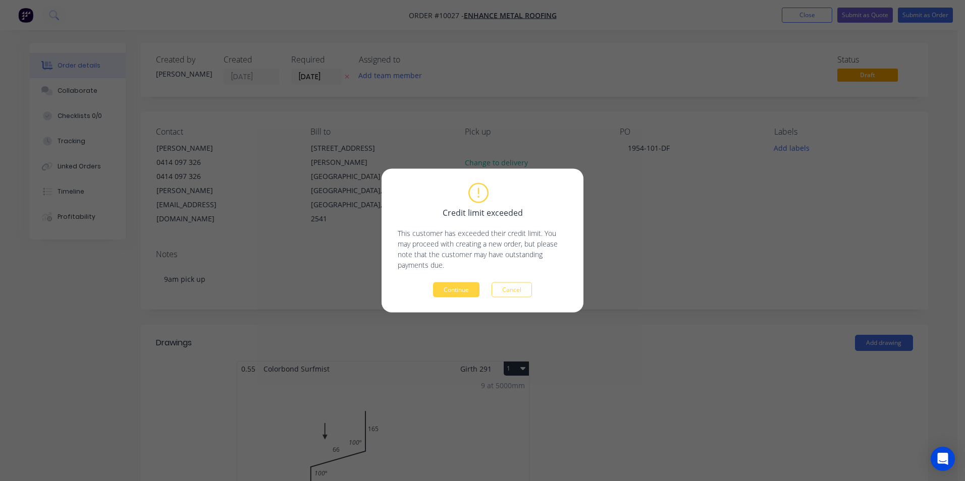
click at [455, 298] on div "Credit limit exceeded This customer has exceeded their credit limit. You may pr…" at bounding box center [482, 241] width 202 height 144
click at [455, 296] on button "Continue" at bounding box center [456, 290] width 46 height 15
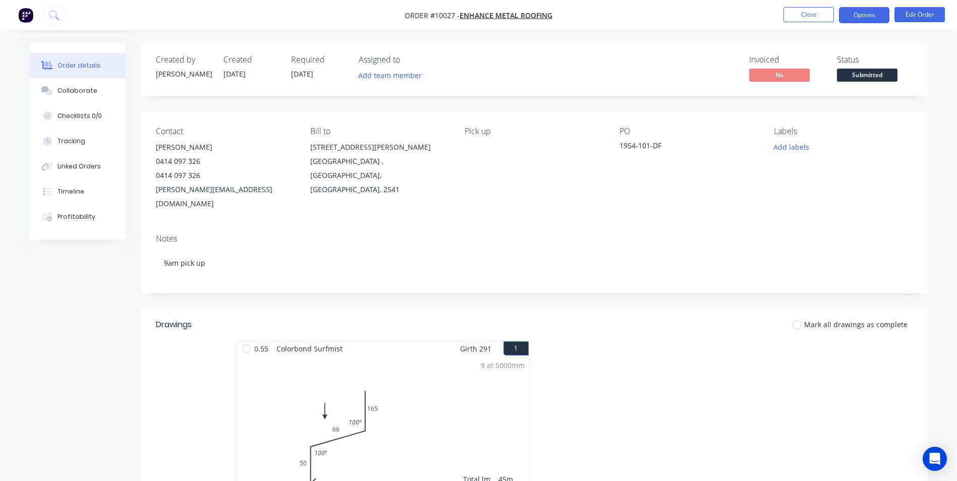
click at [866, 11] on button "Options" at bounding box center [864, 15] width 50 height 16
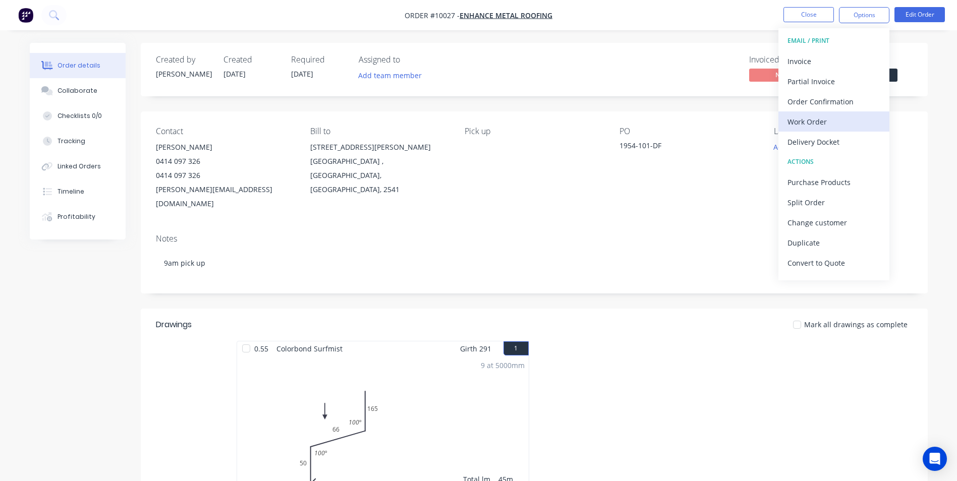
click at [817, 124] on div "Work Order" at bounding box center [834, 122] width 93 height 15
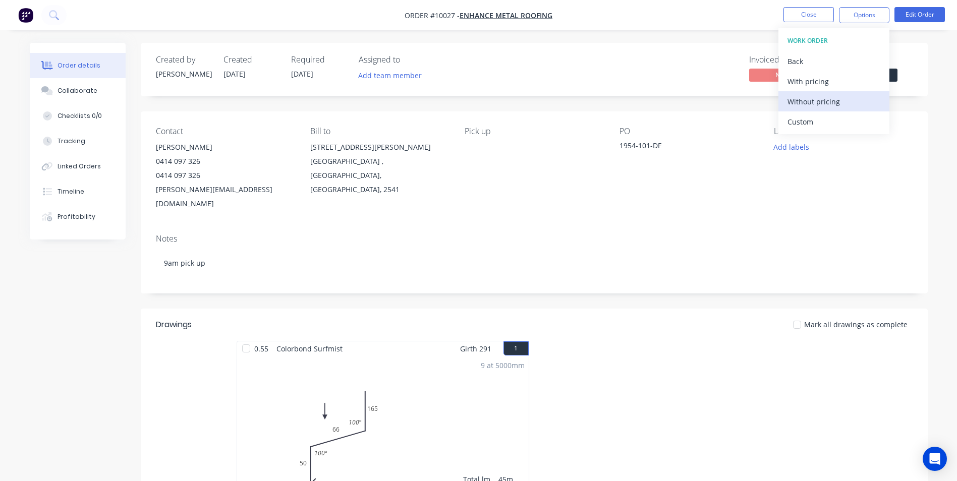
click at [815, 105] on div "Without pricing" at bounding box center [834, 101] width 93 height 15
click at [827, 106] on div "Order Confirmation" at bounding box center [834, 101] width 93 height 15
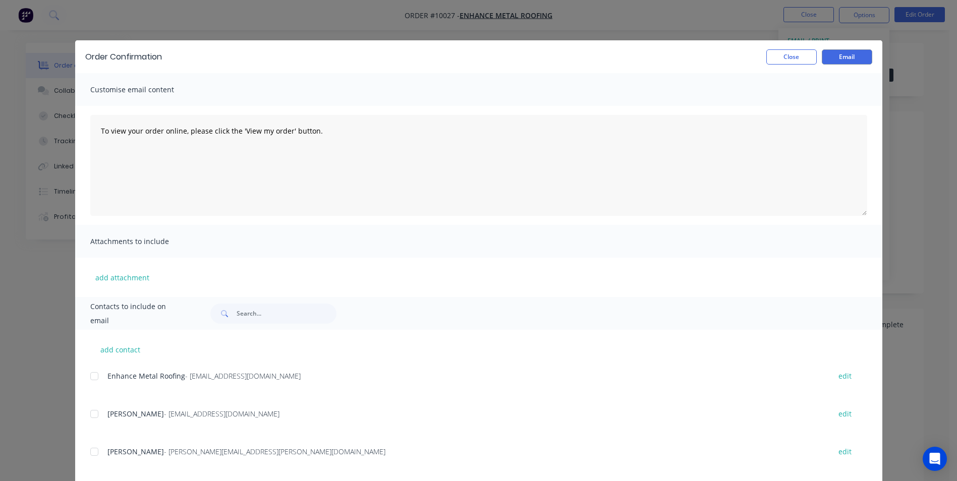
click at [94, 379] on div at bounding box center [94, 376] width 20 height 20
click at [852, 60] on button "Email" at bounding box center [847, 56] width 50 height 15
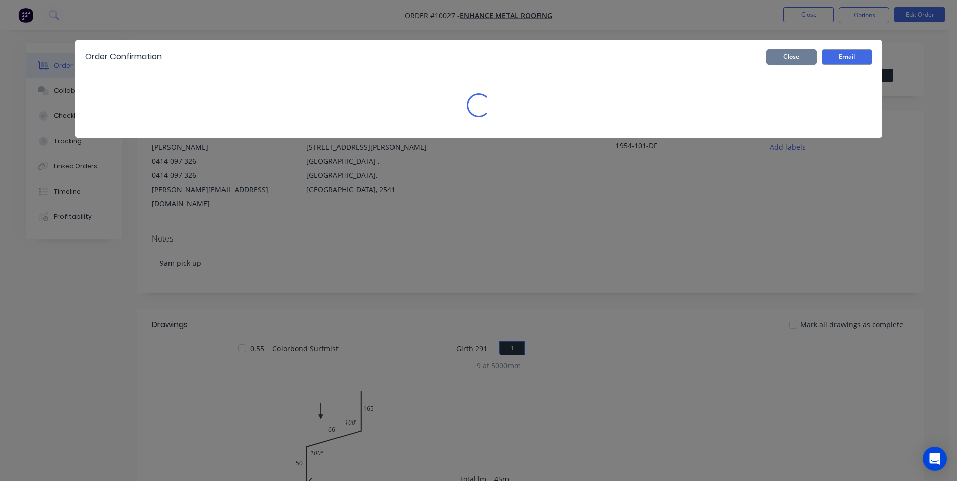
click at [795, 52] on button "Close" at bounding box center [791, 56] width 50 height 15
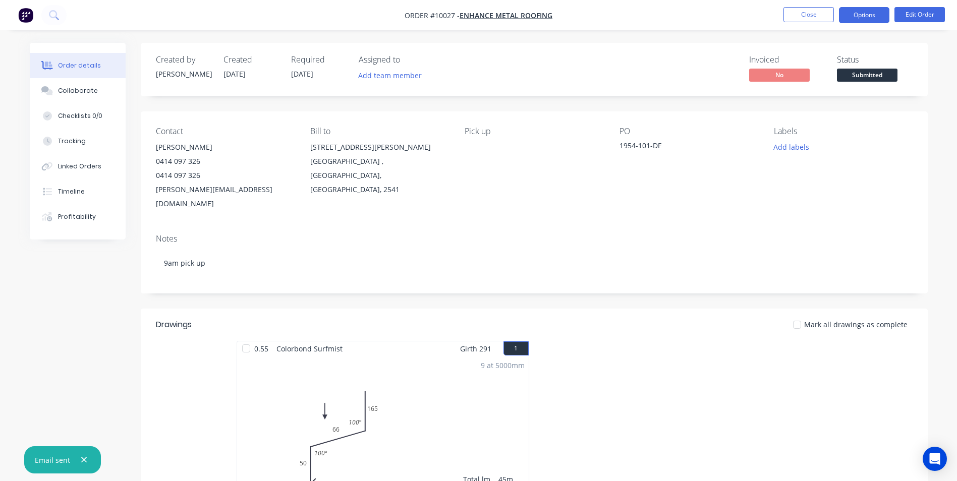
click at [857, 17] on button "Options" at bounding box center [864, 15] width 50 height 16
click at [54, 16] on icon at bounding box center [54, 15] width 10 height 10
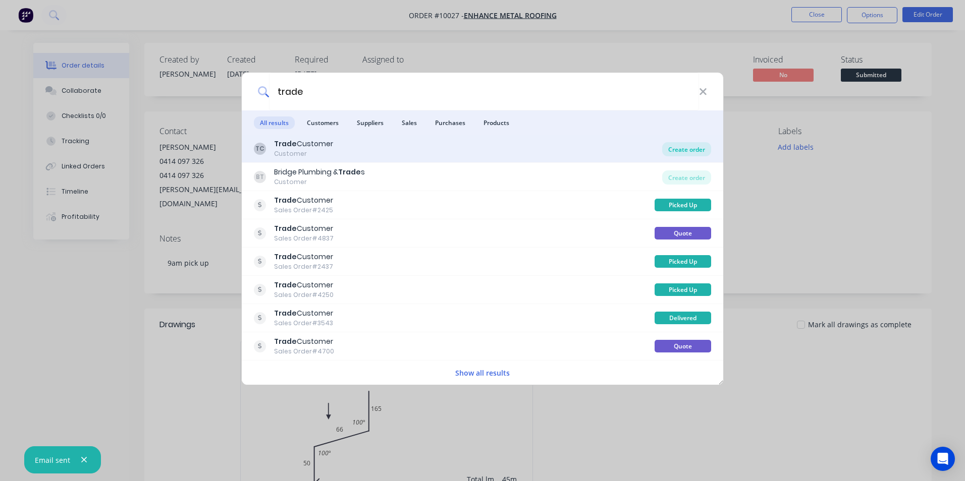
type input "trade"
click at [675, 144] on div "Create order" at bounding box center [686, 149] width 49 height 14
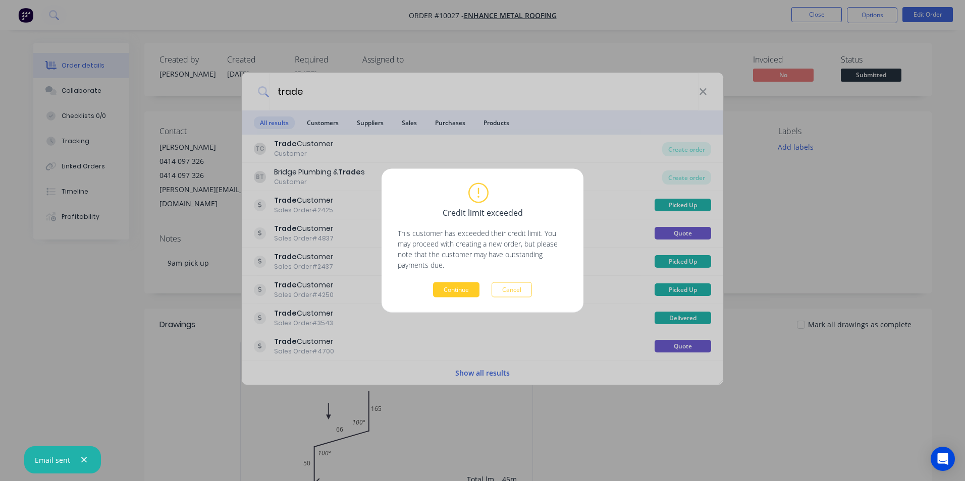
click at [471, 293] on button "Continue" at bounding box center [456, 290] width 46 height 15
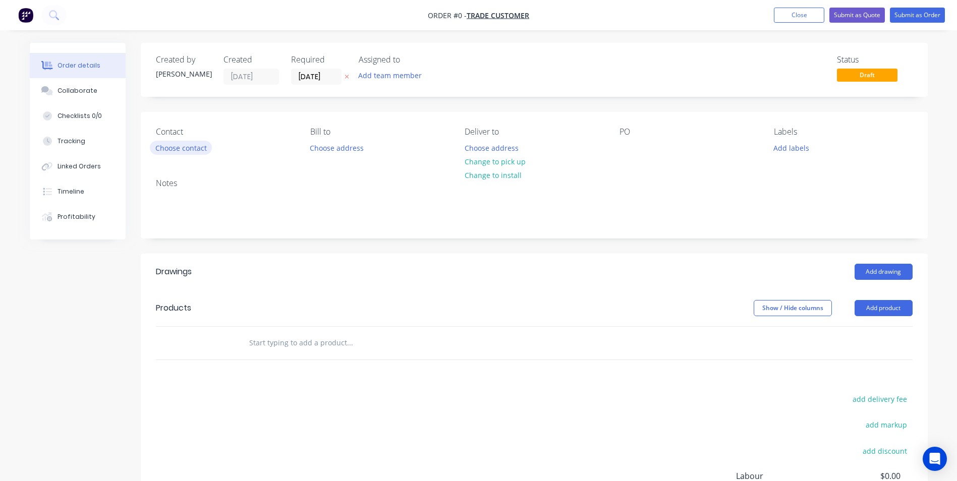
click at [195, 147] on button "Choose contact" at bounding box center [181, 148] width 62 height 14
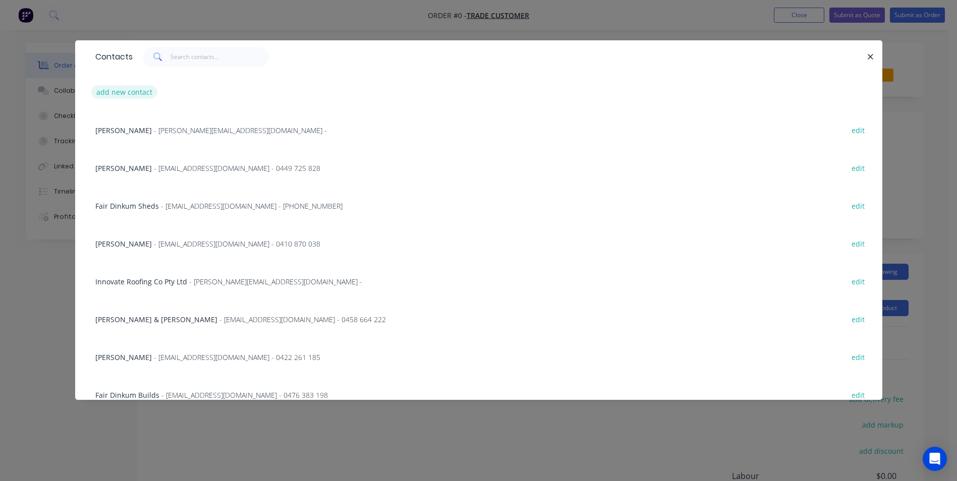
click at [119, 93] on button "add new contact" at bounding box center [124, 92] width 67 height 14
select select "AU"
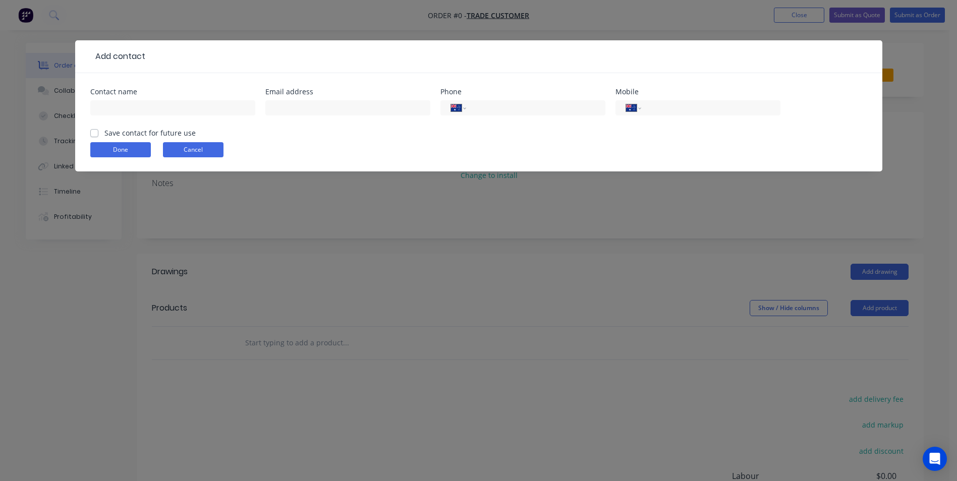
click at [203, 144] on button "Cancel" at bounding box center [193, 149] width 61 height 15
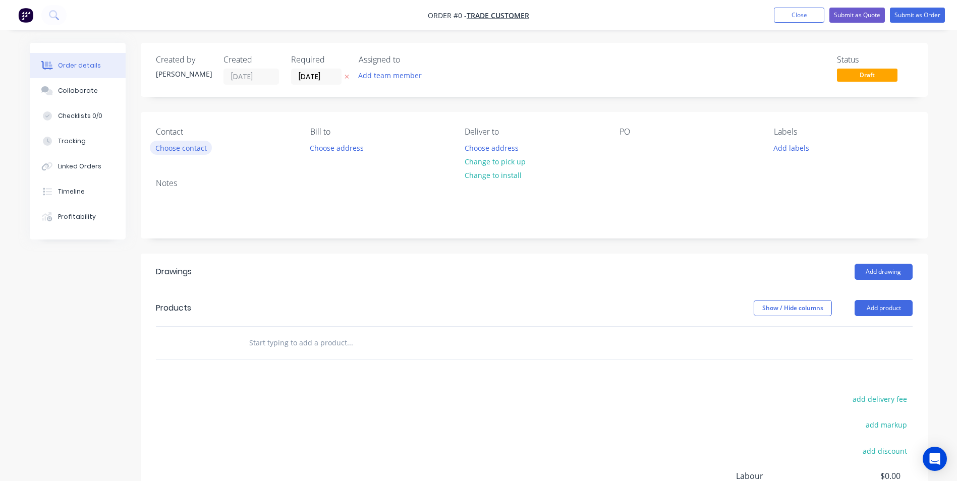
click at [179, 147] on button "Choose contact" at bounding box center [181, 148] width 62 height 14
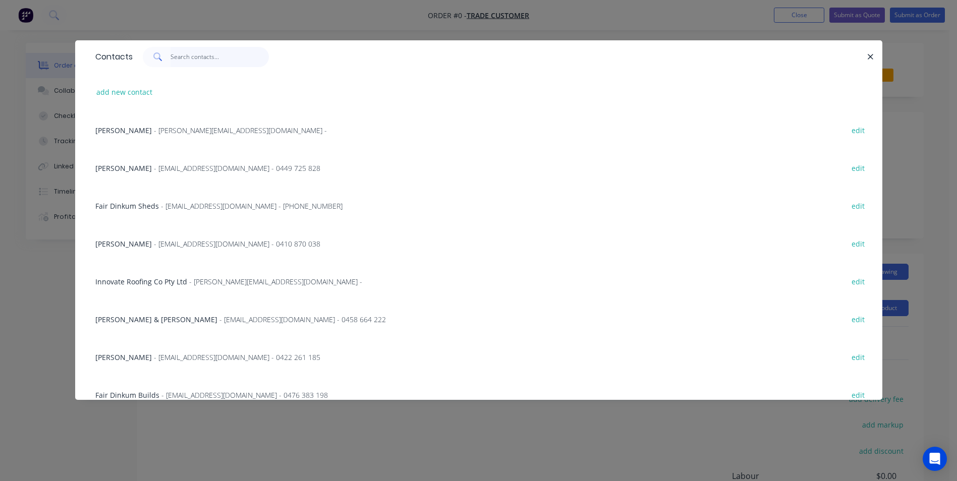
click at [209, 54] on input "text" at bounding box center [220, 57] width 98 height 20
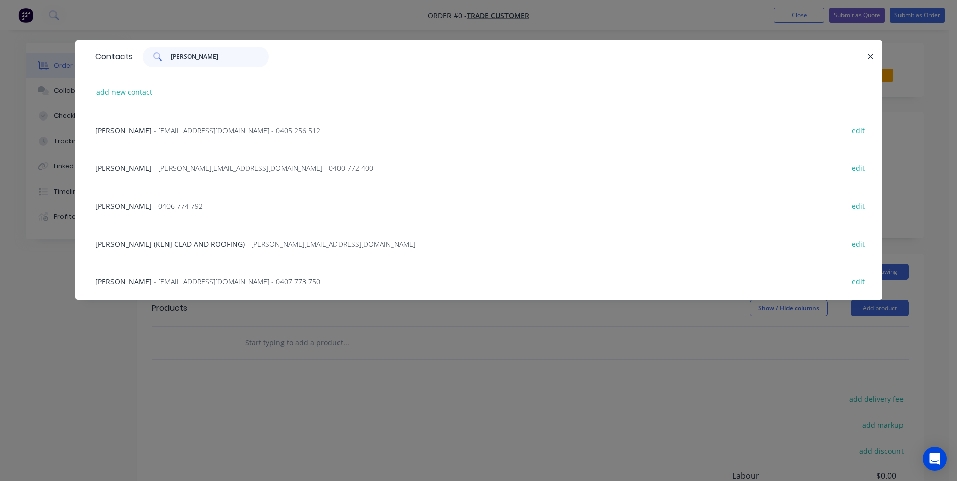
type input "[PERSON_NAME]"
click at [165, 286] on span "- [EMAIL_ADDRESS][DOMAIN_NAME] - 0407 773 750" at bounding box center [237, 282] width 166 height 10
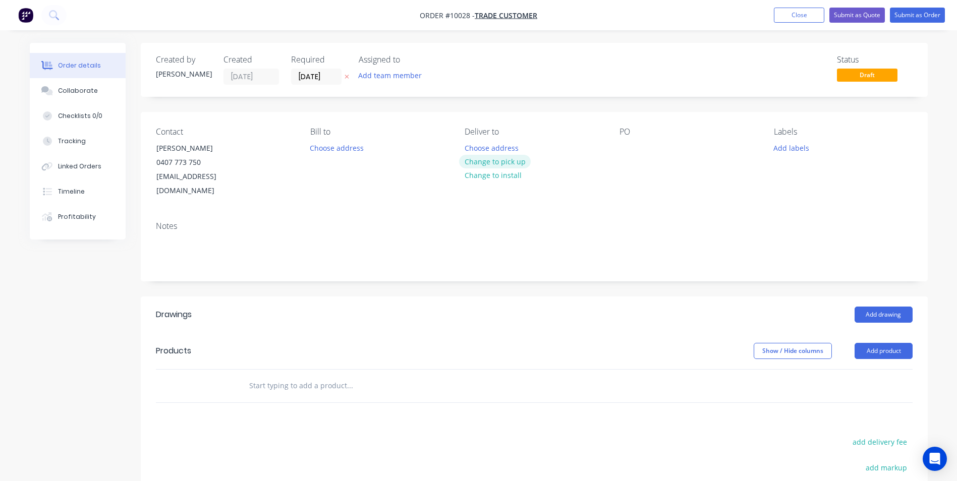
click at [500, 158] on button "Change to pick up" at bounding box center [495, 162] width 72 height 14
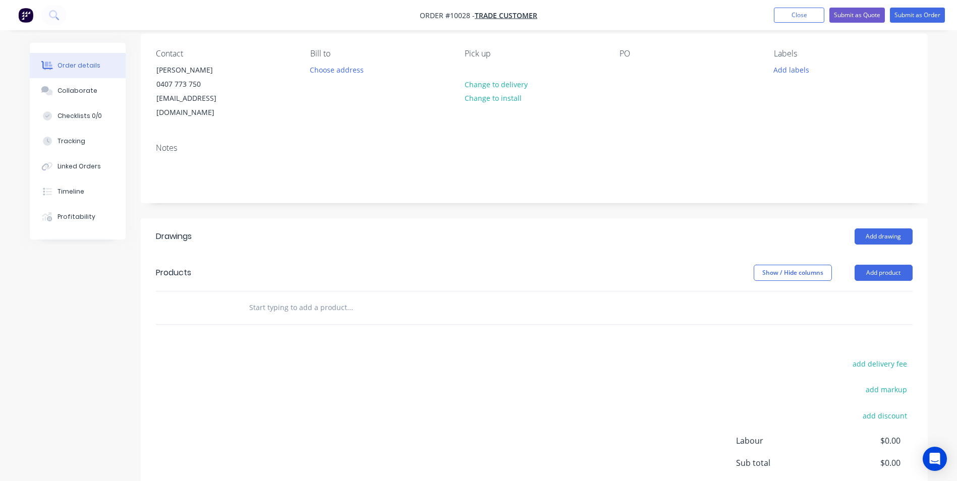
scroll to position [151, 0]
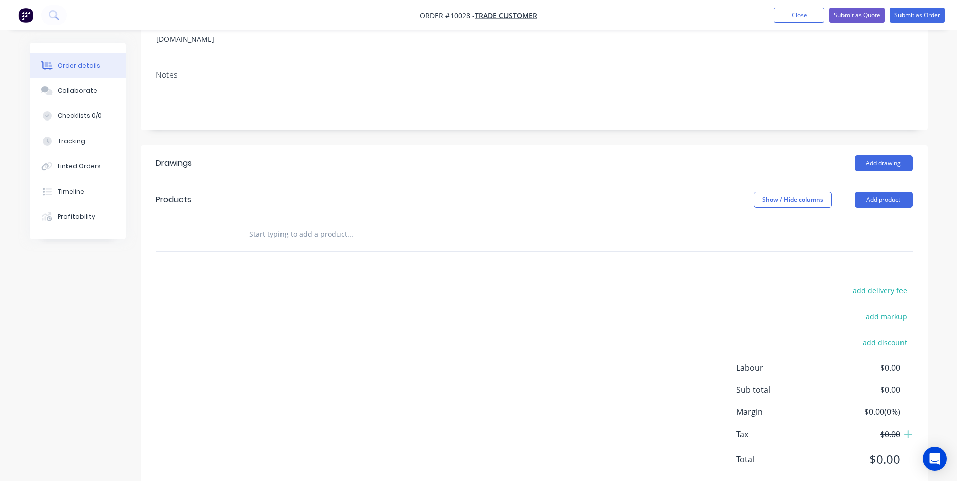
click at [304, 225] on input "text" at bounding box center [350, 235] width 202 height 20
type input "e"
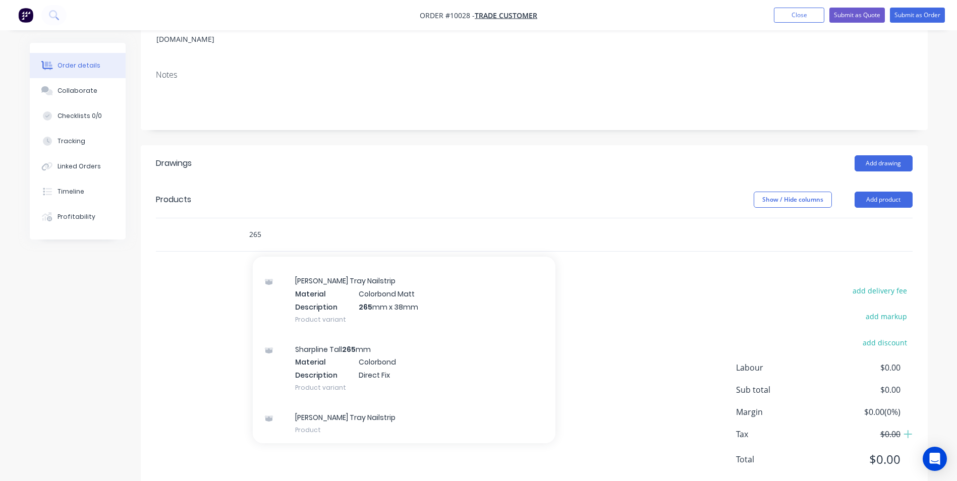
scroll to position [246, 0]
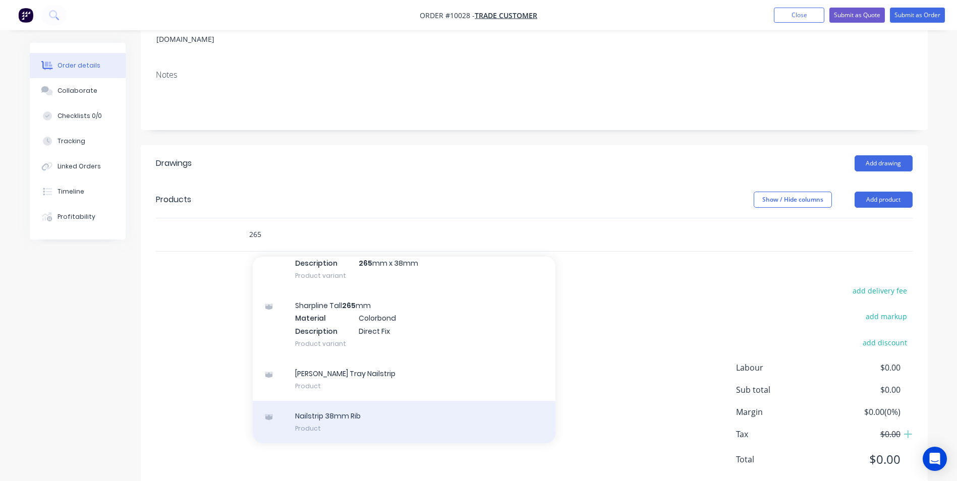
type input "265"
click at [351, 414] on div "Nailstrip 38mm Rib Product" at bounding box center [404, 422] width 303 height 42
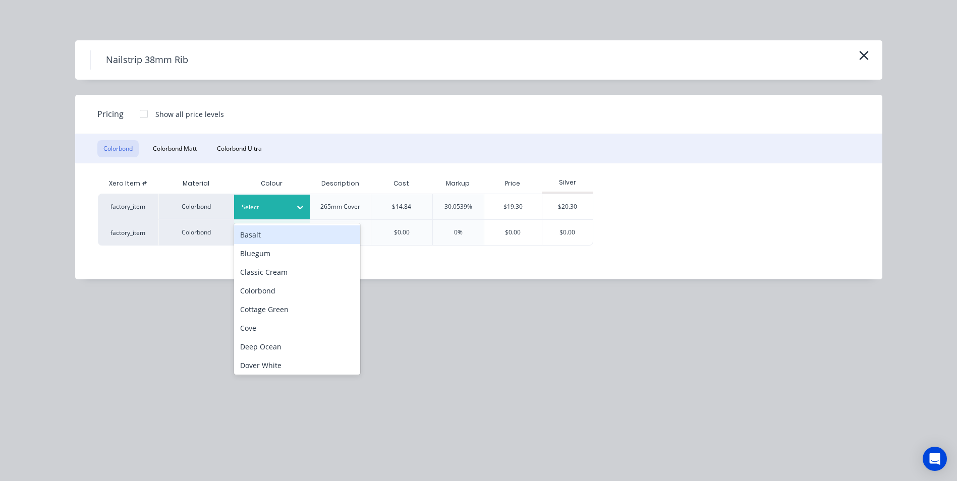
click at [300, 205] on icon at bounding box center [300, 207] width 10 height 10
click at [146, 113] on div at bounding box center [144, 114] width 20 height 20
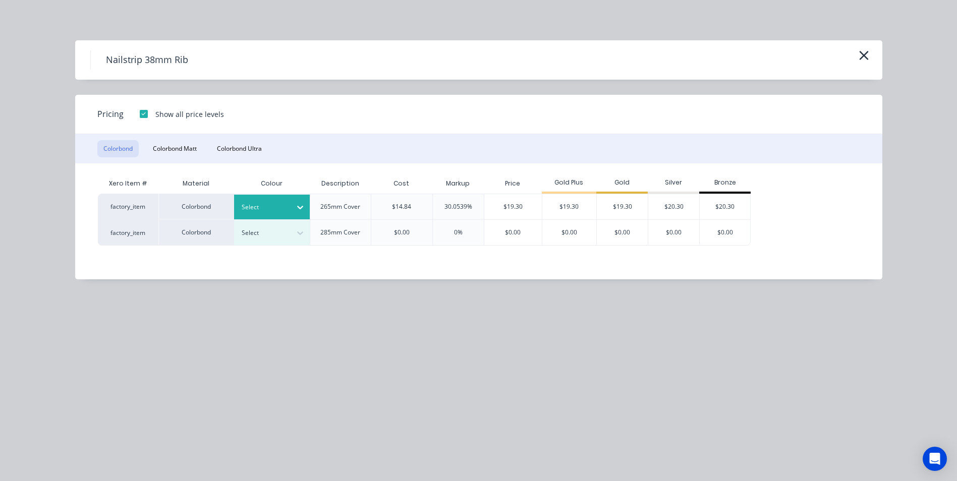
click at [273, 216] on div "Select" at bounding box center [272, 207] width 76 height 25
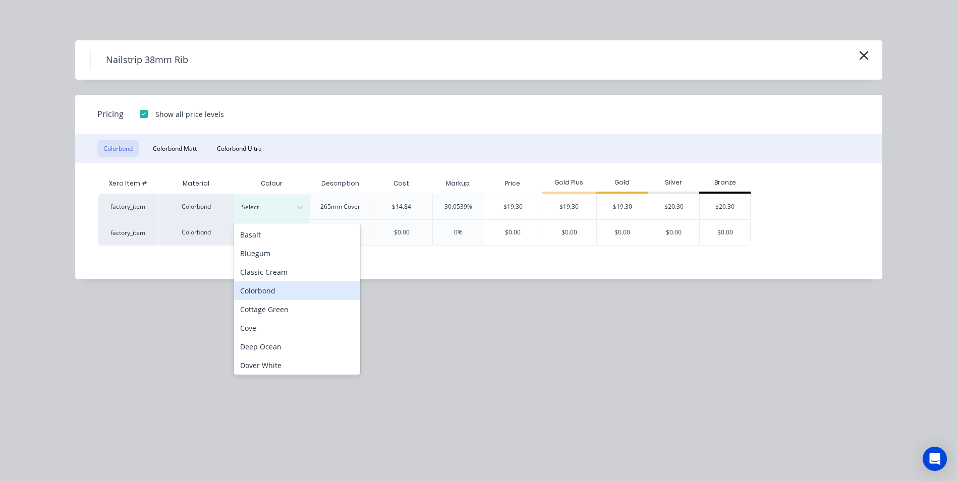
click at [266, 297] on div "Colorbond" at bounding box center [297, 291] width 126 height 19
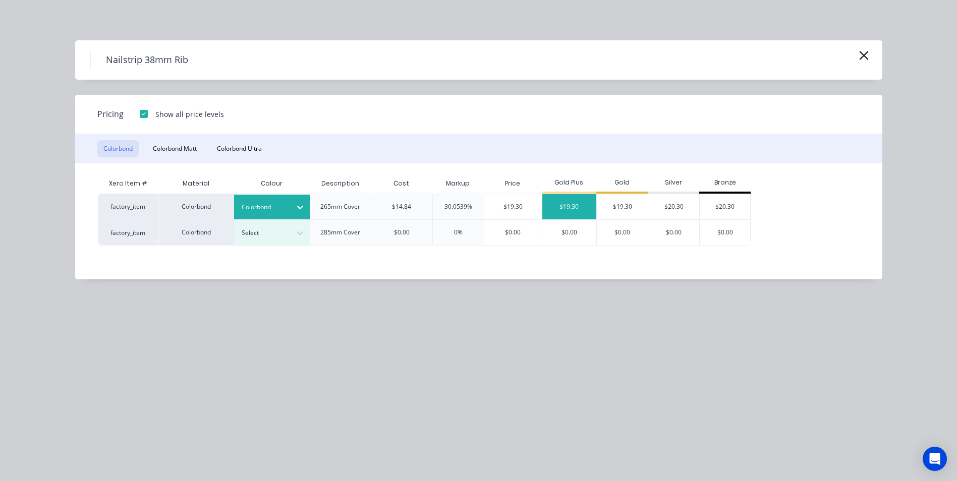
click at [587, 210] on div "$19.30" at bounding box center [569, 206] width 54 height 25
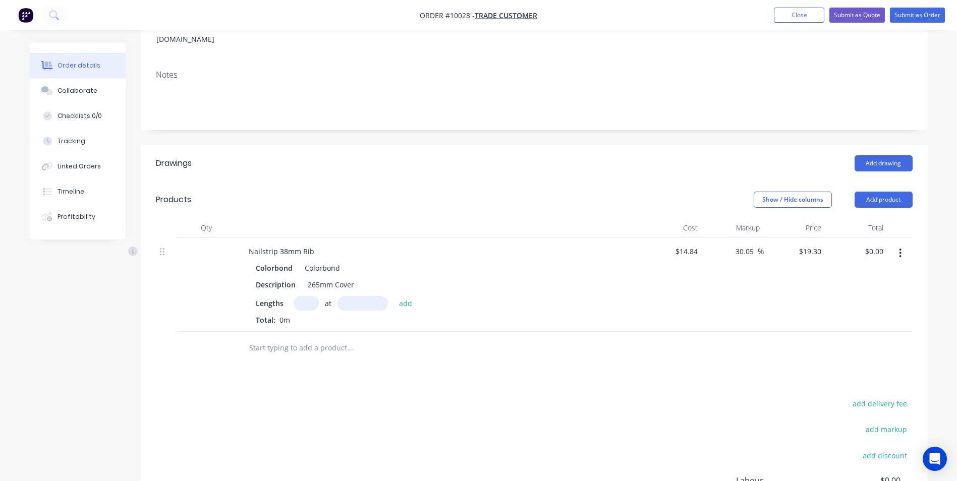
click at [302, 296] on input "text" at bounding box center [306, 303] width 25 height 15
type input "11"
type input "1825"
click at [394, 296] on button "add" at bounding box center [406, 303] width 24 height 14
type input "$387.45"
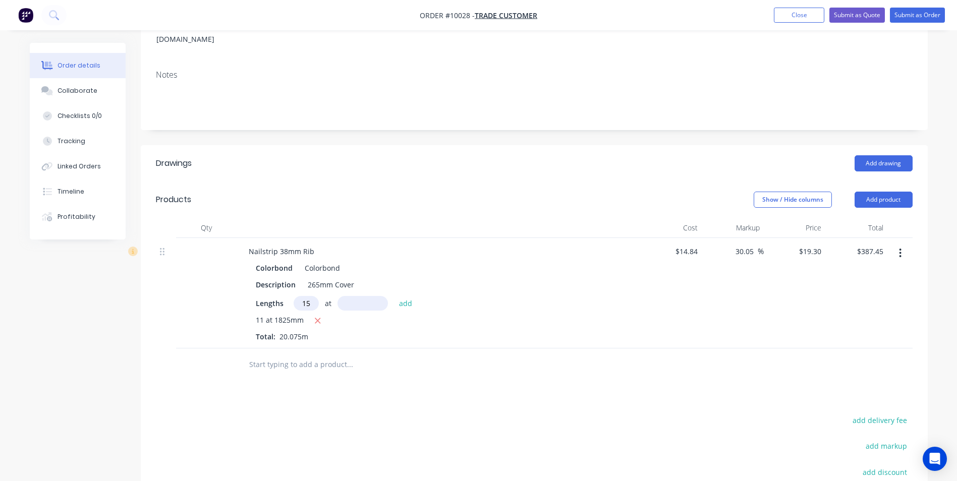
type input "15"
type input "847"
click at [394, 296] on button "add" at bounding box center [406, 303] width 24 height 14
type input "$632.65"
type input "11"
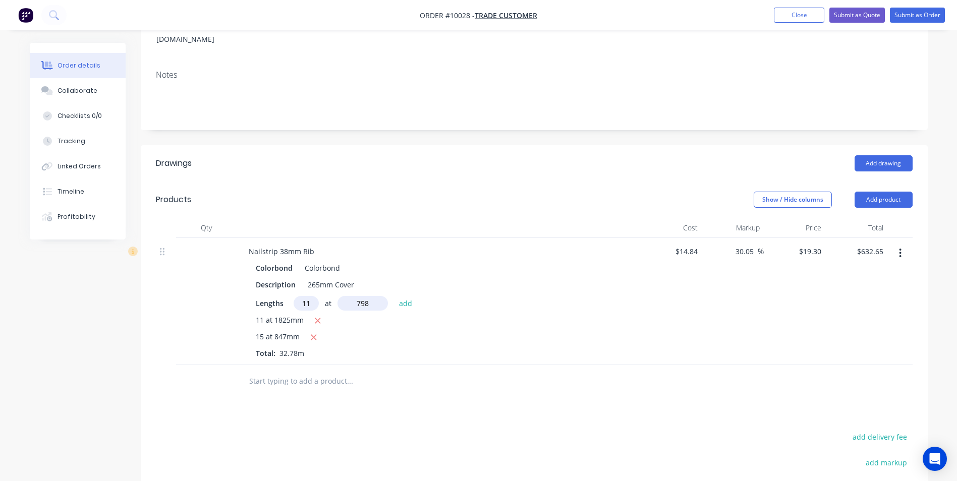
type input "798"
click at [394, 296] on button "add" at bounding box center [406, 303] width 24 height 14
type input "$802.07"
type input "3"
type input "1400"
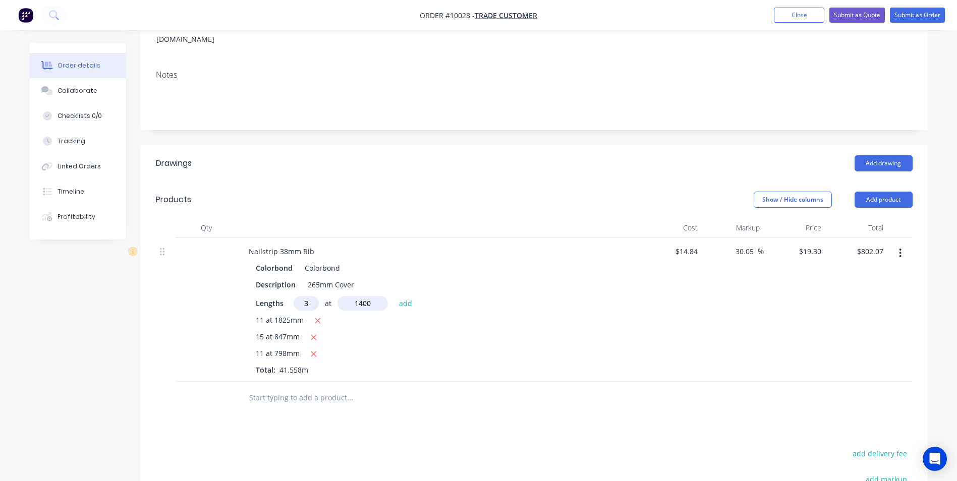
click at [394, 296] on button "add" at bounding box center [406, 303] width 24 height 14
type input "$883.13"
type input "2"
type input "1300"
click at [394, 296] on button "add" at bounding box center [406, 303] width 24 height 14
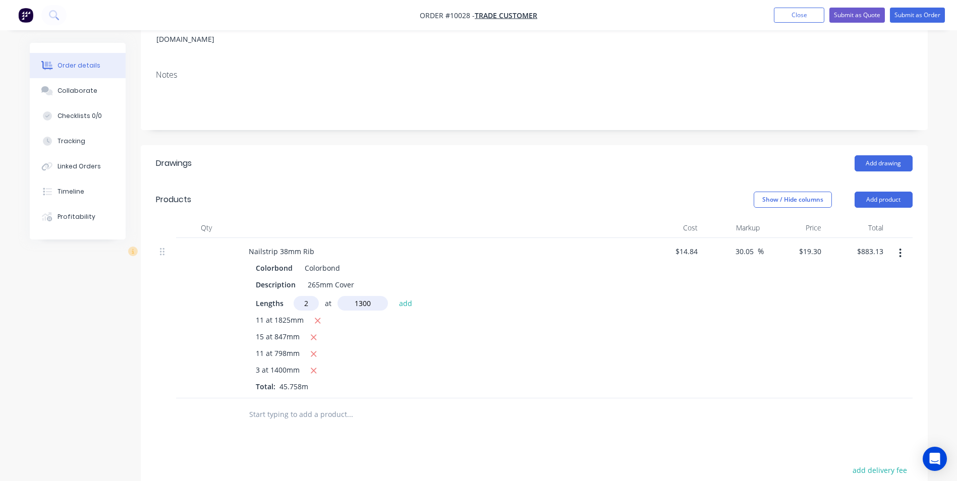
type input "$933.31"
type input "2"
type input "1200"
click at [394, 296] on button "add" at bounding box center [406, 303] width 24 height 14
type input "$979.63"
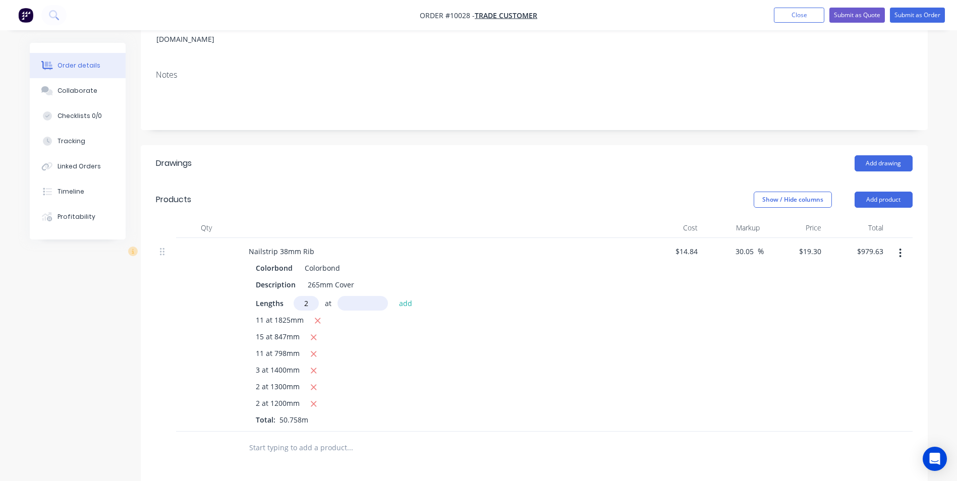
type input "2"
type input "1100"
click at [394, 296] on button "add" at bounding box center [406, 303] width 24 height 14
type input "$1,022.09"
type input "2"
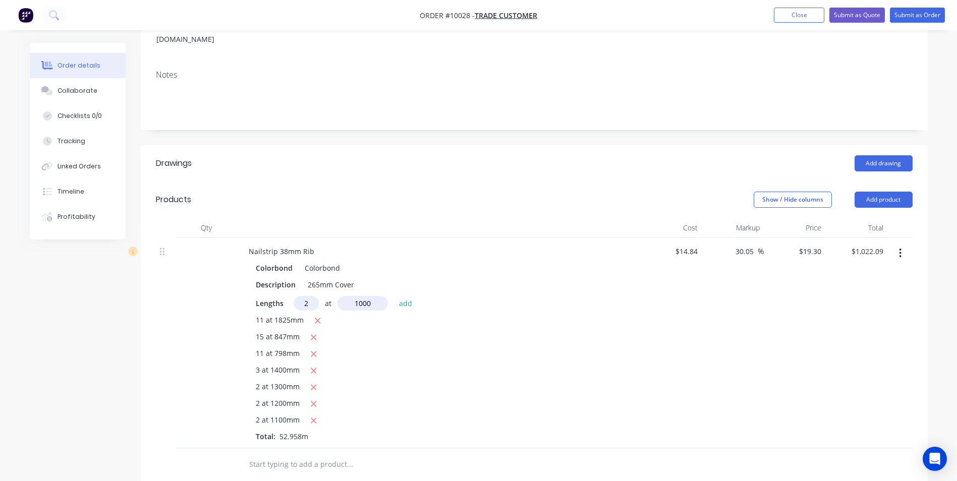
type input "1000"
click at [394, 296] on button "add" at bounding box center [406, 303] width 24 height 14
type input "$1,060.69"
type input "1"
type input "2"
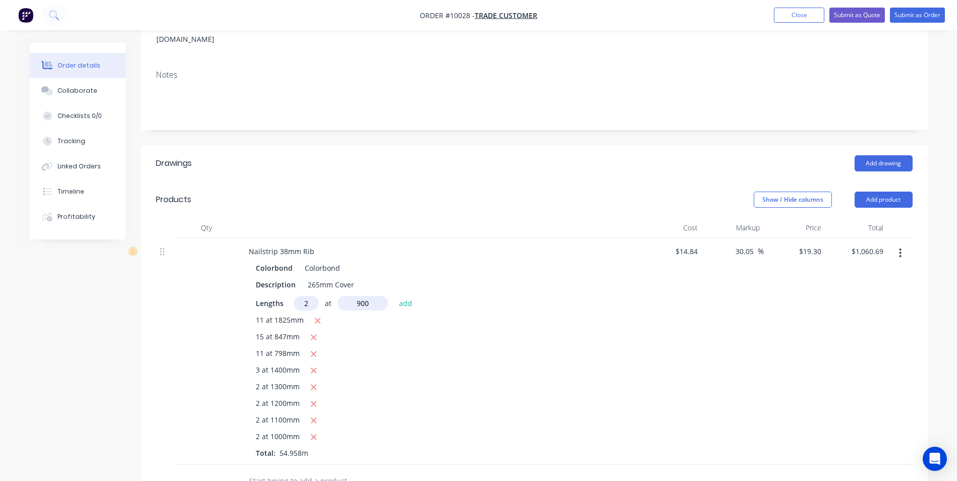
type input "900"
click at [394, 296] on button "add" at bounding box center [406, 303] width 24 height 14
type input "$1,095.43"
type input "2"
type input "800"
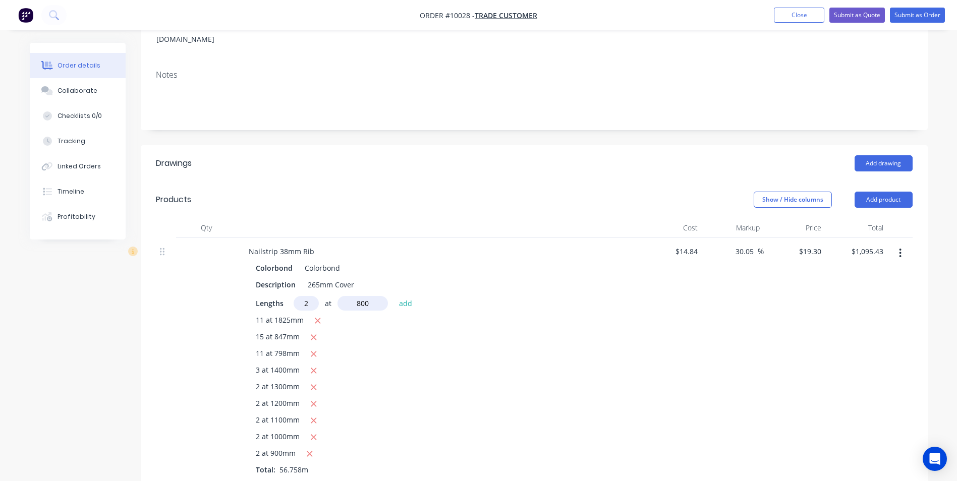
click at [394, 296] on button "add" at bounding box center [406, 303] width 24 height 14
type input "$1,126.31"
type input "2"
type input "700"
click at [394, 296] on button "add" at bounding box center [406, 303] width 24 height 14
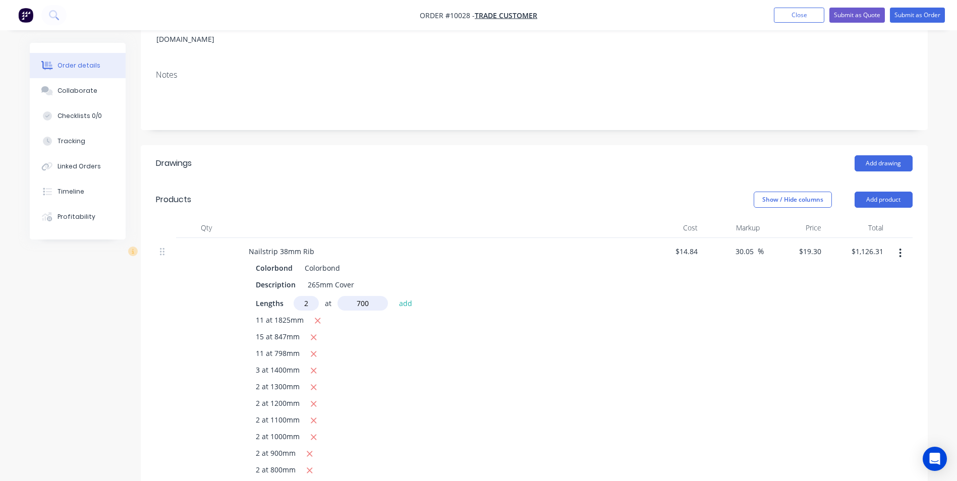
type input "$1,153.33"
type input "2"
type input "1"
type input "600"
click at [394, 296] on button "add" at bounding box center [406, 303] width 24 height 14
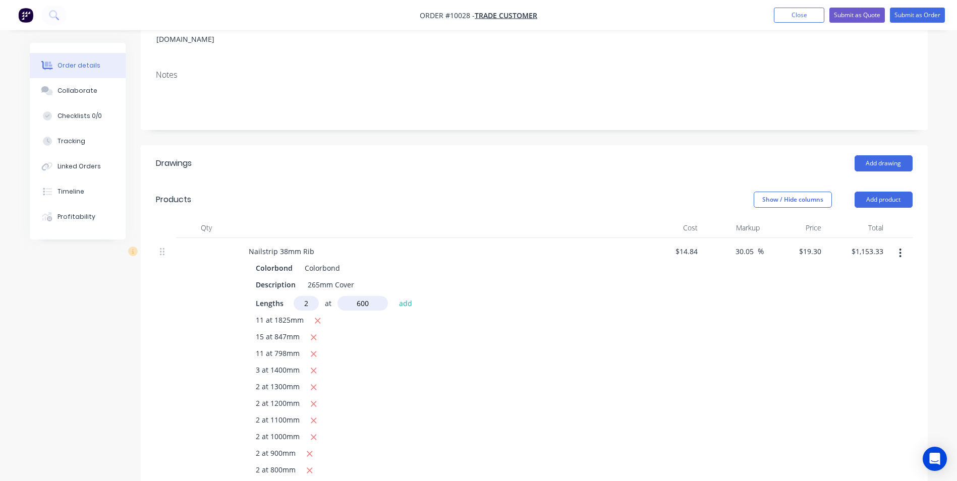
type input "$1,176.49"
type input "2"
type input "1360"
click at [394, 296] on button "add" at bounding box center [406, 303] width 24 height 14
type input "$1,228.99"
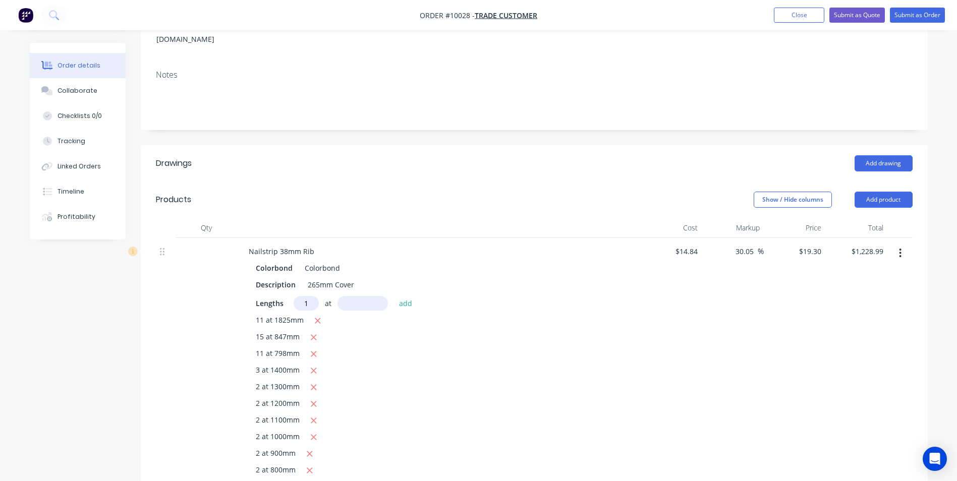
type input "1"
type input "1260"
click at [394, 296] on button "add" at bounding box center [406, 303] width 24 height 14
type input "$1,253.30"
type input "1"
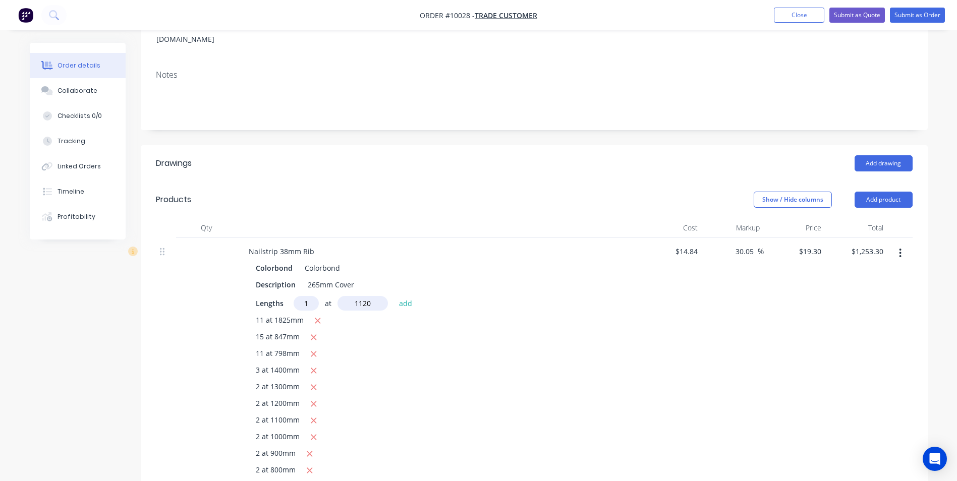
type input "1120"
click at [394, 296] on button "add" at bounding box center [406, 303] width 24 height 14
type input "$1,274.92"
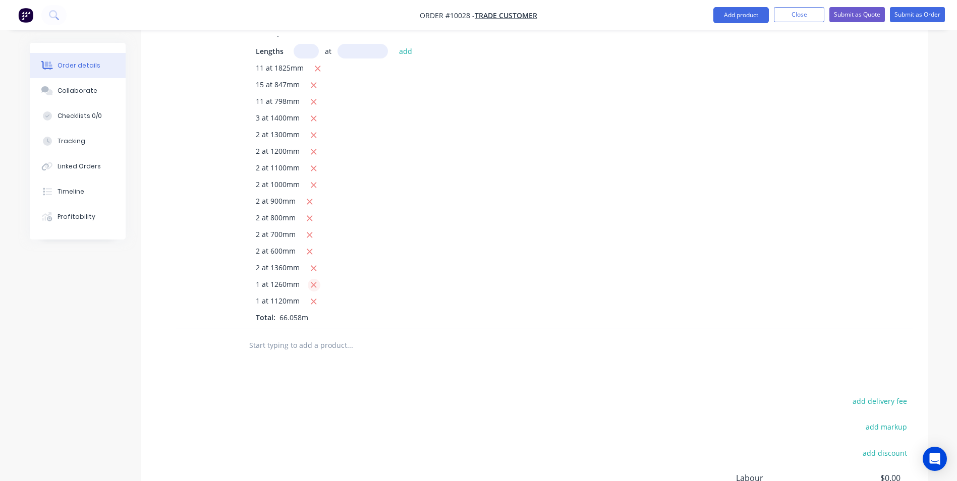
scroll to position [353, 0]
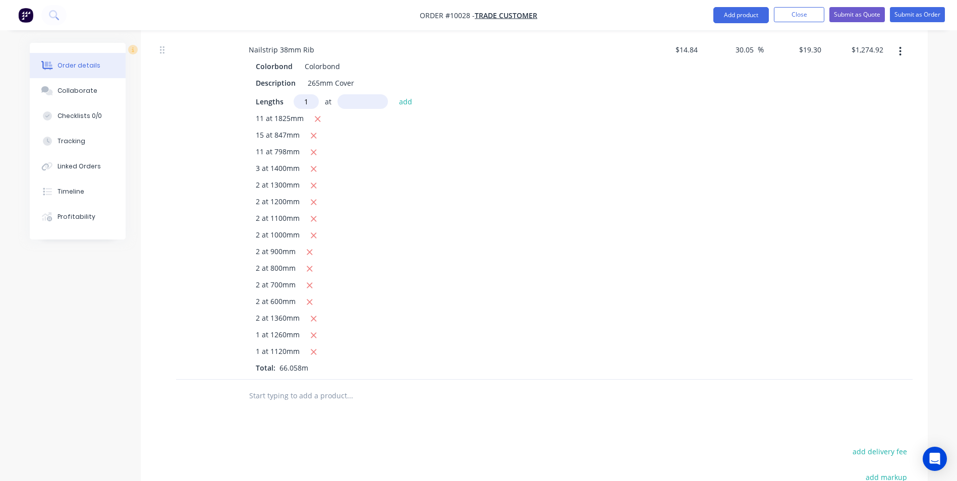
type input "1"
type input "1060"
click at [394, 94] on button "add" at bounding box center [406, 101] width 24 height 14
type input "$1,295.38"
type input "1"
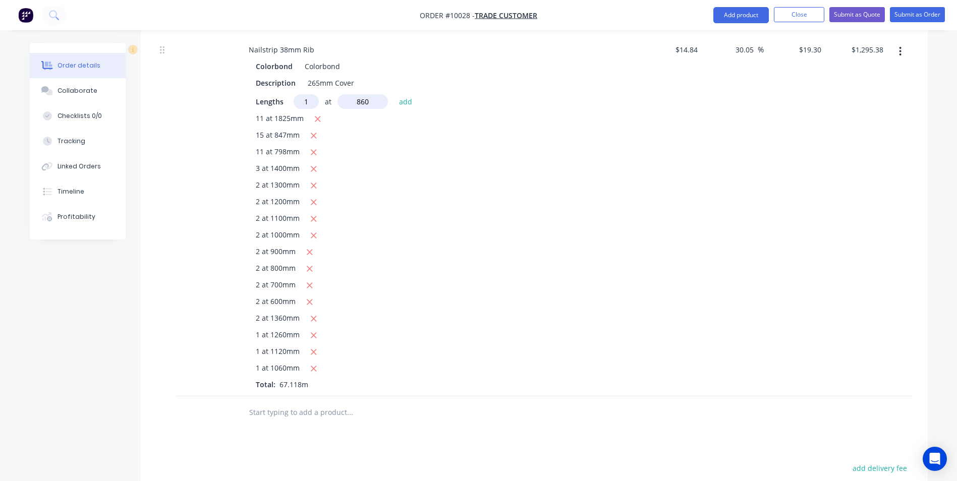
type input "860"
click at [394, 94] on button "add" at bounding box center [406, 101] width 24 height 14
type input "$1,311.98"
type input "1"
type input "760"
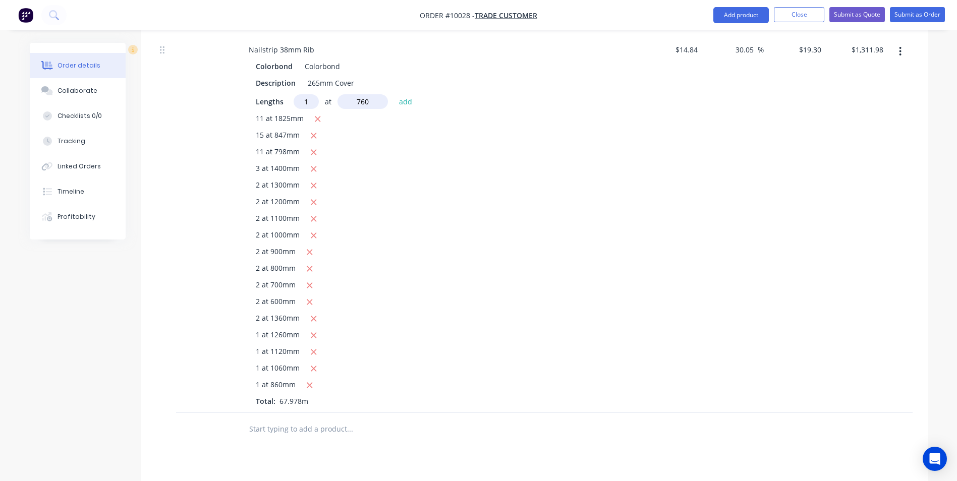
click at [394, 94] on button "add" at bounding box center [406, 101] width 24 height 14
type input "$1,326.64"
type input "3"
type input "660"
click at [394, 94] on button "add" at bounding box center [406, 101] width 24 height 14
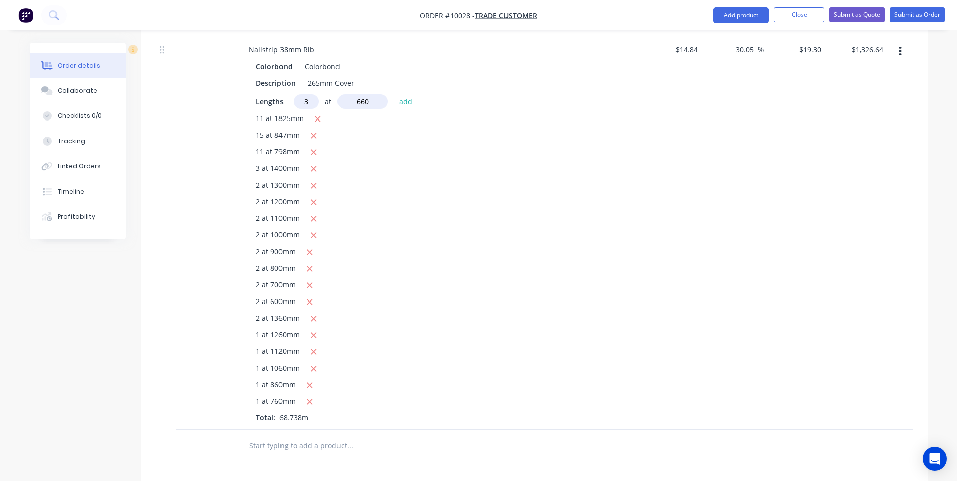
type input "$1,364.86"
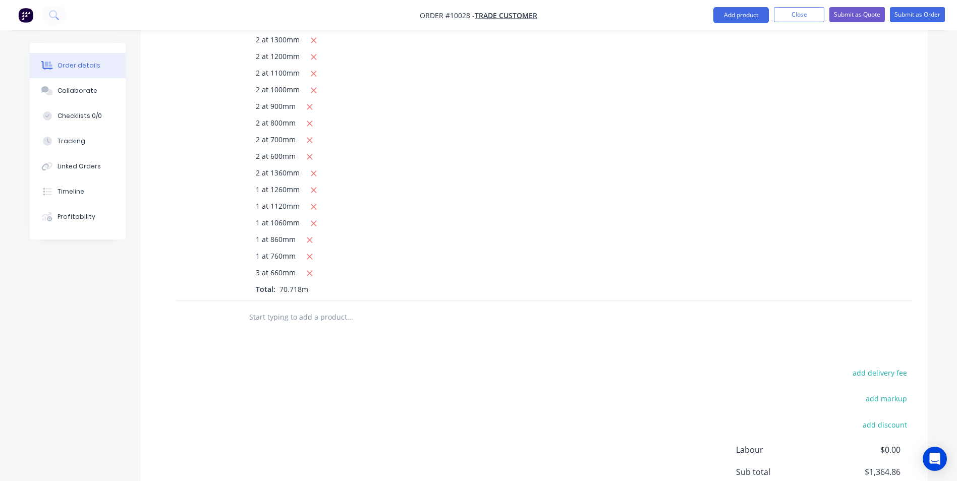
scroll to position [594, 0]
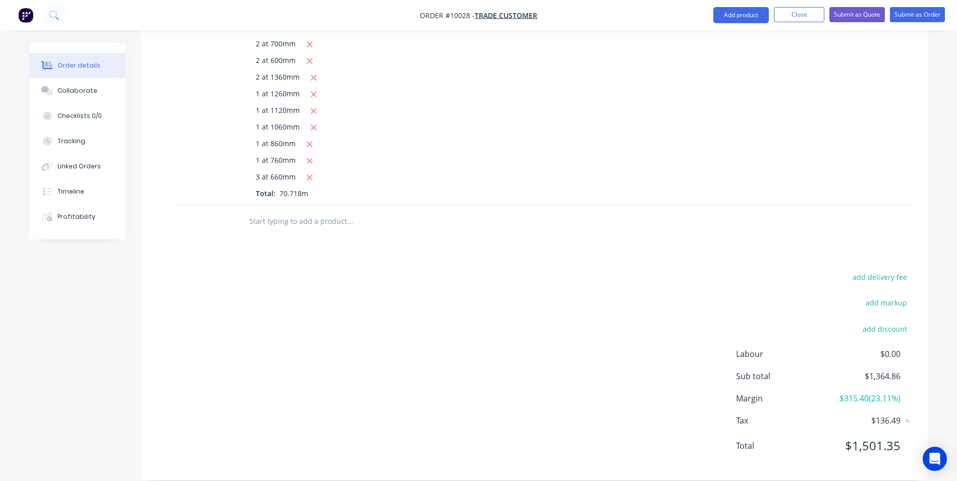
click at [272, 213] on input "text" at bounding box center [350, 221] width 202 height 20
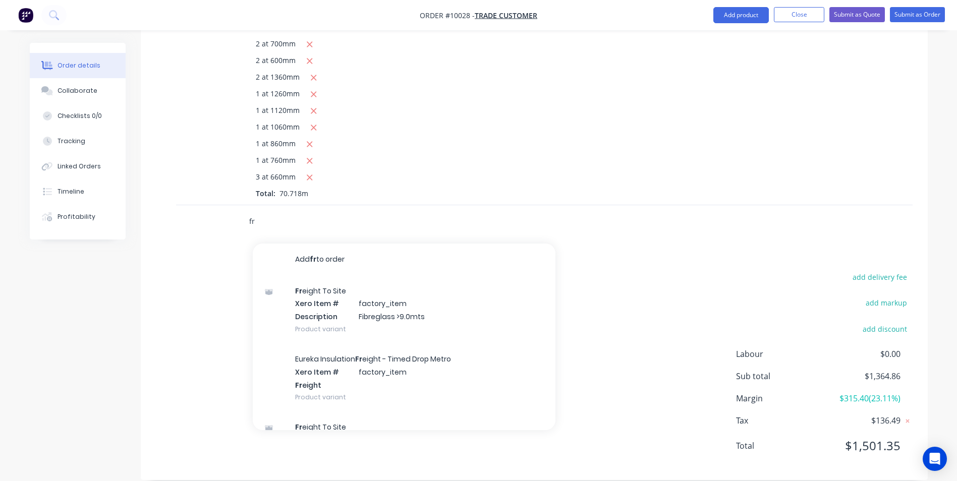
type input "f"
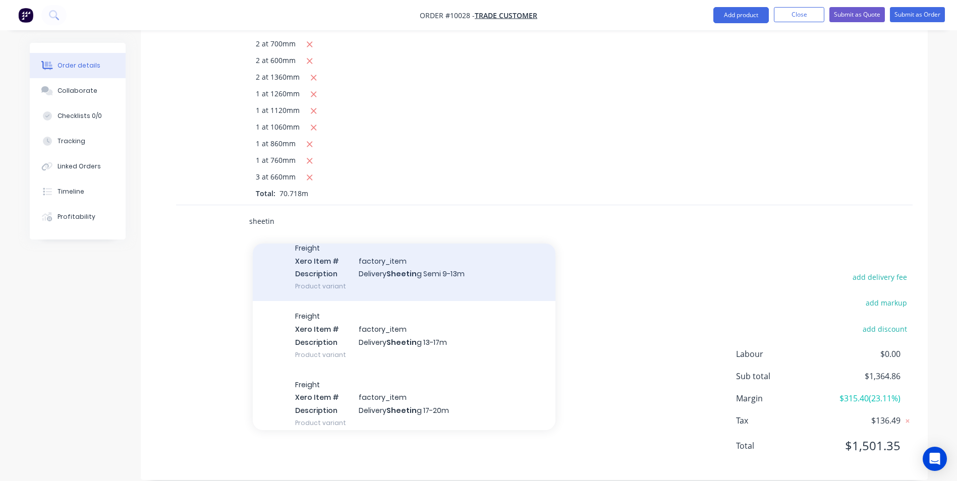
scroll to position [202, 0]
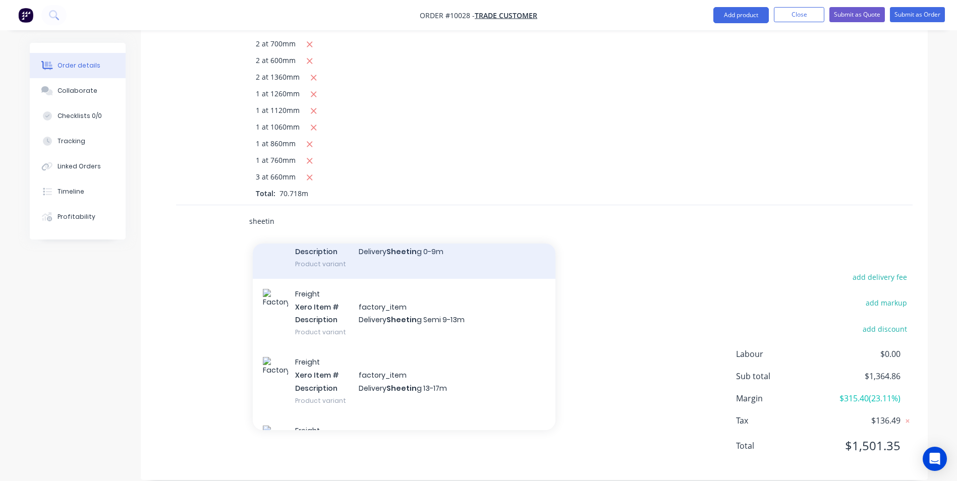
type input "sheetin"
click at [399, 253] on div "Freight Xero Item # factory_item Description Delivery Sheetin g 0-9m Product va…" at bounding box center [404, 244] width 303 height 68
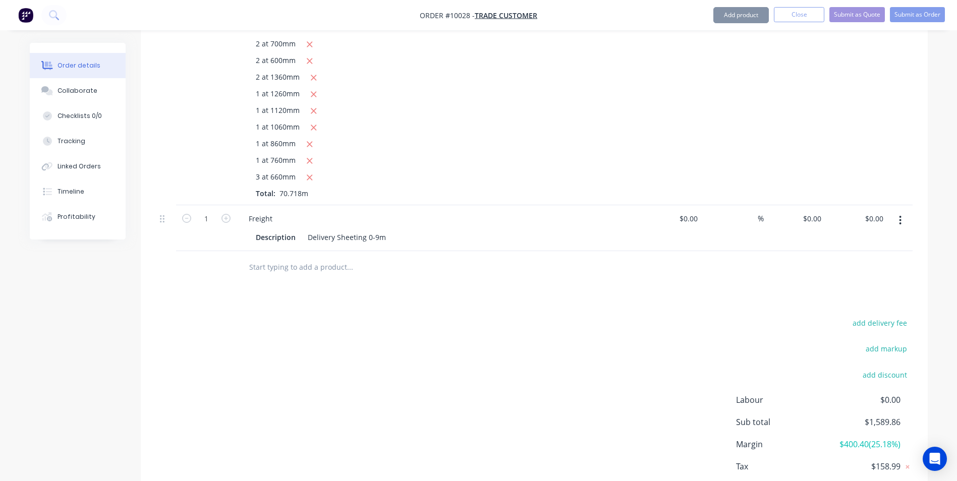
type input "$140.00"
type input "60.71"
type input "$225.00"
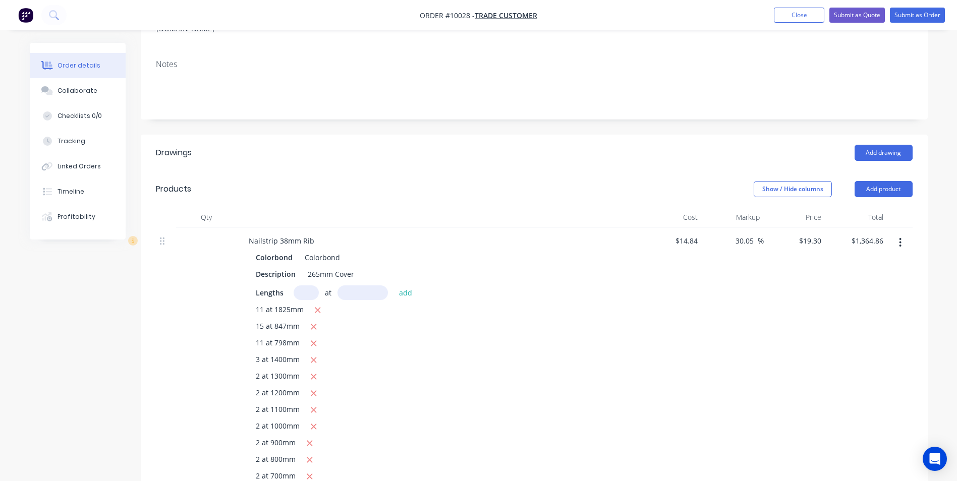
scroll to position [0, 0]
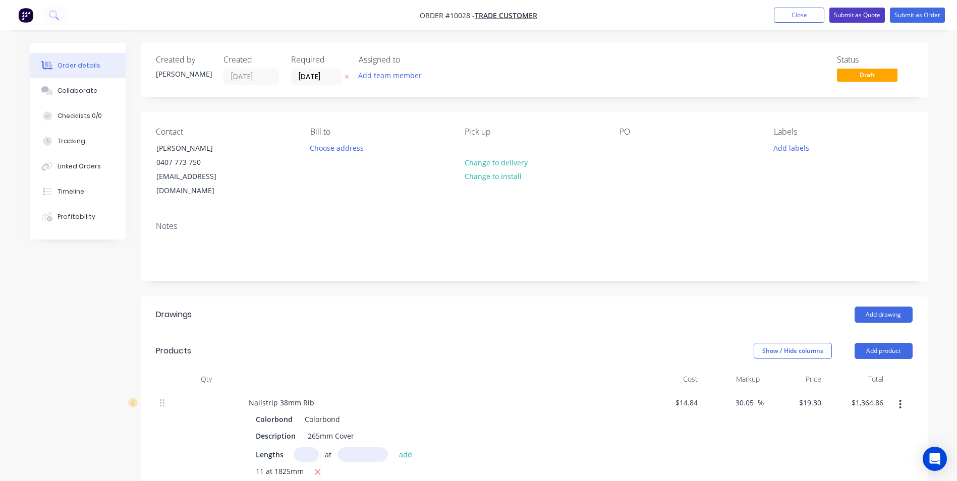
click at [841, 20] on button "Submit as Quote" at bounding box center [856, 15] width 55 height 15
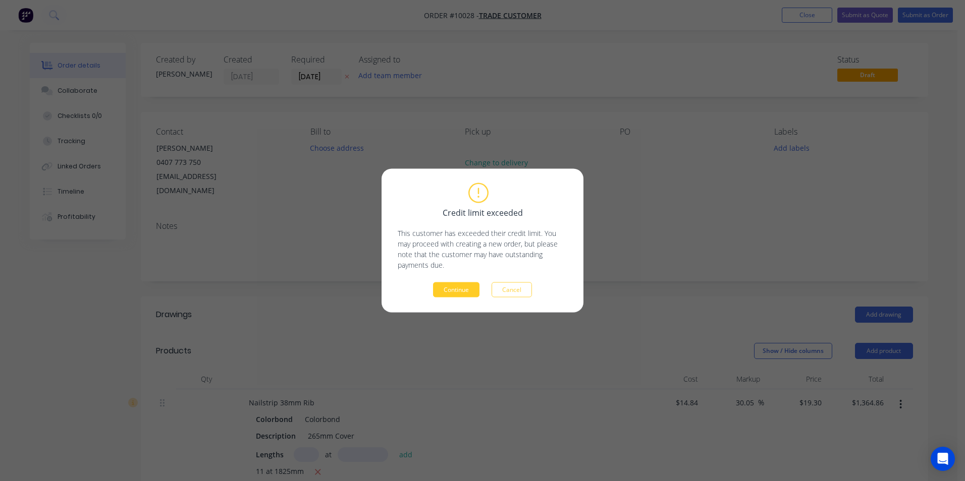
click at [452, 290] on button "Continue" at bounding box center [456, 290] width 46 height 15
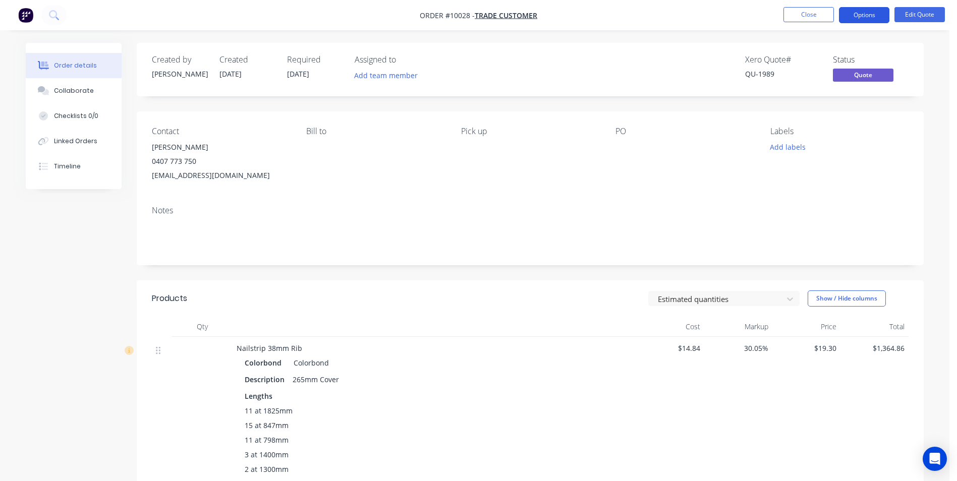
click at [852, 14] on button "Options" at bounding box center [864, 15] width 50 height 16
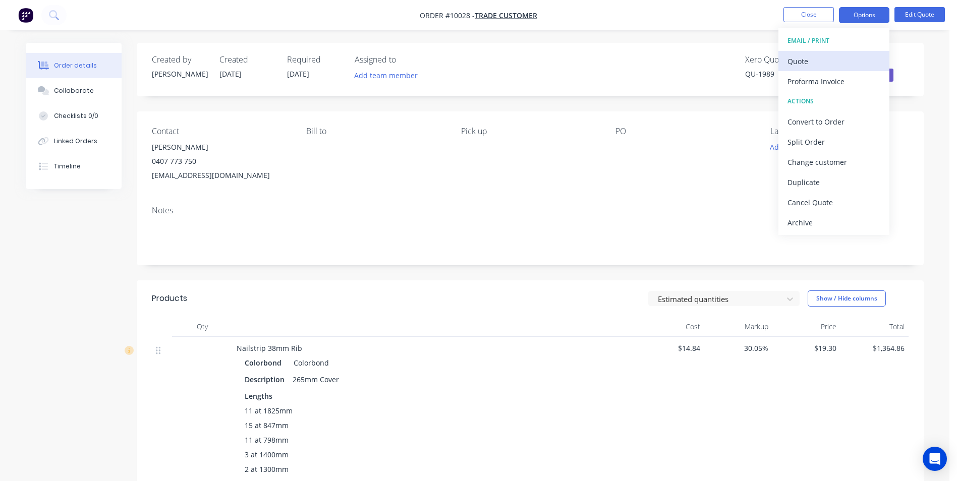
click at [815, 64] on div "Quote" at bounding box center [834, 61] width 93 height 15
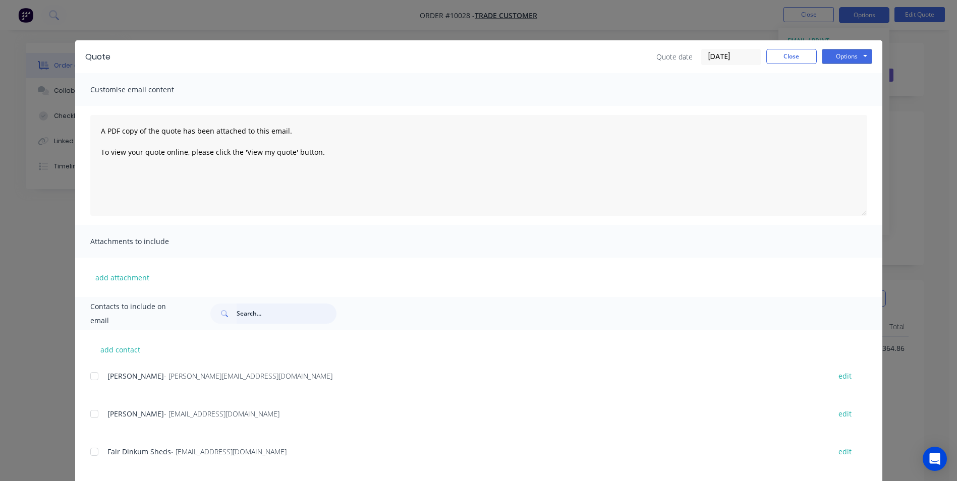
click at [247, 315] on input "text" at bounding box center [287, 314] width 100 height 20
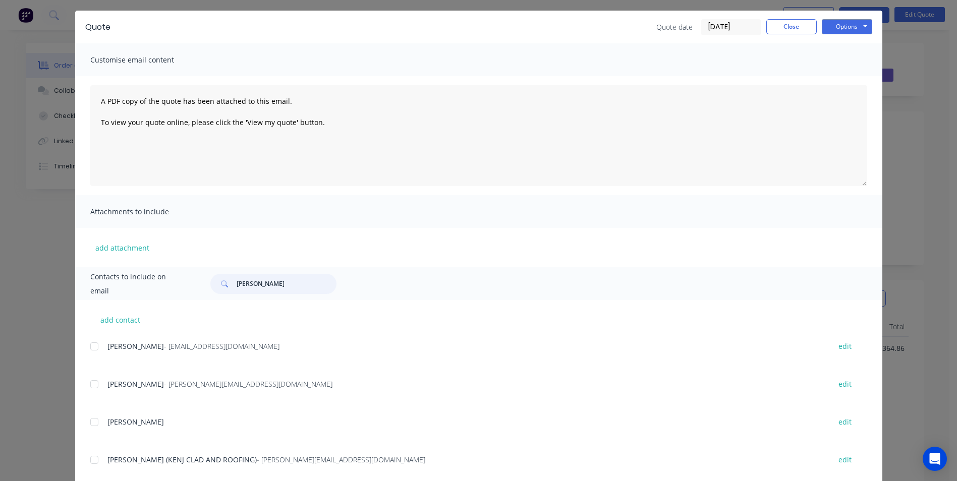
scroll to position [91, 0]
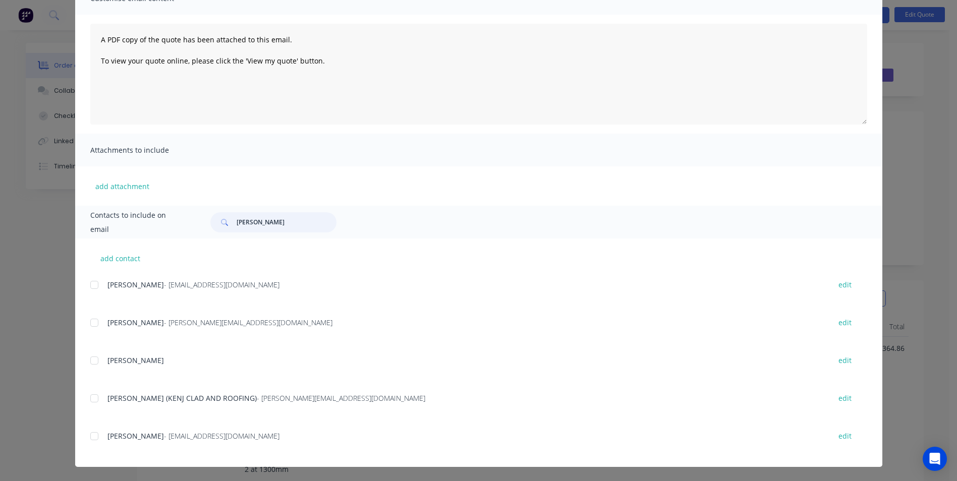
click at [88, 438] on div at bounding box center [94, 436] width 20 height 20
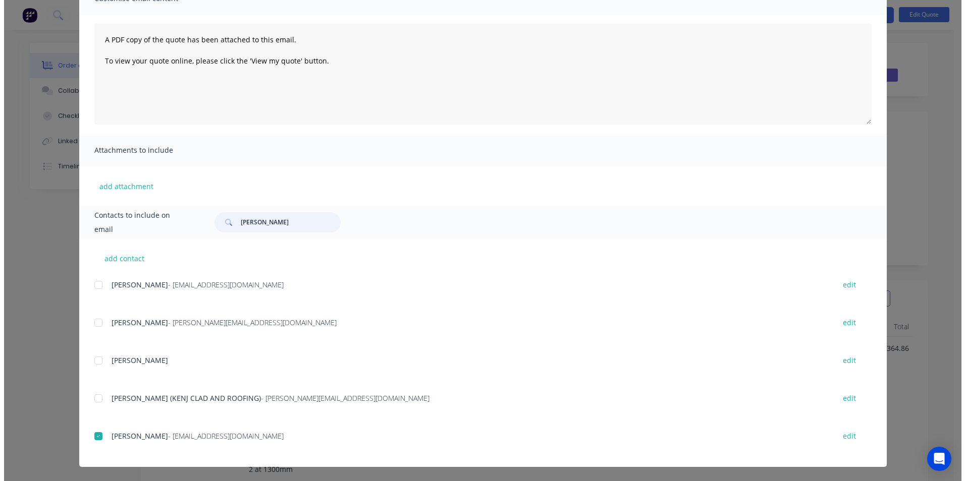
scroll to position [0, 0]
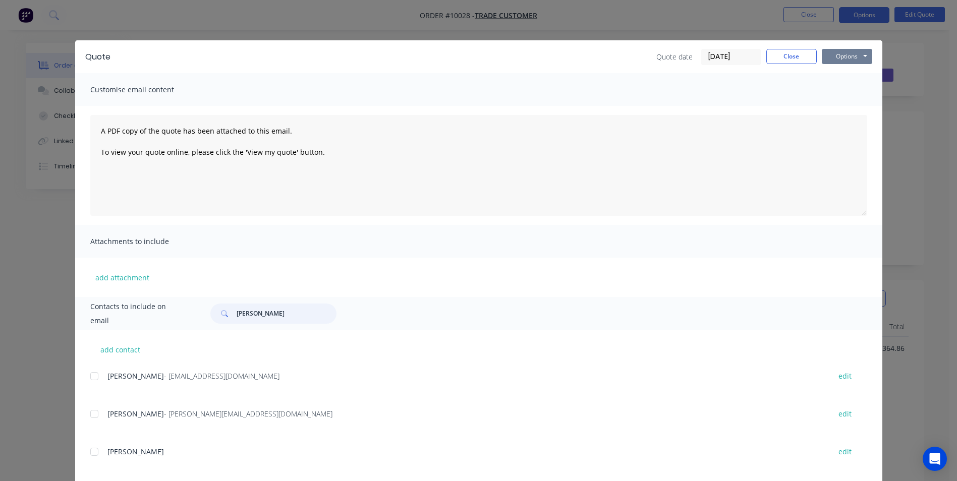
type input "[PERSON_NAME]"
click at [854, 57] on button "Options" at bounding box center [847, 56] width 50 height 15
click at [842, 110] on button "Email" at bounding box center [854, 107] width 65 height 17
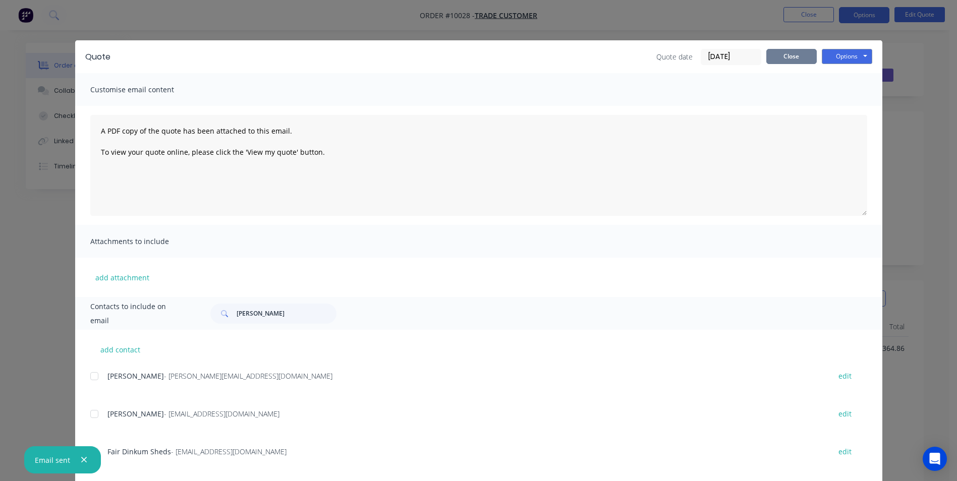
click at [768, 57] on button "Close" at bounding box center [791, 56] width 50 height 15
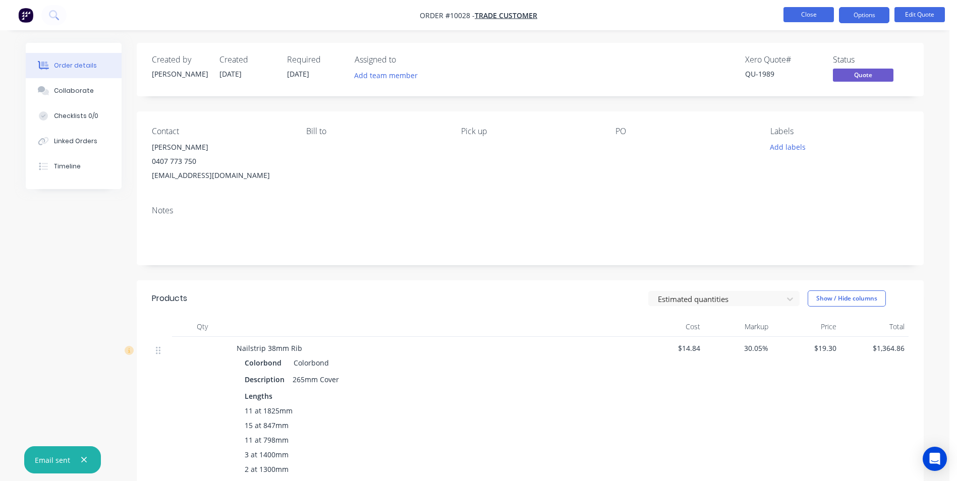
click at [804, 9] on button "Close" at bounding box center [808, 14] width 50 height 15
